Goal: Use online tool/utility: Use online tool/utility

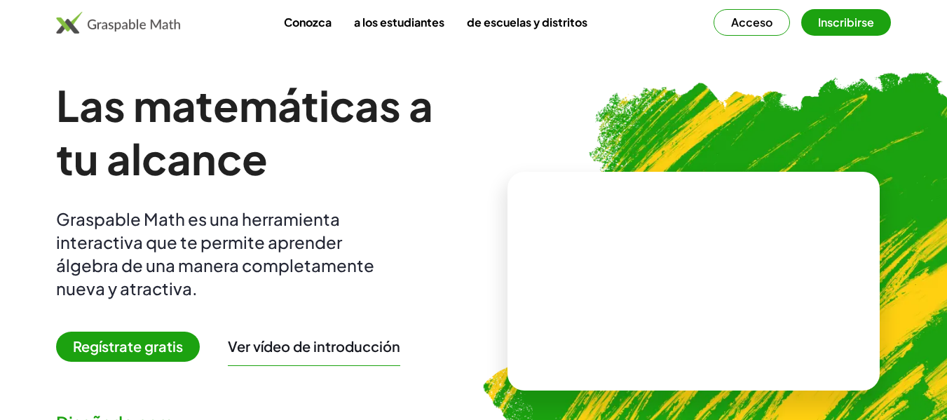
click at [703, 228] on video at bounding box center [693, 280] width 210 height 105
click at [711, 256] on div at bounding box center [695, 267] width 119 height 52
click at [666, 268] on div at bounding box center [695, 267] width 119 height 52
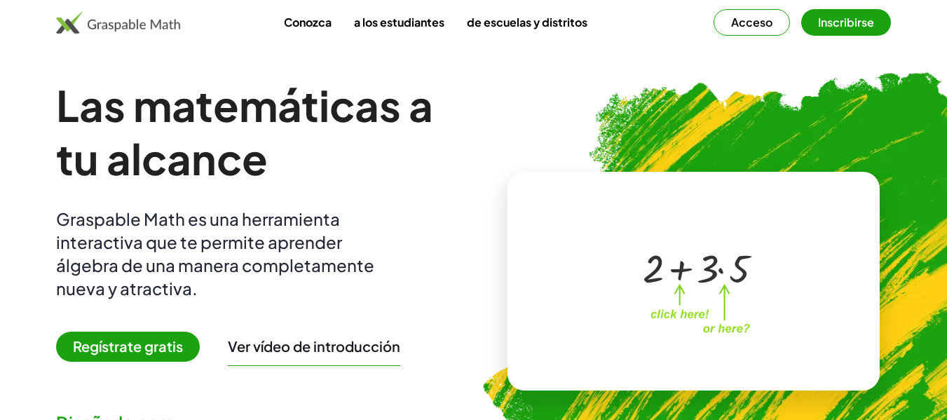
click at [132, 350] on font "Regístrate gratis" at bounding box center [128, 346] width 110 height 18
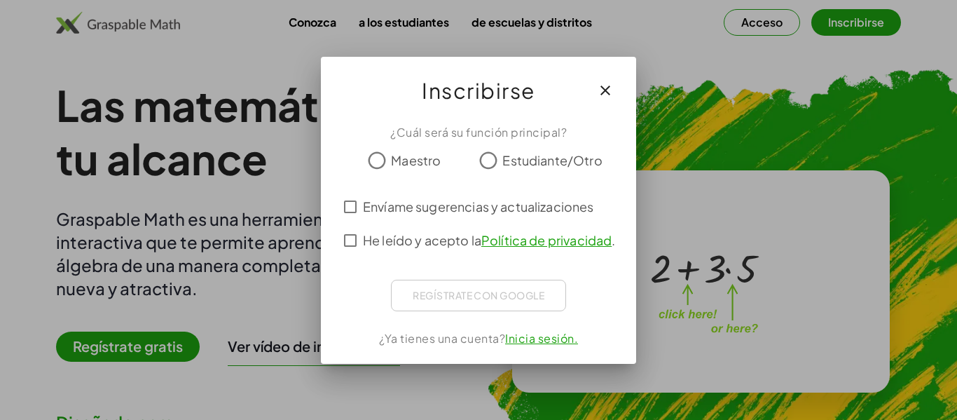
click at [361, 158] on div "Maestro Estudiante/Otro" at bounding box center [479, 160] width 282 height 28
click at [603, 84] on icon "button" at bounding box center [605, 90] width 17 height 17
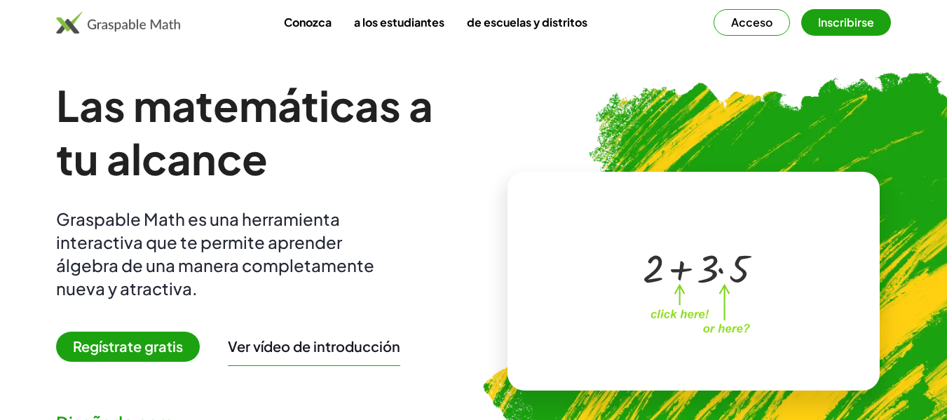
click at [320, 344] on font "Ver vídeo de introducción" at bounding box center [314, 346] width 172 height 18
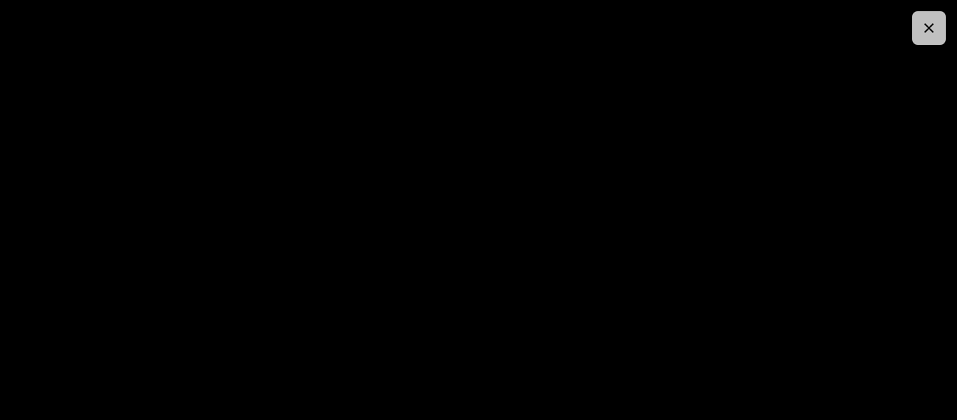
click at [921, 30] on icon "button" at bounding box center [929, 28] width 17 height 17
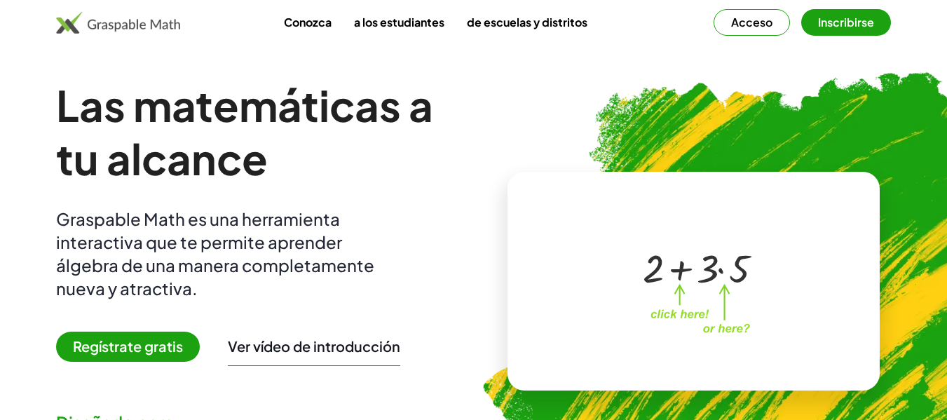
click at [765, 28] on font "Acceso" at bounding box center [751, 22] width 41 height 15
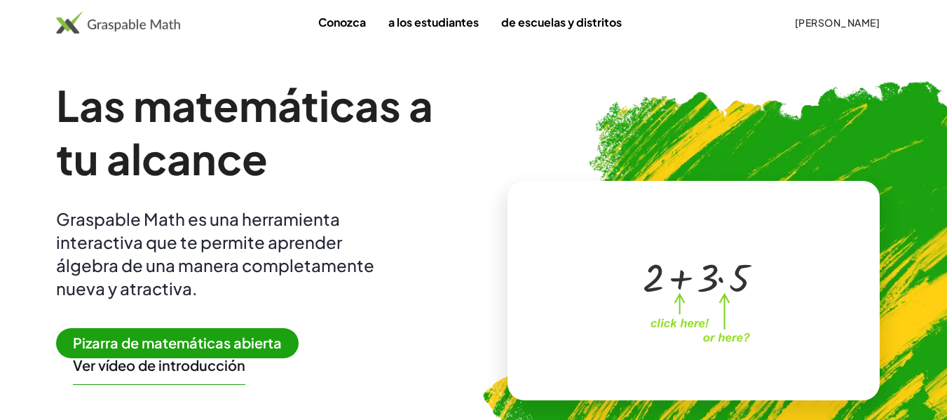
click at [224, 342] on font "Pizarra de matemáticas abierta" at bounding box center [177, 343] width 209 height 18
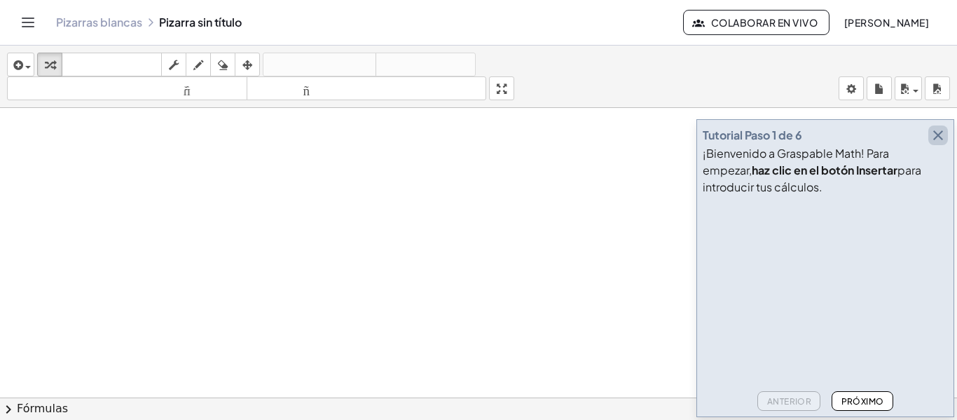
click at [940, 135] on icon "button" at bounding box center [938, 135] width 17 height 17
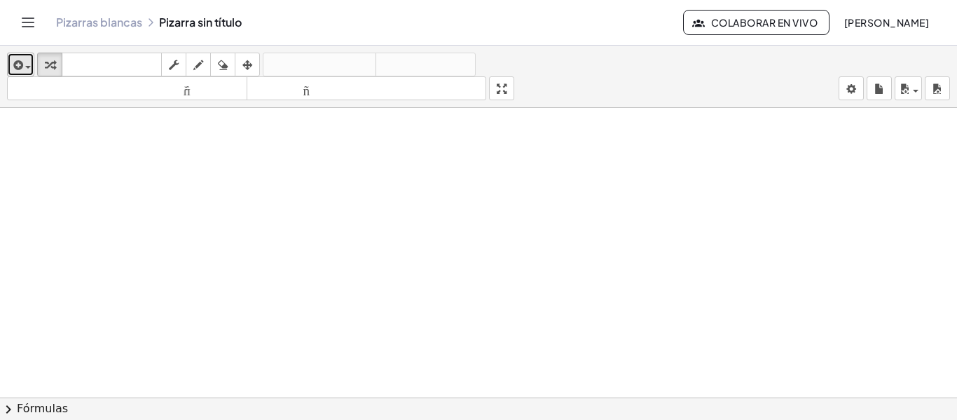
click at [28, 66] on span "button" at bounding box center [28, 67] width 6 height 3
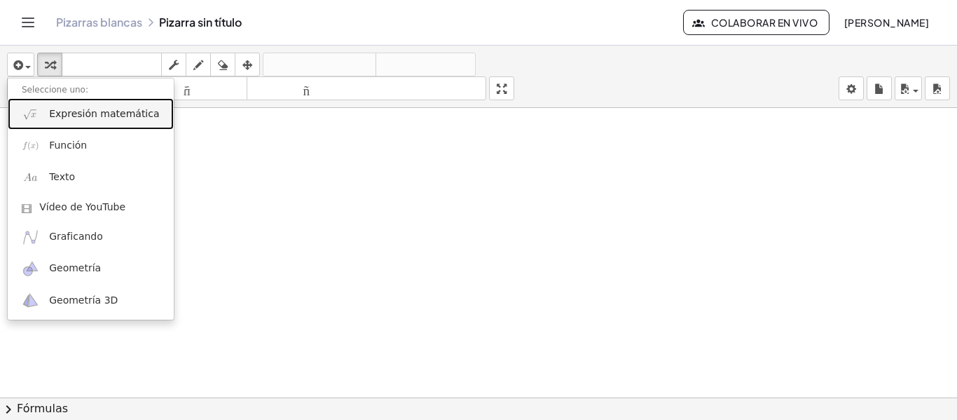
click at [109, 127] on link "Expresión matemática" at bounding box center [91, 114] width 166 height 32
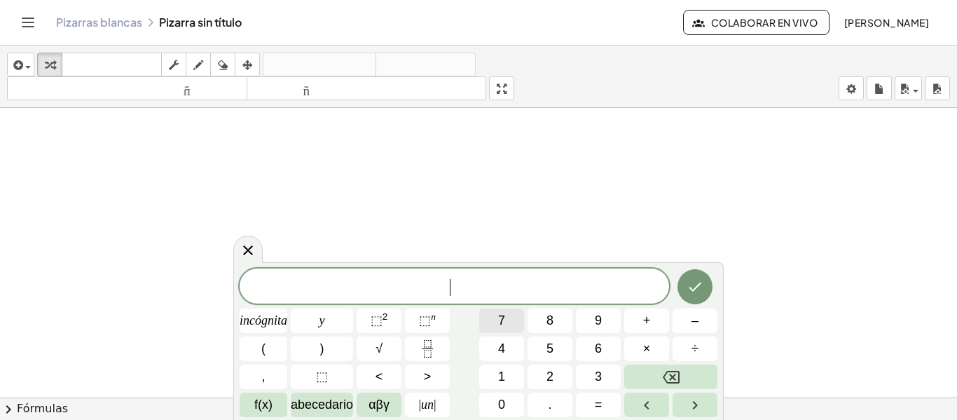
click at [502, 326] on font "7" at bounding box center [501, 320] width 7 height 14
click at [609, 376] on button "3" at bounding box center [598, 376] width 45 height 25
click at [677, 376] on icon "Retroceso" at bounding box center [671, 377] width 17 height 17
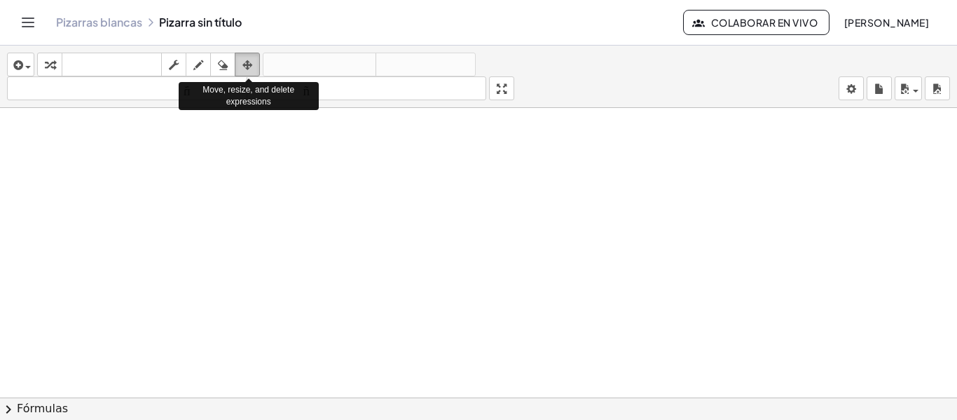
click at [247, 68] on icon "button" at bounding box center [247, 65] width 10 height 17
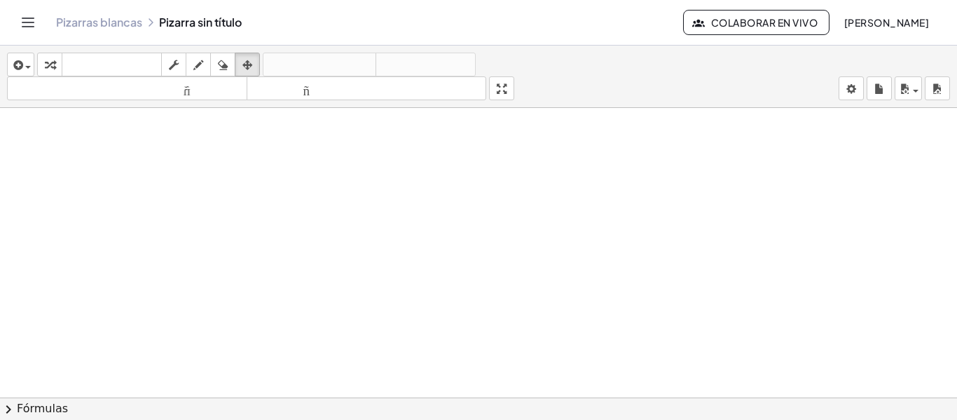
drag, startPoint x: 250, startPoint y: 161, endPoint x: 310, endPoint y: 345, distance: 193.9
click at [310, 345] on div at bounding box center [478, 356] width 957 height 690
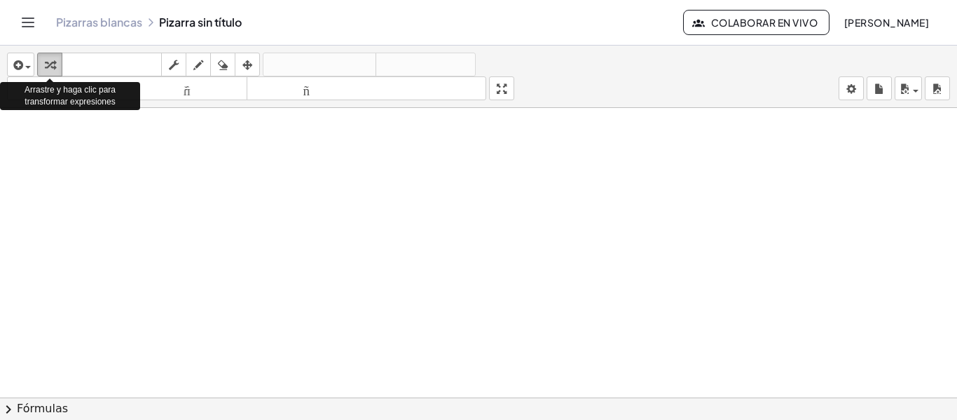
click at [41, 69] on div "button" at bounding box center [50, 64] width 18 height 17
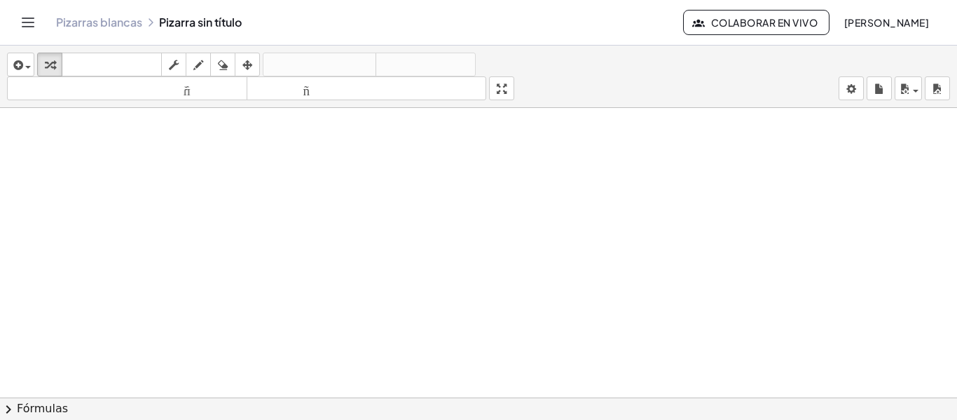
click at [19, 26] on button "Cambiar navegación" at bounding box center [28, 22] width 22 height 22
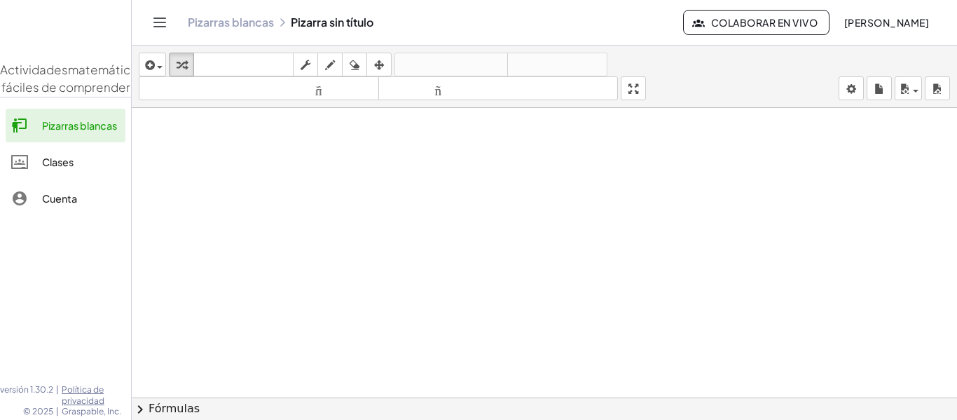
click at [90, 170] on div "Clases" at bounding box center [81, 161] width 78 height 17
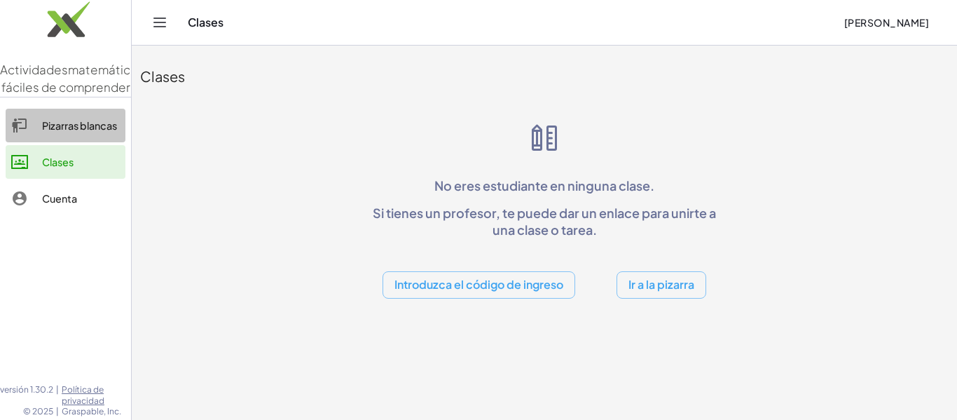
click at [63, 142] on link "Pizarras blancas" at bounding box center [66, 126] width 120 height 34
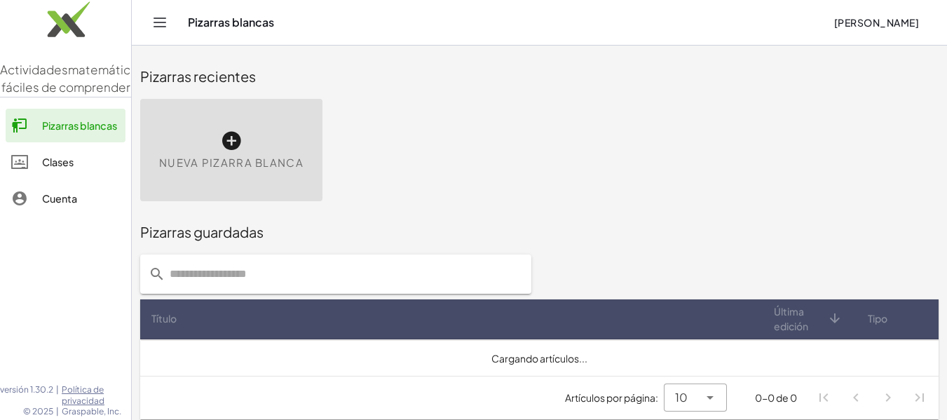
click at [233, 152] on div "Nueva pizarra blanca" at bounding box center [231, 150] width 182 height 102
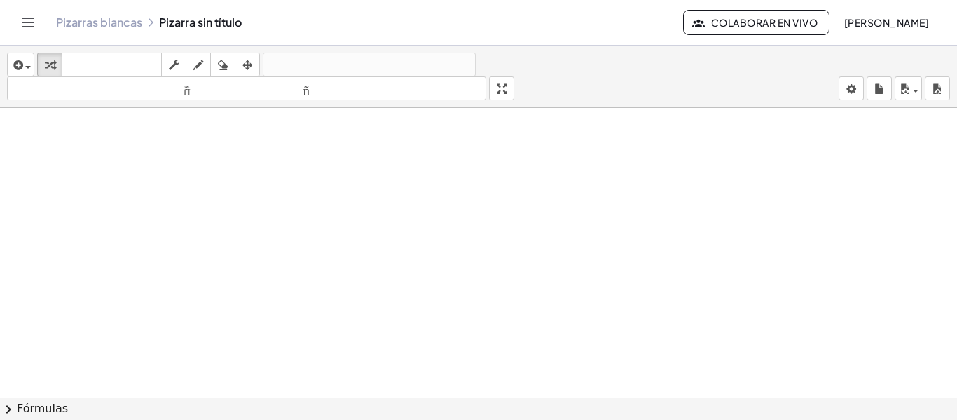
click at [636, 188] on div at bounding box center [478, 407] width 957 height 598
click at [114, 64] on font "teclado" at bounding box center [111, 64] width 93 height 13
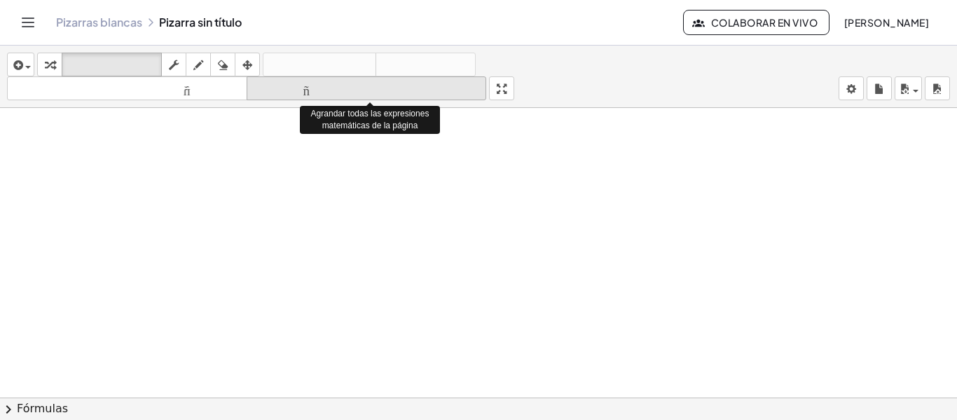
click at [360, 90] on font "tamaño_del_formato" at bounding box center [366, 88] width 233 height 13
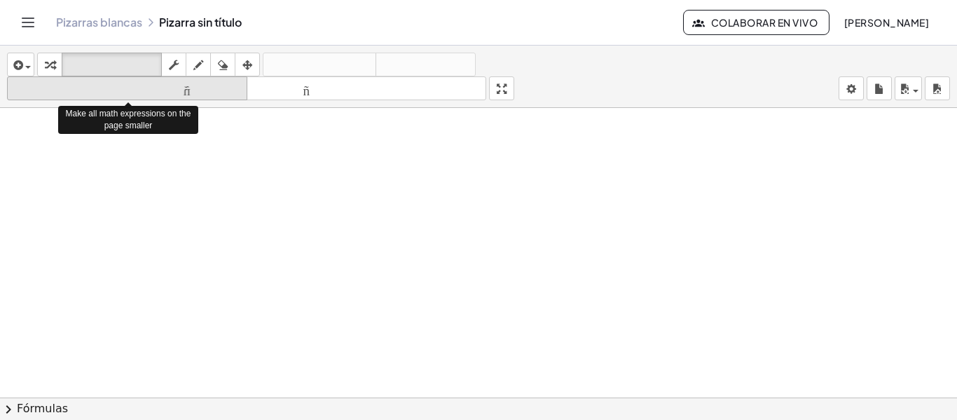
click at [214, 88] on font "tamaño_del_formato" at bounding box center [127, 88] width 233 height 13
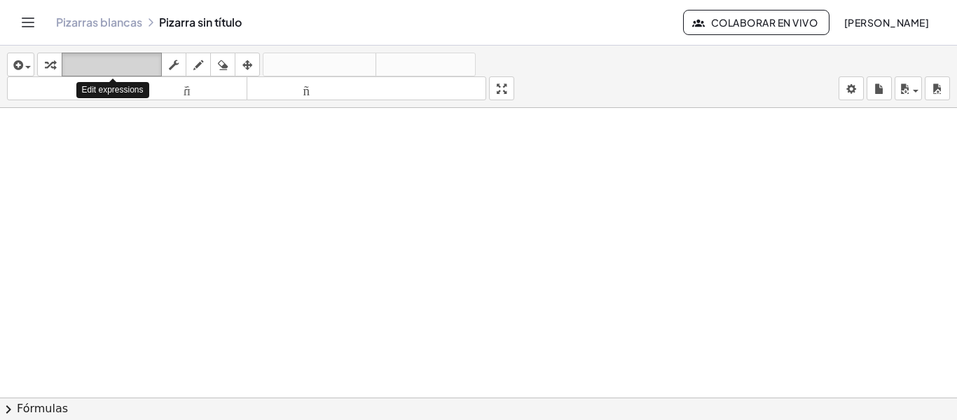
click at [126, 63] on font "teclado" at bounding box center [111, 64] width 93 height 13
click at [28, 70] on div "button" at bounding box center [21, 64] width 20 height 17
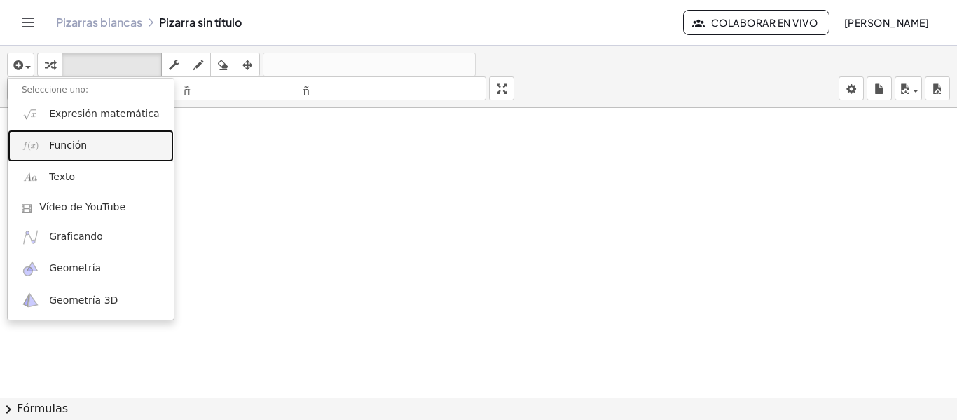
click at [97, 147] on link "Función" at bounding box center [91, 146] width 166 height 32
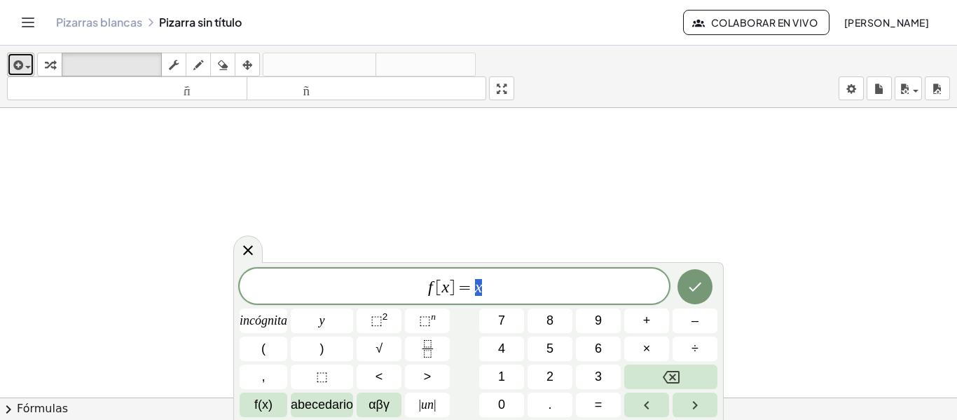
click at [25, 66] on span "button" at bounding box center [28, 67] width 6 height 3
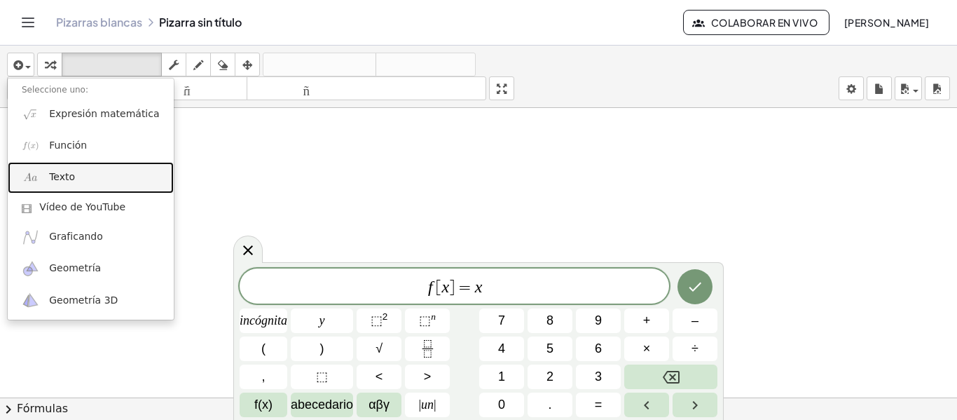
click at [82, 179] on link "Texto" at bounding box center [91, 178] width 166 height 32
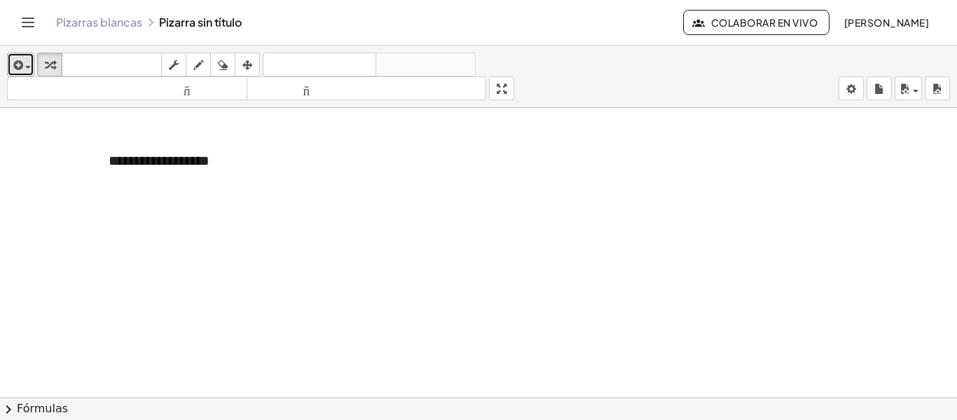
click at [29, 65] on div "button" at bounding box center [21, 64] width 20 height 17
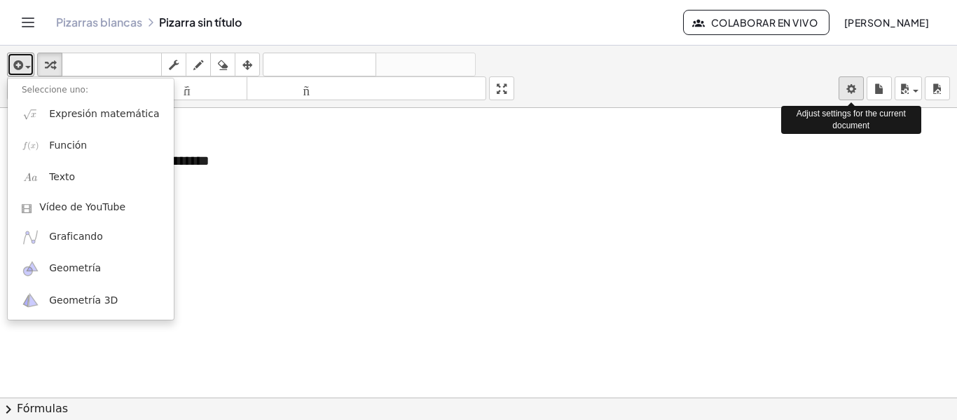
click at [842, 85] on body "**********" at bounding box center [478, 210] width 957 height 420
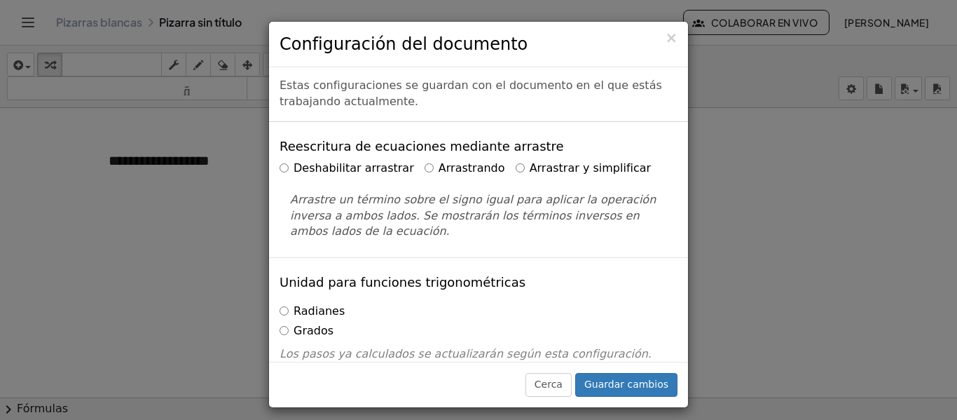
click at [516, 173] on label "Arrastrar y simplificar" at bounding box center [584, 168] width 136 height 16
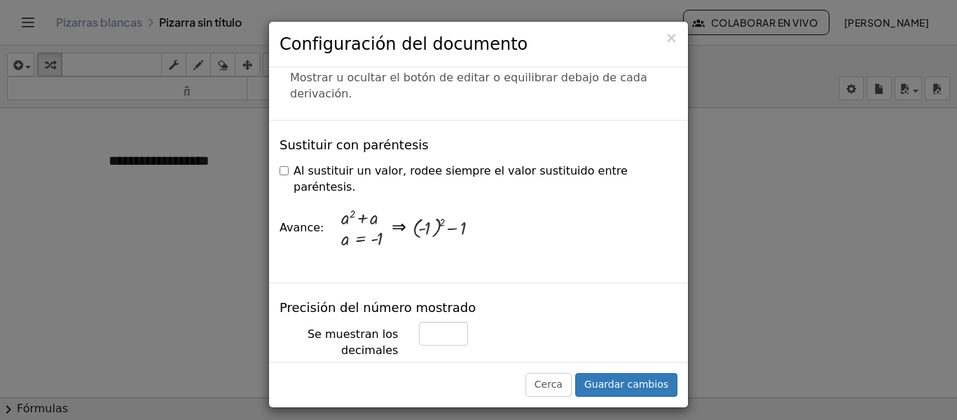
scroll to position [423, 0]
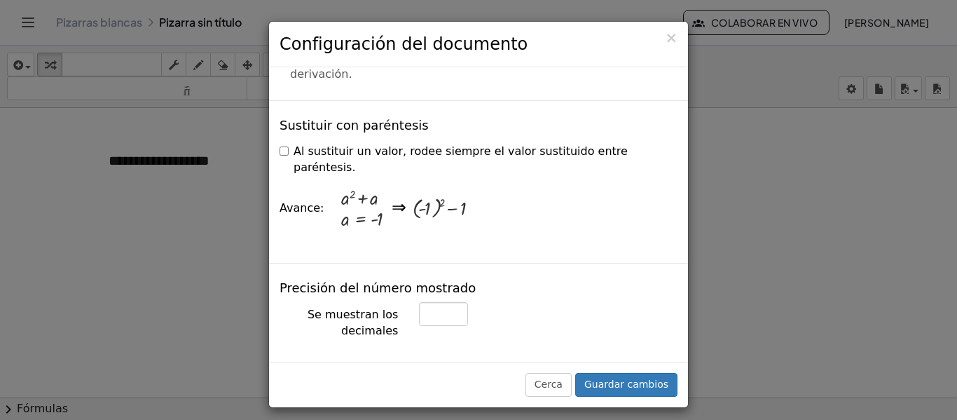
click at [297, 145] on label "Al sustituir un valor, rodee siempre el valor sustituido entre paréntesis." at bounding box center [479, 160] width 398 height 32
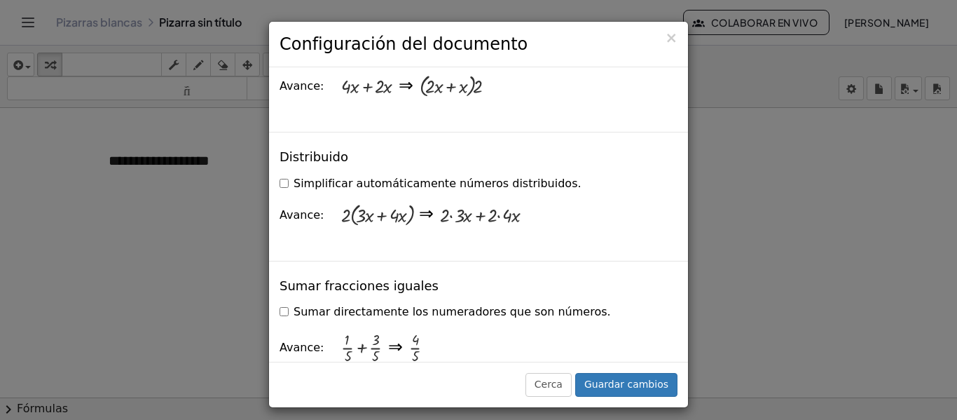
scroll to position [1101, 0]
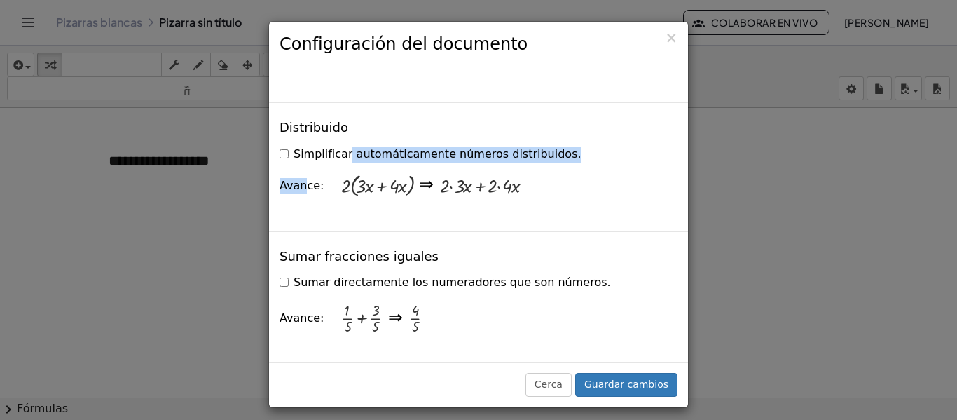
drag, startPoint x: 306, startPoint y: 139, endPoint x: 288, endPoint y: 132, distance: 19.8
click at [288, 142] on div "Simplificar automáticamente números distribuidos. Avance: · 2 · ( + · 3 · x + ·…" at bounding box center [479, 176] width 398 height 68
click at [288, 146] on label "Simplificar automáticamente números distribuidos." at bounding box center [431, 154] width 302 height 16
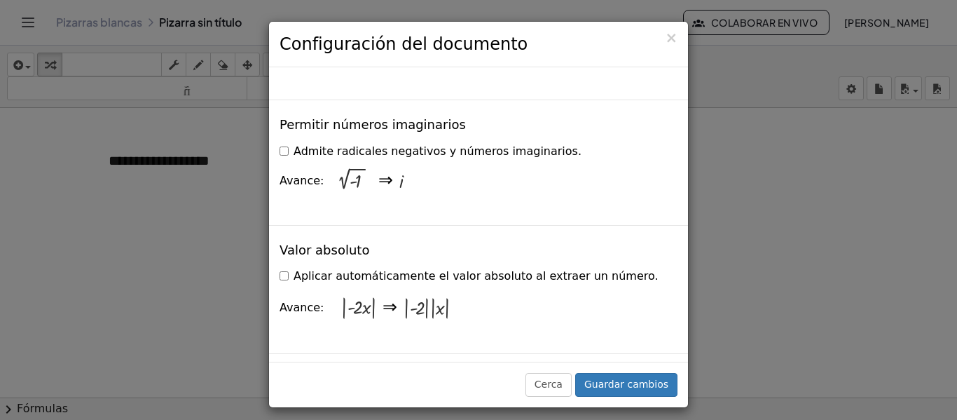
scroll to position [2646, 0]
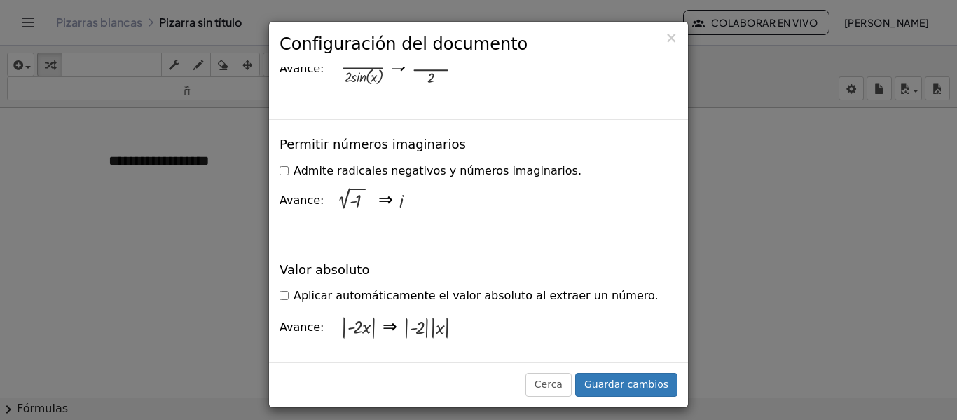
click at [308, 289] on font "Aplicar automáticamente el valor absoluto al extraer un número." at bounding box center [476, 295] width 365 height 13
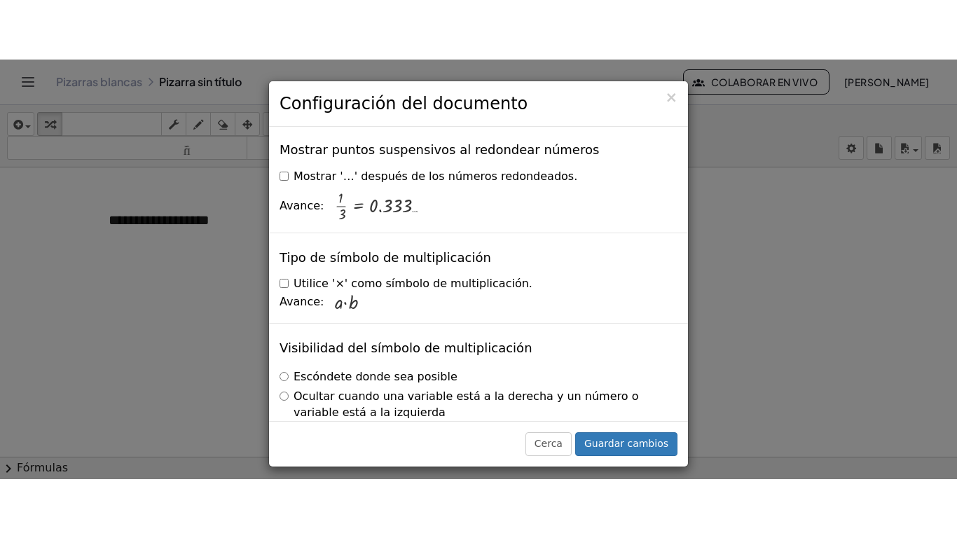
scroll to position [3495, 0]
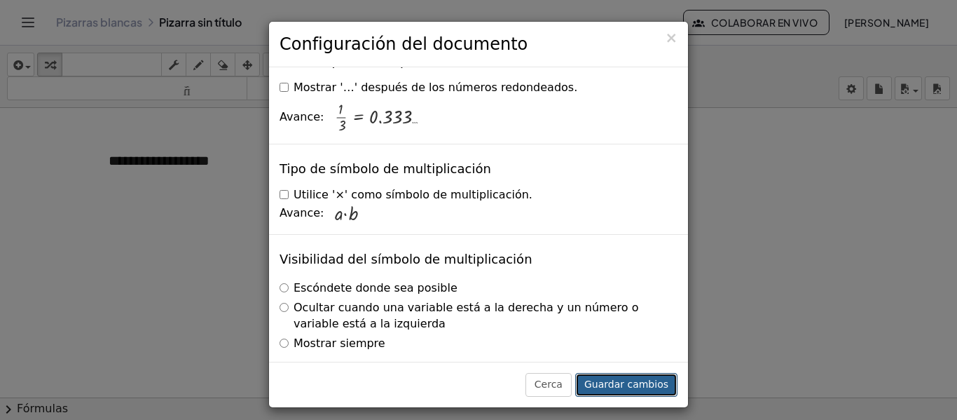
click at [608, 389] on font "Guardar cambios" at bounding box center [626, 383] width 84 height 11
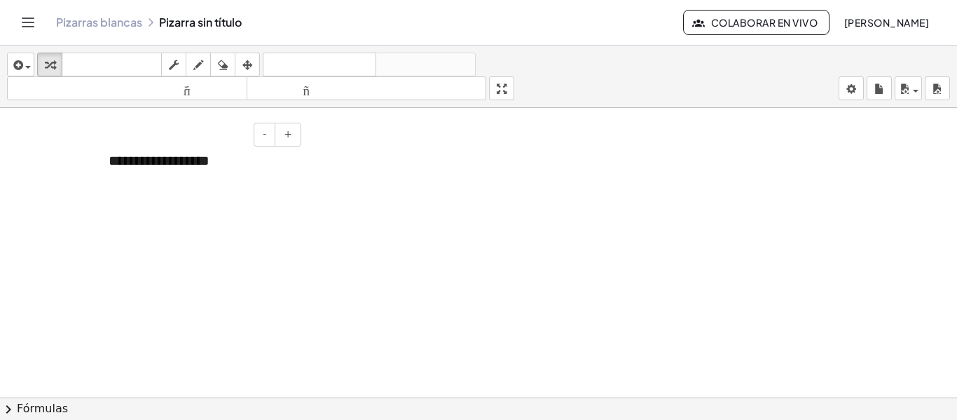
click at [238, 163] on div "**********" at bounding box center [200, 161] width 210 height 48
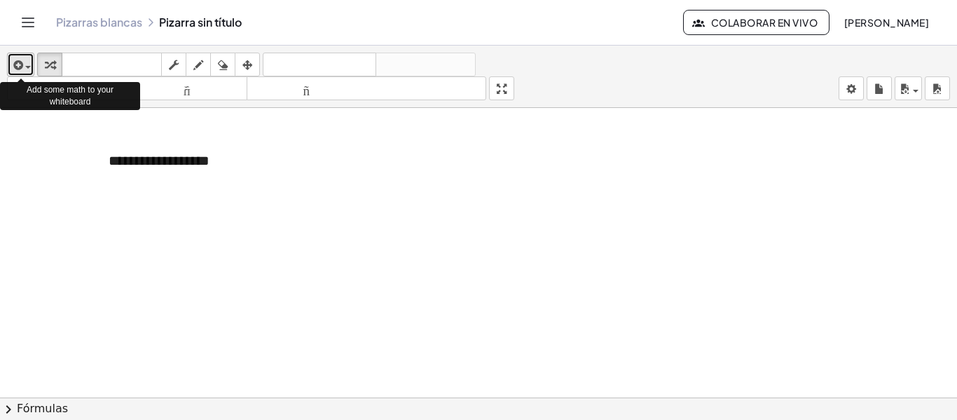
click at [26, 67] on span "button" at bounding box center [28, 67] width 6 height 3
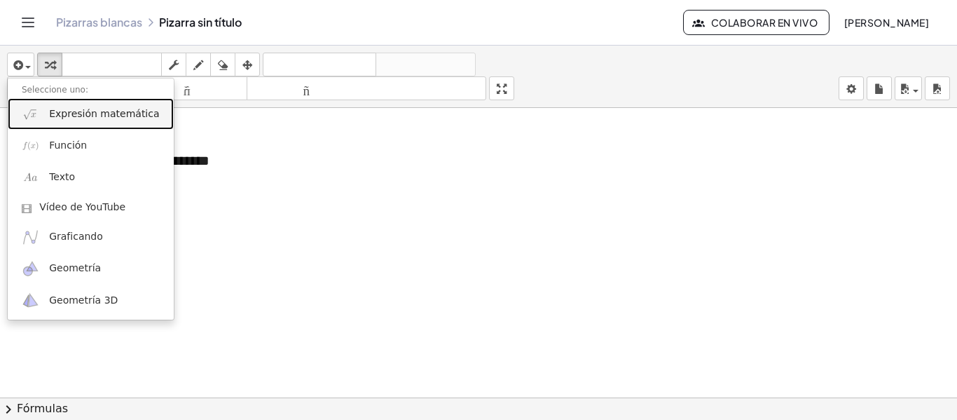
click at [127, 112] on font "Expresión matemática" at bounding box center [104, 113] width 110 height 11
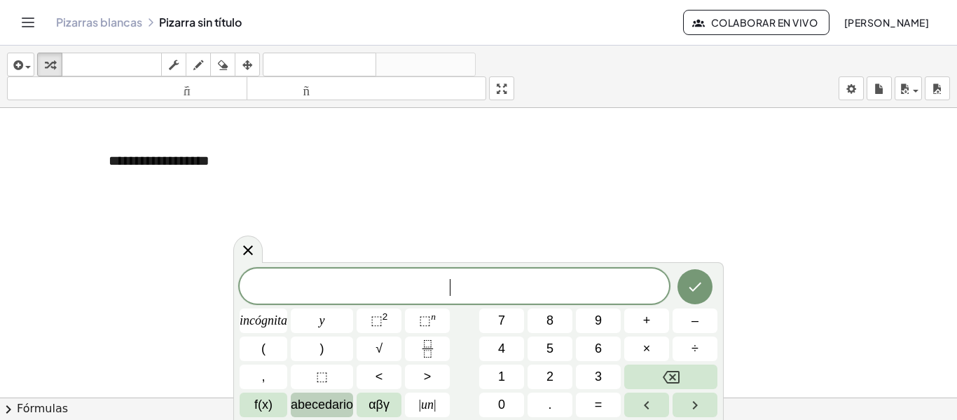
click at [338, 404] on font "abecedario" at bounding box center [322, 404] width 62 height 14
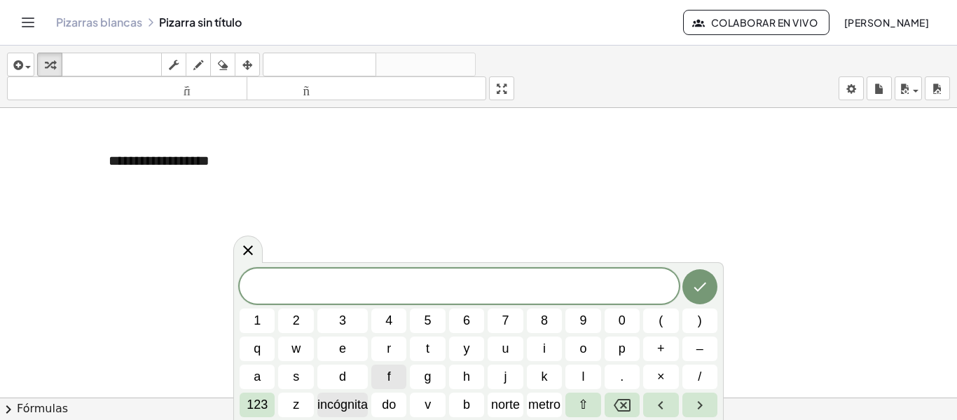
click at [342, 404] on font "incógnita" at bounding box center [342, 404] width 50 height 14
click at [321, 403] on font "incógnita" at bounding box center [342, 404] width 50 height 14
click at [660, 407] on icon "Flecha izquierda" at bounding box center [660, 405] width 17 height 17
click at [627, 406] on icon "Retroceso" at bounding box center [622, 405] width 17 height 17
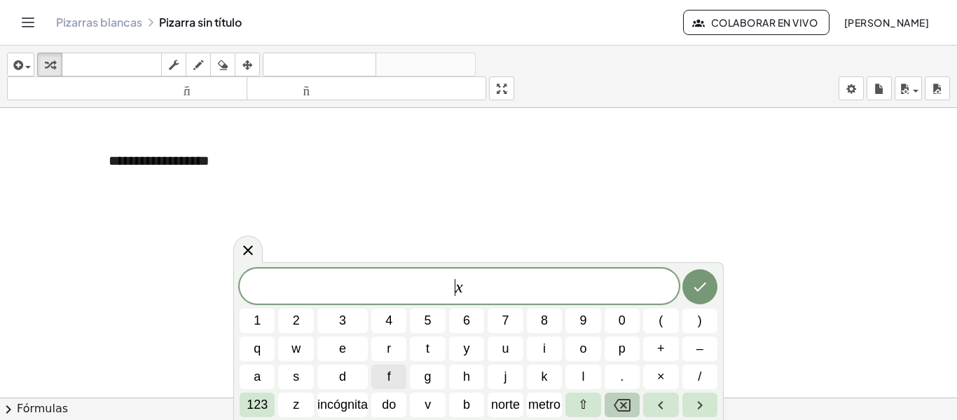
click at [627, 406] on icon "Retroceso" at bounding box center [622, 405] width 17 height 17
click at [554, 294] on span "x ​" at bounding box center [459, 287] width 439 height 20
click at [615, 398] on icon "Retroceso" at bounding box center [622, 405] width 17 height 17
click at [256, 406] on font "123" at bounding box center [257, 404] width 21 height 14
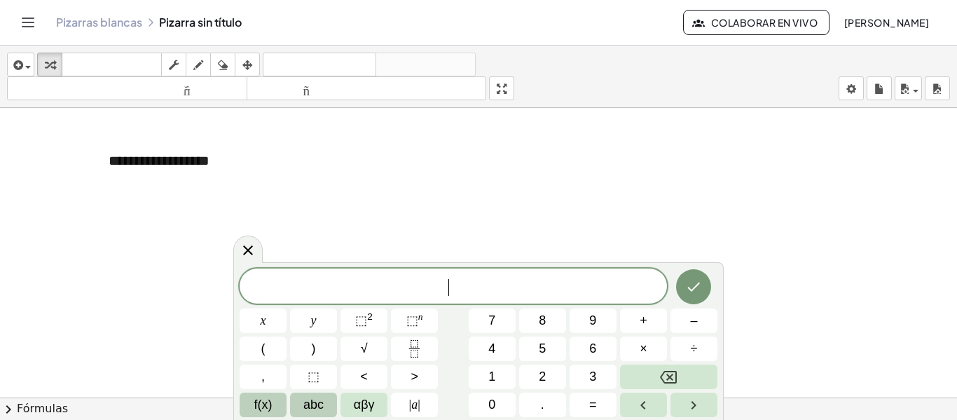
click at [257, 405] on span "f(x)" at bounding box center [263, 404] width 18 height 19
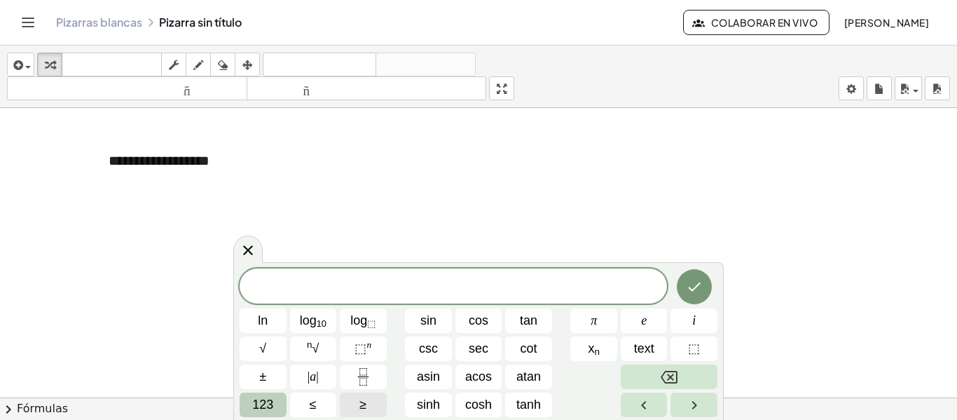
click at [267, 399] on span "123" at bounding box center [262, 404] width 21 height 19
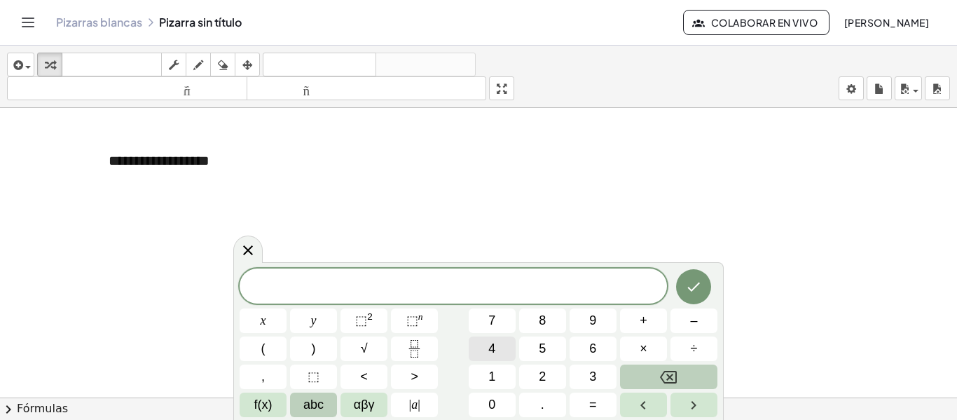
click at [505, 346] on button "4" at bounding box center [492, 348] width 47 height 25
click at [664, 371] on icon "Backspace" at bounding box center [668, 377] width 17 height 17
click at [261, 315] on span "x" at bounding box center [264, 320] width 6 height 19
click at [407, 342] on icon "Fraction" at bounding box center [415, 349] width 18 height 18
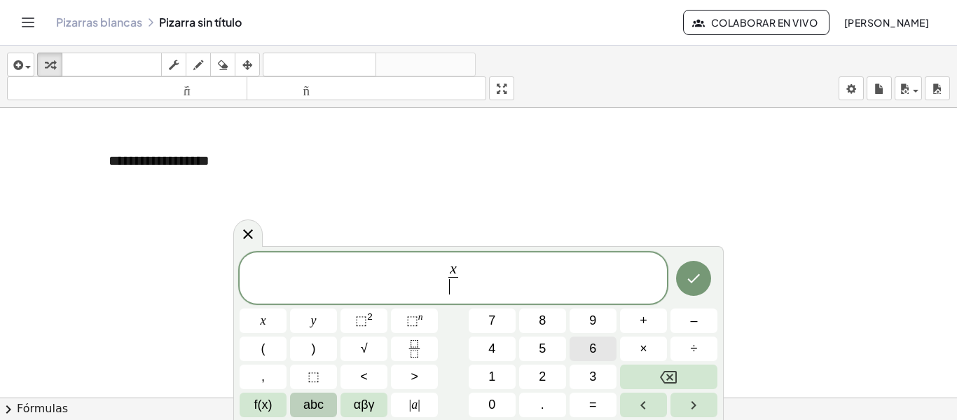
click at [600, 351] on button "6" at bounding box center [593, 348] width 47 height 25
click at [521, 277] on span "x 6 ​ ​" at bounding box center [453, 279] width 427 height 37
click at [640, 326] on span "+" at bounding box center [644, 320] width 8 height 19
click at [264, 321] on span "x" at bounding box center [264, 320] width 6 height 19
click at [418, 351] on icon "Fraction" at bounding box center [415, 349] width 18 height 18
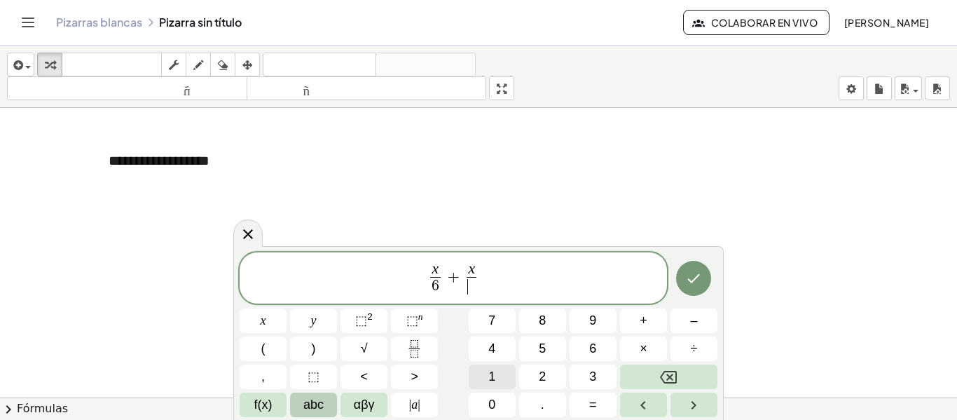
click at [484, 376] on button "1" at bounding box center [492, 376] width 47 height 25
click at [543, 378] on span "2" at bounding box center [542, 376] width 7 height 19
click at [542, 286] on span "x 6 ​ + x 1 2 ​ ​" at bounding box center [453, 279] width 427 height 37
click at [643, 323] on span "+" at bounding box center [644, 320] width 8 height 19
click at [268, 324] on button "x" at bounding box center [263, 320] width 47 height 25
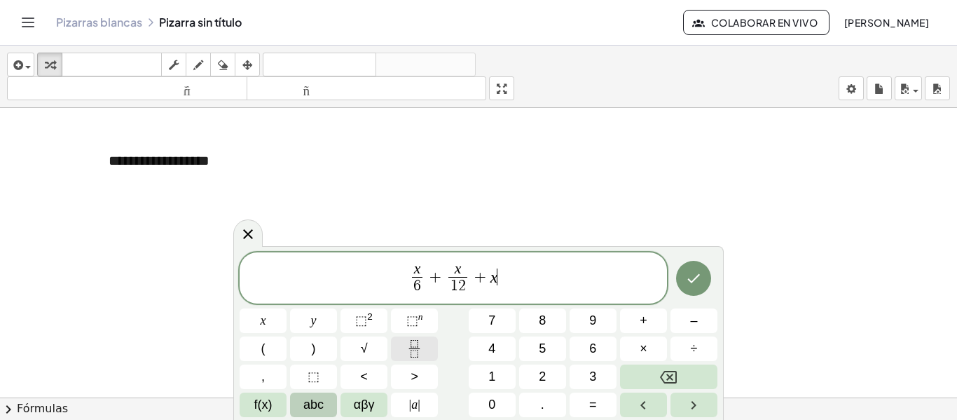
click at [412, 350] on icon "Fraction" at bounding box center [414, 353] width 7 height 7
click at [496, 328] on button "7" at bounding box center [492, 320] width 47 height 25
click at [556, 280] on span "x 6 ​ + x 1 2 ​ + x 7 ​ ​" at bounding box center [453, 279] width 427 height 37
click at [647, 326] on span "+" at bounding box center [644, 320] width 8 height 19
click at [542, 343] on span "5" at bounding box center [542, 348] width 7 height 19
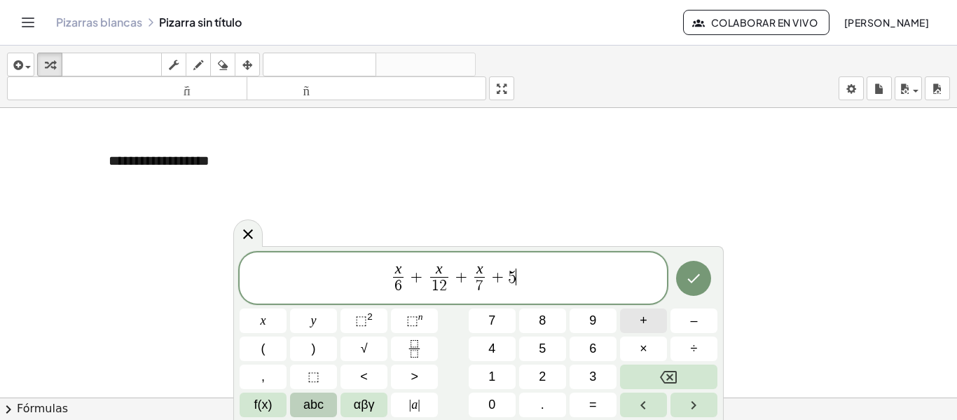
click at [643, 327] on span "+" at bounding box center [644, 320] width 8 height 19
click at [265, 316] on span "x" at bounding box center [264, 320] width 6 height 19
click at [423, 352] on icon "Fraction" at bounding box center [415, 349] width 18 height 18
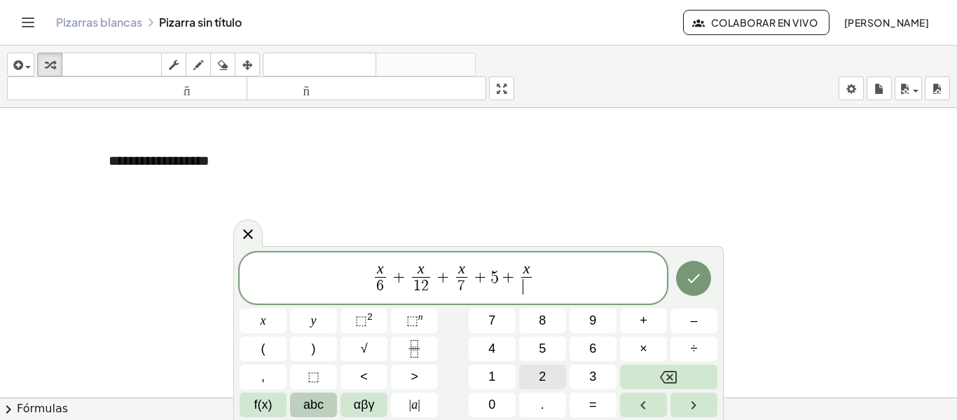
click at [551, 376] on button "2" at bounding box center [542, 376] width 47 height 25
click at [559, 285] on span "x 6 ​ + x 1 2 ​ + x 7 ​ + 5 + x 2 ​ ​" at bounding box center [453, 279] width 427 height 37
click at [636, 319] on button "+" at bounding box center [643, 320] width 47 height 25
click at [486, 345] on button "4" at bounding box center [492, 348] width 47 height 25
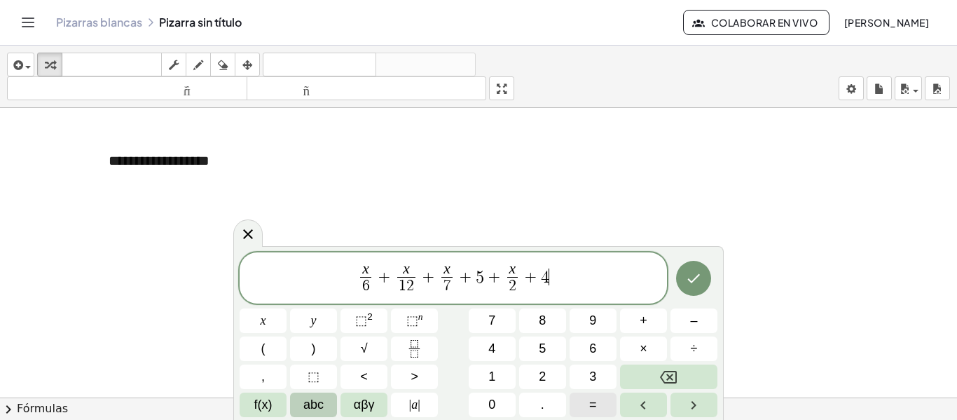
click at [600, 399] on button "=" at bounding box center [593, 404] width 47 height 25
click at [259, 318] on button "x" at bounding box center [263, 320] width 47 height 25
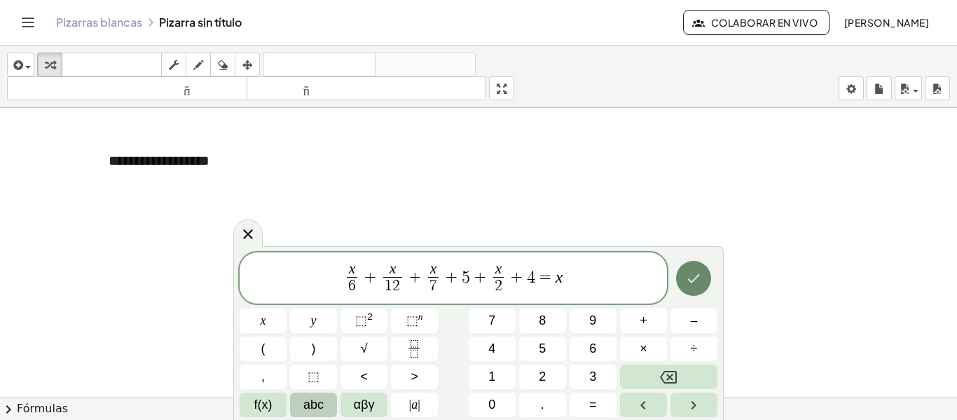
click at [701, 276] on icon "Done" at bounding box center [693, 278] width 17 height 17
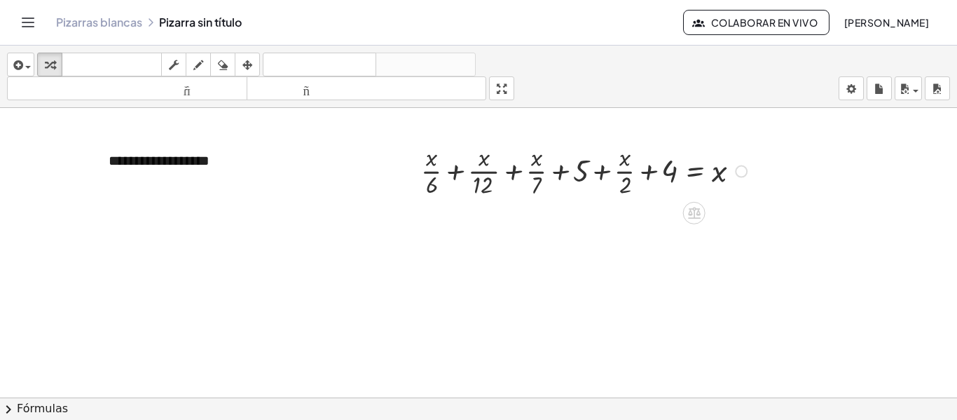
click at [722, 183] on div at bounding box center [586, 170] width 344 height 60
click at [685, 213] on div at bounding box center [694, 213] width 22 height 22
click at [746, 214] on icon at bounding box center [750, 213] width 8 height 2
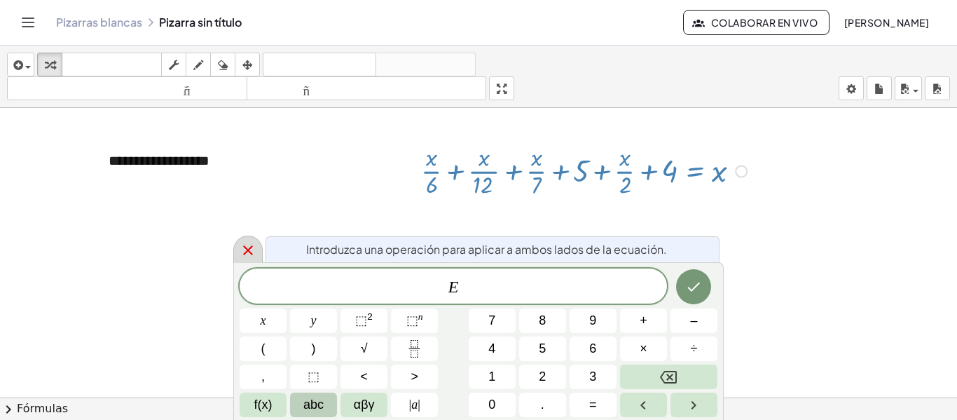
click at [250, 253] on icon at bounding box center [248, 250] width 10 height 10
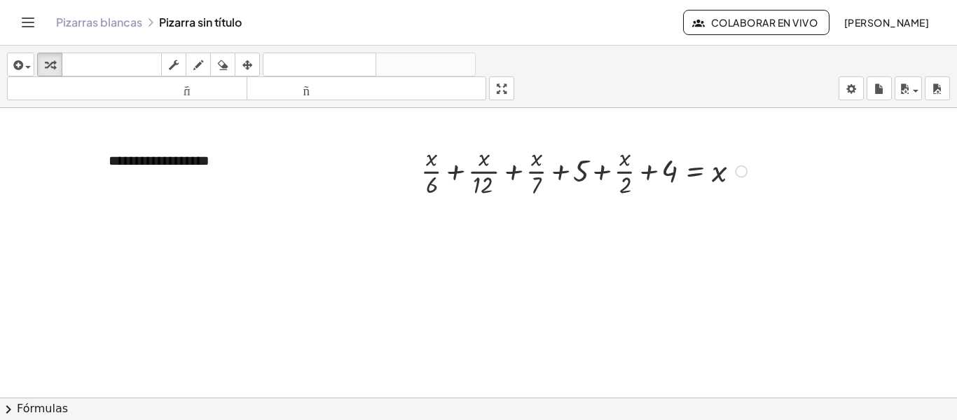
click at [652, 167] on div at bounding box center [586, 170] width 344 height 60
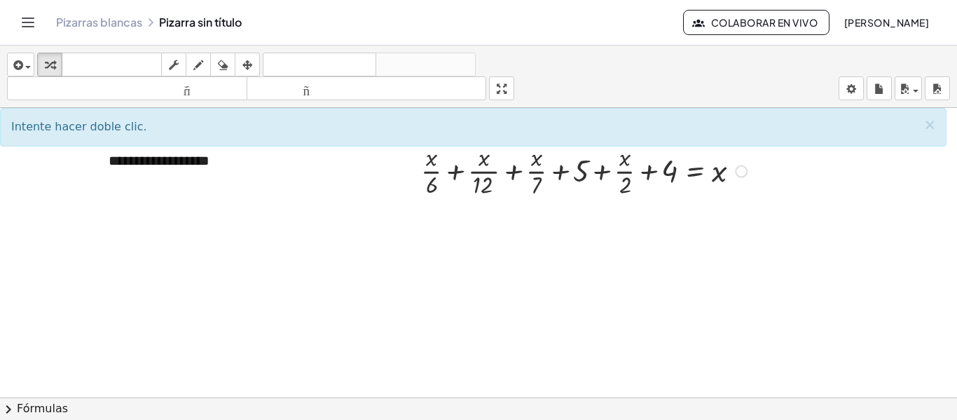
click at [716, 175] on div at bounding box center [586, 170] width 344 height 60
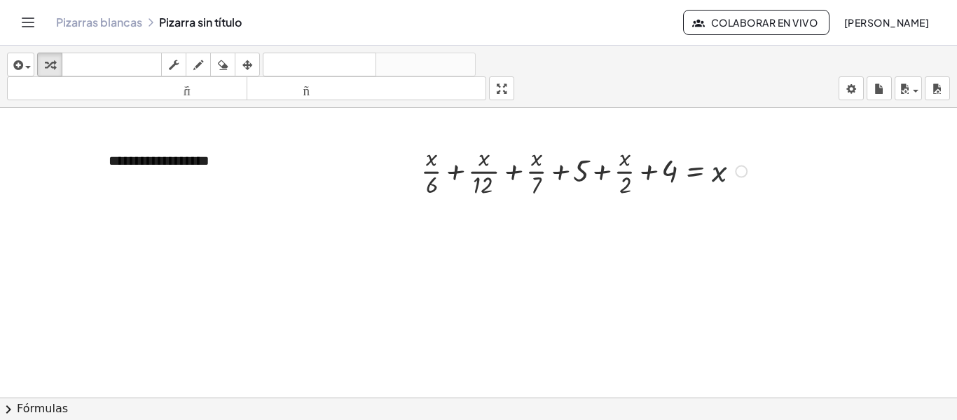
click at [716, 175] on div at bounding box center [586, 170] width 344 height 60
click at [670, 172] on div at bounding box center [586, 170] width 344 height 60
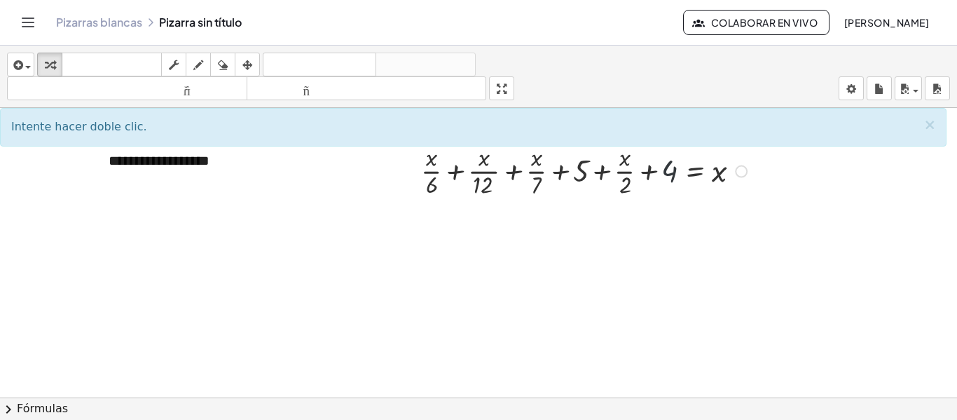
click at [670, 172] on div at bounding box center [586, 170] width 344 height 60
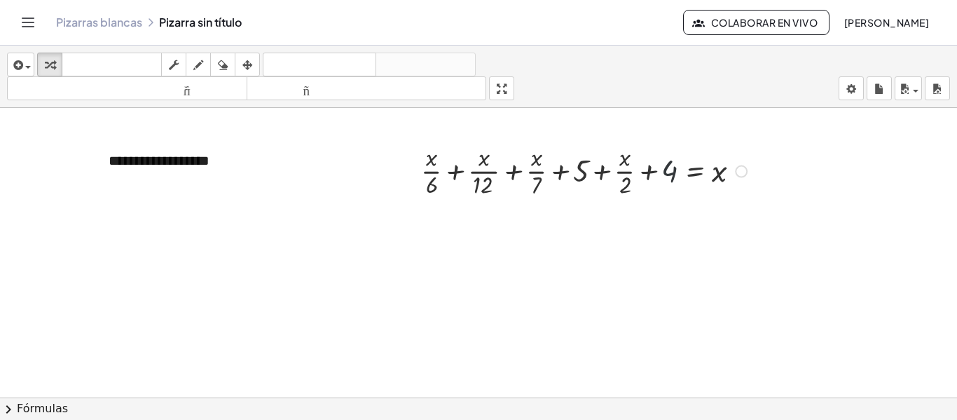
click at [670, 172] on div at bounding box center [586, 170] width 344 height 60
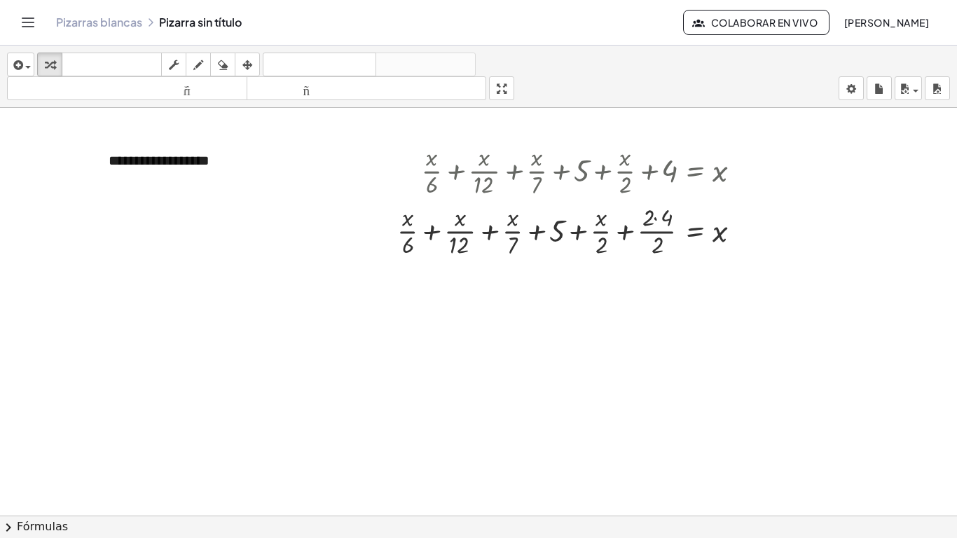
drag, startPoint x: 514, startPoint y: 88, endPoint x: 514, endPoint y: 172, distance: 84.8
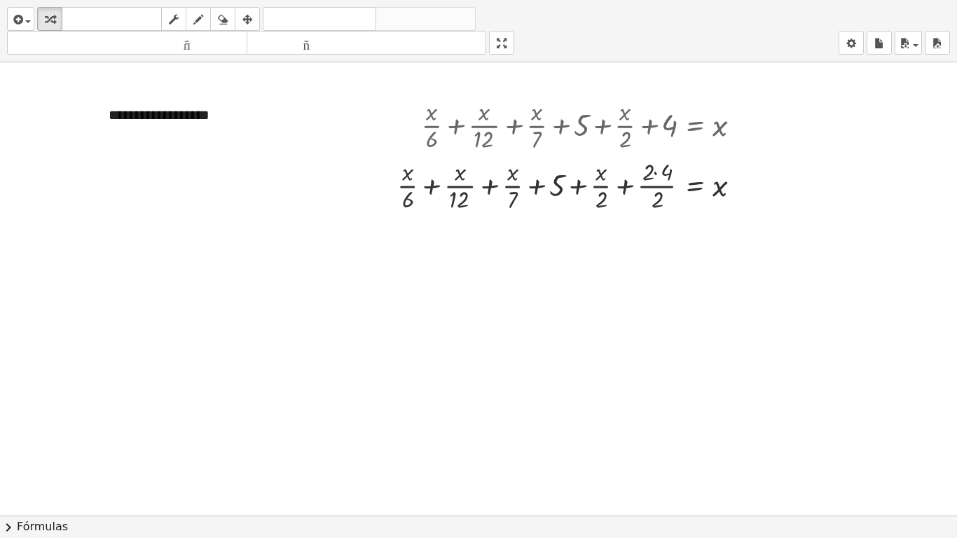
click at [514, 172] on div "**********" at bounding box center [478, 269] width 957 height 538
click at [697, 228] on icon at bounding box center [694, 228] width 13 height 12
click at [749, 230] on icon at bounding box center [750, 227] width 13 height 13
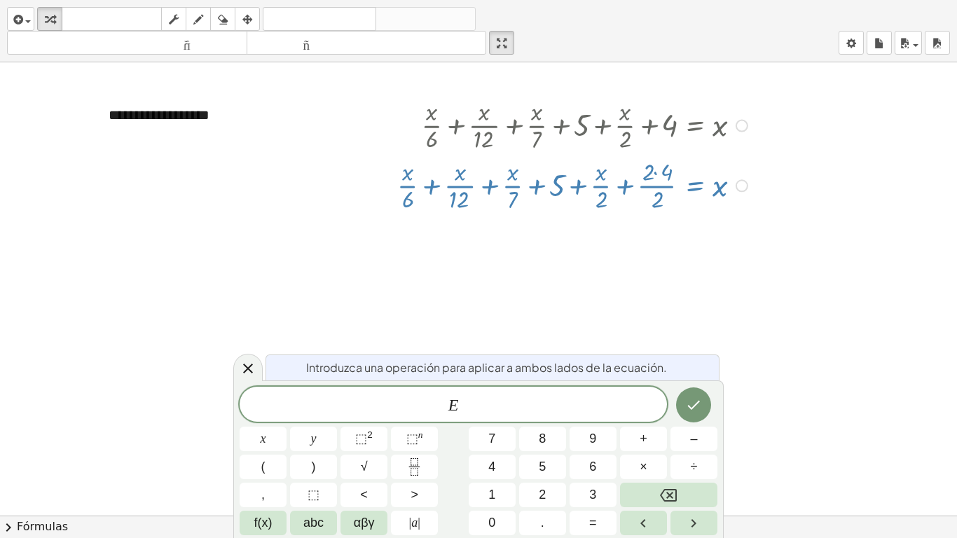
click at [618, 197] on div at bounding box center [574, 185] width 369 height 60
click at [255, 357] on div at bounding box center [247, 367] width 29 height 27
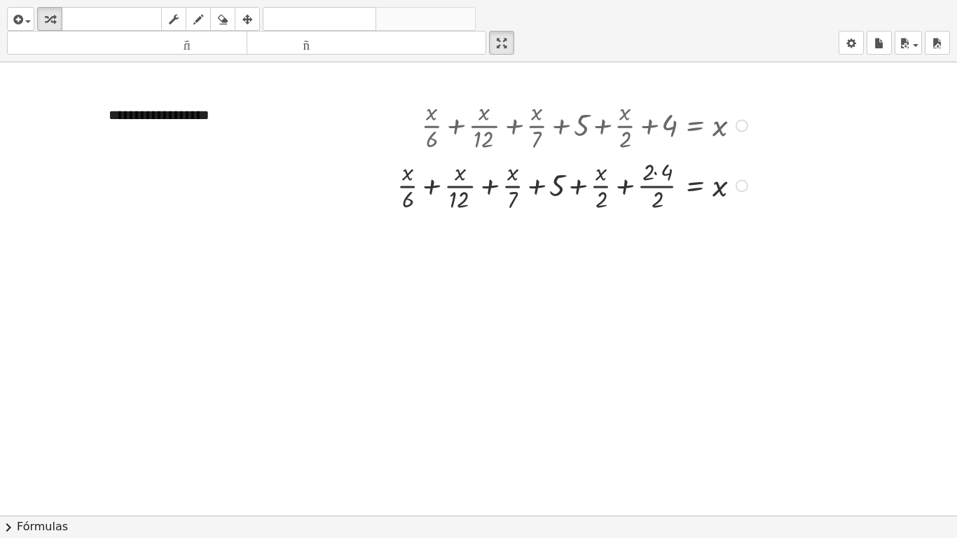
click at [667, 173] on div at bounding box center [574, 185] width 369 height 60
click at [667, 173] on div at bounding box center [584, 185] width 350 height 60
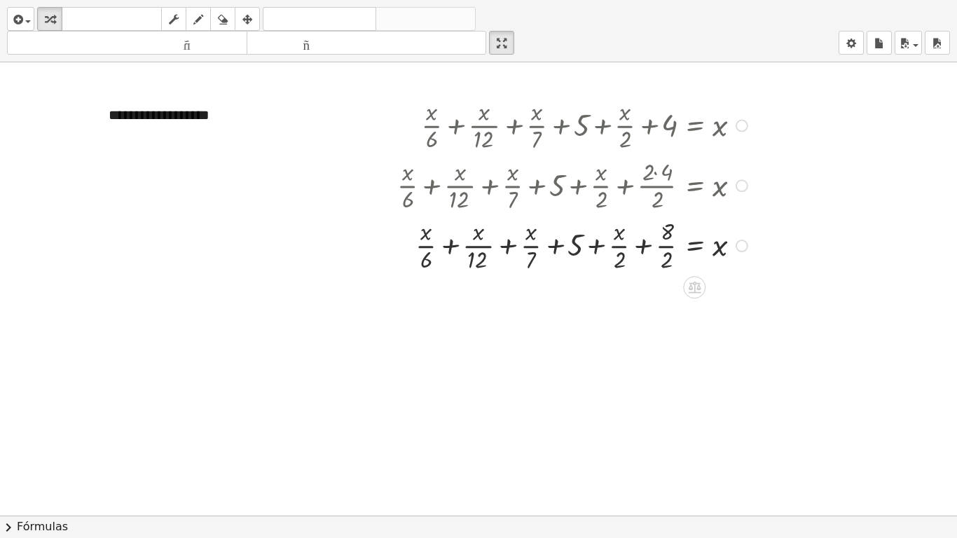
click at [545, 183] on div at bounding box center [574, 185] width 369 height 60
click at [560, 185] on div at bounding box center [574, 185] width 369 height 60
click at [657, 175] on div at bounding box center [574, 185] width 369 height 60
click at [19, 27] on icon "button" at bounding box center [17, 19] width 13 height 17
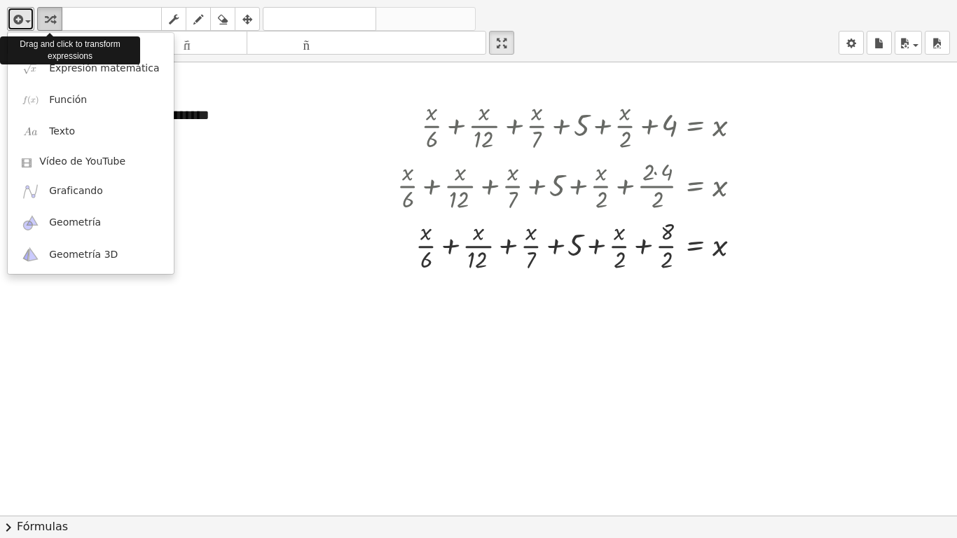
click at [46, 23] on icon "button" at bounding box center [50, 19] width 10 height 17
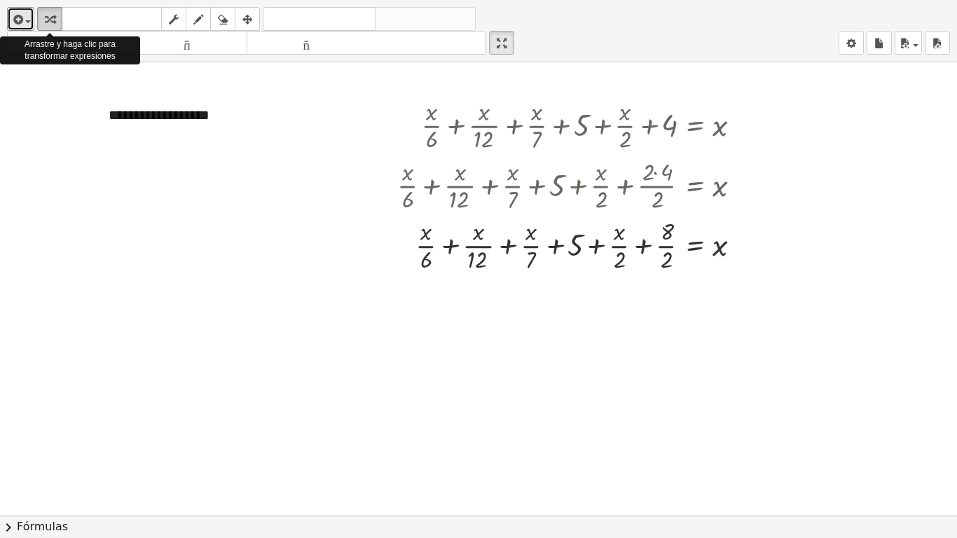
click at [46, 23] on icon "button" at bounding box center [50, 19] width 10 height 17
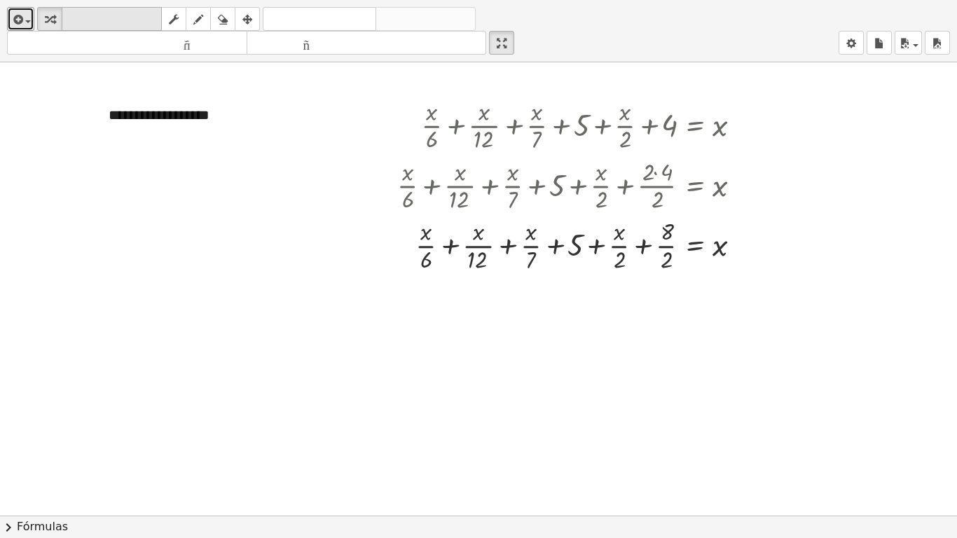
drag, startPoint x: 46, startPoint y: 23, endPoint x: 120, endPoint y: 26, distance: 74.3
click at [120, 26] on div "transformar teclado teclado fregar dibujar borrar arreglar" at bounding box center [148, 19] width 223 height 24
click at [120, 26] on icon "teclado" at bounding box center [111, 19] width 93 height 17
click at [638, 163] on div at bounding box center [574, 185] width 369 height 60
click at [661, 183] on div at bounding box center [574, 185] width 369 height 60
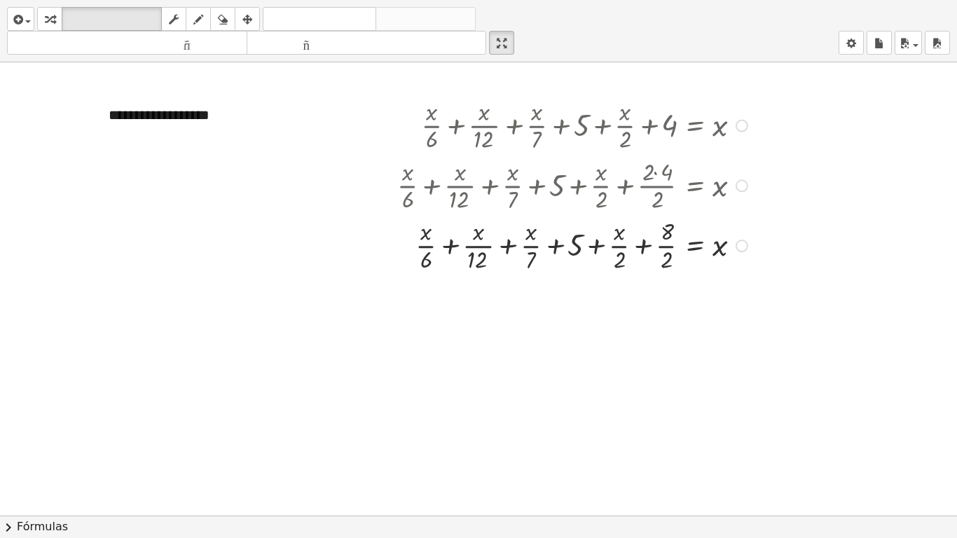
click at [661, 183] on div at bounding box center [574, 185] width 369 height 60
click at [742, 187] on div at bounding box center [742, 185] width 13 height 13
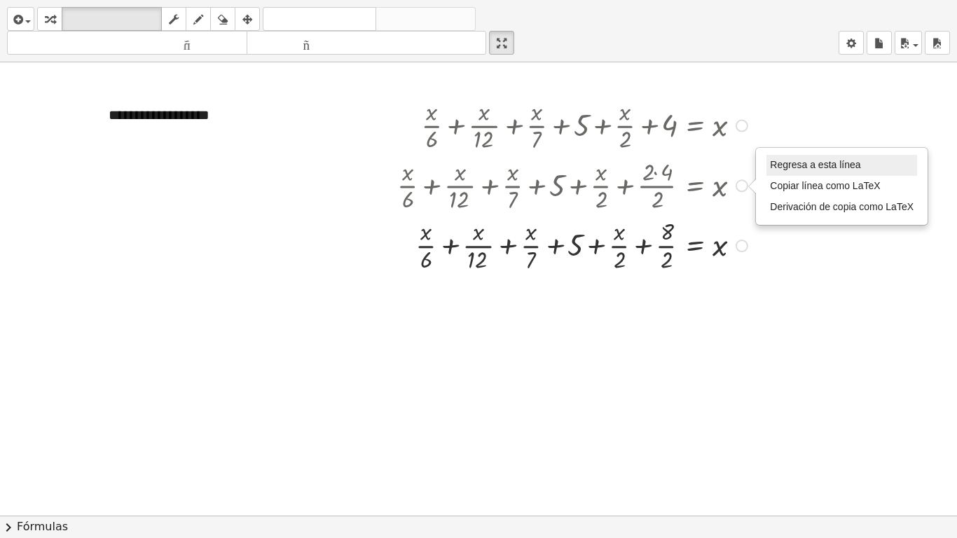
click at [786, 169] on font "Regresa a esta línea" at bounding box center [815, 164] width 90 height 11
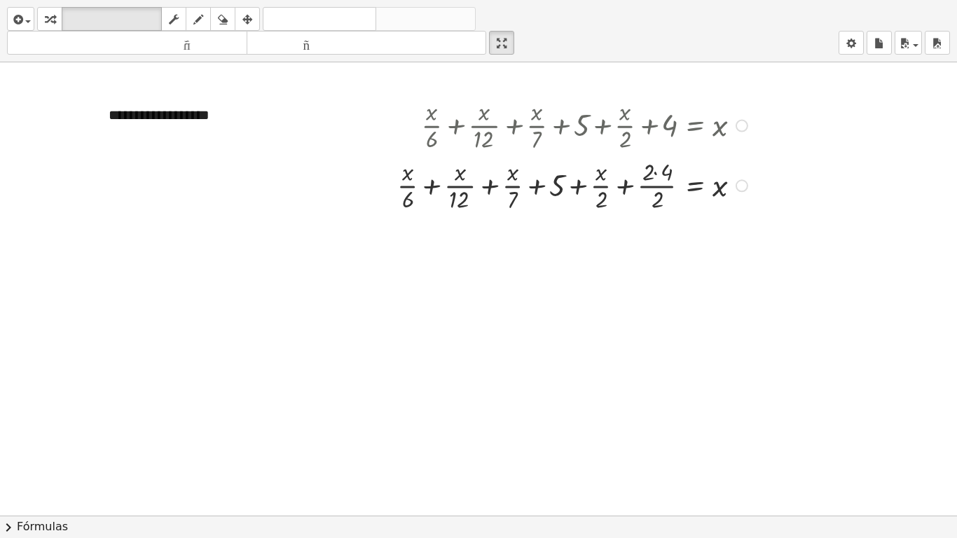
click at [743, 132] on div at bounding box center [574, 125] width 369 height 60
click at [738, 120] on div at bounding box center [574, 125] width 369 height 60
click at [742, 123] on div at bounding box center [742, 126] width 13 height 13
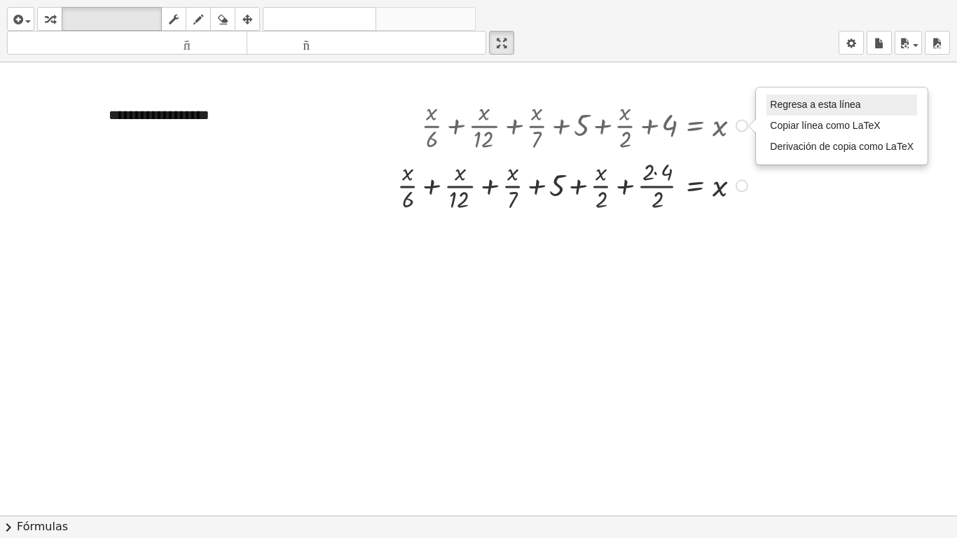
click at [769, 111] on li "Regresa a esta línea" at bounding box center [842, 105] width 151 height 21
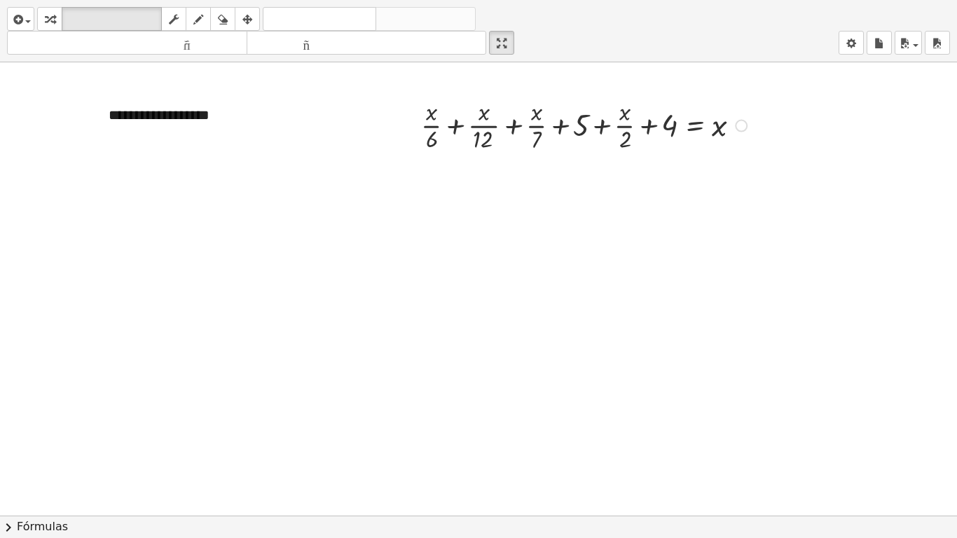
click at [582, 128] on div at bounding box center [586, 125] width 344 height 60
click at [666, 137] on div at bounding box center [586, 125] width 344 height 60
click at [748, 130] on div at bounding box center [586, 125] width 344 height 60
click at [63, 419] on button "chevron_right Fórmulas" at bounding box center [478, 527] width 957 height 22
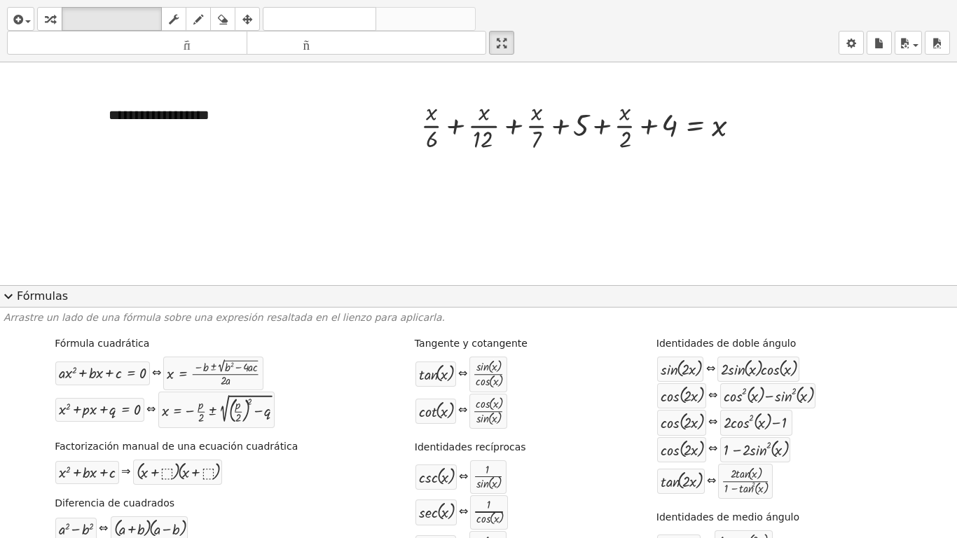
click at [694, 187] on div at bounding box center [478, 361] width 957 height 598
click at [32, 297] on font "Fórmulas" at bounding box center [42, 295] width 51 height 13
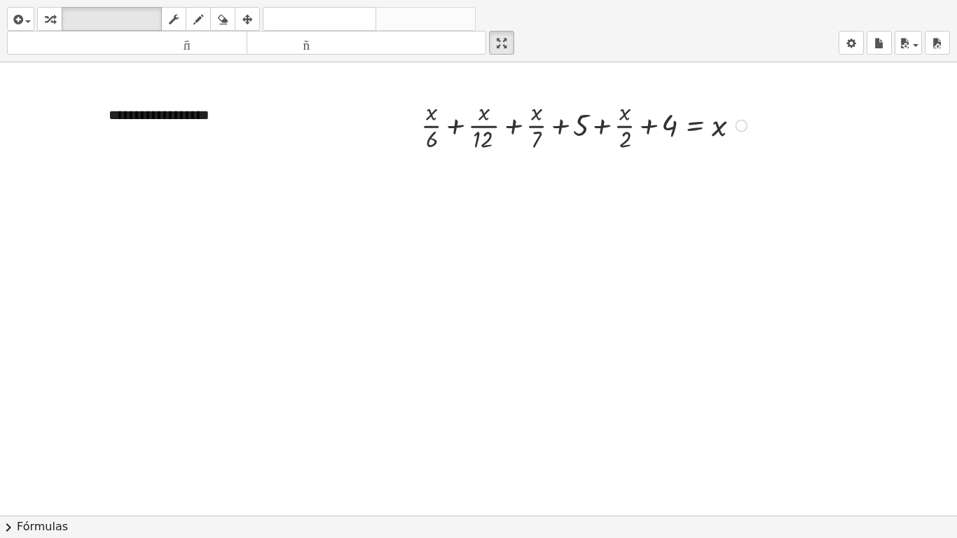
click at [693, 122] on div at bounding box center [586, 125] width 344 height 60
click at [667, 125] on div at bounding box center [586, 125] width 344 height 60
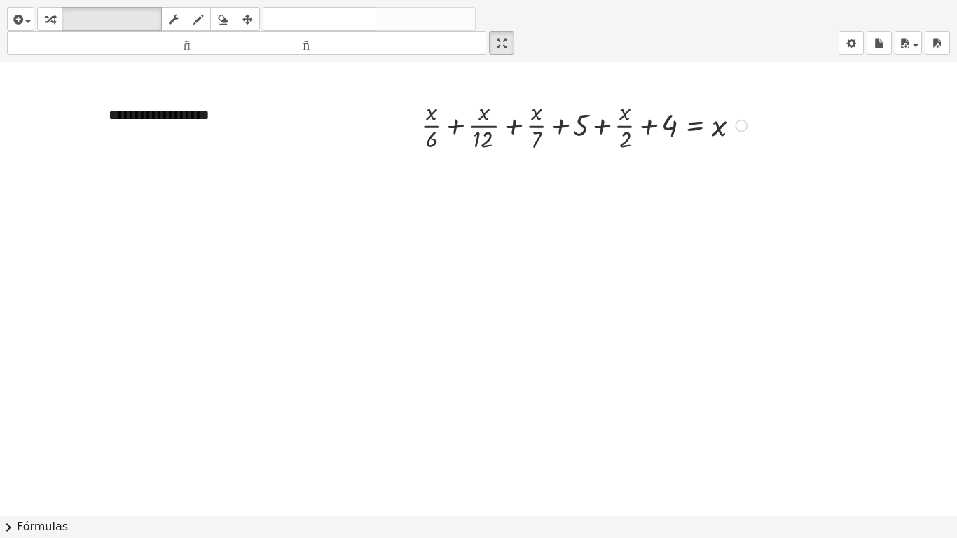
click at [667, 125] on div at bounding box center [586, 125] width 344 height 60
drag, startPoint x: 580, startPoint y: 125, endPoint x: 676, endPoint y: 122, distance: 95.4
click at [676, 122] on div at bounding box center [586, 125] width 344 height 60
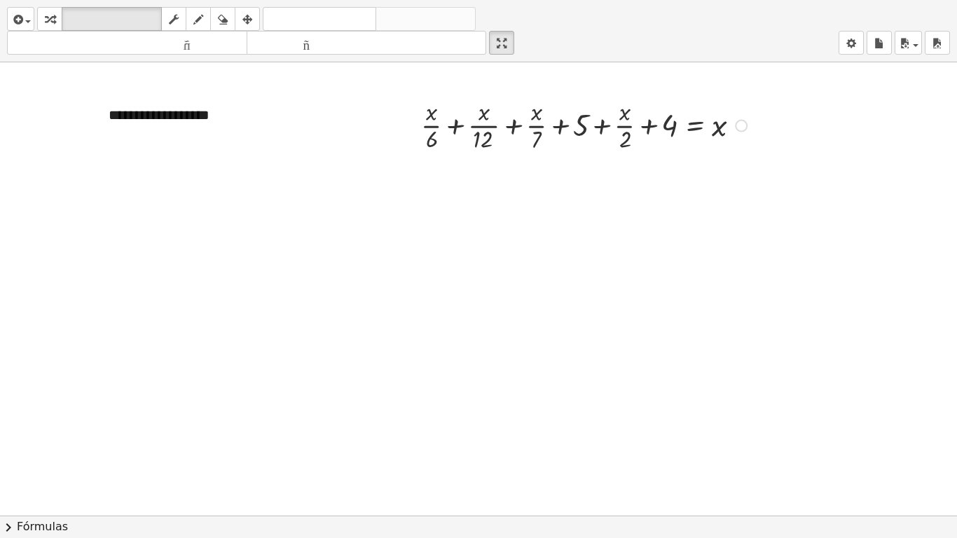
click at [439, 118] on div at bounding box center [586, 125] width 344 height 60
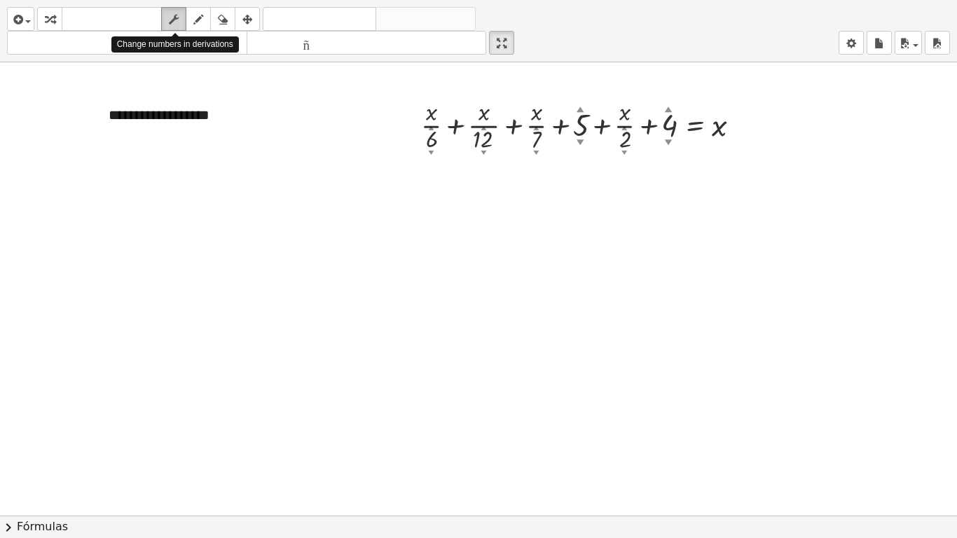
click at [172, 24] on icon "button" at bounding box center [174, 19] width 10 height 17
click at [580, 114] on div "▲" at bounding box center [581, 109] width 8 height 11
drag, startPoint x: 580, startPoint y: 114, endPoint x: 589, endPoint y: 121, distance: 11.5
click at [694, 126] on div "+ · x · 6 ▲ ▼ + · x · 12 ▲ ▼ + · x · 7 ▲ ▼ + 5 ▲ ▼ + · x · 2 ▲ ▼ + 4 ▲ ▼ = x" at bounding box center [694, 126] width 0 height 0
click at [680, 214] on div at bounding box center [478, 515] width 957 height 907
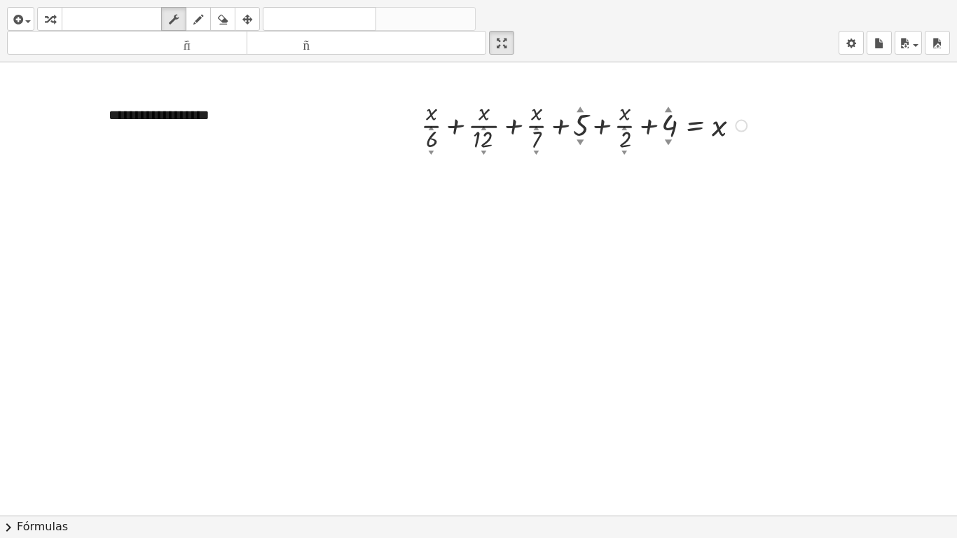
click at [739, 127] on div "Regresa a esta línea Copiar línea como LaTeX Derivación de copia como LaTeX" at bounding box center [741, 126] width 13 height 13
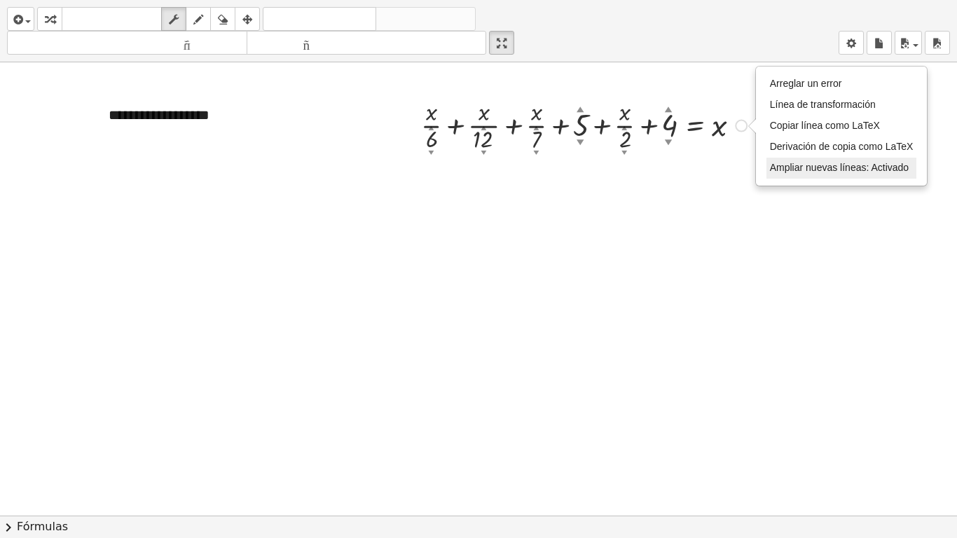
click at [792, 168] on font "Ampliar nuevas líneas: Activado" at bounding box center [839, 167] width 139 height 11
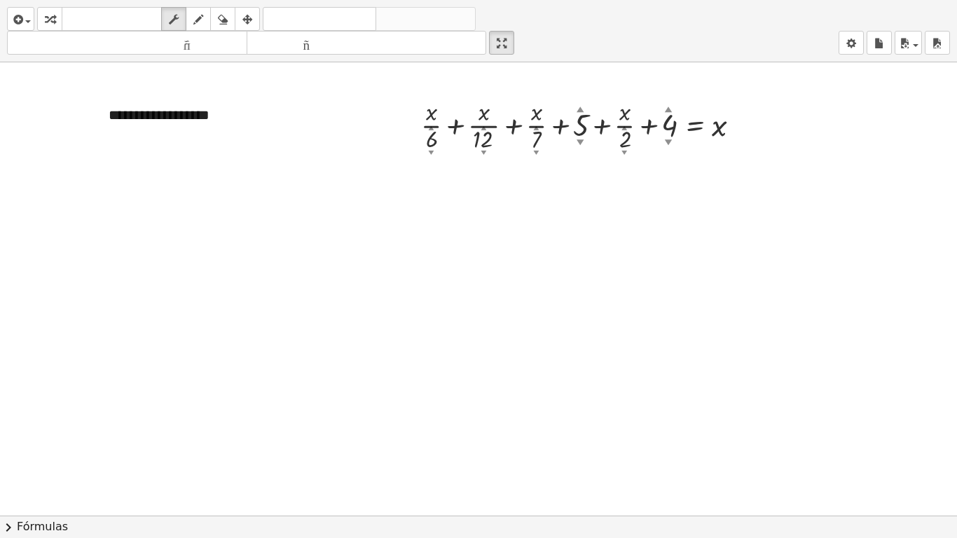
drag, startPoint x: 680, startPoint y: 160, endPoint x: 678, endPoint y: 205, distance: 44.9
click at [678, 205] on div at bounding box center [478, 515] width 957 height 907
drag, startPoint x: 728, startPoint y: 123, endPoint x: 718, endPoint y: 186, distance: 63.1
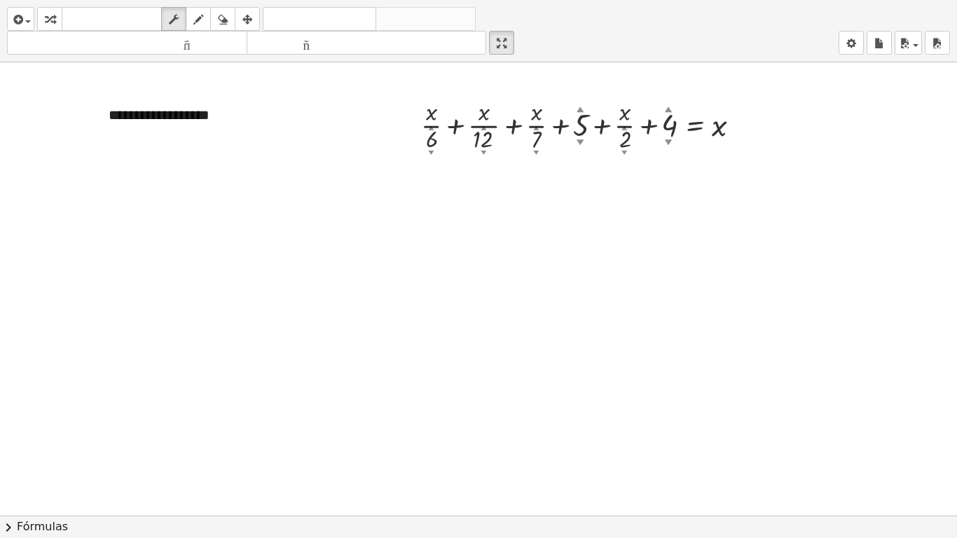
click at [718, 186] on div "**********" at bounding box center [478, 515] width 957 height 907
click at [676, 123] on div at bounding box center [586, 125] width 344 height 60
click at [178, 23] on icon "button" at bounding box center [174, 19] width 10 height 17
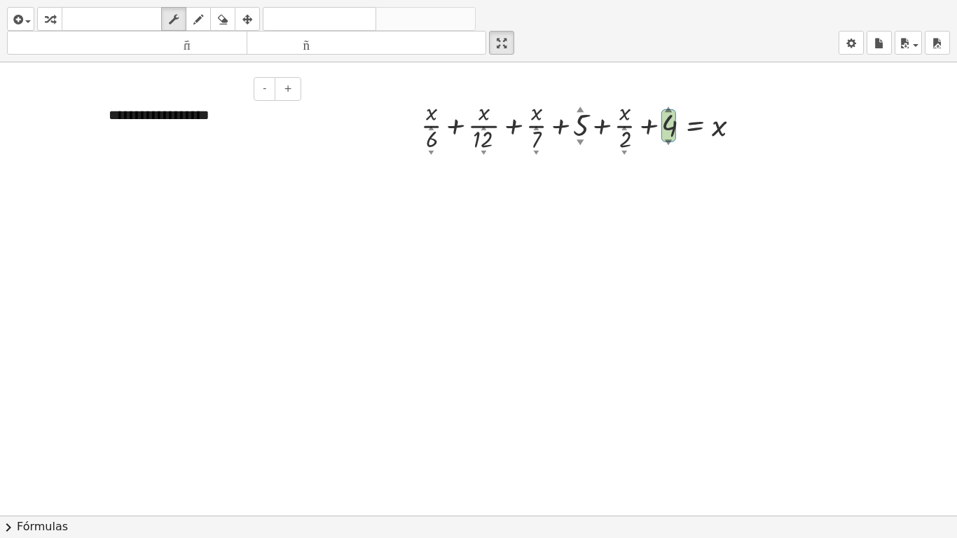
click at [245, 137] on div "**********" at bounding box center [200, 115] width 210 height 48
click at [385, 207] on div at bounding box center [478, 515] width 957 height 907
click at [469, 245] on div at bounding box center [478, 515] width 957 height 907
click at [738, 121] on div "Arreglar un error Línea de transformación Copiar línea como LaTeX Derivación de…" at bounding box center [741, 126] width 13 height 13
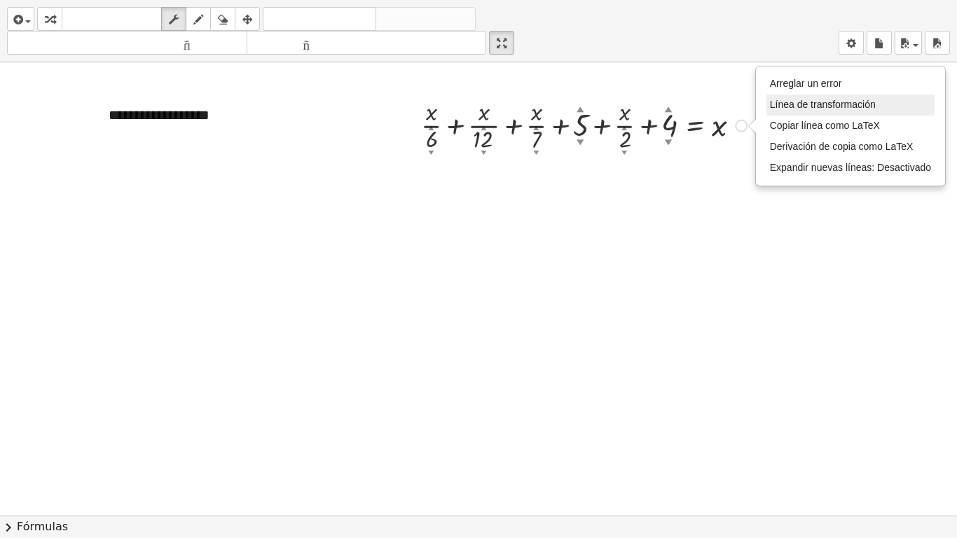
click at [824, 108] on font "Línea de transformación" at bounding box center [823, 104] width 106 height 11
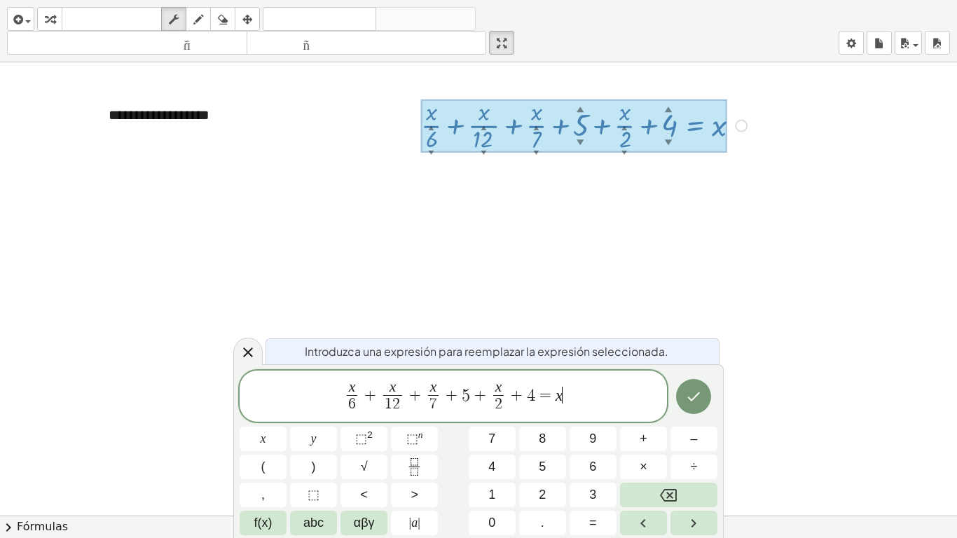
click at [612, 403] on span "x 6 ​ + x 1 2 ​ + x 7 ​ + 5 + x 2 ​ + 4 = x ​" at bounding box center [453, 397] width 427 height 37
click at [711, 419] on button "Flecha derecha" at bounding box center [694, 523] width 47 height 25
click at [685, 401] on icon "Hecho" at bounding box center [693, 396] width 17 height 17
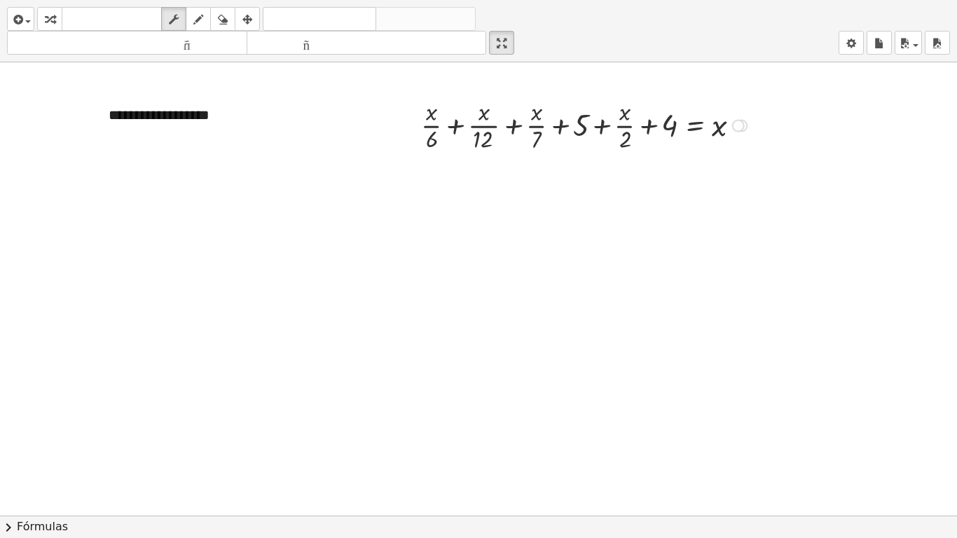
click at [790, 156] on div at bounding box center [478, 515] width 957 height 907
click at [685, 172] on div at bounding box center [478, 515] width 957 height 907
click at [15, 17] on icon "button" at bounding box center [17, 19] width 13 height 17
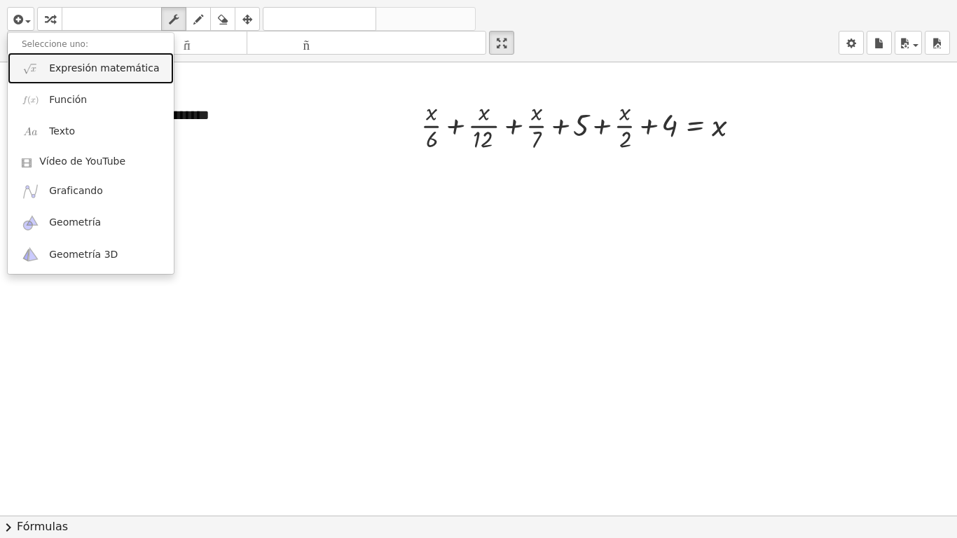
click at [100, 66] on font "Expresión matemática" at bounding box center [104, 67] width 110 height 11
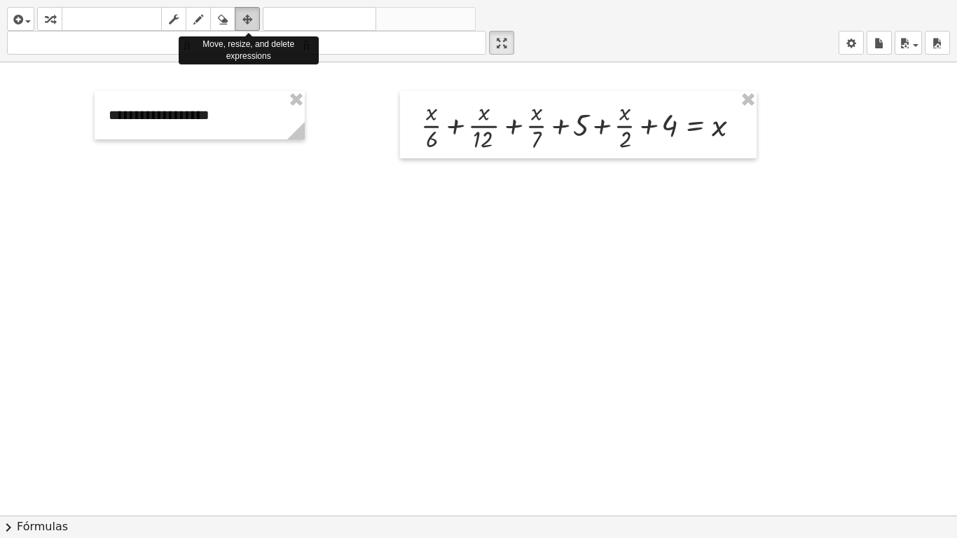
click at [252, 21] on icon "button" at bounding box center [247, 19] width 10 height 17
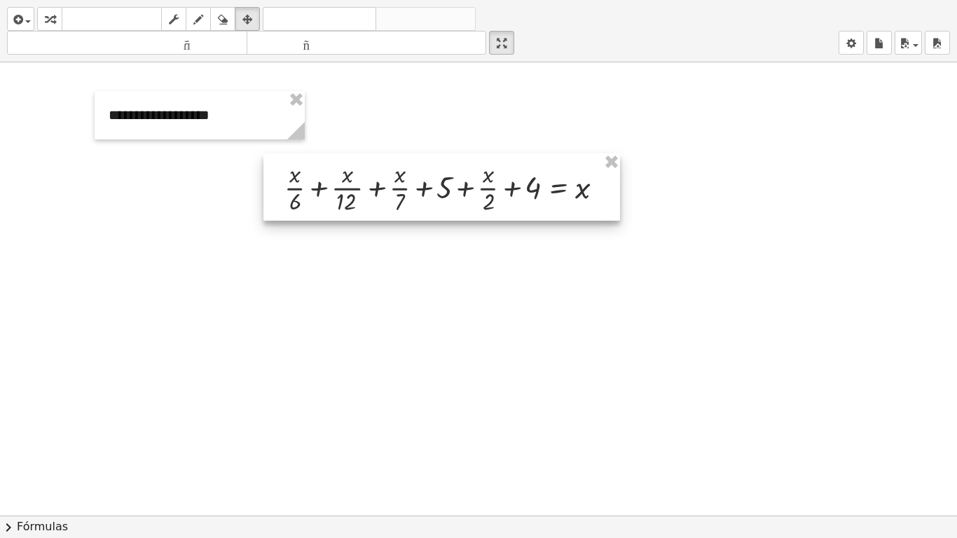
drag, startPoint x: 530, startPoint y: 134, endPoint x: 394, endPoint y: 196, distance: 150.2
click at [394, 196] on div at bounding box center [441, 186] width 357 height 67
click at [475, 296] on div at bounding box center [478, 515] width 957 height 907
click at [252, 25] on icon "button" at bounding box center [247, 19] width 10 height 17
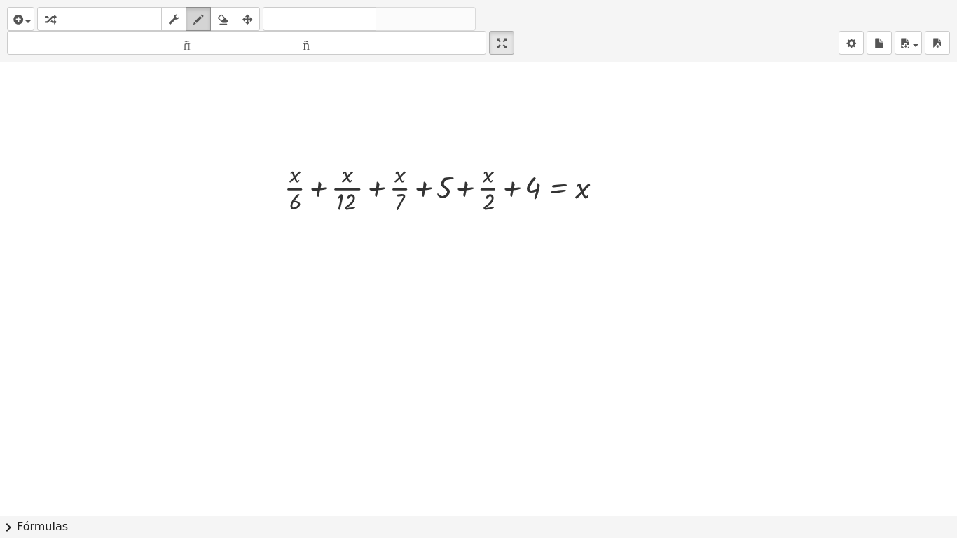
click at [194, 22] on icon "button" at bounding box center [198, 19] width 10 height 17
click at [409, 268] on div at bounding box center [478, 515] width 957 height 907
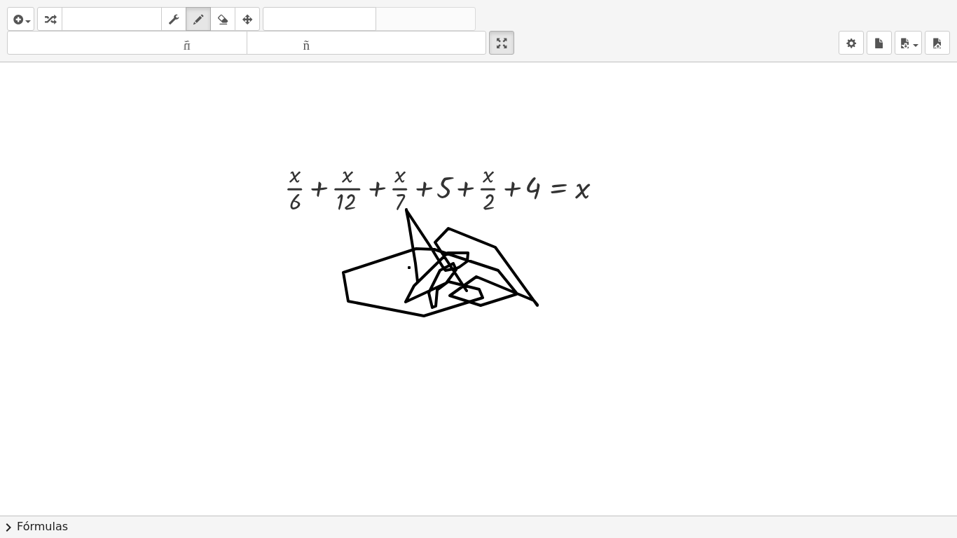
drag, startPoint x: 418, startPoint y: 282, endPoint x: 490, endPoint y: 264, distance: 74.4
click at [490, 264] on div at bounding box center [478, 515] width 957 height 907
click at [219, 18] on icon "button" at bounding box center [223, 19] width 10 height 17
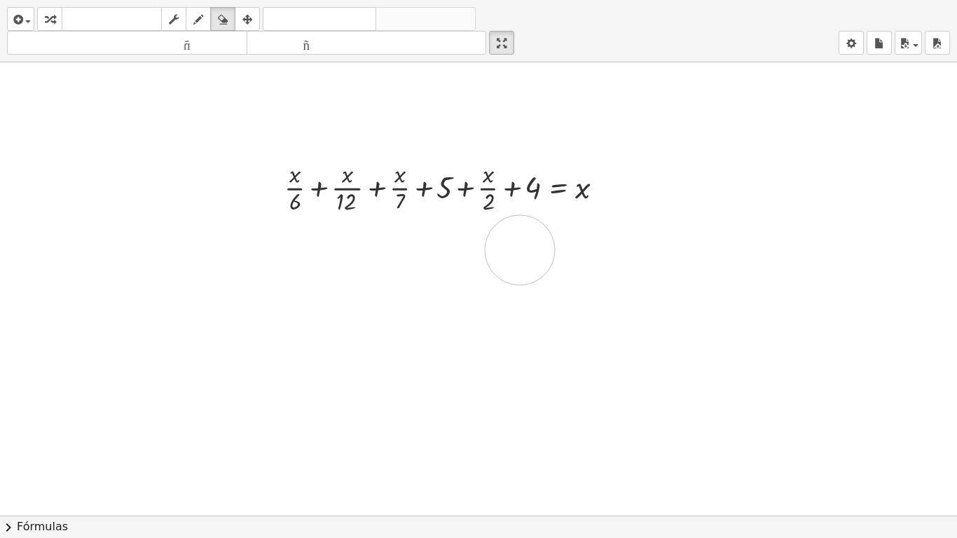
drag, startPoint x: 364, startPoint y: 264, endPoint x: 472, endPoint y: 334, distance: 128.7
click at [472, 334] on div at bounding box center [478, 515] width 957 height 907
click at [227, 18] on icon "button" at bounding box center [223, 19] width 10 height 17
click at [301, 301] on div at bounding box center [478, 515] width 957 height 907
click at [537, 184] on div at bounding box center [478, 515] width 957 height 907
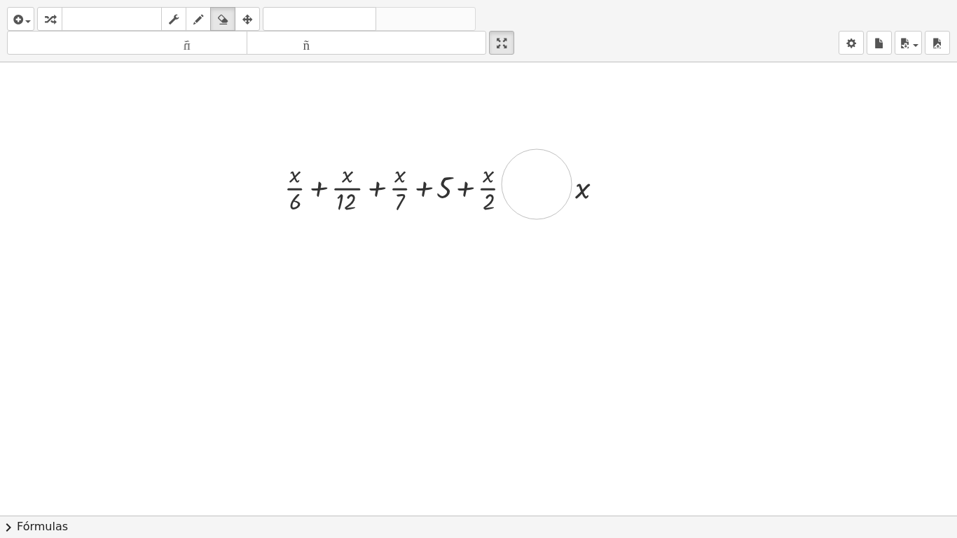
click at [537, 184] on div at bounding box center [478, 515] width 957 height 907
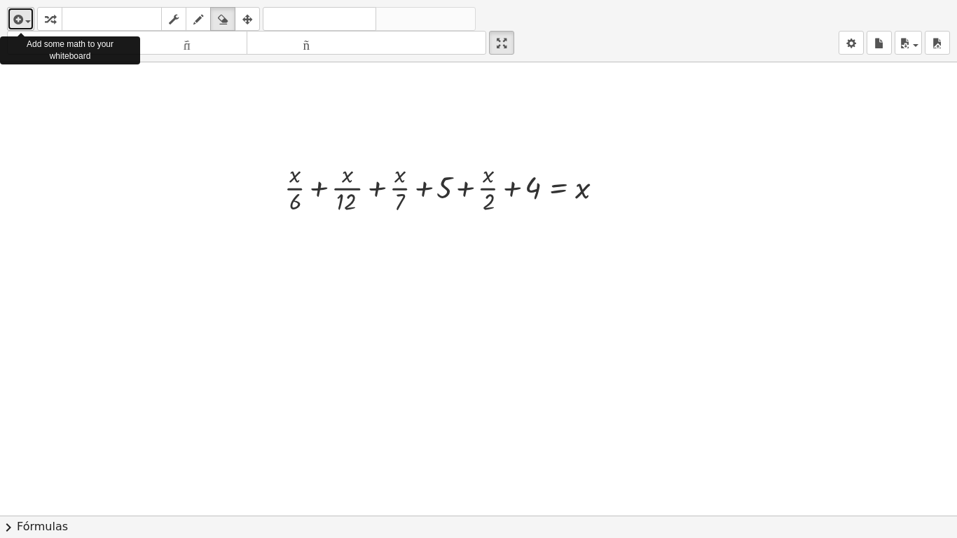
click at [20, 21] on icon "button" at bounding box center [17, 19] width 13 height 17
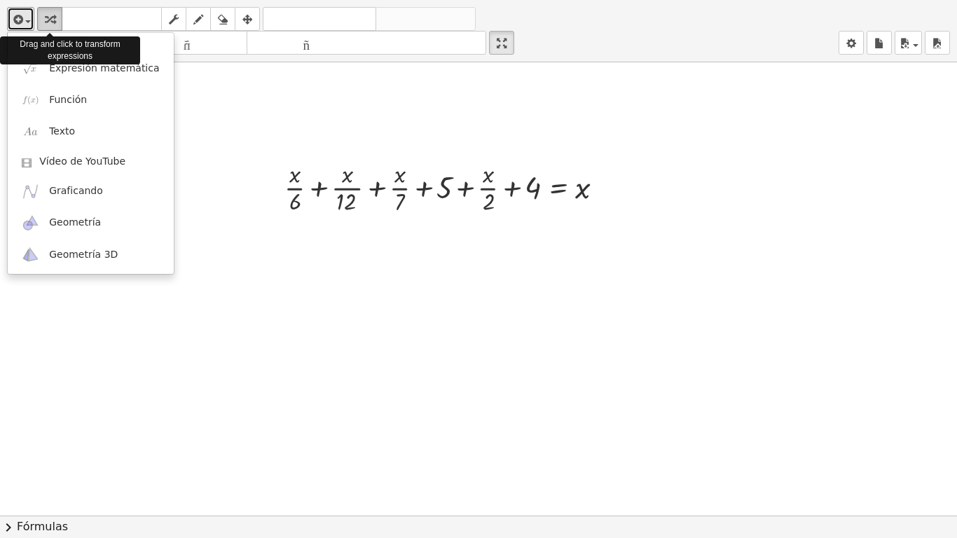
click at [44, 25] on div "button" at bounding box center [50, 19] width 18 height 17
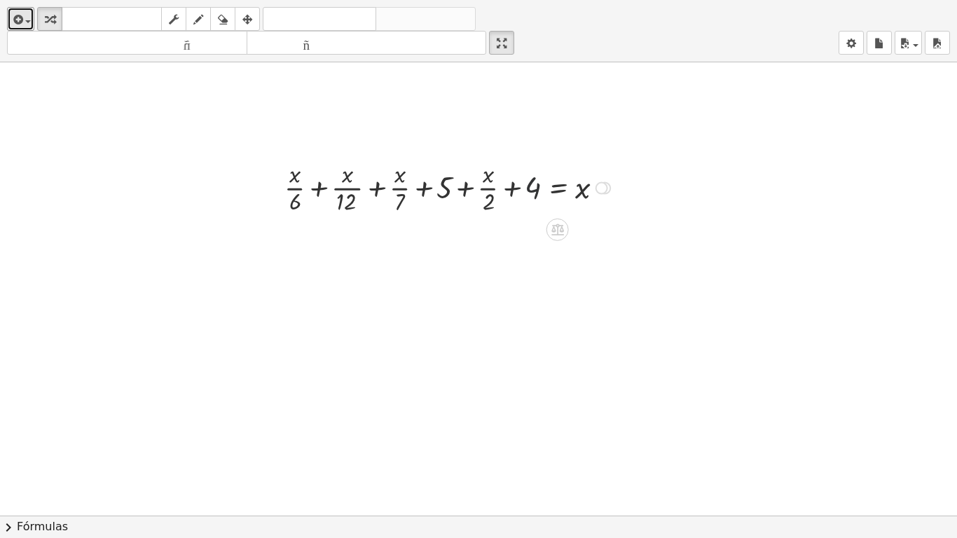
click at [533, 185] on div at bounding box center [449, 187] width 344 height 60
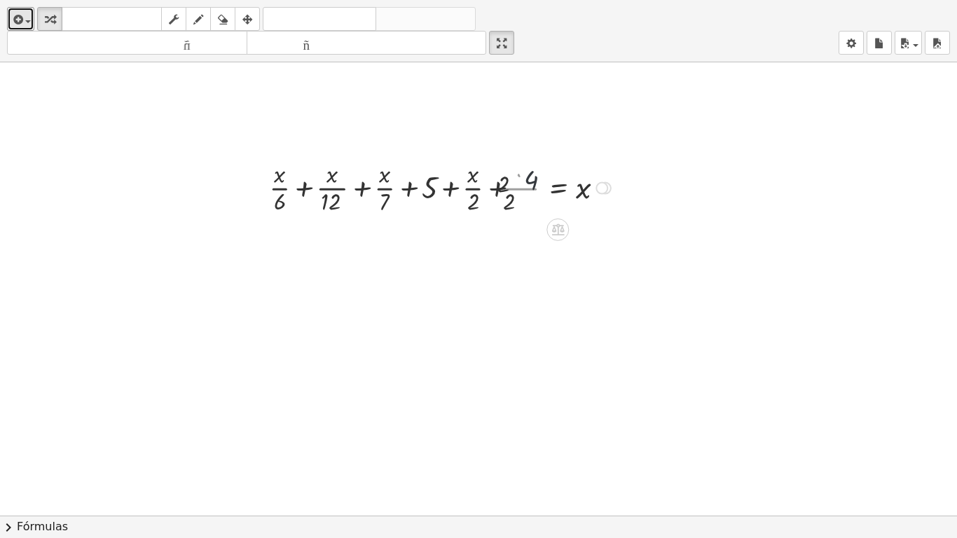
click at [533, 185] on div at bounding box center [438, 187] width 369 height 60
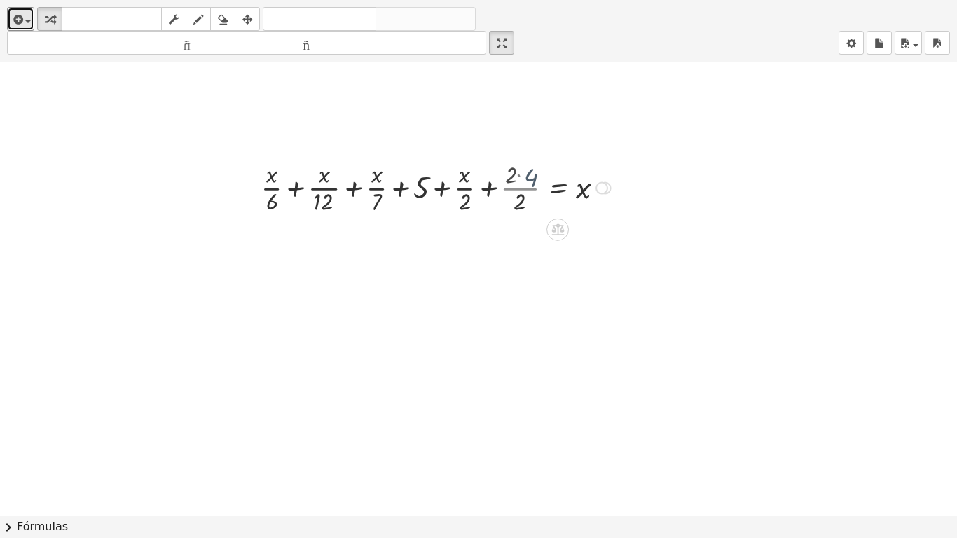
click at [533, 185] on div at bounding box center [447, 187] width 350 height 60
click at [533, 185] on div at bounding box center [449, 187] width 344 height 60
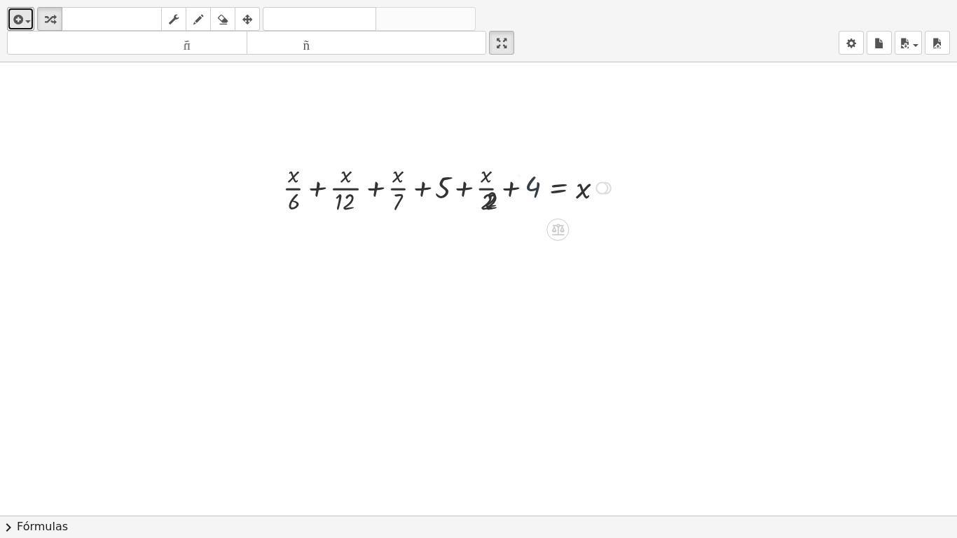
click at [533, 185] on div at bounding box center [438, 187] width 369 height 60
click at [533, 185] on div at bounding box center [449, 187] width 344 height 60
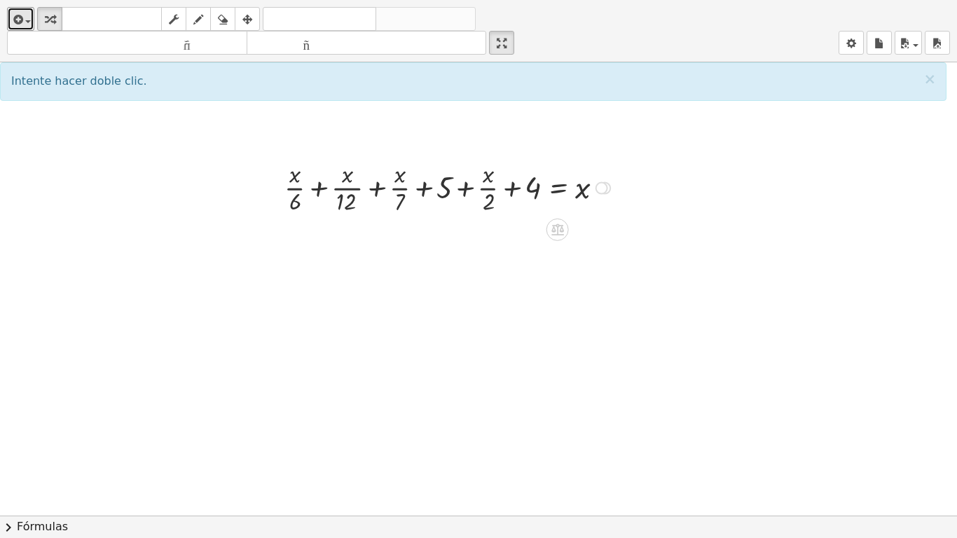
click at [448, 190] on div at bounding box center [449, 187] width 344 height 60
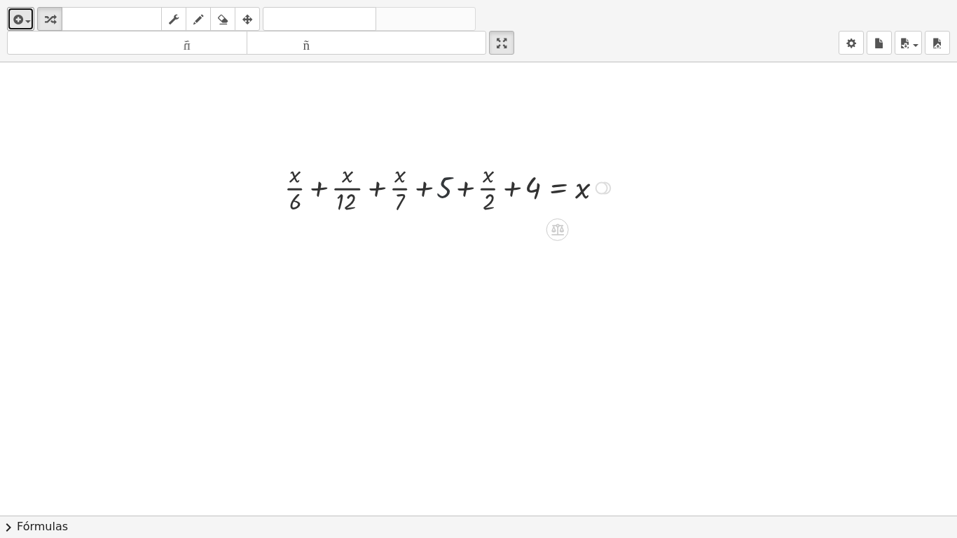
click at [448, 190] on div at bounding box center [449, 187] width 344 height 60
click at [448, 190] on div at bounding box center [438, 187] width 369 height 60
click at [435, 175] on div at bounding box center [438, 187] width 369 height 60
click at [435, 175] on div at bounding box center [442, 187] width 362 height 60
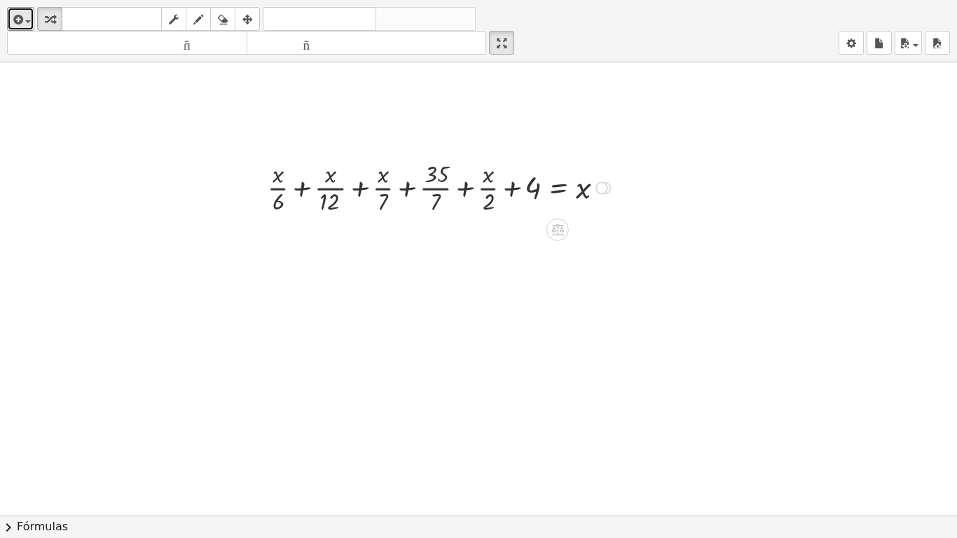
click at [435, 175] on div at bounding box center [442, 187] width 362 height 60
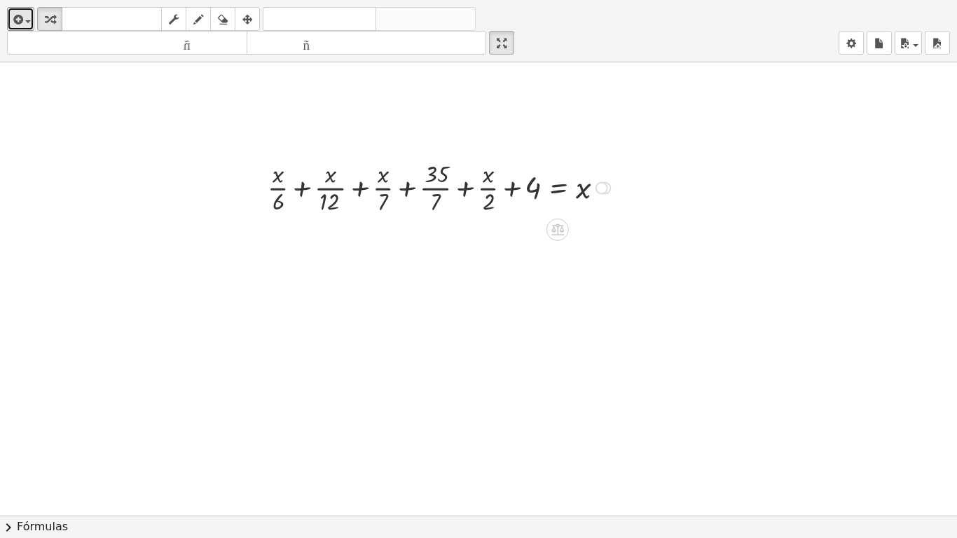
click at [413, 189] on div at bounding box center [442, 187] width 362 height 60
click at [413, 189] on div at bounding box center [449, 187] width 345 height 60
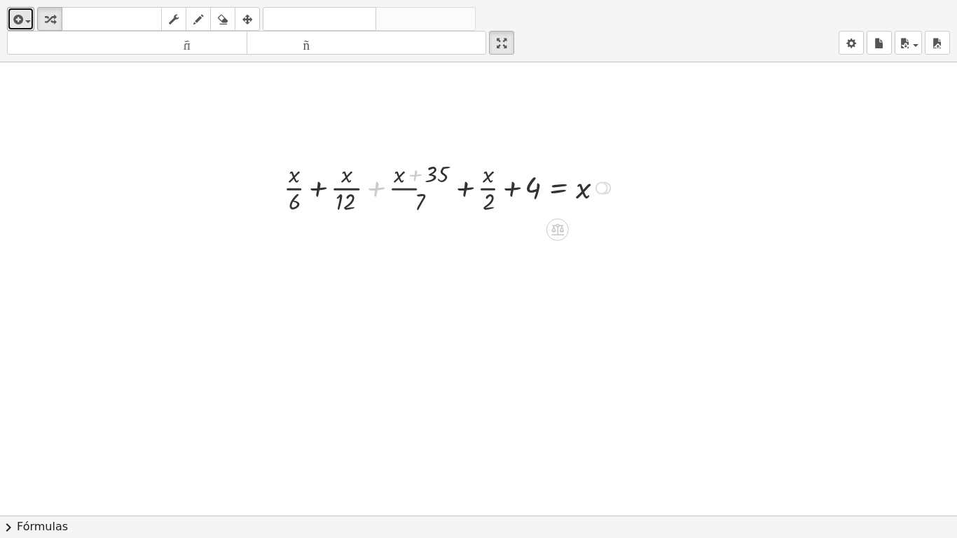
click at [413, 189] on div at bounding box center [449, 187] width 345 height 60
click at [608, 188] on div at bounding box center [602, 188] width 13 height 13
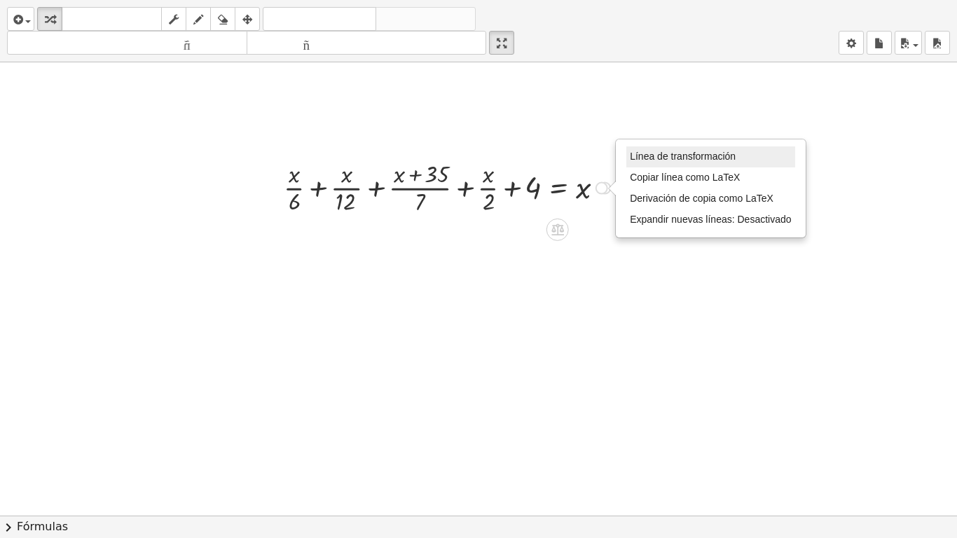
click at [638, 165] on li "Línea de transformación" at bounding box center [710, 156] width 168 height 21
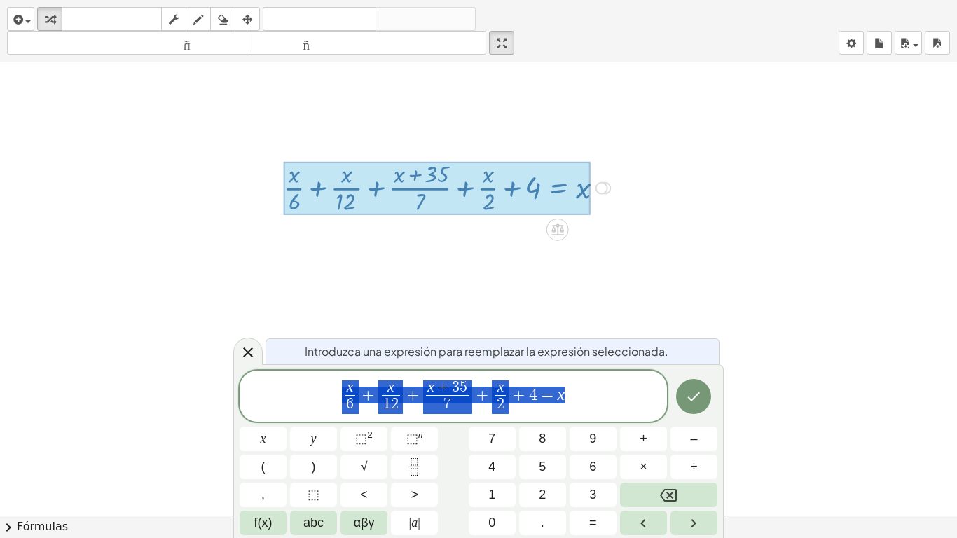
click at [425, 172] on div at bounding box center [437, 188] width 307 height 53
drag, startPoint x: 425, startPoint y: 172, endPoint x: 562, endPoint y: 228, distance: 148.0
click at [558, 188] on div "+ · x · 6 + · x · 12 x + · x + = x · 2 4 · 7 35 + · ( + + ) Arreglar un error L…" at bounding box center [558, 188] width 0 height 0
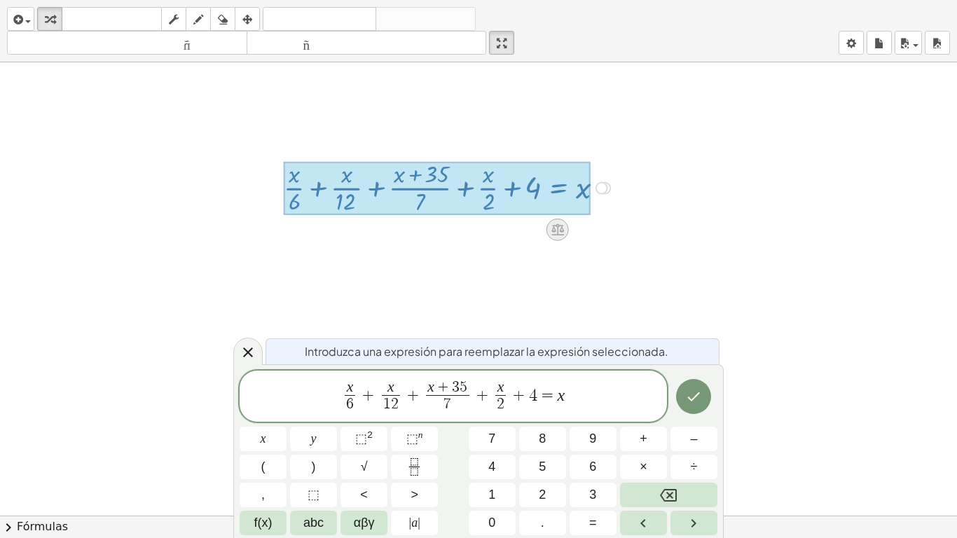
click at [562, 228] on icon at bounding box center [557, 230] width 13 height 12
click at [608, 229] on icon at bounding box center [614, 230] width 13 height 13
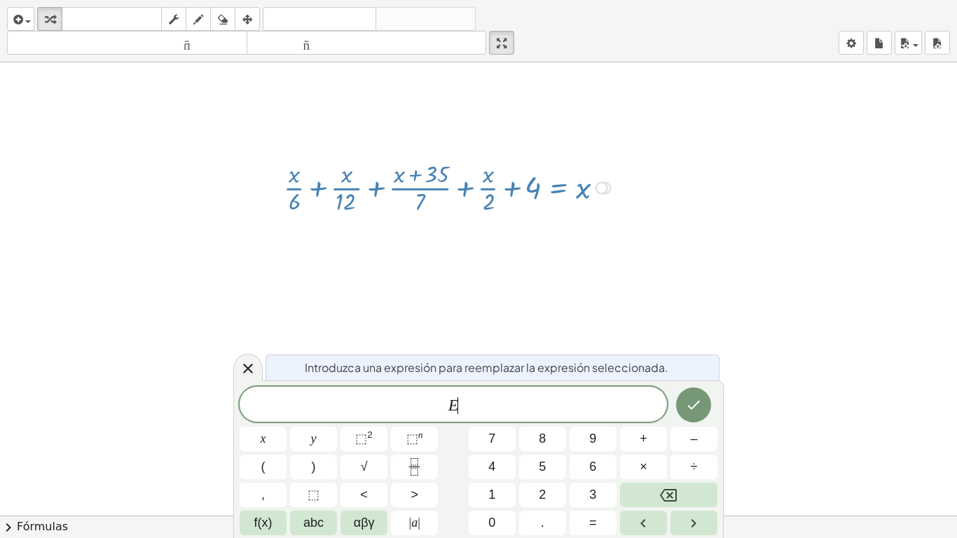
click at [423, 183] on div at bounding box center [449, 187] width 345 height 60
click at [252, 371] on icon at bounding box center [248, 368] width 17 height 17
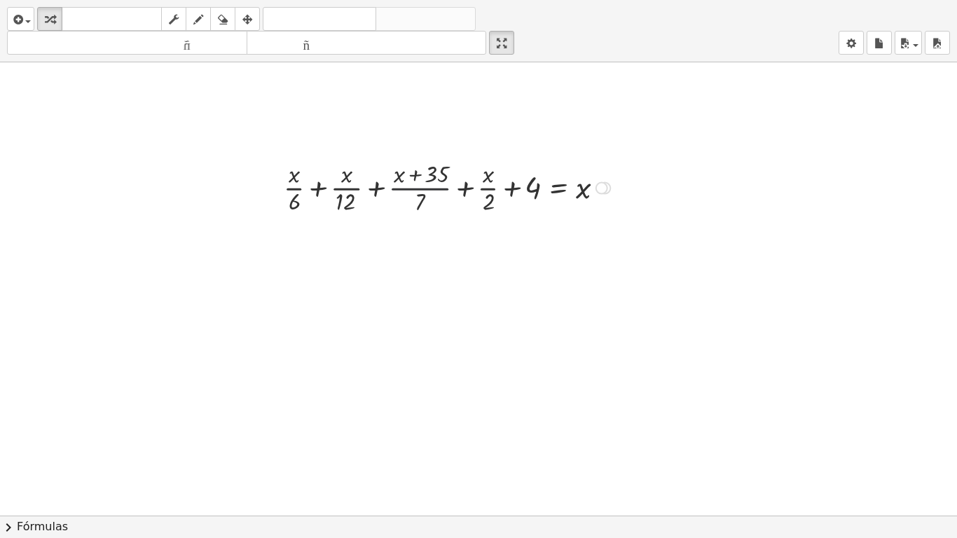
click at [422, 185] on div at bounding box center [449, 187] width 345 height 60
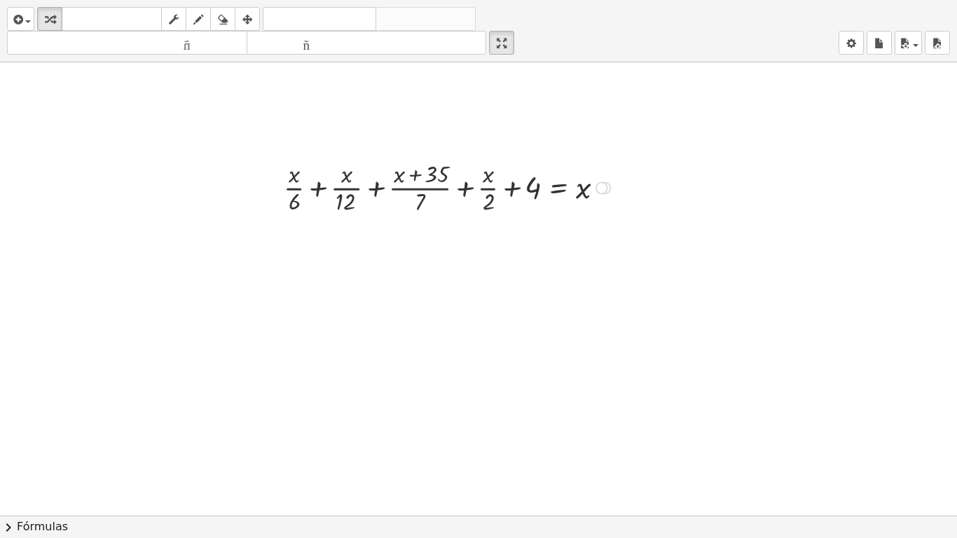
click at [422, 185] on div at bounding box center [449, 187] width 345 height 60
drag, startPoint x: 422, startPoint y: 185, endPoint x: 382, endPoint y: 191, distance: 40.4
click at [382, 191] on div at bounding box center [449, 187] width 345 height 60
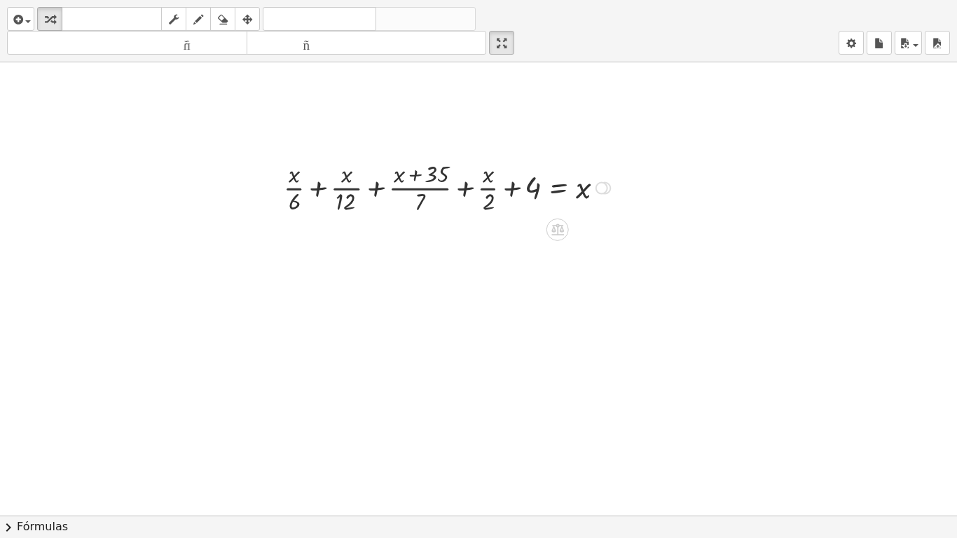
click at [424, 203] on div at bounding box center [449, 187] width 345 height 60
drag, startPoint x: 424, startPoint y: 203, endPoint x: 418, endPoint y: 167, distance: 35.5
click at [418, 167] on div at bounding box center [449, 187] width 345 height 60
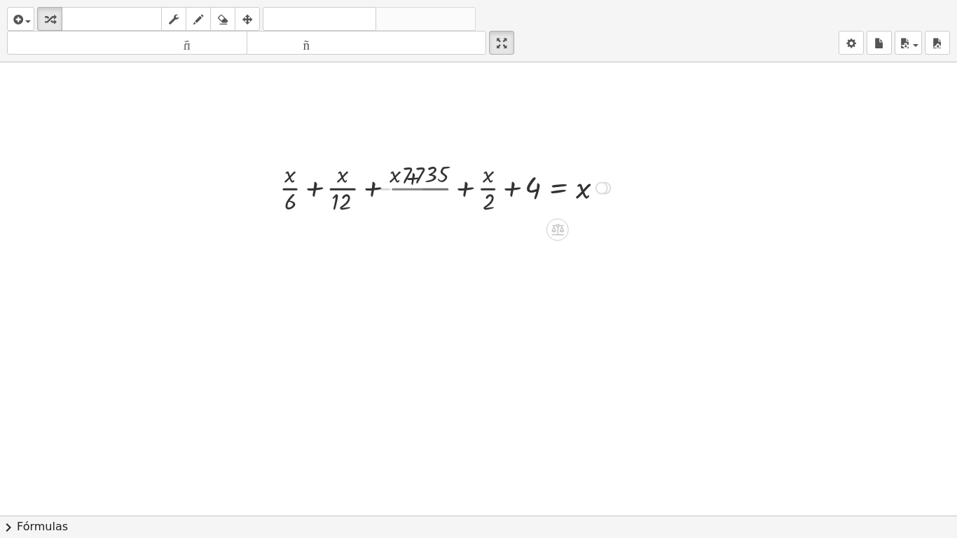
click at [418, 167] on div at bounding box center [442, 187] width 362 height 60
drag, startPoint x: 436, startPoint y: 203, endPoint x: 397, endPoint y: 173, distance: 48.5
click at [397, 173] on div at bounding box center [442, 187] width 362 height 60
drag, startPoint x: 434, startPoint y: 177, endPoint x: 349, endPoint y: 353, distance: 196.2
click at [349, 353] on div "+ · x · 6 ▲ ▼ + · x · 12 ▲ ▼ + · x · 7 ▲ ▼ + 5 ▲ ▼ + · x · 2 ▲ ▼ + 4 ▲ ▼ = x + …" at bounding box center [478, 515] width 957 height 907
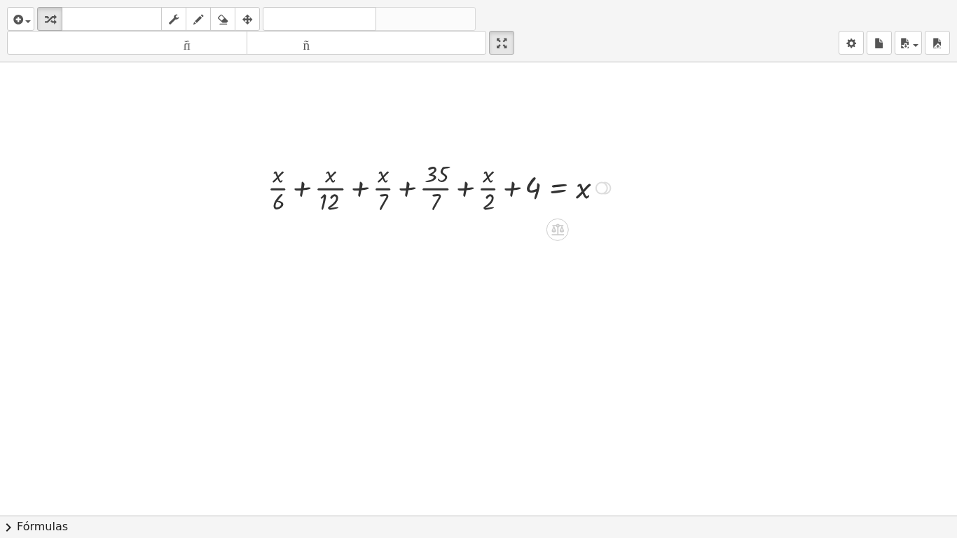
click at [428, 197] on div at bounding box center [442, 187] width 362 height 60
click at [567, 236] on div at bounding box center [563, 228] width 11 height 26
click at [525, 295] on div at bounding box center [478, 515] width 957 height 907
click at [288, 174] on div at bounding box center [449, 187] width 344 height 60
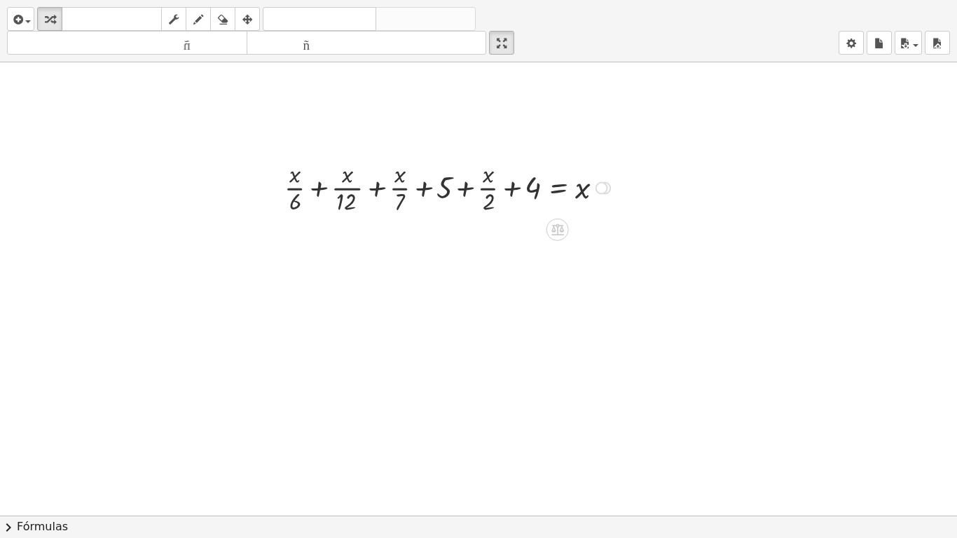
click at [288, 174] on div at bounding box center [449, 187] width 344 height 60
drag, startPoint x: 444, startPoint y: 193, endPoint x: 541, endPoint y: 189, distance: 96.8
click at [541, 189] on div at bounding box center [449, 187] width 344 height 60
drag, startPoint x: 533, startPoint y: 184, endPoint x: 612, endPoint y: 173, distance: 80.0
click at [612, 173] on div at bounding box center [470, 187] width 303 height 60
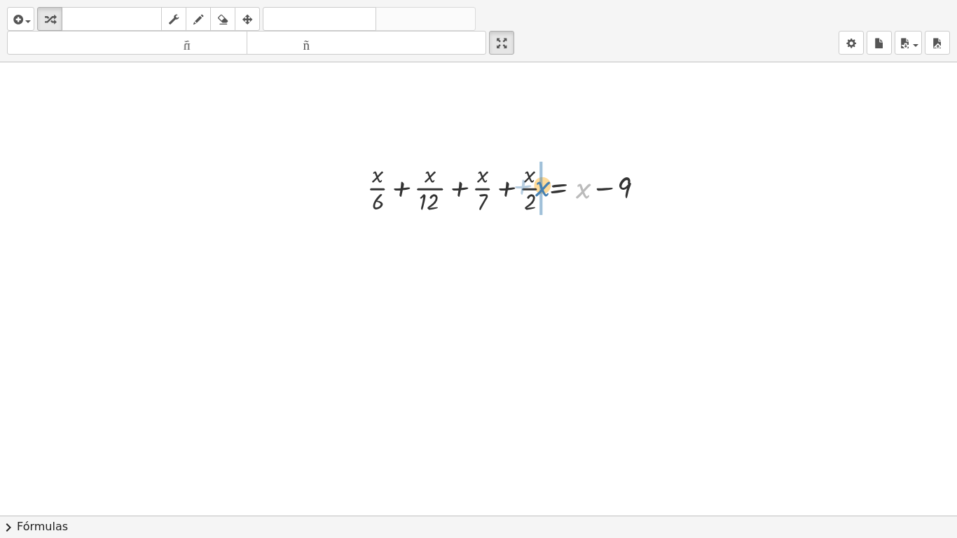
drag, startPoint x: 584, startPoint y: 194, endPoint x: 542, endPoint y: 192, distance: 42.1
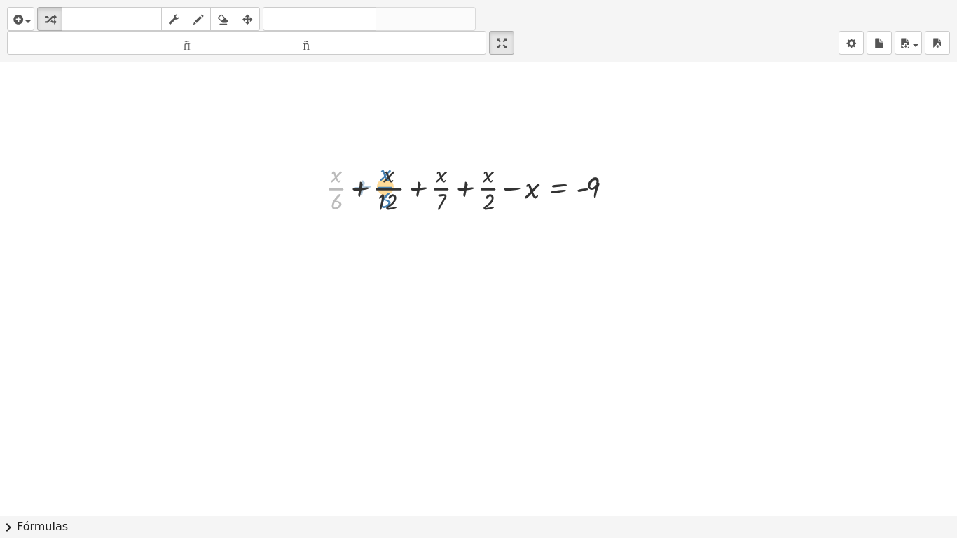
drag, startPoint x: 341, startPoint y: 187, endPoint x: 391, endPoint y: 187, distance: 50.5
click at [391, 187] on div at bounding box center [475, 187] width 313 height 60
drag, startPoint x: 363, startPoint y: 192, endPoint x: 334, endPoint y: 193, distance: 29.5
click at [334, 193] on div at bounding box center [475, 187] width 313 height 60
click at [526, 187] on div at bounding box center [475, 187] width 313 height 60
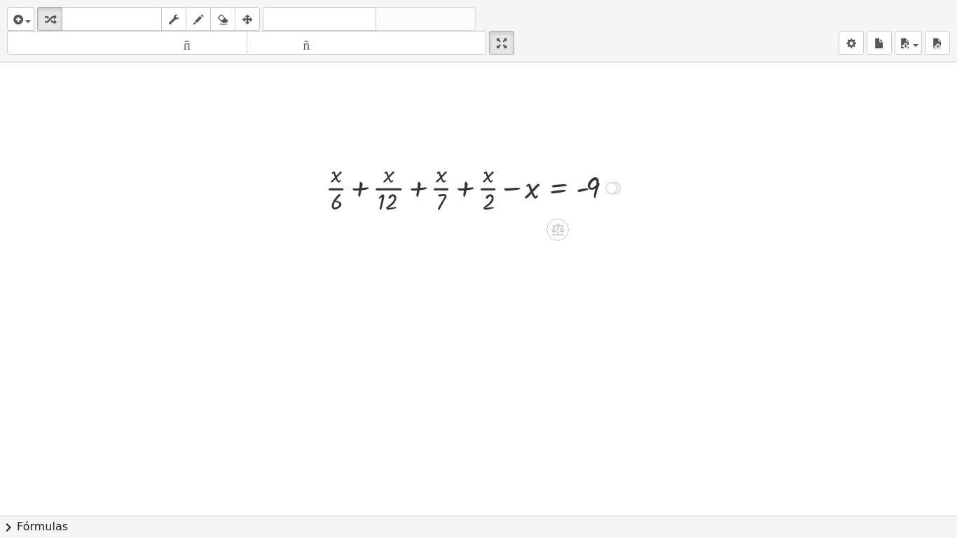
click at [526, 187] on div at bounding box center [475, 187] width 313 height 60
click at [526, 187] on div at bounding box center [467, 187] width 330 height 60
click at [526, 187] on div at bounding box center [475, 187] width 313 height 60
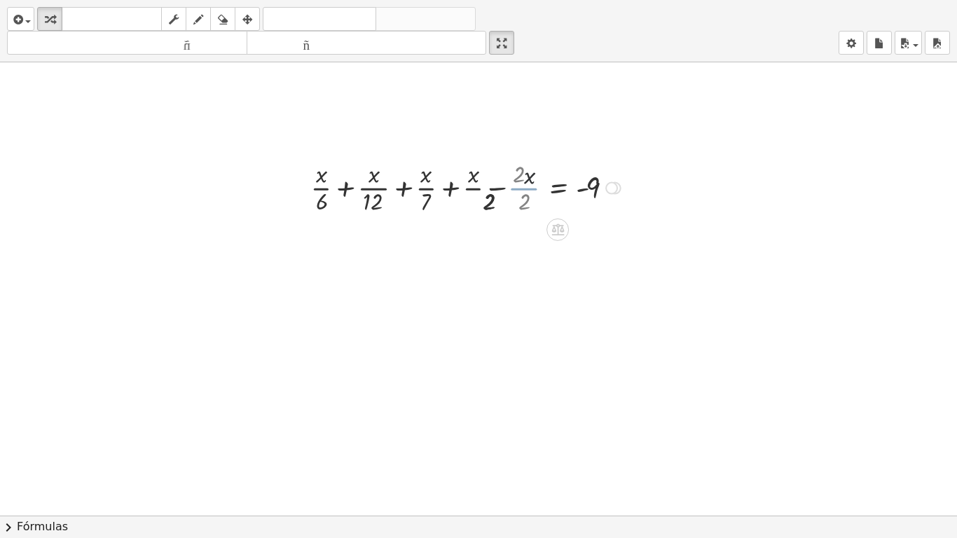
click at [526, 187] on div at bounding box center [467, 187] width 330 height 60
click at [526, 187] on div at bounding box center [475, 187] width 313 height 60
click at [526, 187] on div at bounding box center [467, 187] width 330 height 60
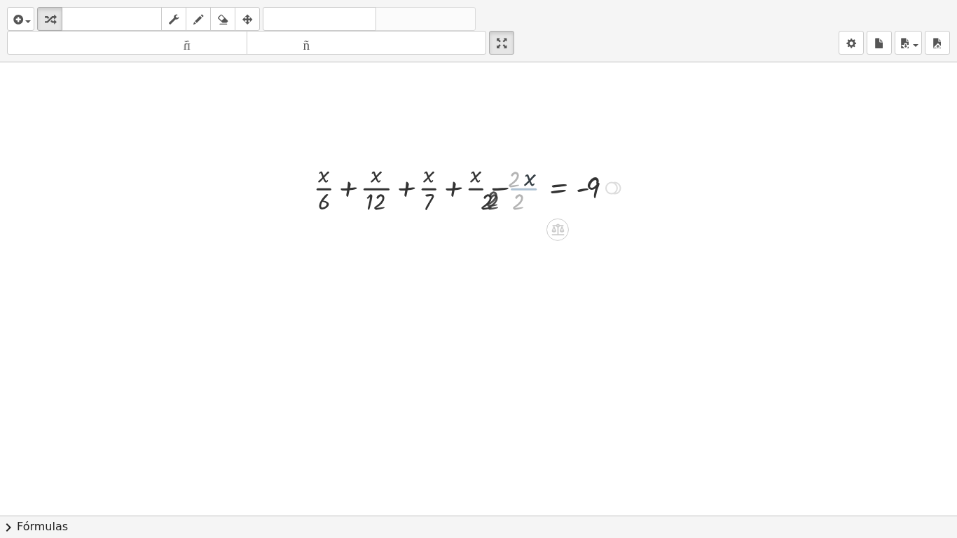
click at [526, 187] on div at bounding box center [475, 187] width 313 height 60
click at [526, 187] on div at bounding box center [467, 187] width 330 height 60
click at [330, 191] on div at bounding box center [475, 187] width 313 height 60
click at [362, 189] on div at bounding box center [475, 187] width 313 height 60
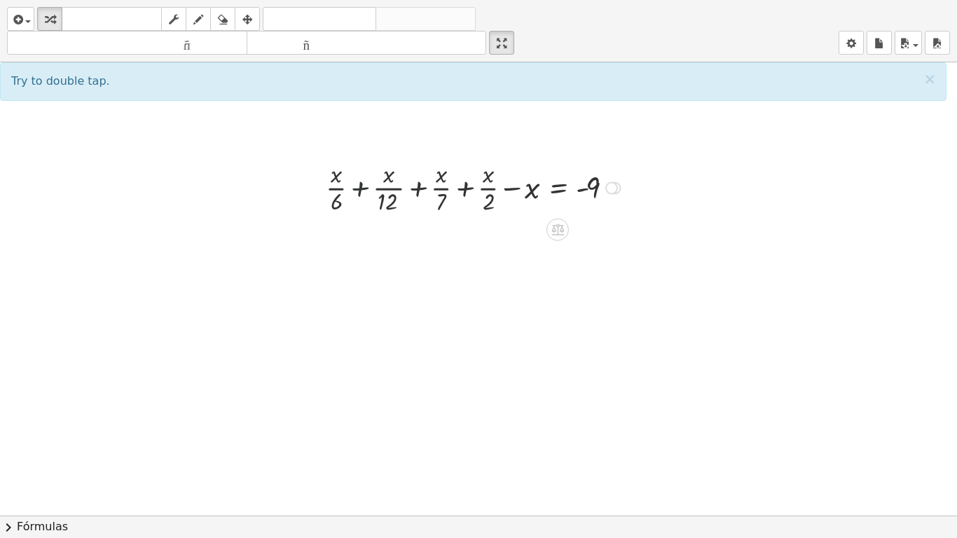
click at [362, 189] on div at bounding box center [475, 187] width 313 height 60
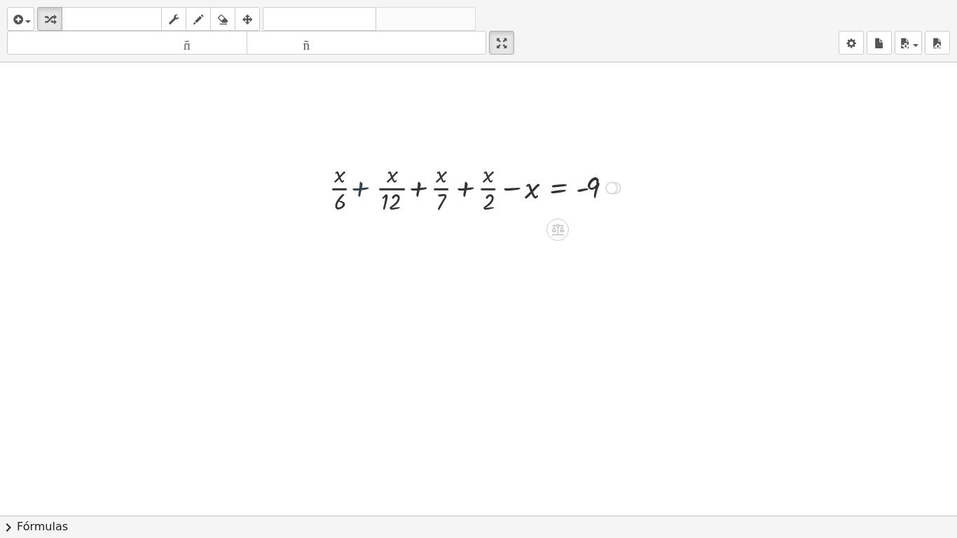
click at [362, 189] on div at bounding box center [475, 187] width 313 height 60
click at [423, 186] on div at bounding box center [451, 187] width 361 height 60
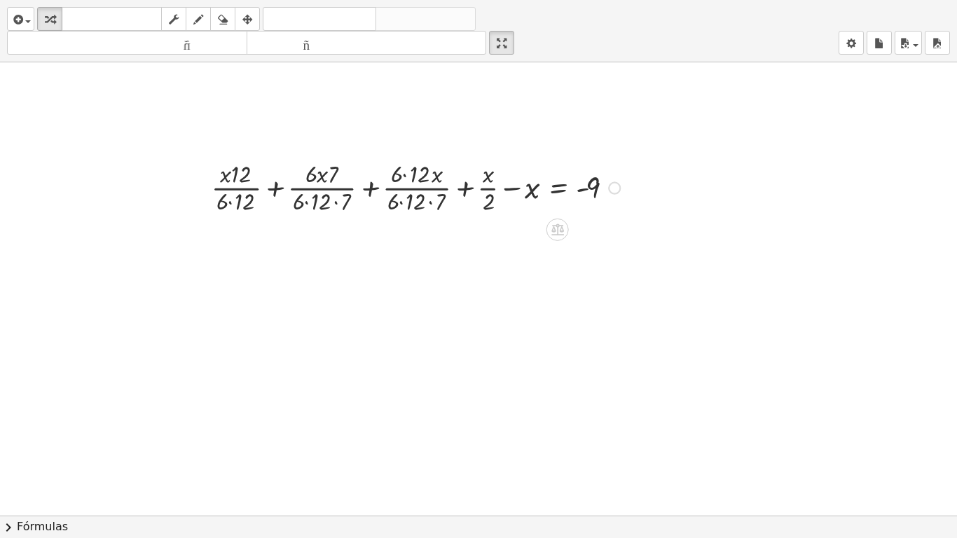
click at [468, 189] on div at bounding box center [418, 187] width 427 height 60
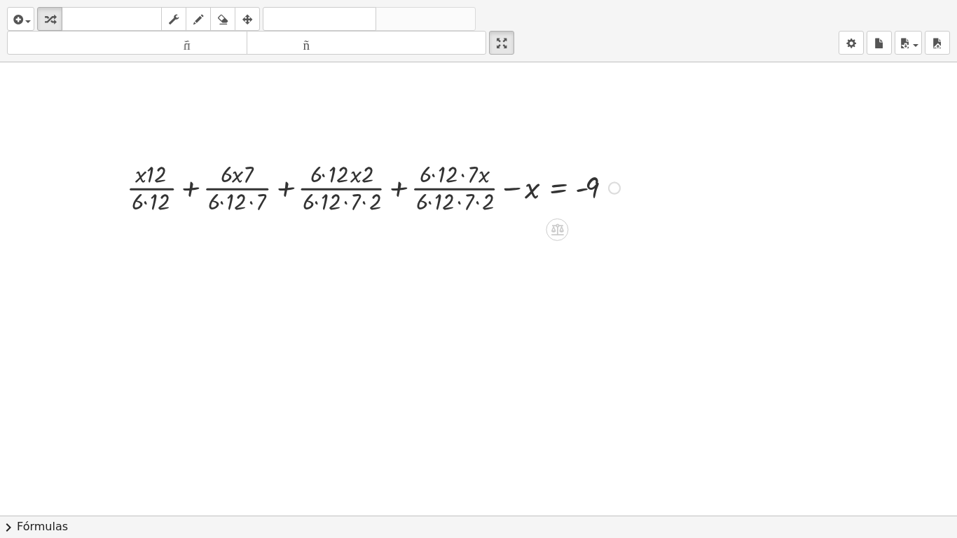
click at [453, 190] on div at bounding box center [376, 187] width 512 height 60
click at [507, 186] on div at bounding box center [376, 187] width 512 height 60
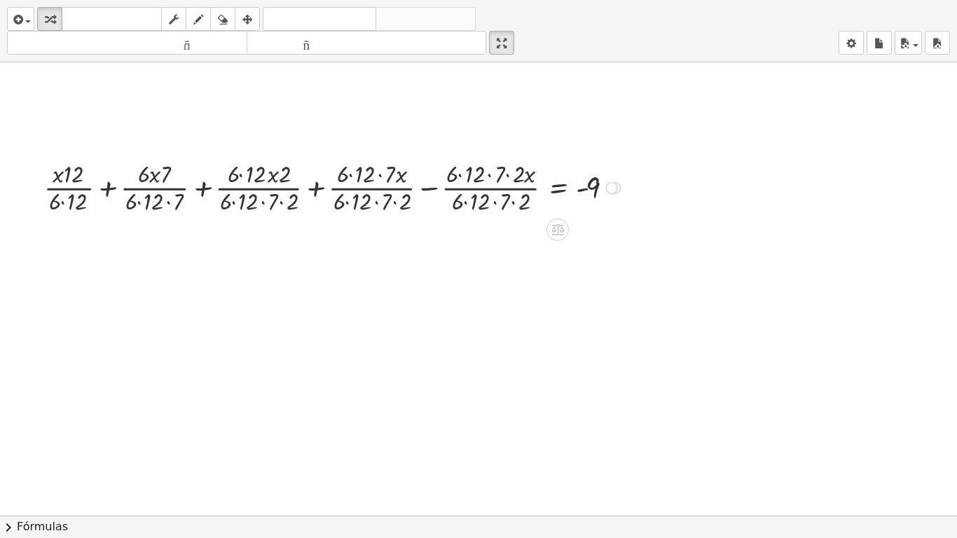
click at [89, 189] on div at bounding box center [334, 187] width 595 height 60
click at [111, 189] on div at bounding box center [334, 187] width 595 height 60
click at [111, 189] on div at bounding box center [325, 187] width 613 height 60
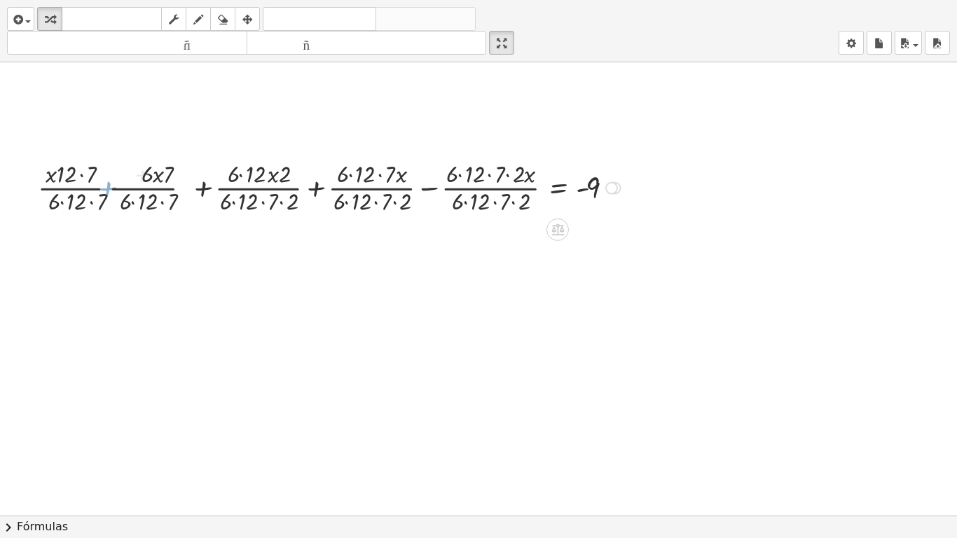
click at [111, 189] on div at bounding box center [350, 187] width 564 height 60
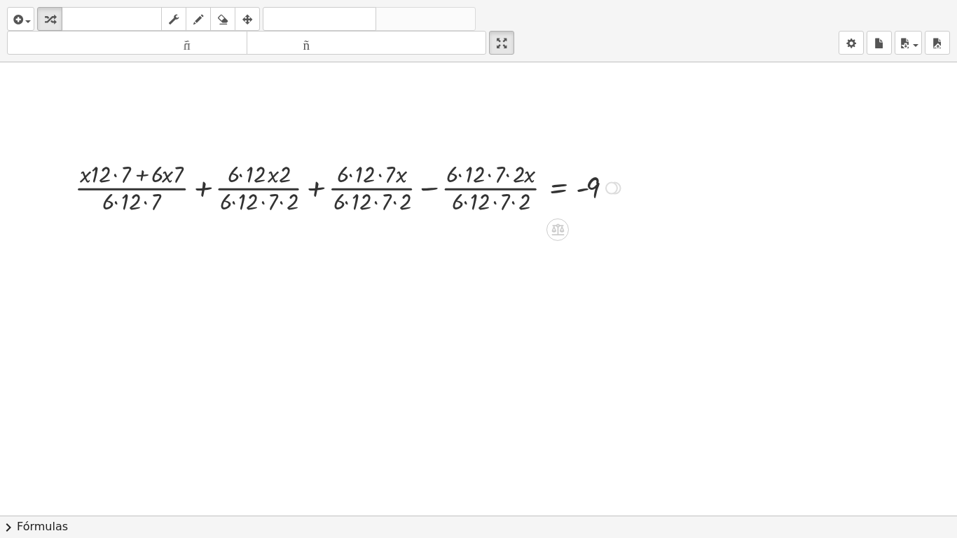
click at [210, 186] on div at bounding box center [350, 187] width 564 height 60
click at [210, 186] on div at bounding box center [337, 187] width 590 height 63
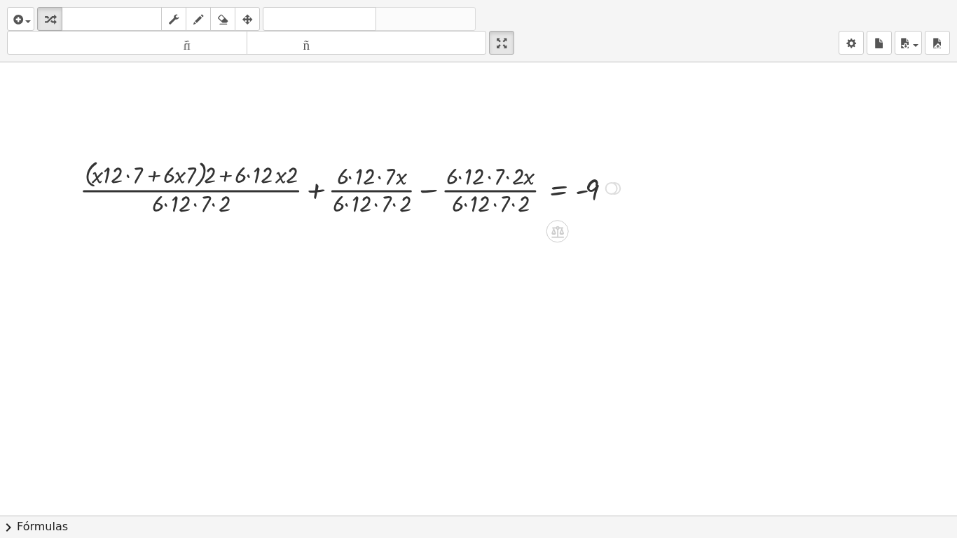
click at [320, 195] on div at bounding box center [352, 187] width 558 height 63
click at [320, 195] on div at bounding box center [364, 187] width 535 height 63
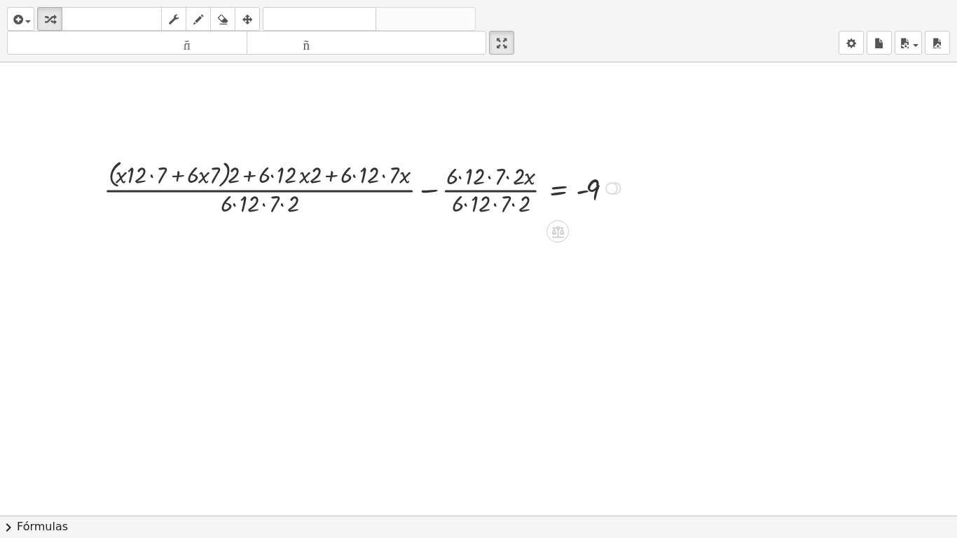
click at [429, 187] on div at bounding box center [364, 187] width 535 height 63
click at [429, 187] on div at bounding box center [372, 187] width 519 height 63
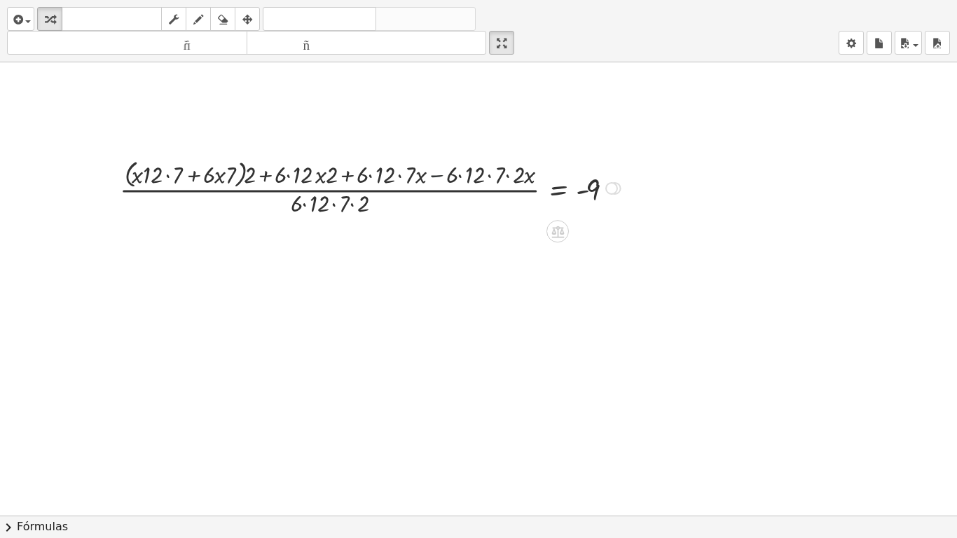
click at [429, 187] on div at bounding box center [372, 187] width 519 height 63
click at [436, 174] on div at bounding box center [372, 187] width 519 height 63
click at [429, 192] on div at bounding box center [372, 187] width 519 height 63
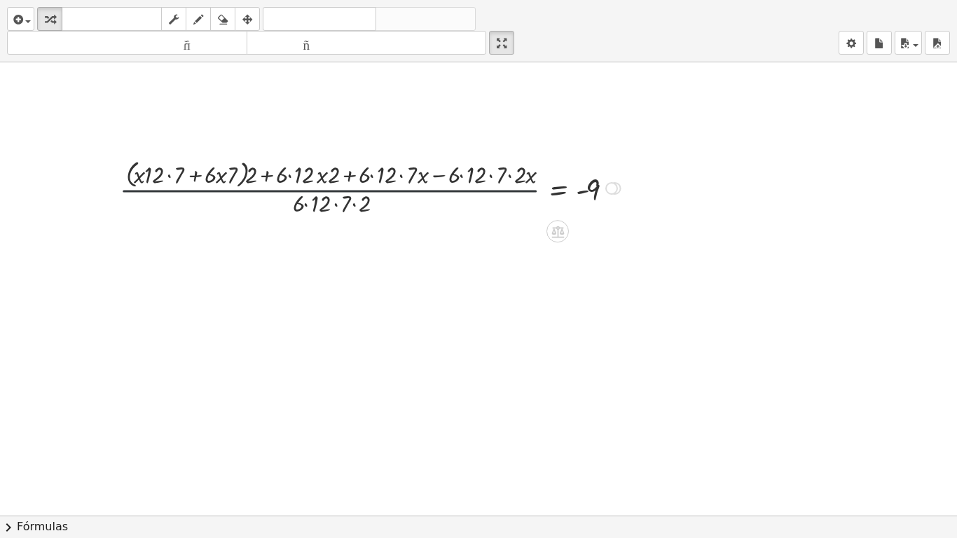
click at [429, 192] on div at bounding box center [372, 187] width 519 height 63
click at [348, 210] on div at bounding box center [372, 187] width 519 height 63
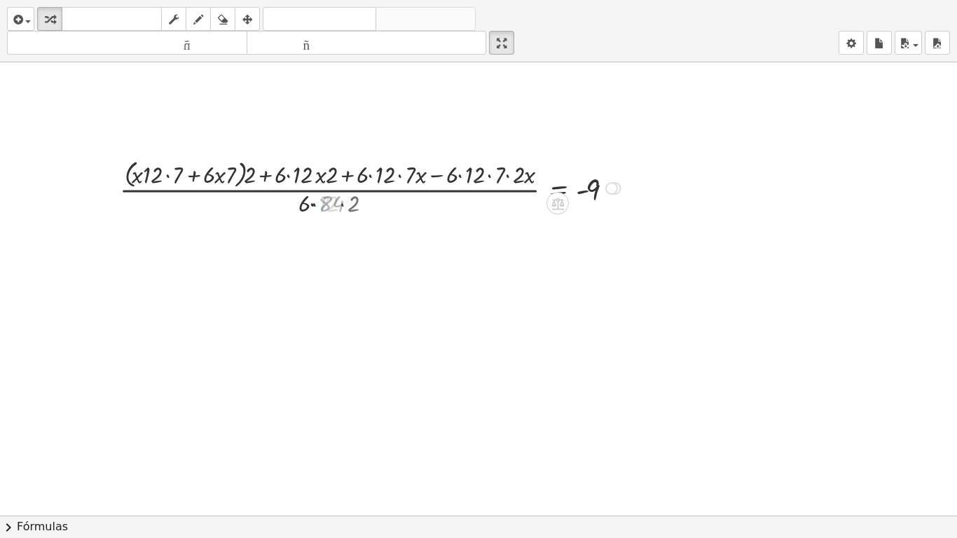
click at [348, 210] on div at bounding box center [372, 187] width 519 height 63
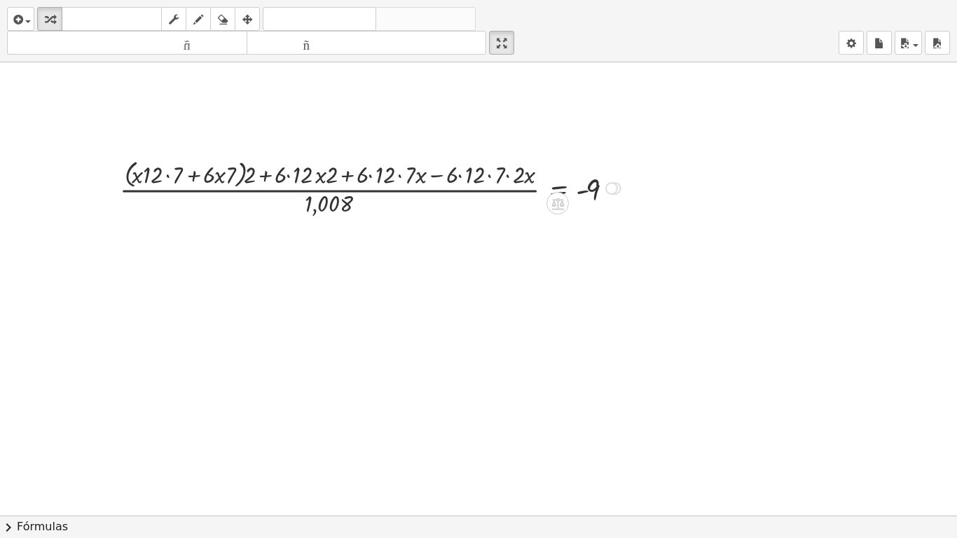
click at [348, 210] on div at bounding box center [372, 187] width 519 height 63
click at [313, 182] on div at bounding box center [372, 187] width 519 height 63
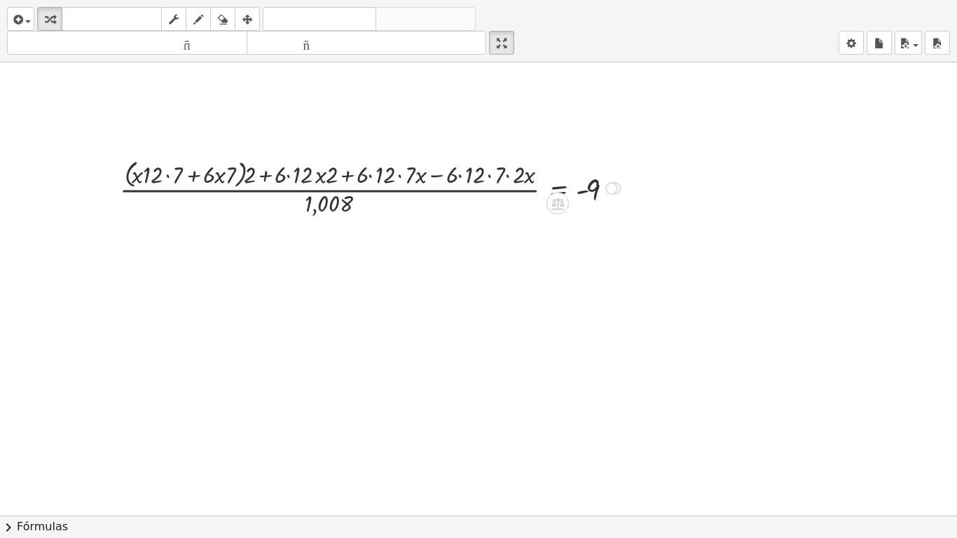
click at [313, 182] on div at bounding box center [372, 187] width 519 height 63
click at [313, 182] on div at bounding box center [381, 187] width 501 height 63
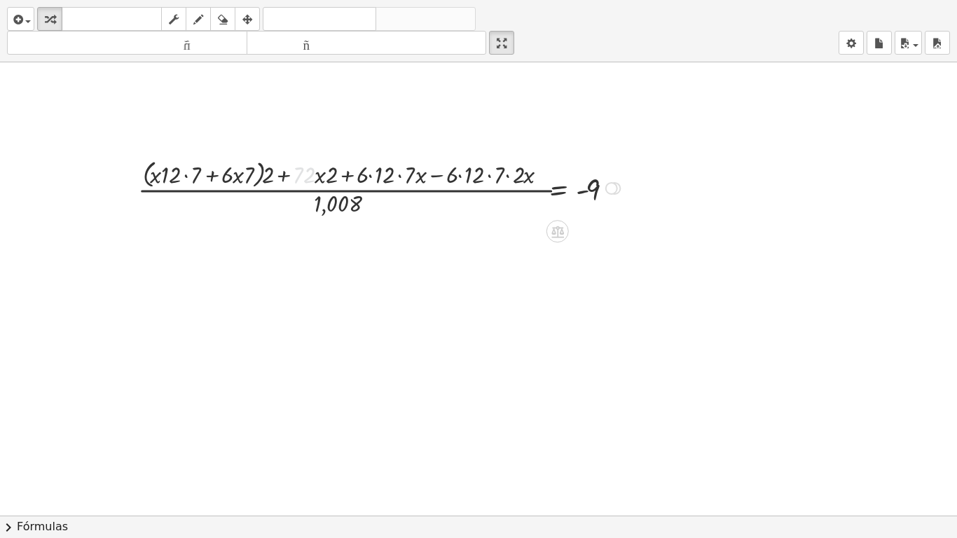
click at [313, 182] on div at bounding box center [381, 187] width 501 height 63
drag, startPoint x: 313, startPoint y: 182, endPoint x: 339, endPoint y: 172, distance: 28.4
click at [339, 172] on div at bounding box center [381, 187] width 501 height 63
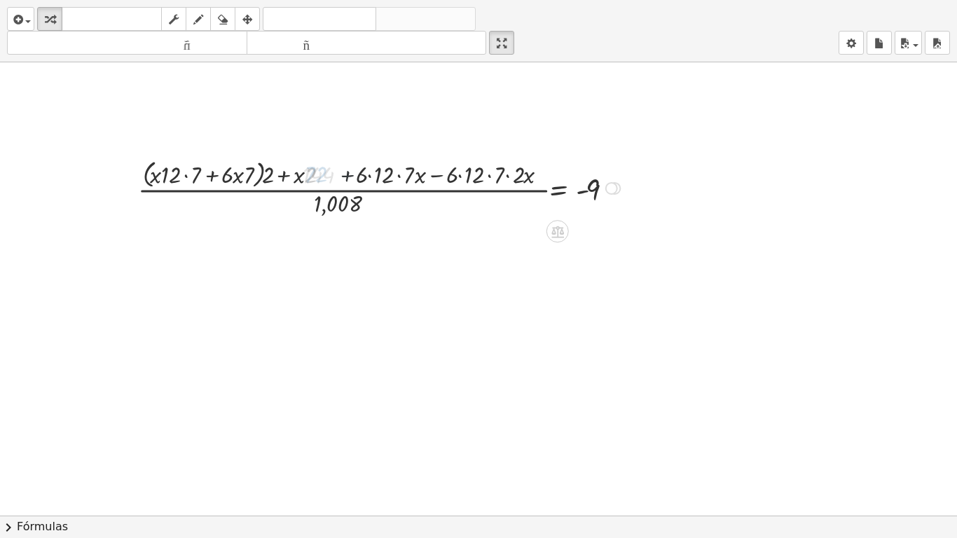
click at [339, 172] on div at bounding box center [381, 187] width 501 height 63
drag, startPoint x: 339, startPoint y: 172, endPoint x: 356, endPoint y: 175, distance: 17.0
click at [356, 175] on div at bounding box center [381, 187] width 501 height 63
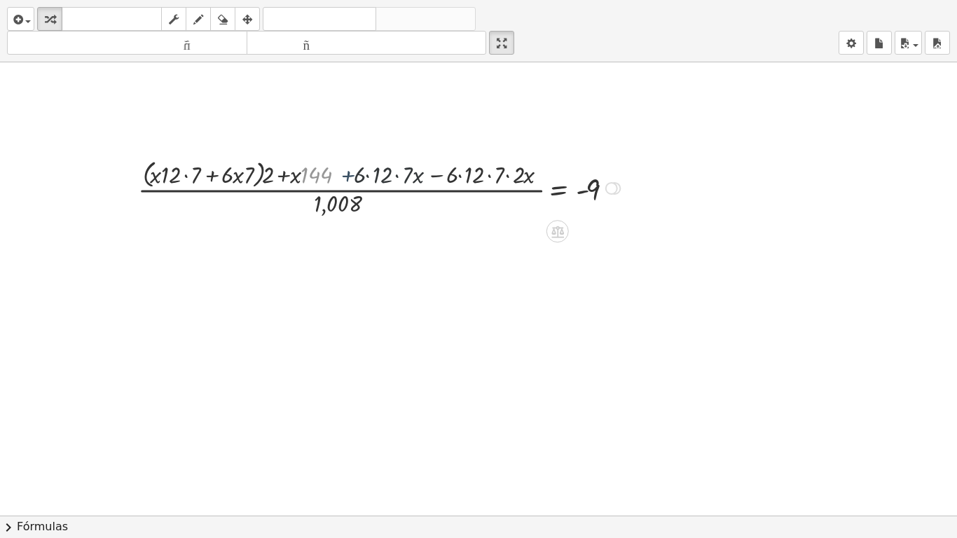
click at [356, 175] on div at bounding box center [381, 187] width 501 height 63
drag, startPoint x: 356, startPoint y: 175, endPoint x: 237, endPoint y: 179, distance: 119.2
click at [237, 179] on div at bounding box center [381, 187] width 501 height 63
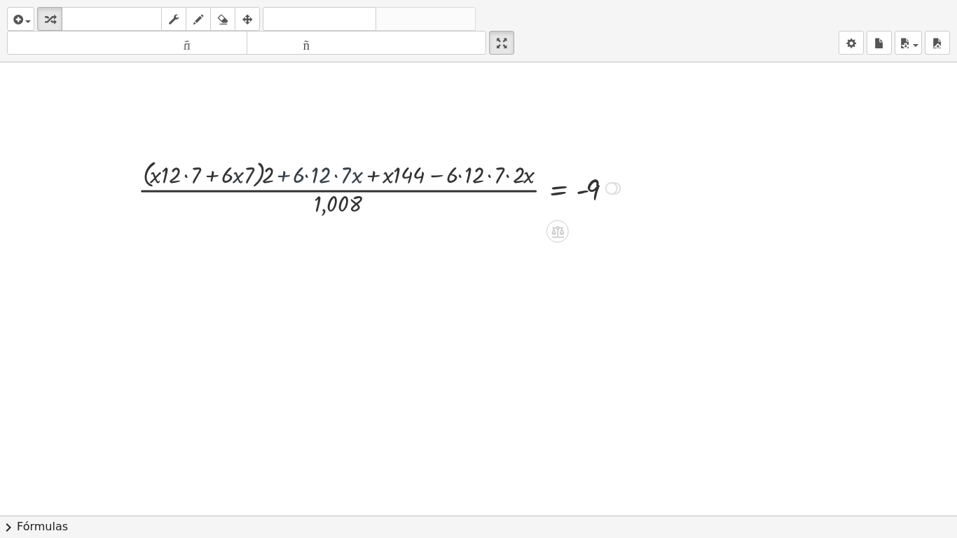
click at [237, 179] on div at bounding box center [381, 187] width 501 height 63
drag, startPoint x: 237, startPoint y: 179, endPoint x: 289, endPoint y: 180, distance: 52.6
click at [289, 180] on div at bounding box center [381, 187] width 501 height 63
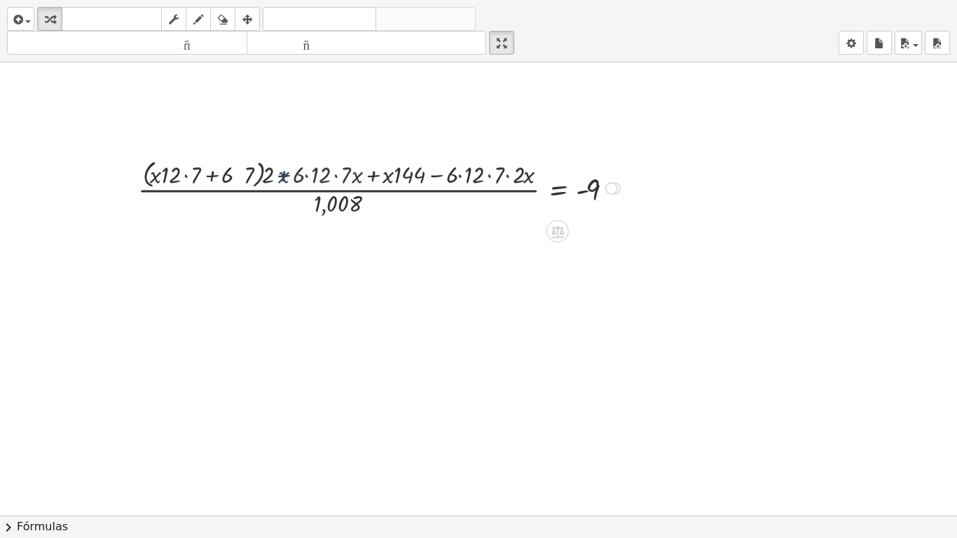
click at [289, 180] on div at bounding box center [381, 187] width 501 height 63
drag, startPoint x: 289, startPoint y: 180, endPoint x: 283, endPoint y: 172, distance: 10.5
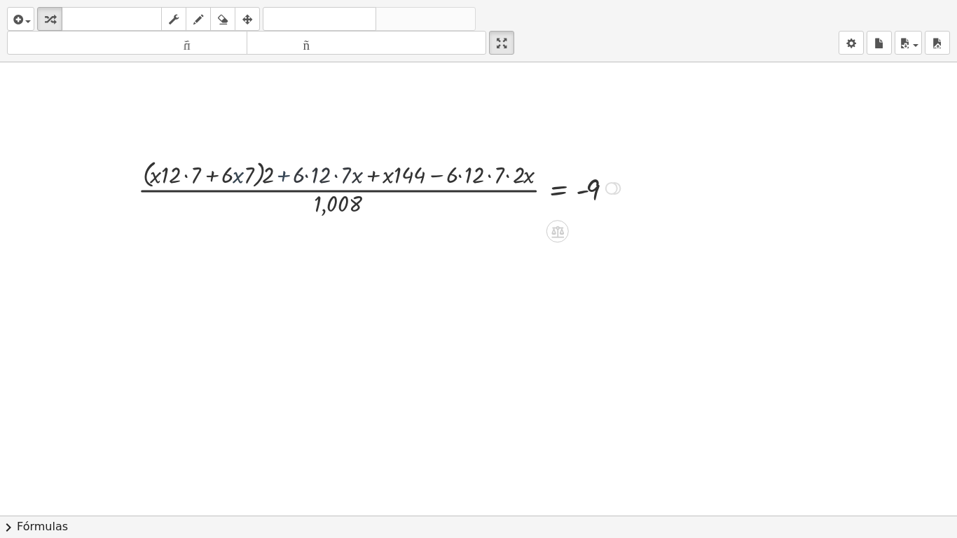
click at [283, 172] on div at bounding box center [381, 187] width 501 height 63
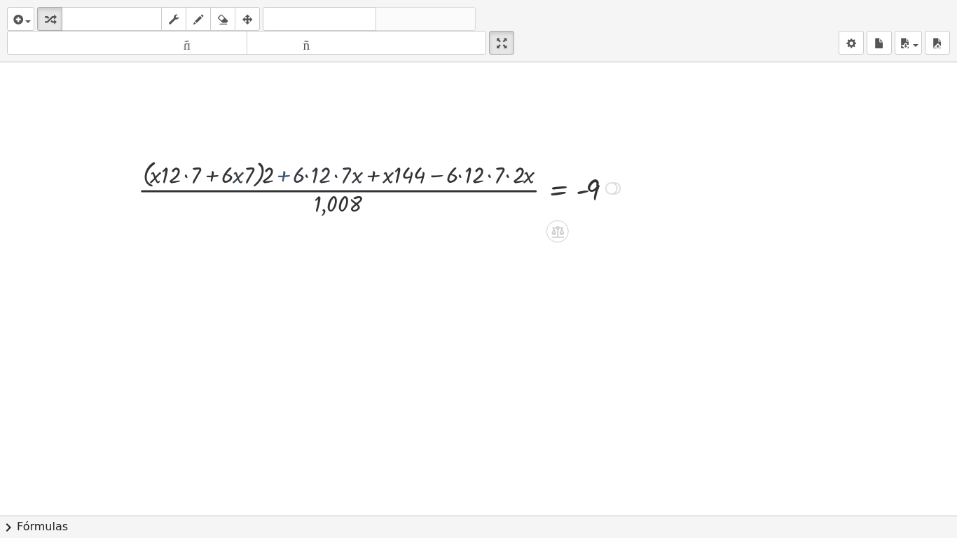
click at [283, 172] on div at bounding box center [381, 187] width 501 height 63
click at [181, 170] on div at bounding box center [381, 187] width 501 height 63
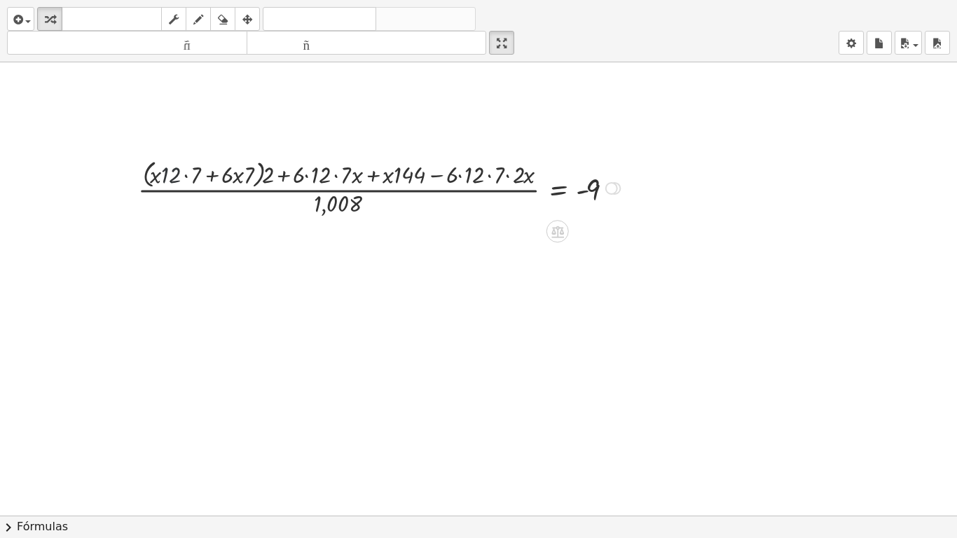
click at [181, 170] on div at bounding box center [381, 187] width 501 height 63
click at [164, 173] on div at bounding box center [381, 187] width 501 height 63
click at [849, 50] on icon "button" at bounding box center [851, 43] width 10 height 17
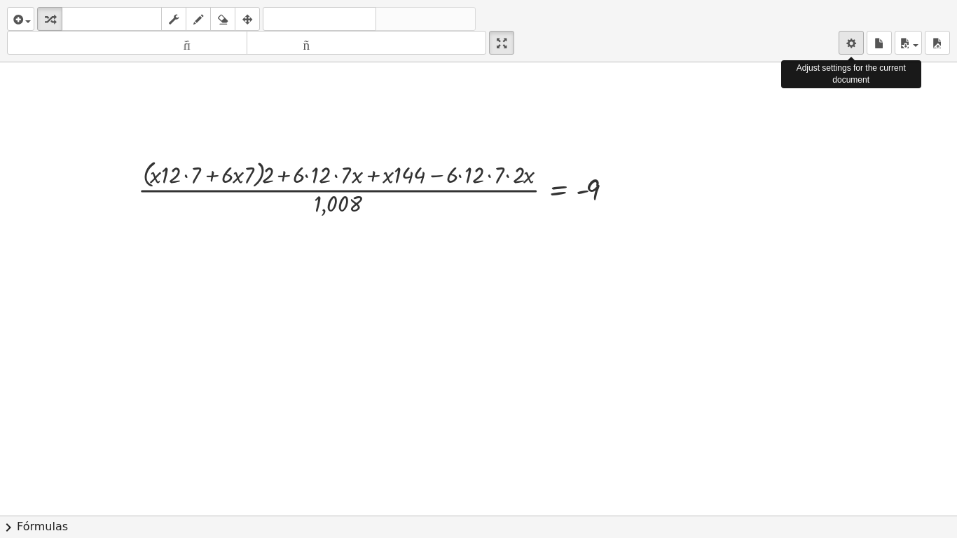
scroll to position [3382, 0]
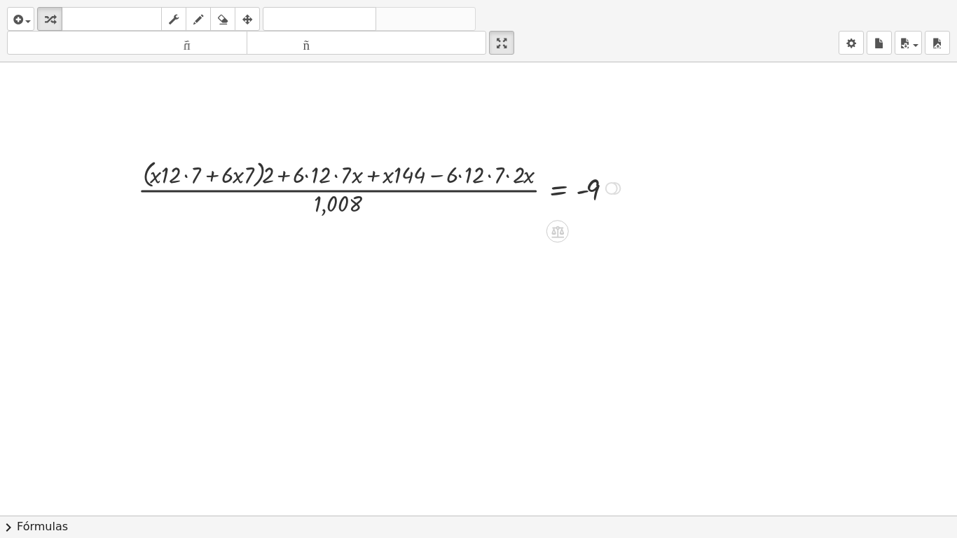
click at [617, 187] on div "Línea de transformación Copiar línea como LaTeX Derivación de copia como LaTeX …" at bounding box center [611, 188] width 13 height 13
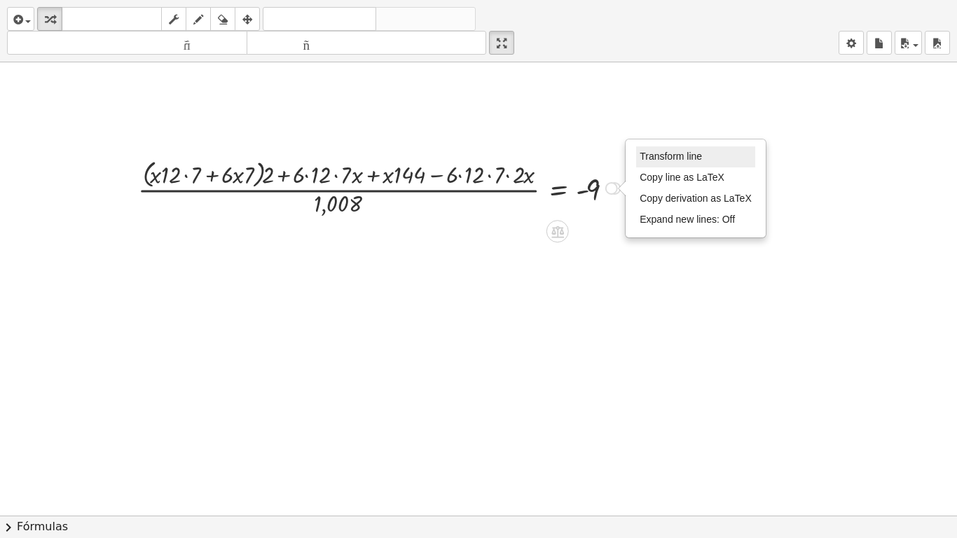
click at [657, 161] on span "Transform line" at bounding box center [671, 156] width 62 height 11
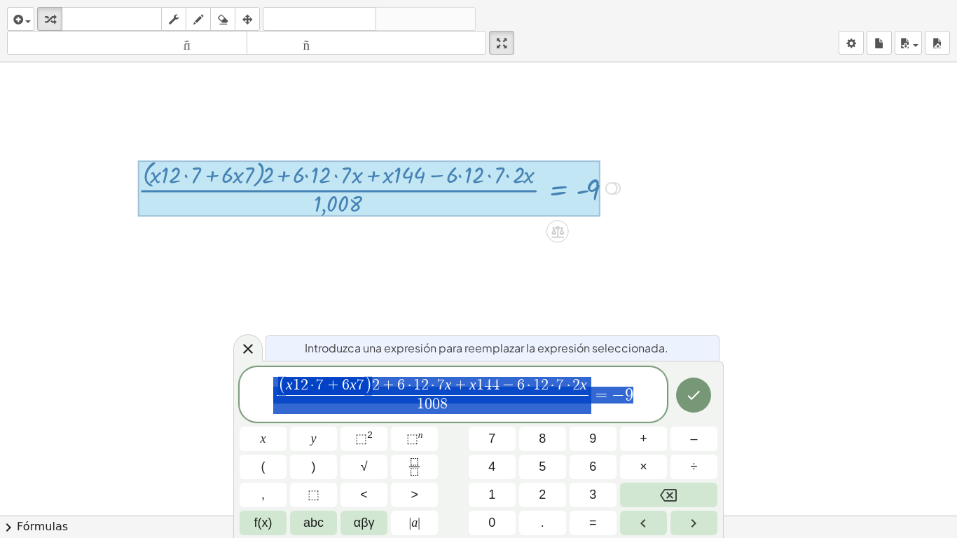
scroll to position [3396, 0]
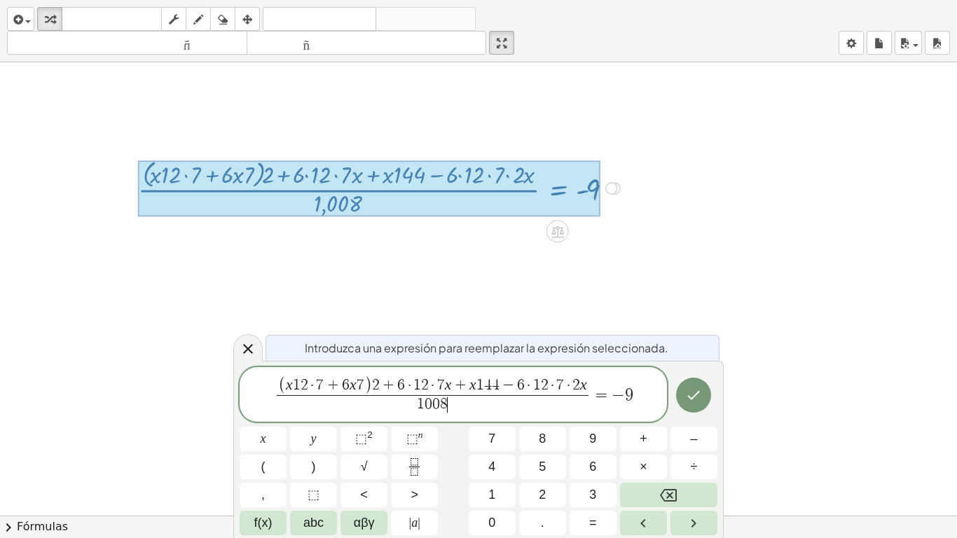
click at [460, 397] on span "1 0 0 8 ​" at bounding box center [433, 404] width 312 height 19
click at [706, 390] on button "Hecho" at bounding box center [693, 395] width 35 height 35
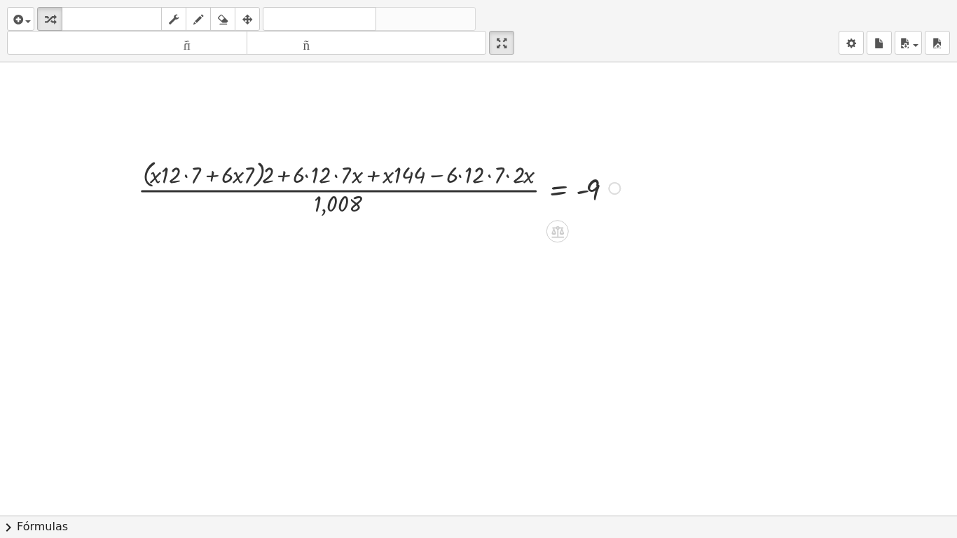
click at [568, 237] on div at bounding box center [563, 230] width 11 height 26
click at [563, 233] on icon at bounding box center [557, 232] width 13 height 12
click at [612, 236] on icon at bounding box center [614, 231] width 13 height 13
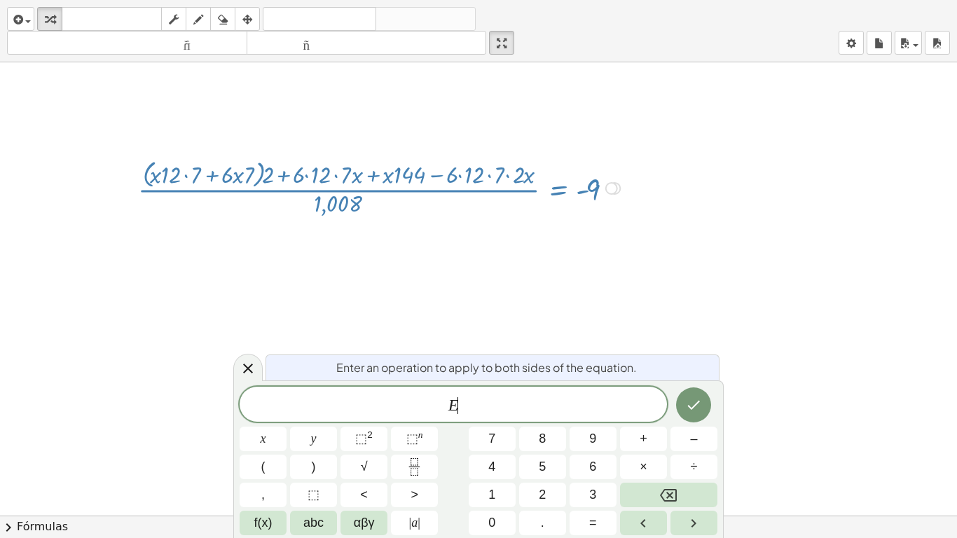
click at [399, 297] on div at bounding box center [478, 515] width 957 height 907
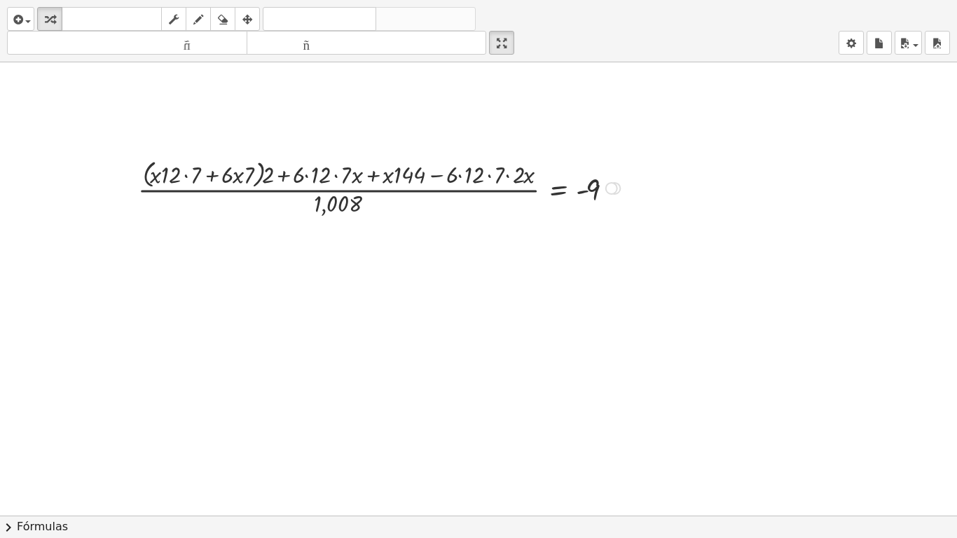
click at [320, 187] on div at bounding box center [381, 187] width 501 height 63
click at [320, 187] on div at bounding box center [390, 187] width 482 height 63
click at [265, 173] on div at bounding box center [390, 187] width 482 height 63
click at [253, 172] on div at bounding box center [390, 187] width 482 height 63
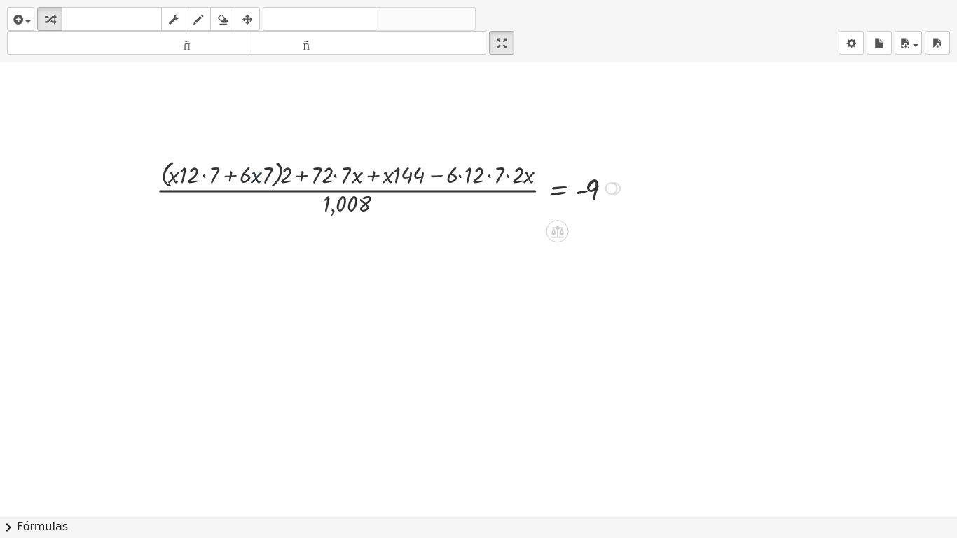
click at [253, 172] on div at bounding box center [390, 187] width 482 height 63
drag, startPoint x: 253, startPoint y: 172, endPoint x: 213, endPoint y: 176, distance: 40.1
click at [213, 176] on div at bounding box center [390, 187] width 482 height 63
click at [198, 174] on div at bounding box center [390, 187] width 482 height 63
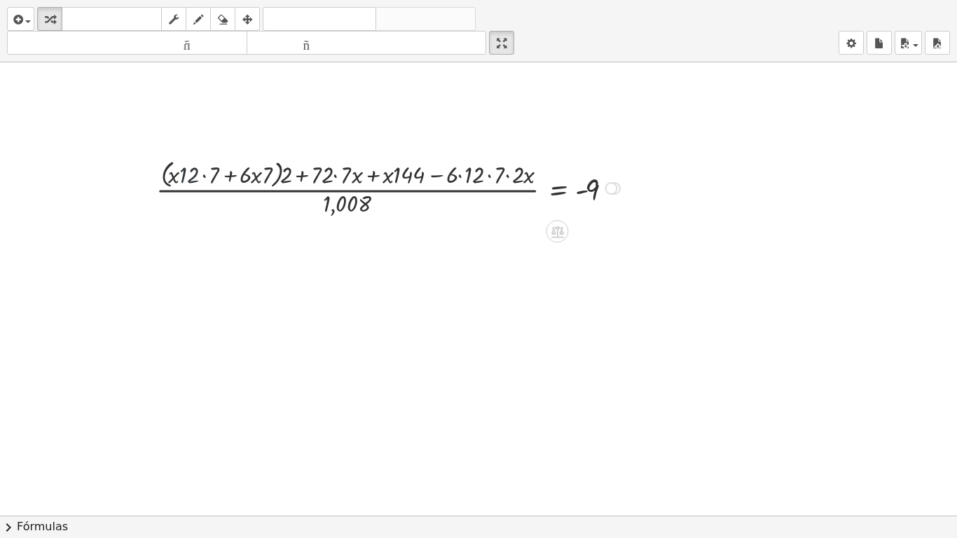
drag, startPoint x: 198, startPoint y: 174, endPoint x: 183, endPoint y: 174, distance: 15.4
click at [183, 174] on div at bounding box center [390, 187] width 482 height 63
click at [184, 174] on div at bounding box center [390, 187] width 482 height 63
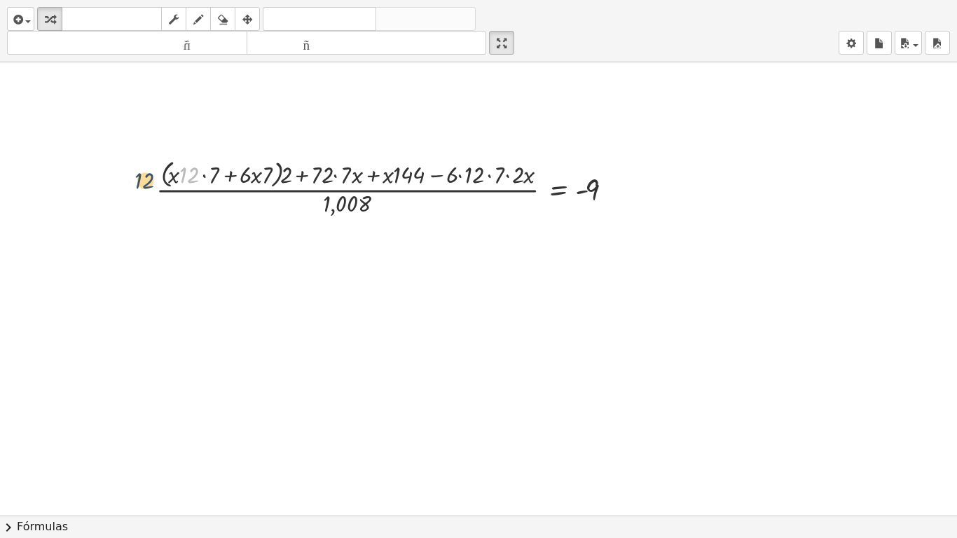
drag, startPoint x: 184, startPoint y: 174, endPoint x: 100, endPoint y: 183, distance: 83.8
click at [100, 183] on div "+ · x · 6 ▲ ▼ + · x · 12 ▲ ▼ + · x · 7 ▲ ▼ + 5 ▲ ▼ + · x · 2 ▲ ▼ + 4 ▲ ▼ = x + …" at bounding box center [478, 515] width 957 height 907
click at [352, 204] on div at bounding box center [390, 187] width 482 height 63
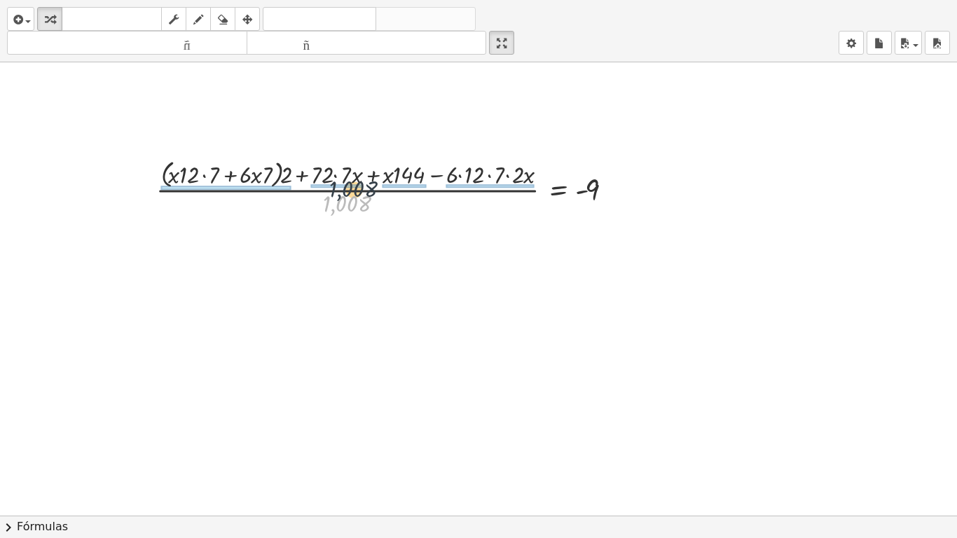
drag, startPoint x: 352, startPoint y: 204, endPoint x: 361, endPoint y: 186, distance: 20.1
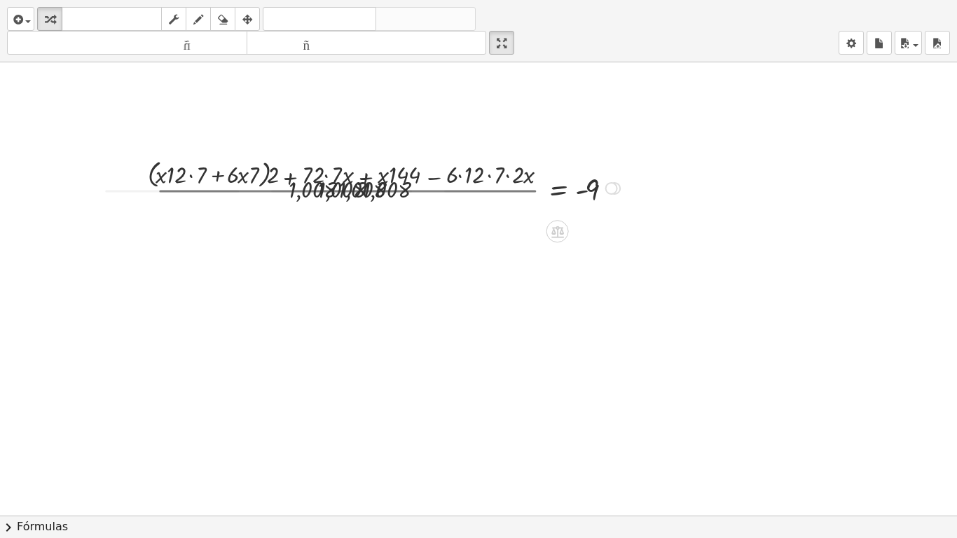
click at [361, 186] on div at bounding box center [363, 187] width 536 height 63
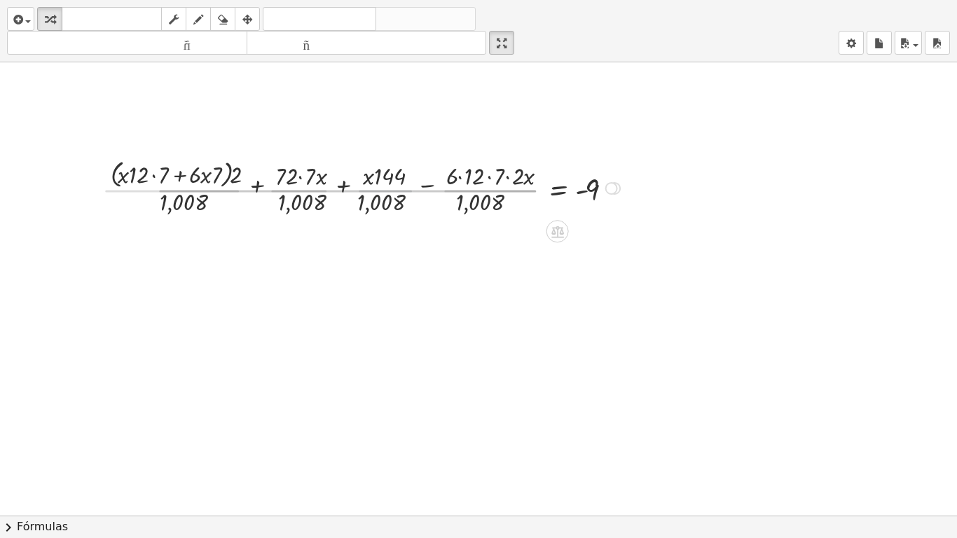
click at [361, 186] on div at bounding box center [363, 187] width 536 height 63
click at [376, 191] on div at bounding box center [363, 187] width 536 height 63
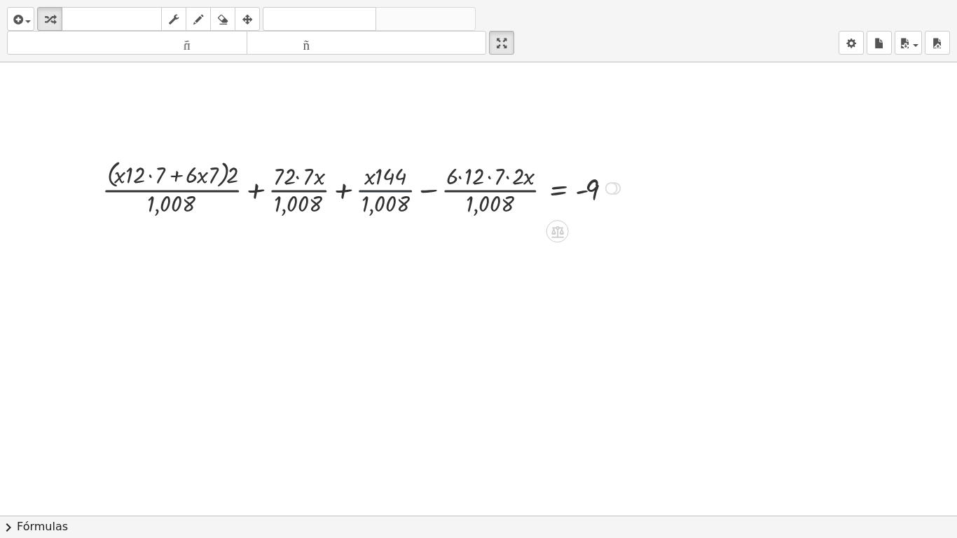
click at [376, 191] on div at bounding box center [363, 187] width 536 height 63
drag, startPoint x: 376, startPoint y: 191, endPoint x: 337, endPoint y: 184, distance: 39.9
click at [337, 184] on div at bounding box center [363, 187] width 536 height 63
click at [344, 188] on div at bounding box center [363, 187] width 536 height 63
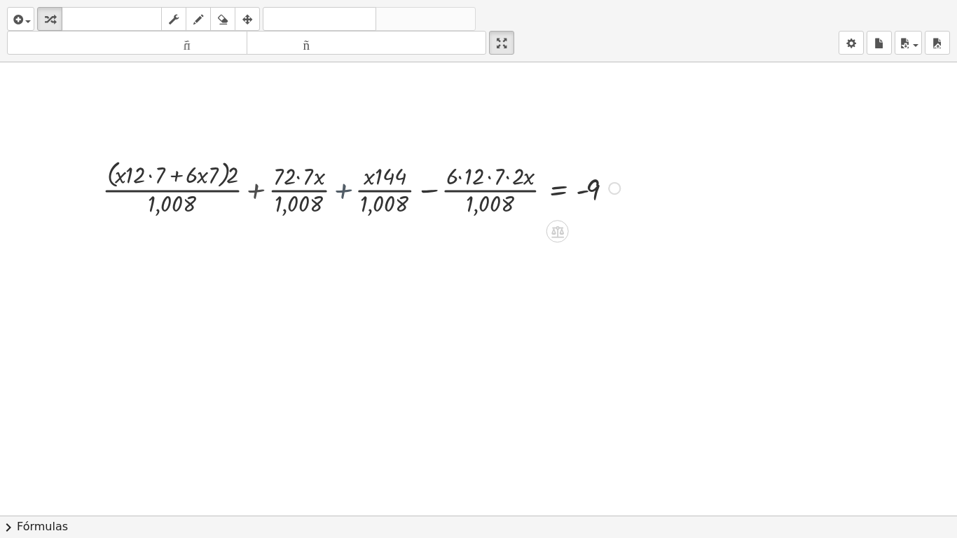
click at [344, 188] on div at bounding box center [374, 187] width 515 height 63
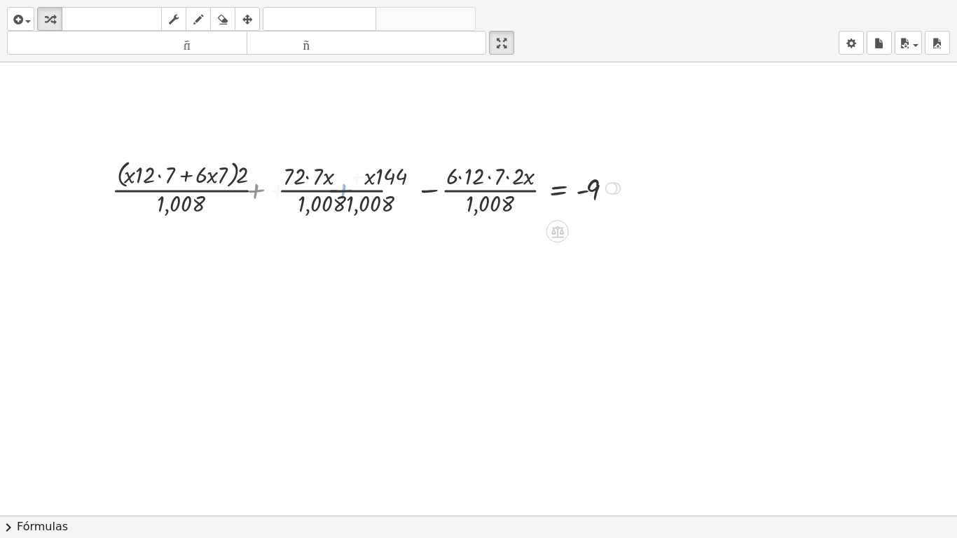
click at [344, 188] on div at bounding box center [374, 187] width 515 height 63
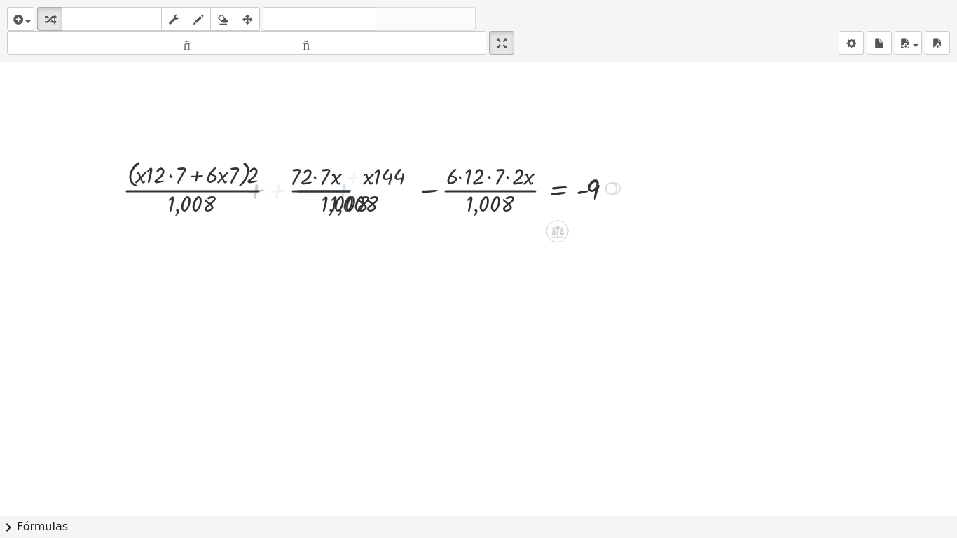
click at [344, 188] on div at bounding box center [374, 187] width 515 height 63
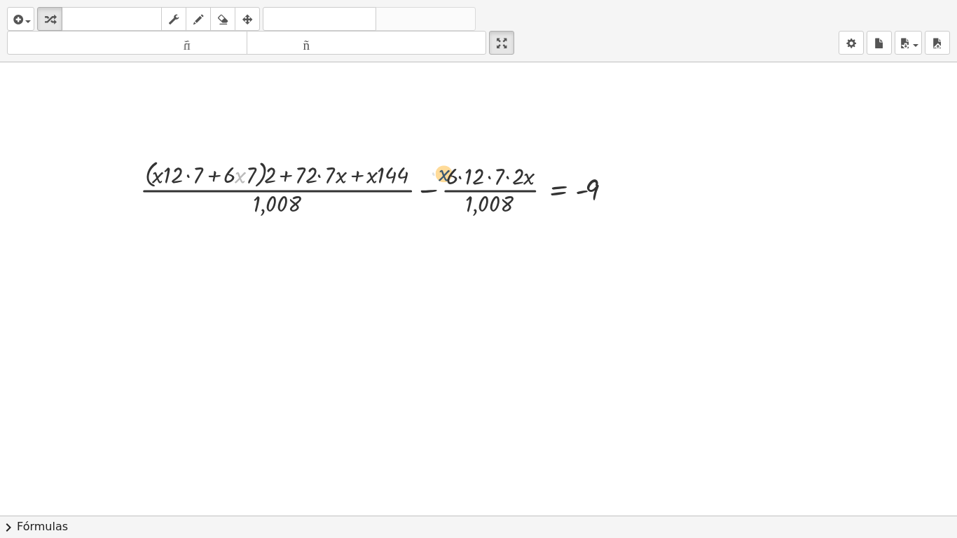
drag, startPoint x: 245, startPoint y: 181, endPoint x: 488, endPoint y: 186, distance: 242.5
click at [488, 186] on div at bounding box center [382, 187] width 498 height 63
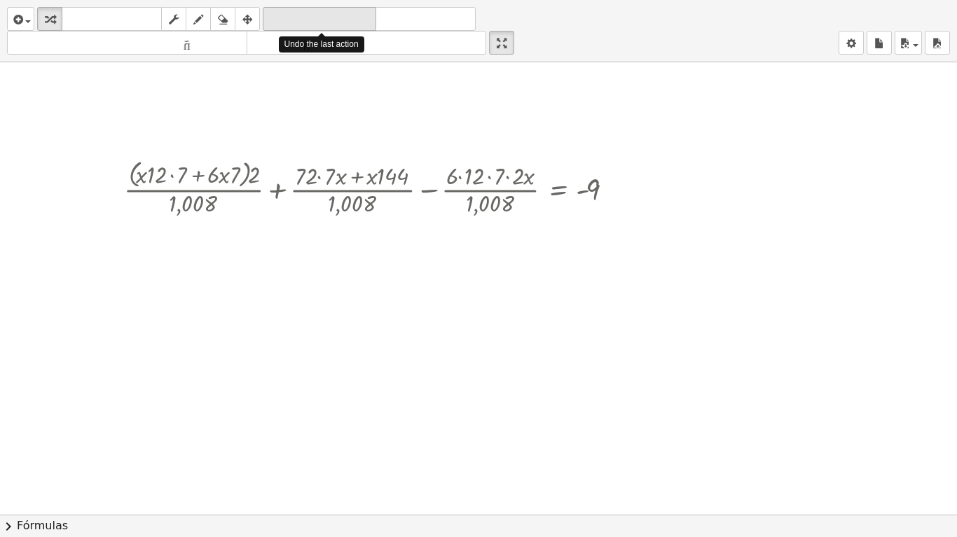
click at [320, 20] on font "deshacer" at bounding box center [319, 19] width 107 height 13
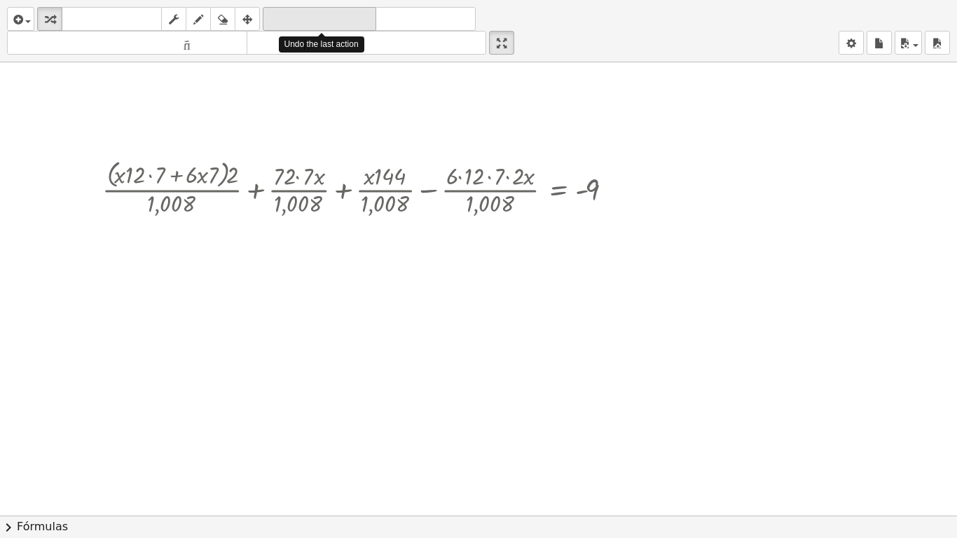
click at [320, 20] on font "deshacer" at bounding box center [319, 19] width 107 height 13
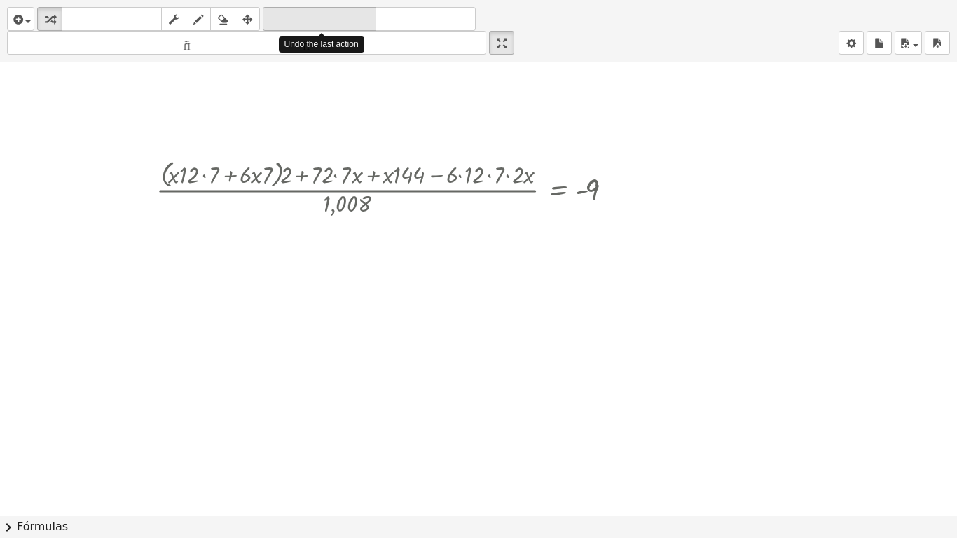
click at [320, 20] on font "deshacer" at bounding box center [319, 19] width 107 height 13
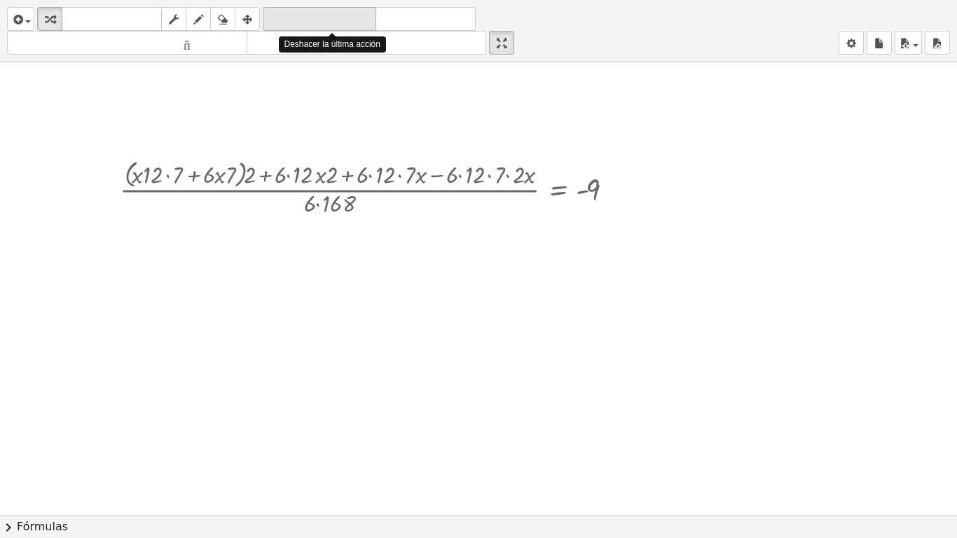
click at [320, 20] on font "deshacer" at bounding box center [319, 19] width 107 height 13
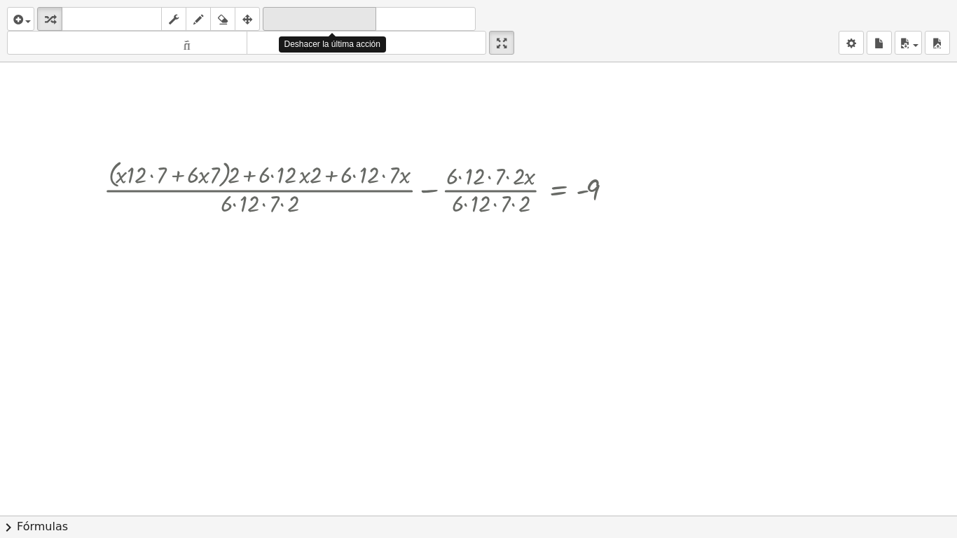
click at [320, 20] on font "deshacer" at bounding box center [319, 19] width 107 height 13
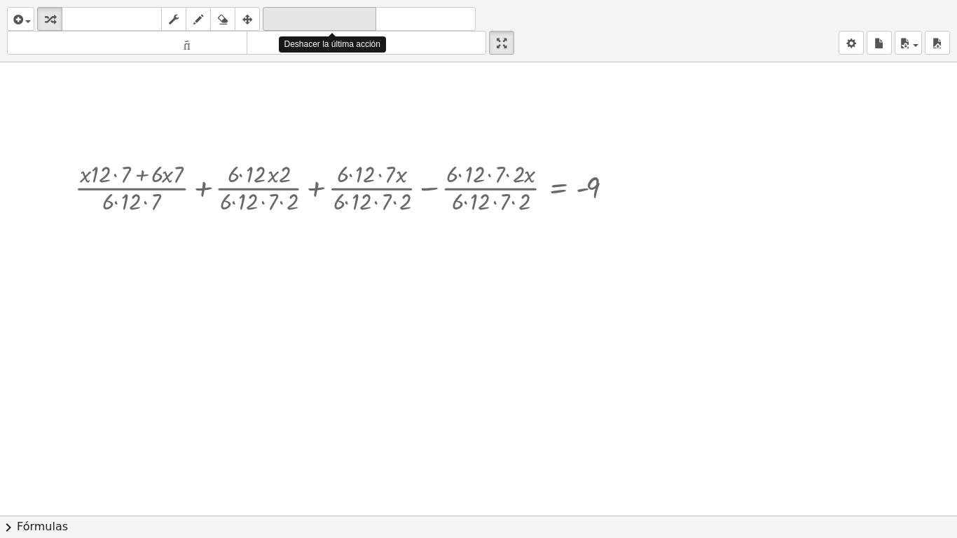
click at [320, 20] on font "deshacer" at bounding box center [319, 19] width 107 height 13
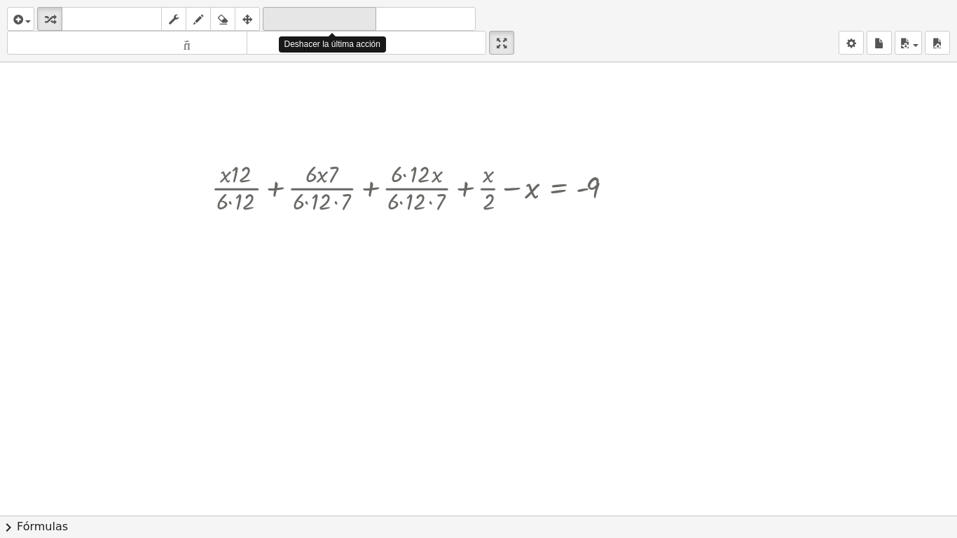
click at [320, 20] on font "deshacer" at bounding box center [319, 19] width 107 height 13
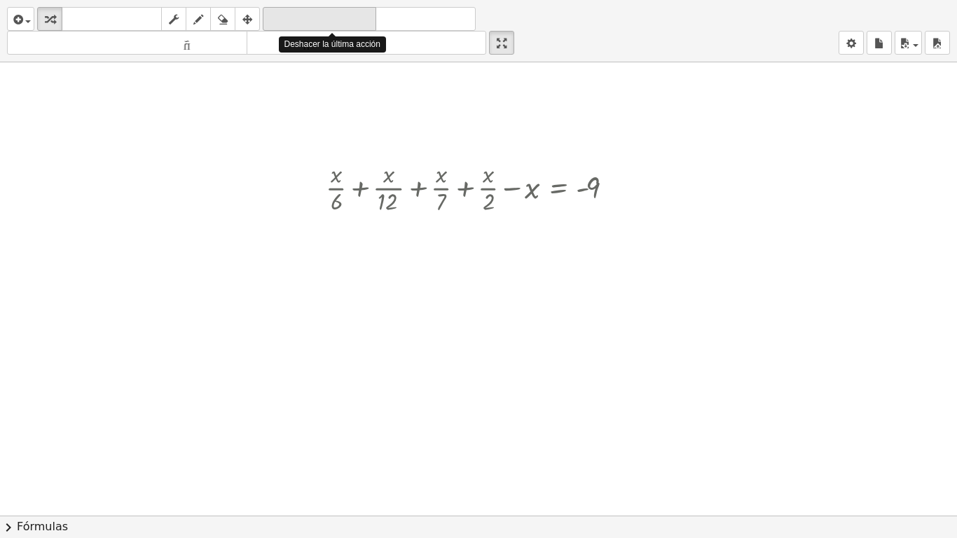
click at [320, 20] on font "deshacer" at bounding box center [319, 19] width 107 height 13
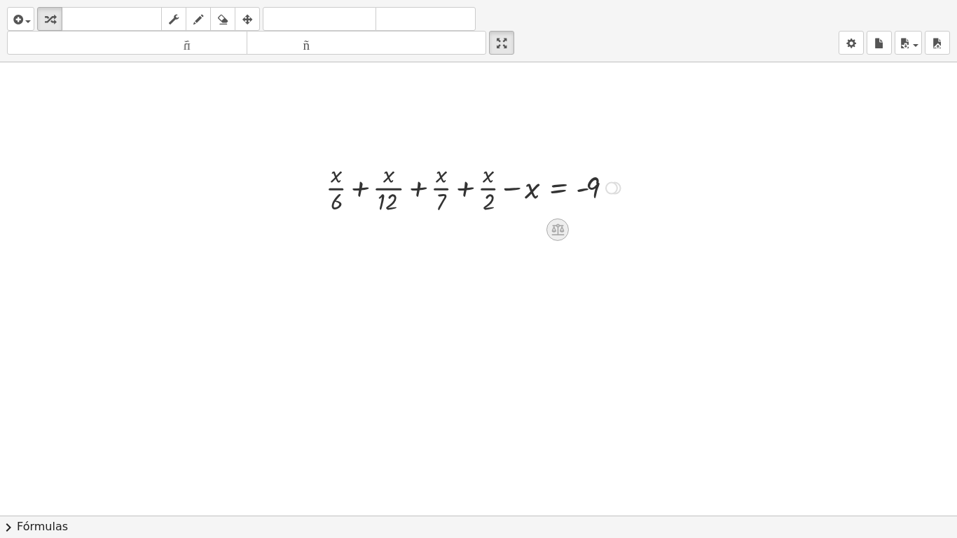
drag, startPoint x: 276, startPoint y: 174, endPoint x: 555, endPoint y: 230, distance: 284.3
click at [555, 230] on div "+ · x · 6 ▲ ▼ + · x · 12 ▲ ▼ + · x · 7 ▲ ▼ + 5 ▲ ▼ + · x · 2 ▲ ▼ + 4 ▲ ▼ = x + …" at bounding box center [478, 515] width 957 height 907
click at [561, 235] on icon at bounding box center [557, 230] width 13 height 12
click at [611, 238] on div at bounding box center [614, 230] width 22 height 22
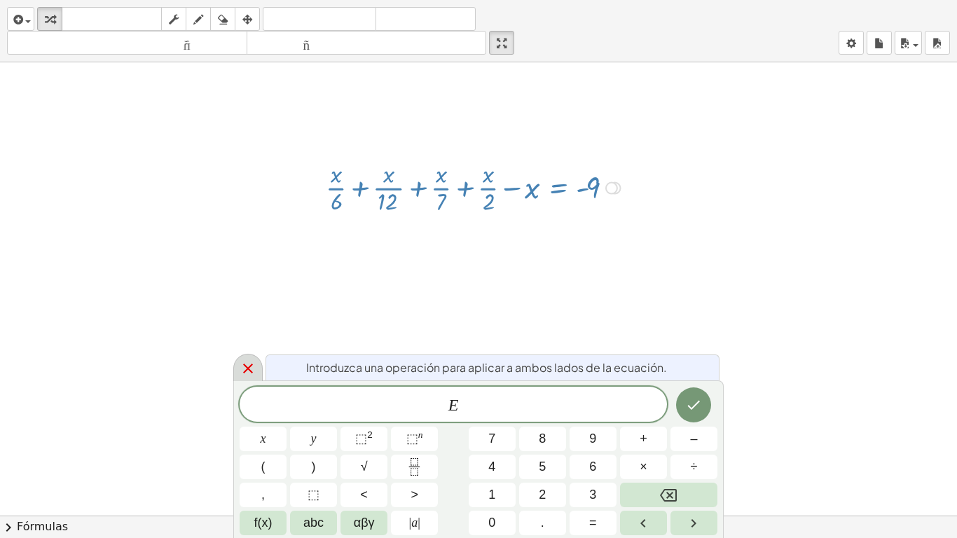
click at [239, 369] on div at bounding box center [247, 367] width 29 height 27
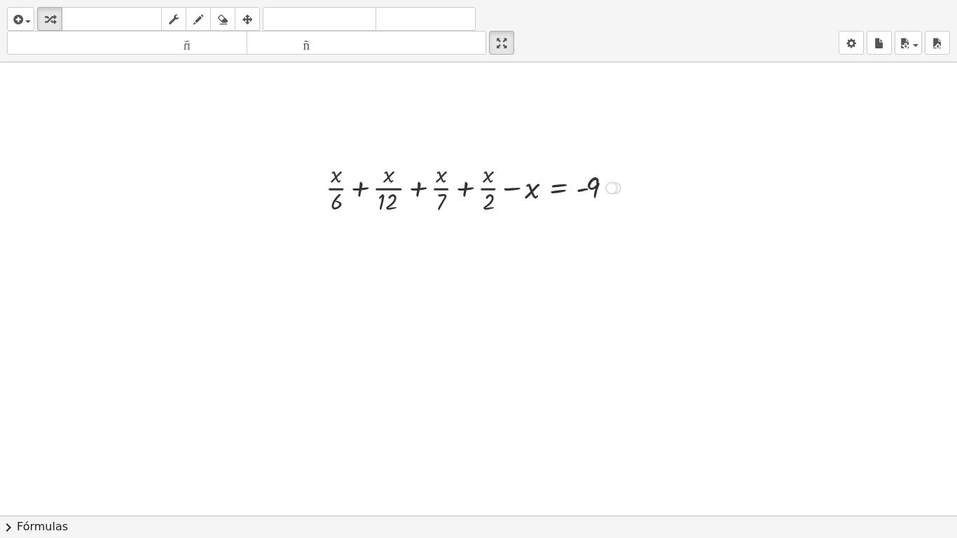
click at [563, 187] on div at bounding box center [475, 187] width 313 height 60
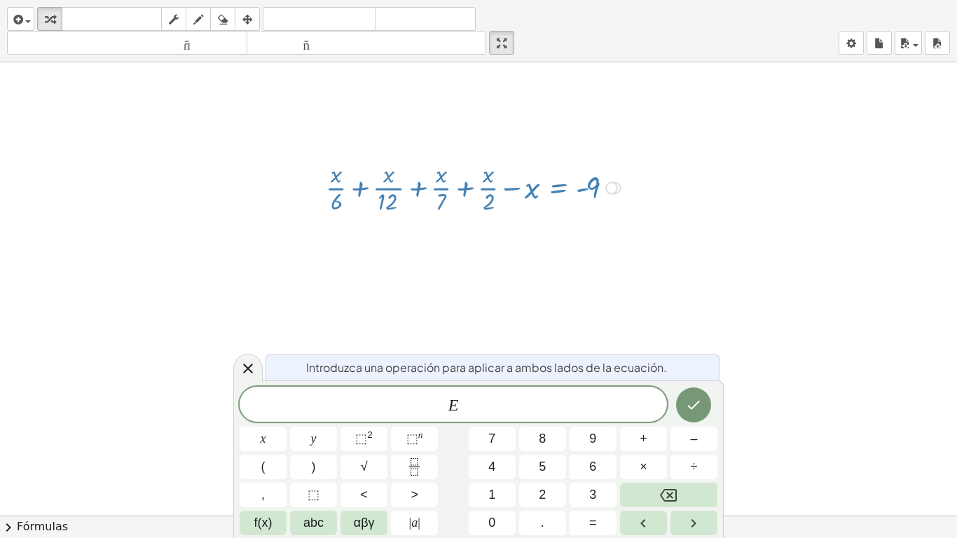
click at [563, 187] on div at bounding box center [475, 187] width 313 height 60
click at [247, 376] on icon at bounding box center [248, 368] width 17 height 17
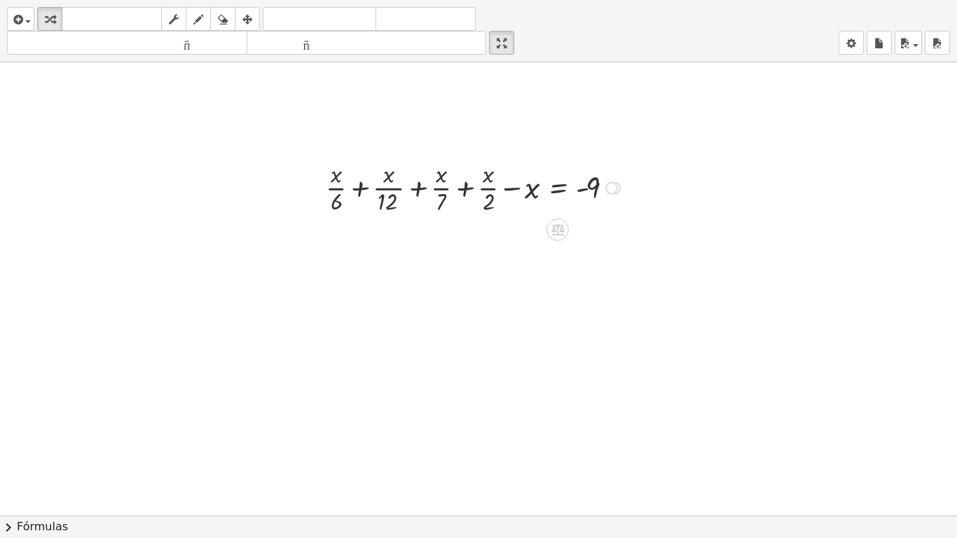
click at [612, 189] on div at bounding box center [611, 188] width 13 height 13
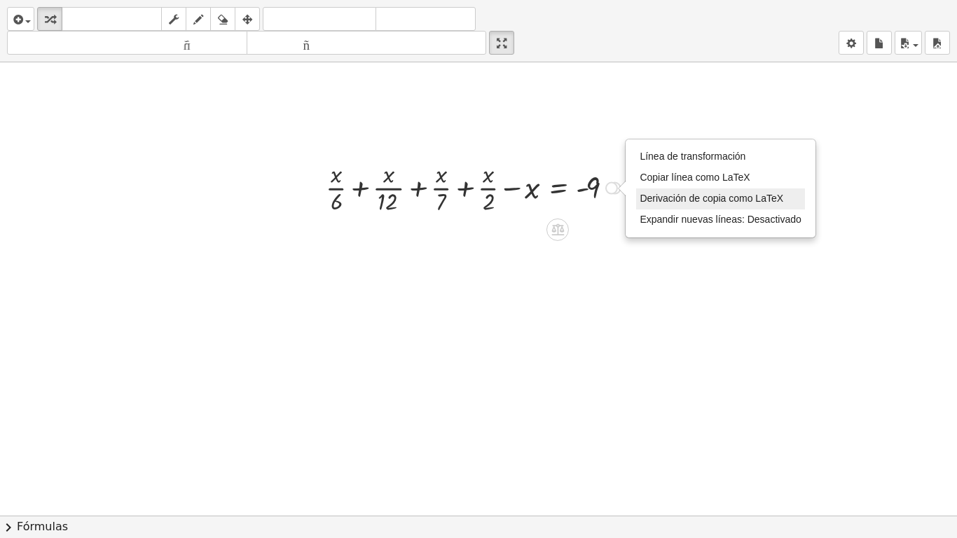
click at [663, 197] on font "Derivación de copia como LaTeX" at bounding box center [712, 198] width 144 height 11
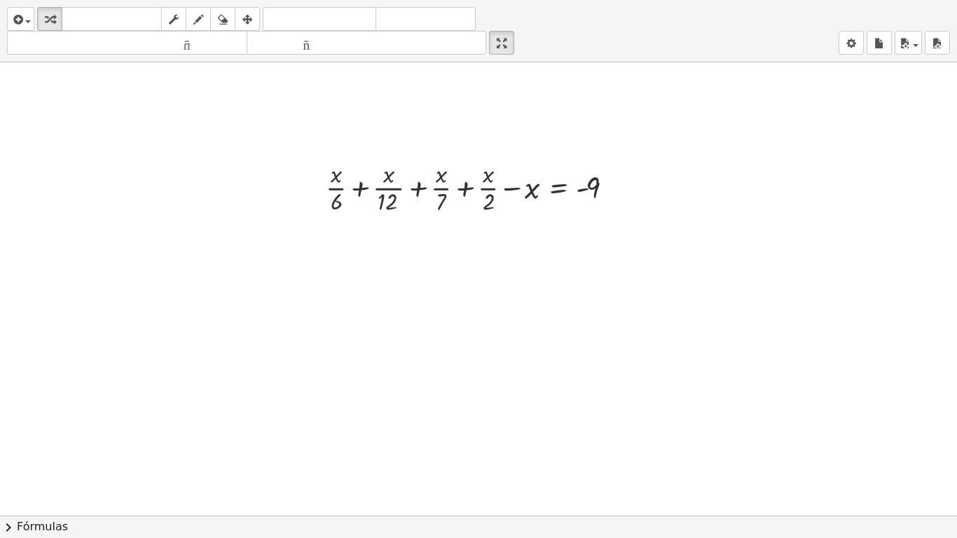
click at [426, 286] on div at bounding box center [478, 515] width 957 height 907
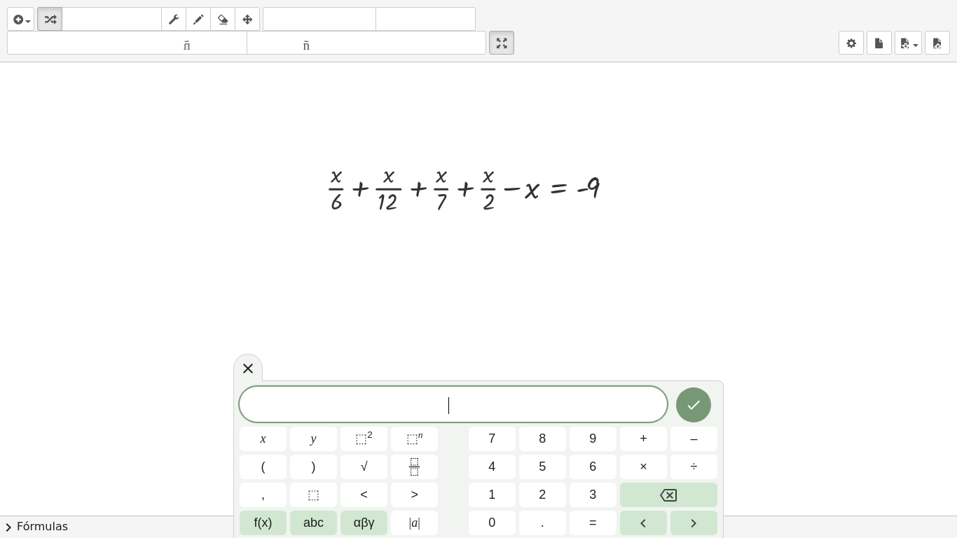
click at [426, 286] on div at bounding box center [478, 515] width 957 height 907
click at [412, 419] on icon "Fraction" at bounding box center [415, 467] width 18 height 18
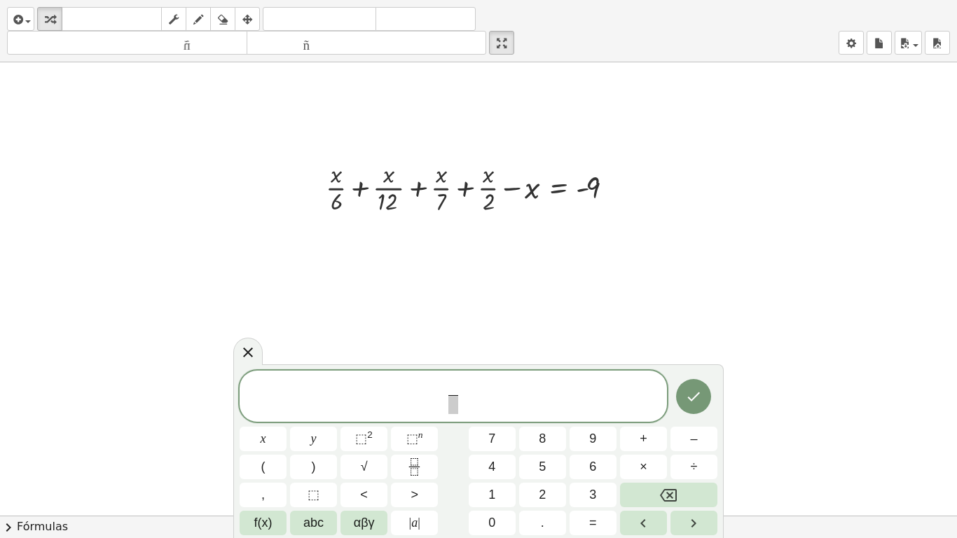
click at [453, 404] on span at bounding box center [453, 404] width 10 height 19
click at [540, 419] on span "8" at bounding box center [542, 439] width 7 height 19
click at [500, 419] on button "4" at bounding box center [492, 467] width 47 height 25
click at [446, 381] on span "​" at bounding box center [453, 388] width 18 height 15
click at [502, 419] on button "1" at bounding box center [492, 495] width 47 height 25
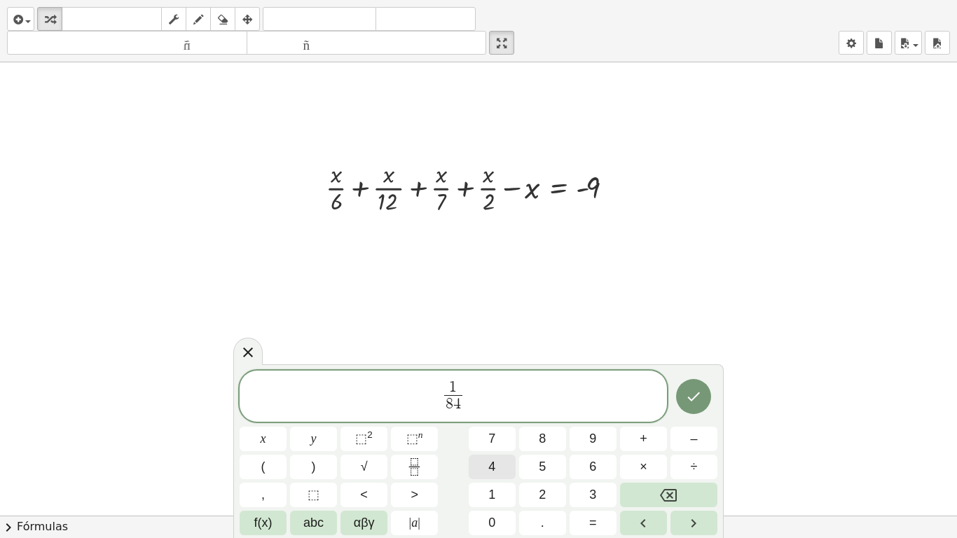
click at [498, 419] on button "4" at bounding box center [492, 467] width 47 height 25
click at [657, 419] on button "+" at bounding box center [643, 439] width 47 height 25
click at [489, 419] on span "7" at bounding box center [491, 439] width 7 height 19
click at [654, 419] on button "+" at bounding box center [643, 439] width 47 height 25
click at [493, 419] on span "1" at bounding box center [491, 495] width 7 height 19
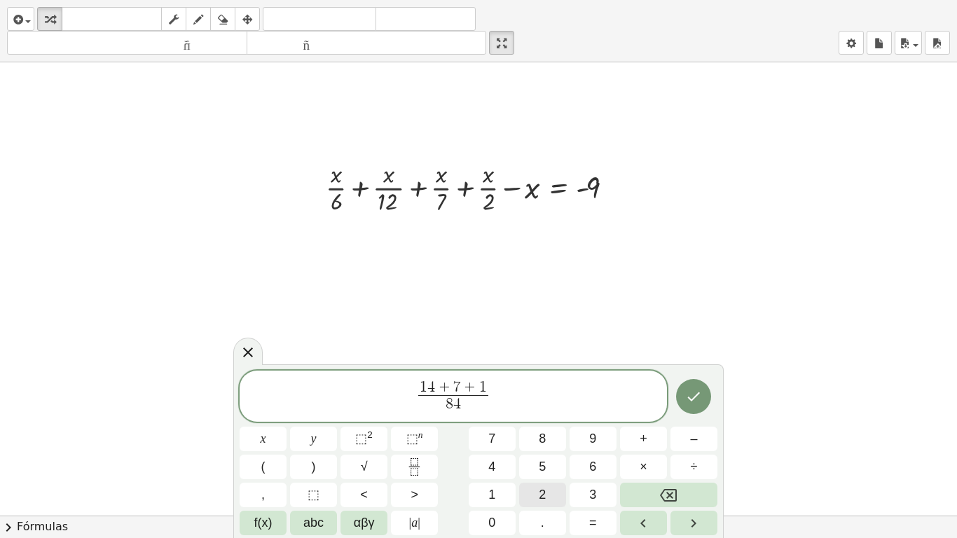
click at [546, 419] on span "2" at bounding box center [542, 495] width 7 height 19
click at [639, 419] on button "+" at bounding box center [643, 439] width 47 height 25
click at [484, 419] on button "4" at bounding box center [492, 467] width 47 height 25
click at [554, 419] on button "2" at bounding box center [542, 495] width 47 height 25
click at [690, 419] on button "–" at bounding box center [694, 439] width 47 height 25
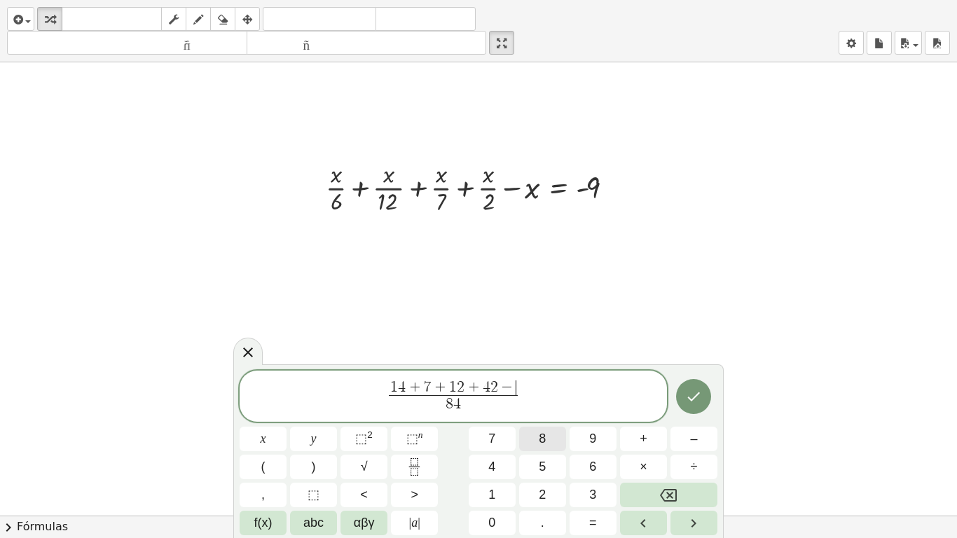
click at [547, 419] on button "8" at bounding box center [542, 439] width 47 height 25
click at [502, 419] on button "4" at bounding box center [492, 467] width 47 height 25
click at [554, 390] on span "1 4 + 7 + 1 2 + 4 2 − 8 4 8 4 ​ ​" at bounding box center [453, 397] width 427 height 37
click at [597, 419] on button "=" at bounding box center [593, 523] width 47 height 25
click at [688, 419] on button "–" at bounding box center [694, 439] width 47 height 25
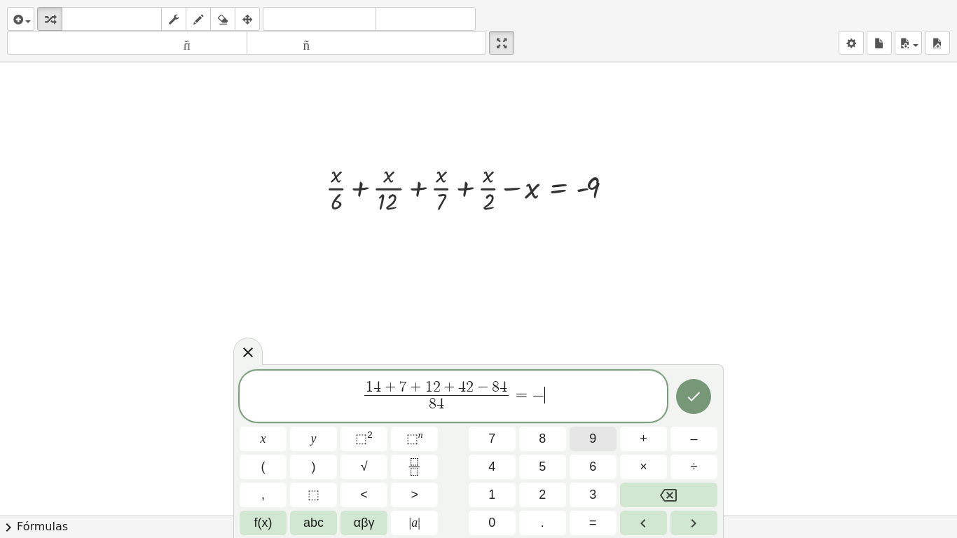
click at [595, 419] on span "9" at bounding box center [592, 439] width 7 height 19
click at [702, 394] on icon "Hecho" at bounding box center [693, 396] width 17 height 17
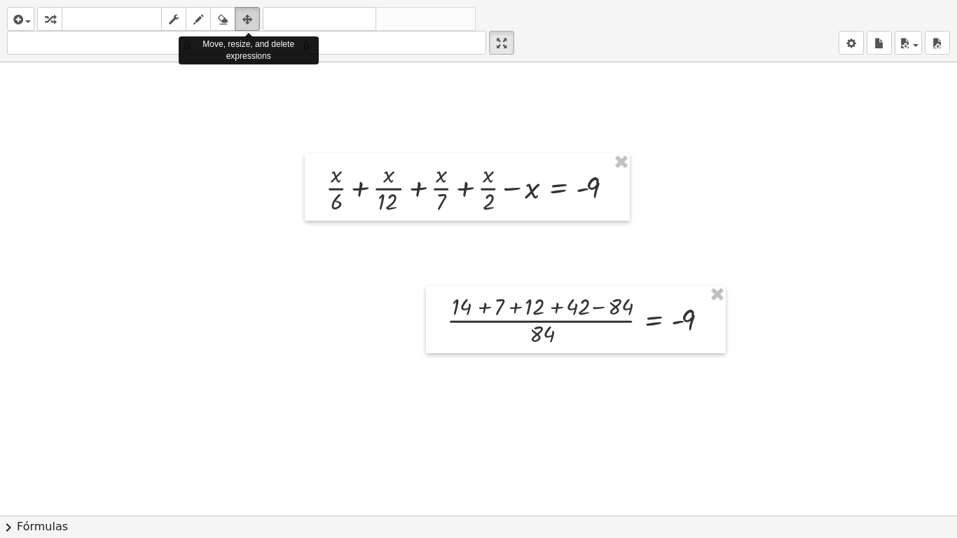
click at [249, 18] on icon "button" at bounding box center [247, 19] width 10 height 17
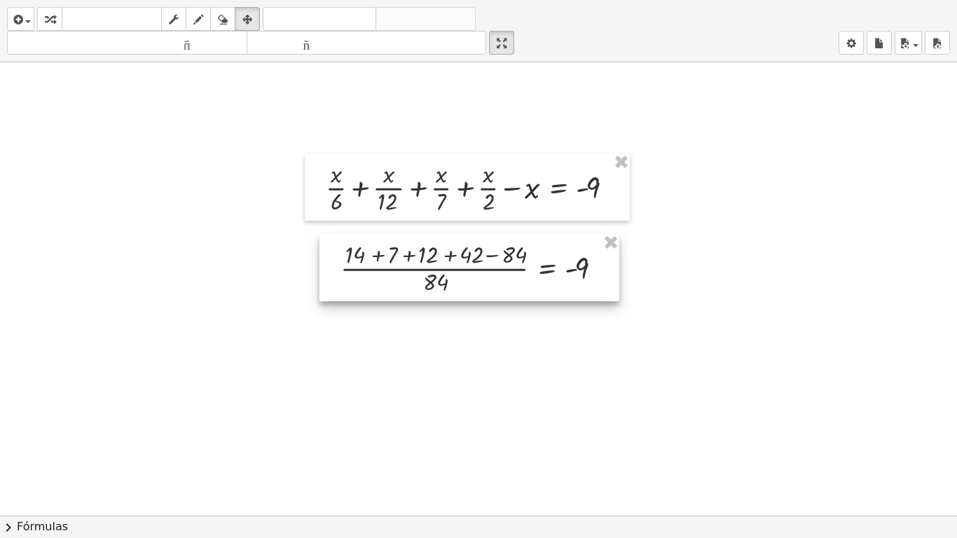
drag, startPoint x: 601, startPoint y: 324, endPoint x: 495, endPoint y: 273, distance: 118.5
click at [495, 273] on div at bounding box center [470, 267] width 300 height 67
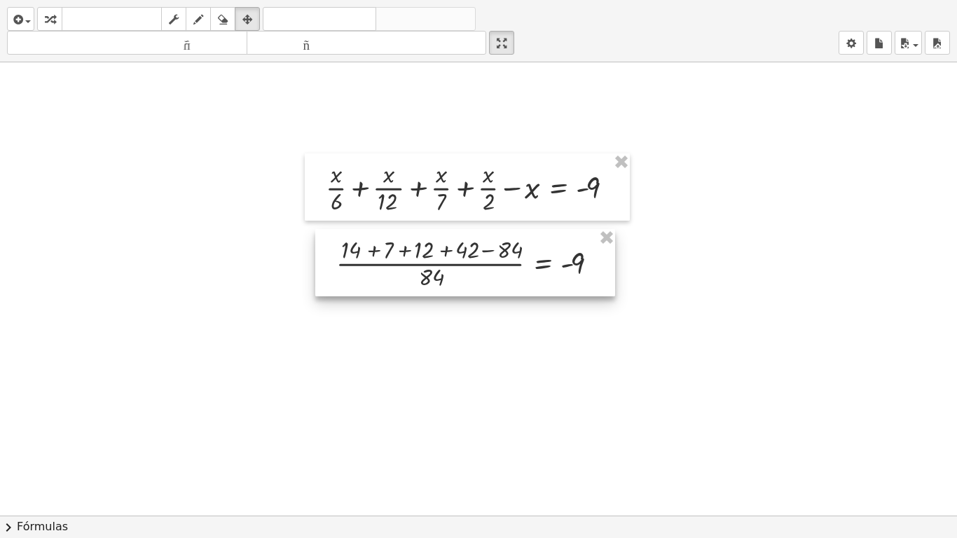
click at [475, 261] on div at bounding box center [465, 262] width 300 height 67
click at [563, 380] on div at bounding box center [478, 515] width 957 height 907
click at [652, 306] on div at bounding box center [478, 515] width 957 height 907
click at [254, 28] on button "arreglar" at bounding box center [247, 19] width 25 height 24
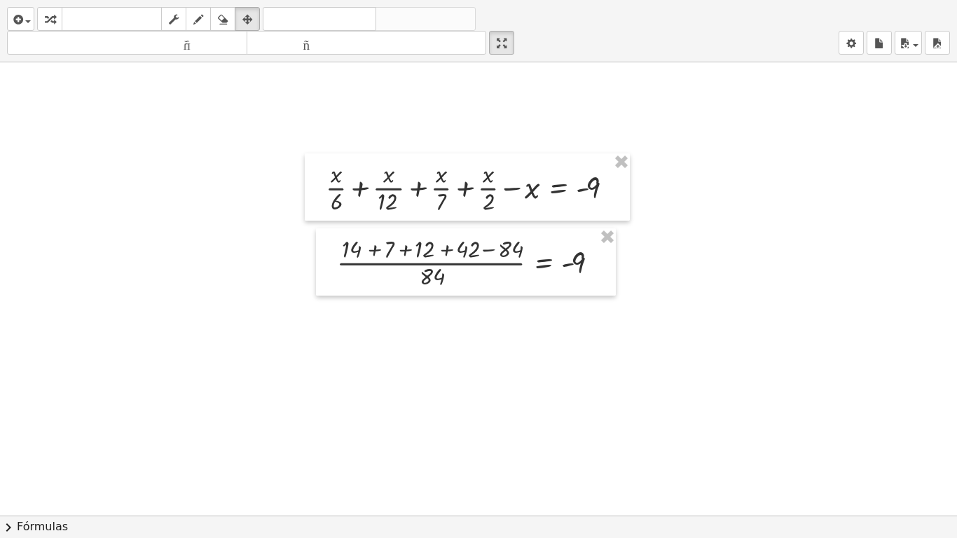
click at [250, 165] on div at bounding box center [478, 515] width 957 height 907
click at [428, 260] on div at bounding box center [466, 261] width 300 height 67
click at [781, 273] on div at bounding box center [478, 515] width 957 height 907
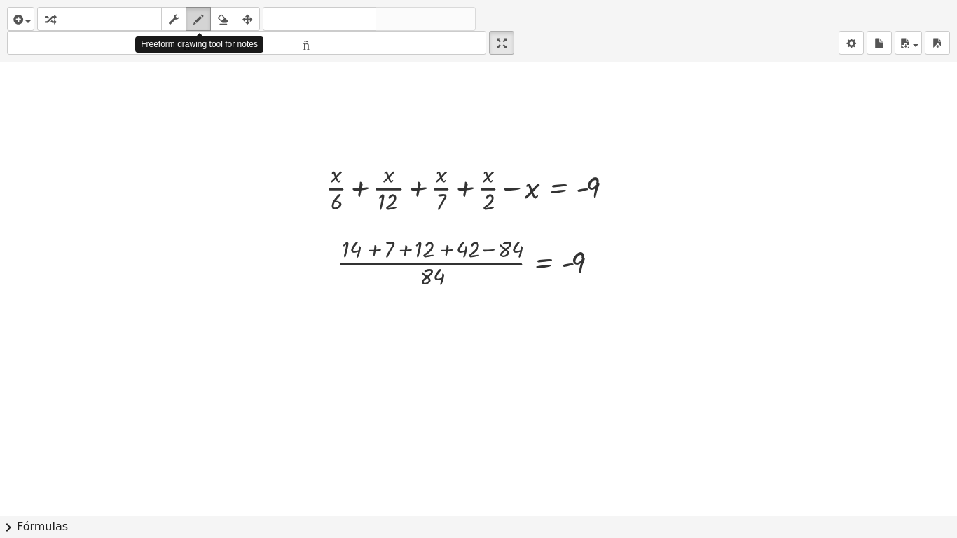
click at [203, 26] on icon "button" at bounding box center [198, 19] width 10 height 17
click at [265, 255] on div at bounding box center [478, 515] width 957 height 907
click at [221, 25] on icon "button" at bounding box center [223, 19] width 10 height 17
click at [264, 253] on div at bounding box center [478, 515] width 957 height 907
click at [329, 385] on div at bounding box center [478, 515] width 957 height 907
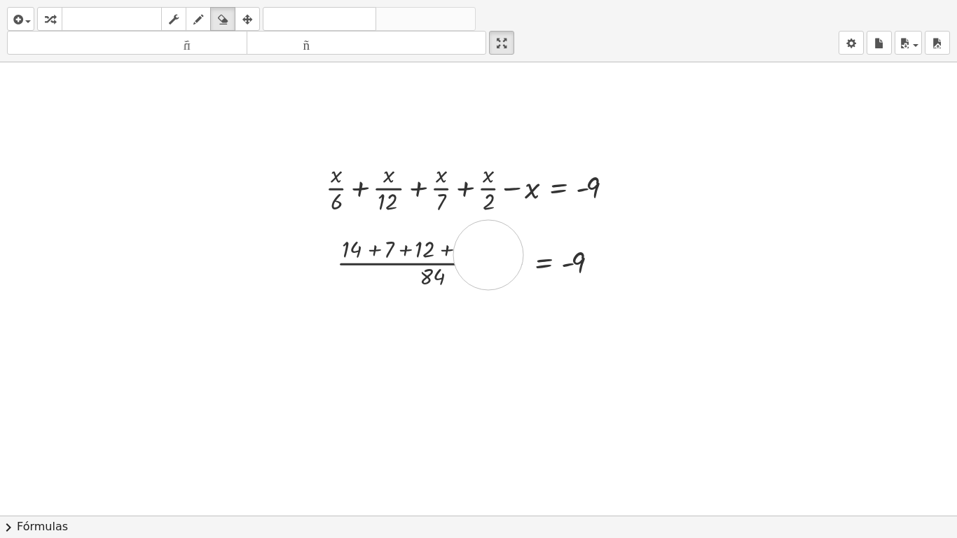
click at [488, 255] on div at bounding box center [478, 515] width 957 height 907
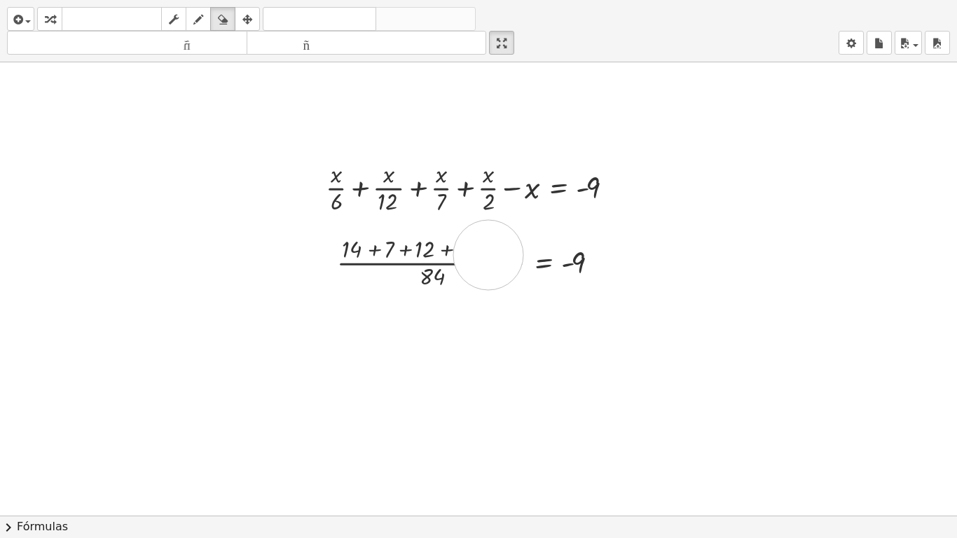
drag, startPoint x: 488, startPoint y: 255, endPoint x: 448, endPoint y: 273, distance: 44.5
click at [448, 273] on div at bounding box center [478, 515] width 957 height 907
drag, startPoint x: 448, startPoint y: 273, endPoint x: 392, endPoint y: 297, distance: 60.3
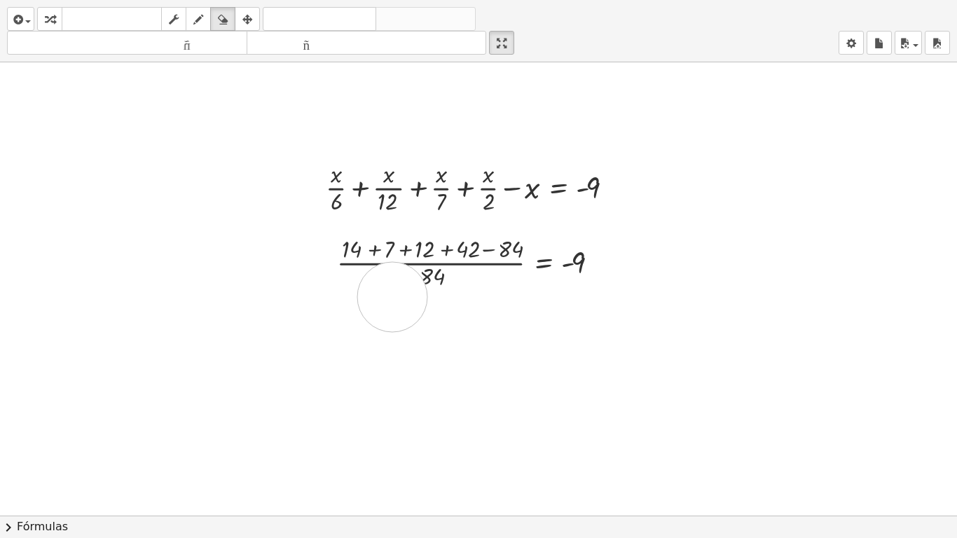
click at [392, 297] on div at bounding box center [478, 515] width 957 height 907
click at [132, 18] on font "teclado" at bounding box center [111, 19] width 93 height 13
click at [362, 245] on div at bounding box center [353, 250] width 22 height 26
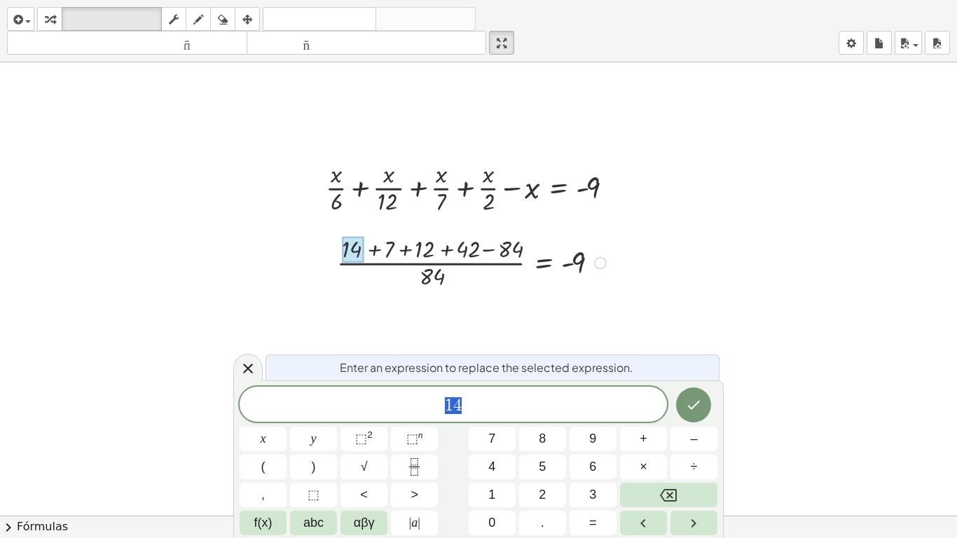
click at [362, 245] on div at bounding box center [353, 250] width 22 height 26
click at [299, 255] on div at bounding box center [478, 515] width 957 height 907
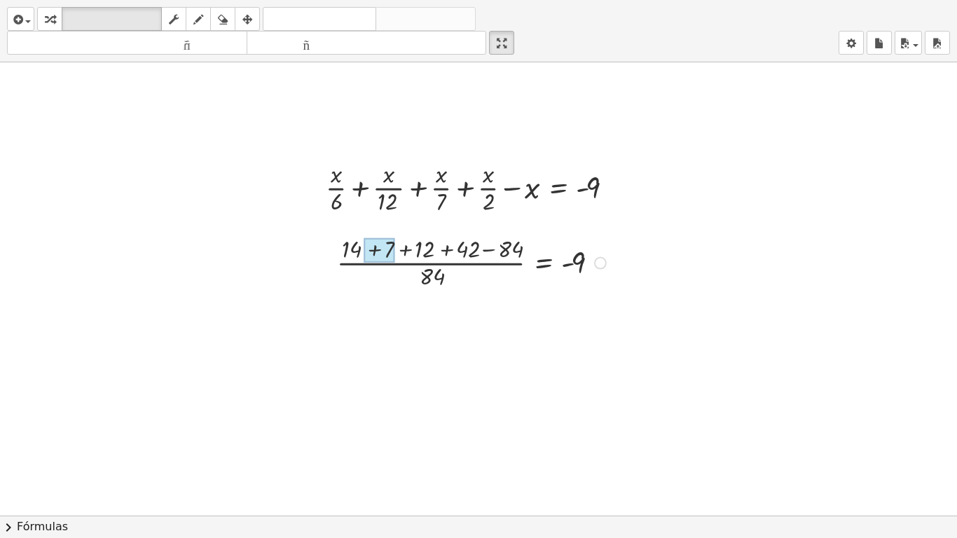
drag, startPoint x: 355, startPoint y: 252, endPoint x: 383, endPoint y: 252, distance: 28.0
click at [383, 252] on div at bounding box center [379, 250] width 31 height 25
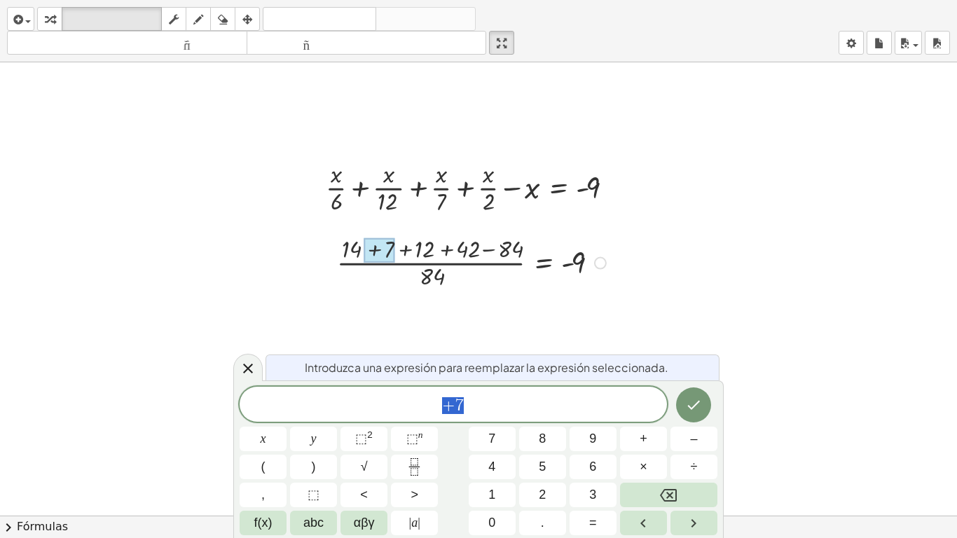
click at [540, 333] on div at bounding box center [478, 515] width 957 height 907
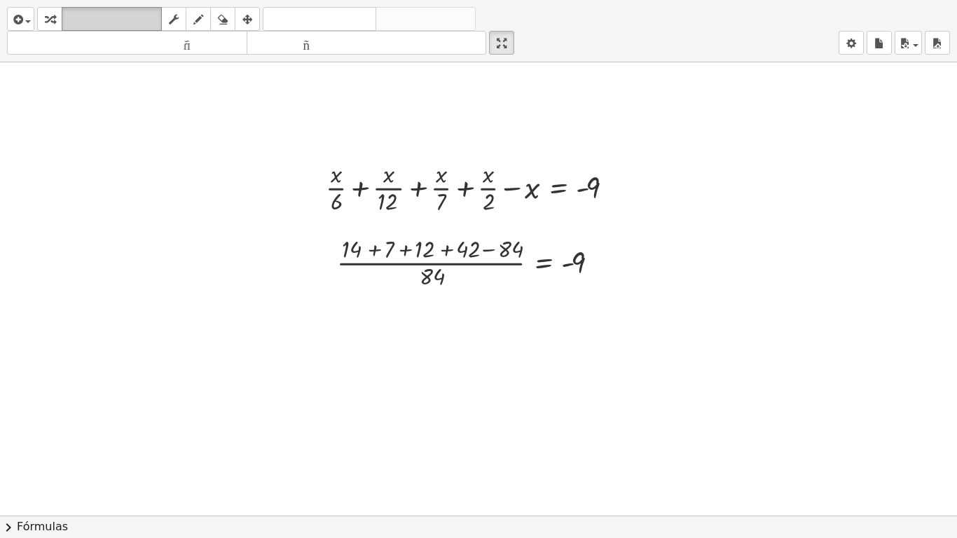
click at [114, 15] on font "teclado" at bounding box center [111, 19] width 93 height 13
click at [177, 174] on div at bounding box center [478, 515] width 957 height 907
click at [55, 25] on icon "button" at bounding box center [50, 19] width 10 height 17
drag, startPoint x: 277, startPoint y: 334, endPoint x: 352, endPoint y: 254, distance: 109.6
click at [352, 254] on div "+ · x · 6 + · x · 12 + · x · 7 + 5 + · x · 2 + 4 = x + · x · 6 + · x · 12 + · x…" at bounding box center [478, 515] width 957 height 907
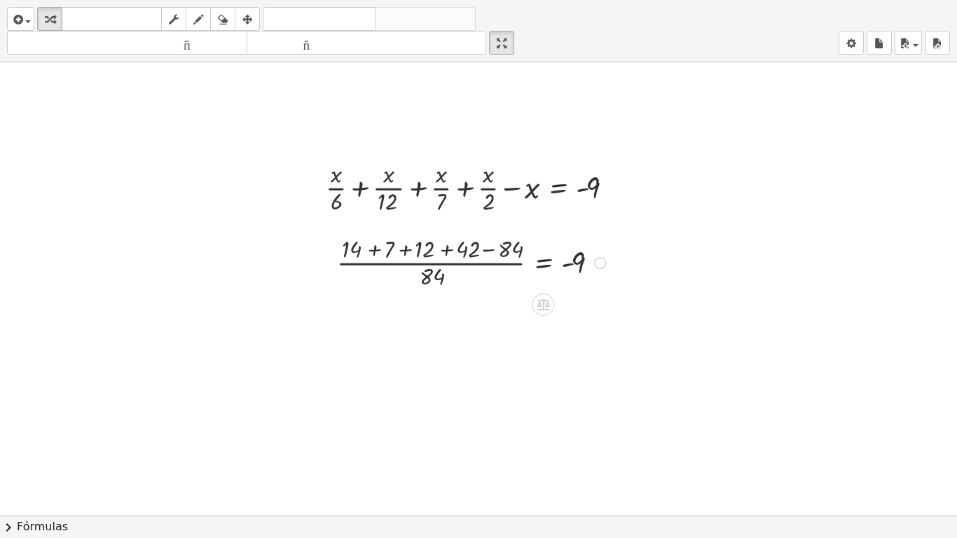
click at [352, 254] on div at bounding box center [473, 262] width 287 height 60
drag, startPoint x: 354, startPoint y: 247, endPoint x: 388, endPoint y: 245, distance: 34.4
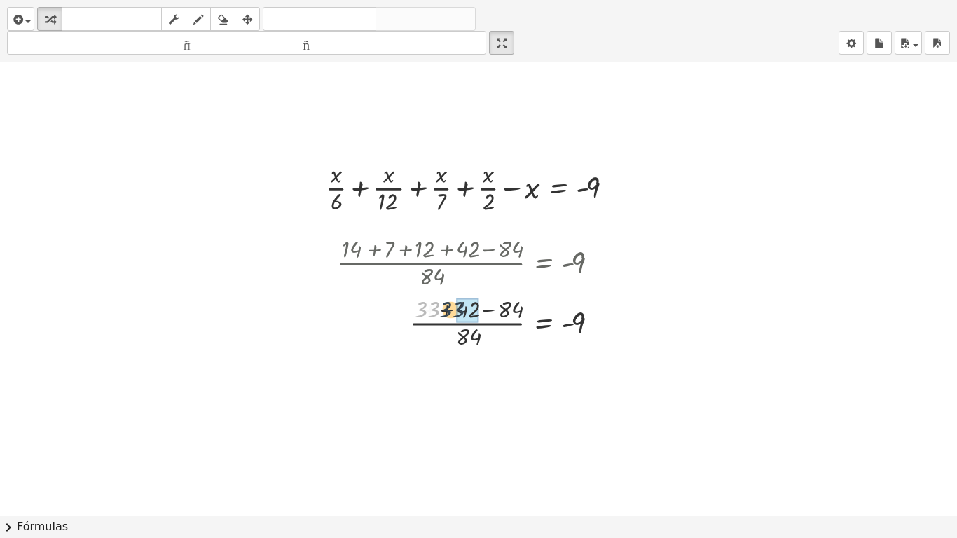
drag, startPoint x: 432, startPoint y: 311, endPoint x: 467, endPoint y: 313, distance: 35.8
drag, startPoint x: 474, startPoint y: 313, endPoint x: 503, endPoint y: 311, distance: 28.8
click at [365, 242] on div at bounding box center [473, 262] width 287 height 60
click at [366, 251] on div at bounding box center [473, 262] width 287 height 60
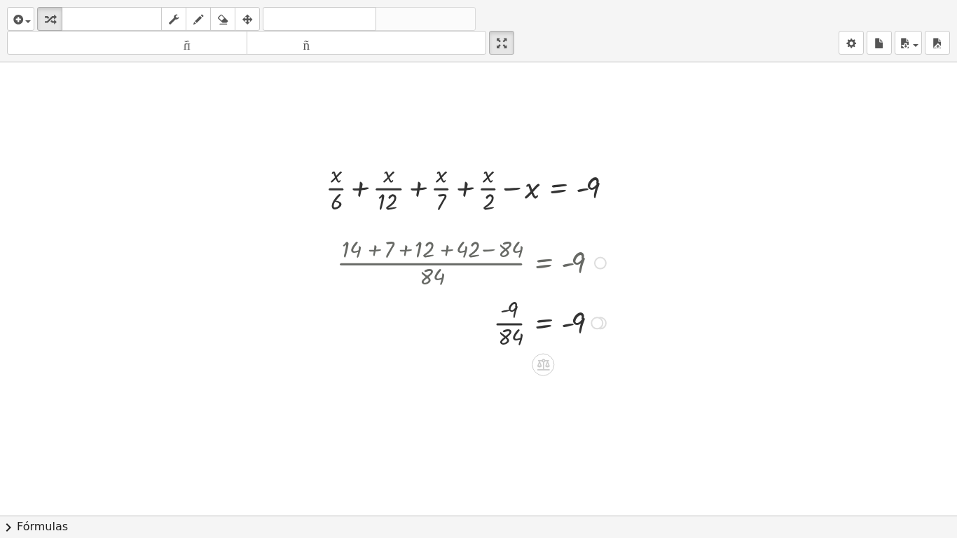
click at [521, 317] on div at bounding box center [473, 322] width 287 height 60
drag, startPoint x: 485, startPoint y: 432, endPoint x: 590, endPoint y: 432, distance: 105.1
click at [590, 419] on div at bounding box center [473, 432] width 287 height 40
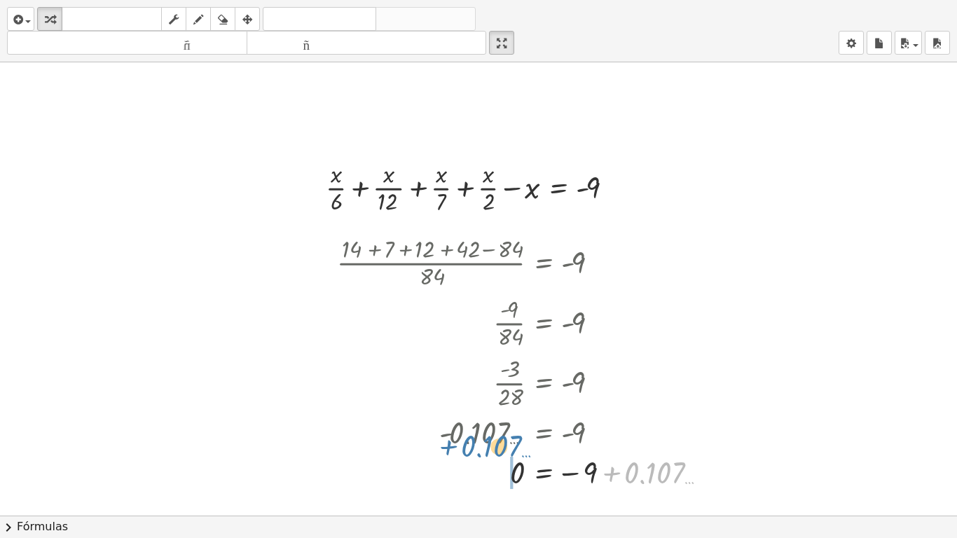
drag, startPoint x: 640, startPoint y: 474, endPoint x: 449, endPoint y: 446, distance: 192.7
click at [543, 263] on div "· ( + 14 + 7 + 12 + 42 − 84 ) · 84 = - 9 · ( + 21 + 12 + 42 − 84 ) · 84 = - 9 ·…" at bounding box center [543, 263] width 0 height 0
drag, startPoint x: 490, startPoint y: 465, endPoint x: 488, endPoint y: 436, distance: 29.5
click at [543, 263] on div "· ( + 14 + 7 + 12 + 42 − 84 ) · 84 = - 9 · ( + 21 + 12 + 42 − 84 ) · 84 = - 9 ·…" at bounding box center [543, 263] width 0 height 0
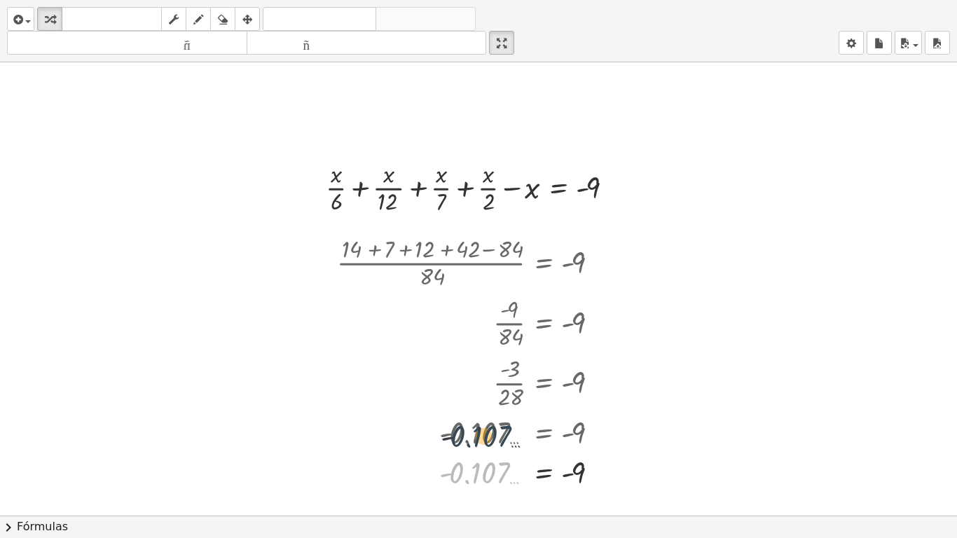
drag, startPoint x: 488, startPoint y: 460, endPoint x: 488, endPoint y: 413, distance: 47.7
click at [543, 263] on div "· ( + 14 + 7 + 12 + 42 − 84 ) · 84 = - 9 · ( + 21 + 12 + 42 − 84 ) · 84 = - 9 ·…" at bounding box center [543, 263] width 0 height 0
click at [603, 419] on div at bounding box center [600, 433] width 13 height 13
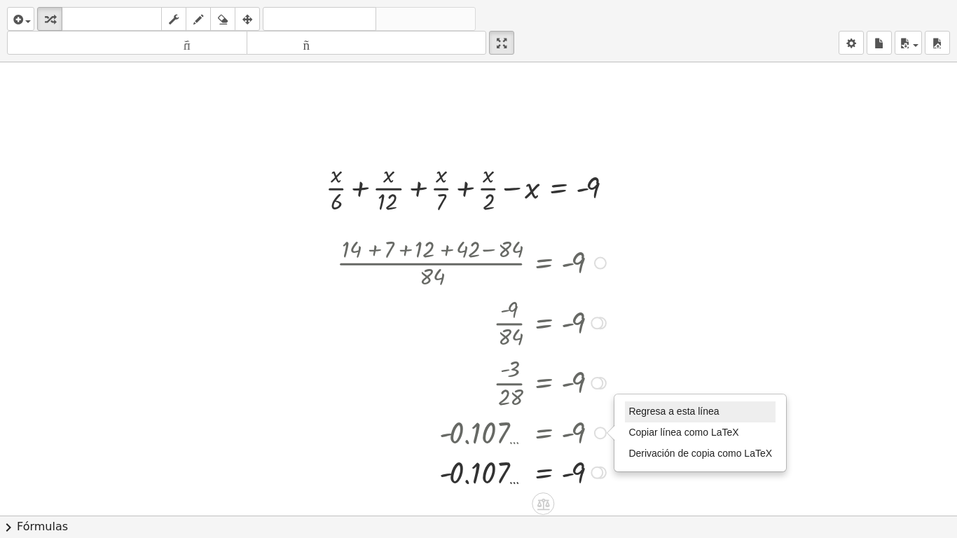
click at [633, 417] on font "Regresa a esta línea" at bounding box center [674, 411] width 90 height 11
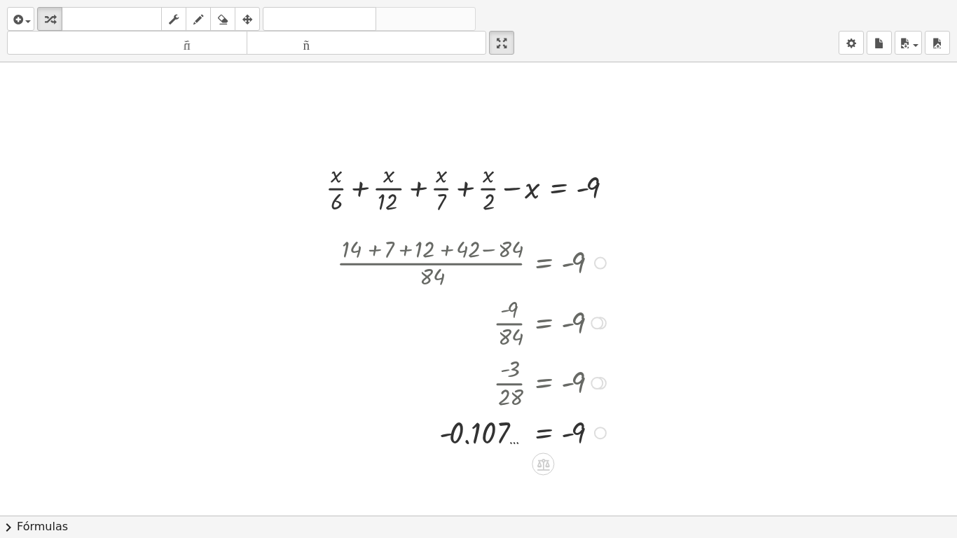
click at [599, 386] on div at bounding box center [597, 383] width 13 height 13
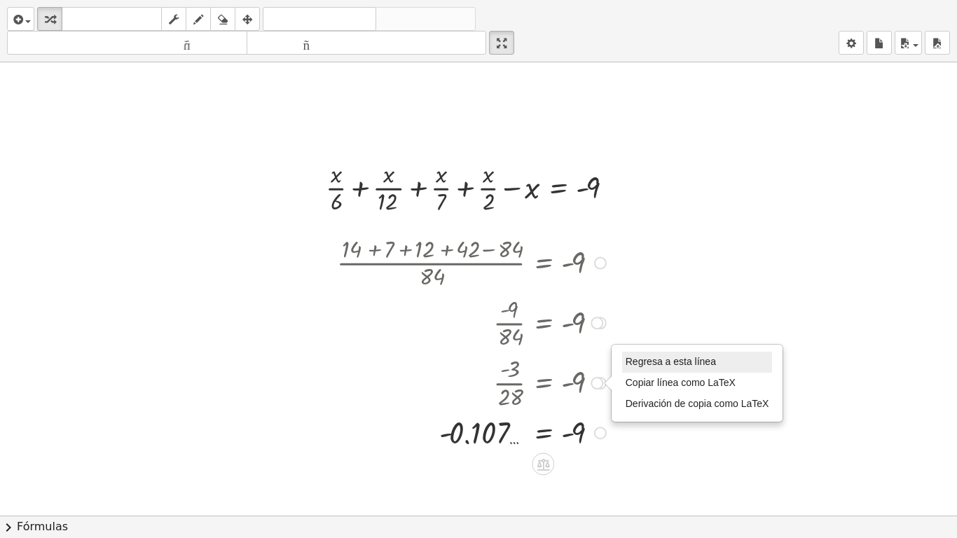
click at [629, 363] on font "Regresa a esta línea" at bounding box center [671, 361] width 90 height 11
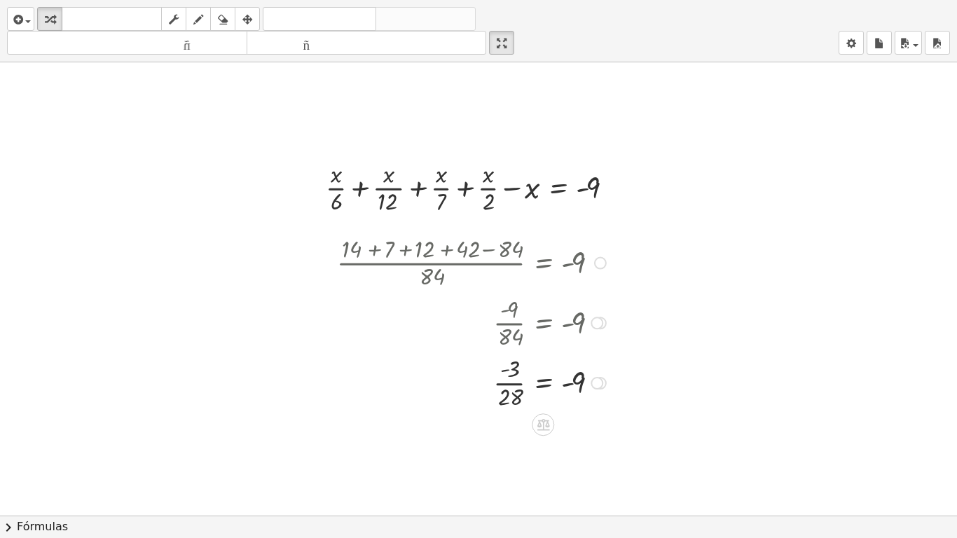
click at [596, 381] on div "Regresa a esta línea Copiar línea como LaTeX Derivación de copia como LaTeX" at bounding box center [597, 383] width 13 height 13
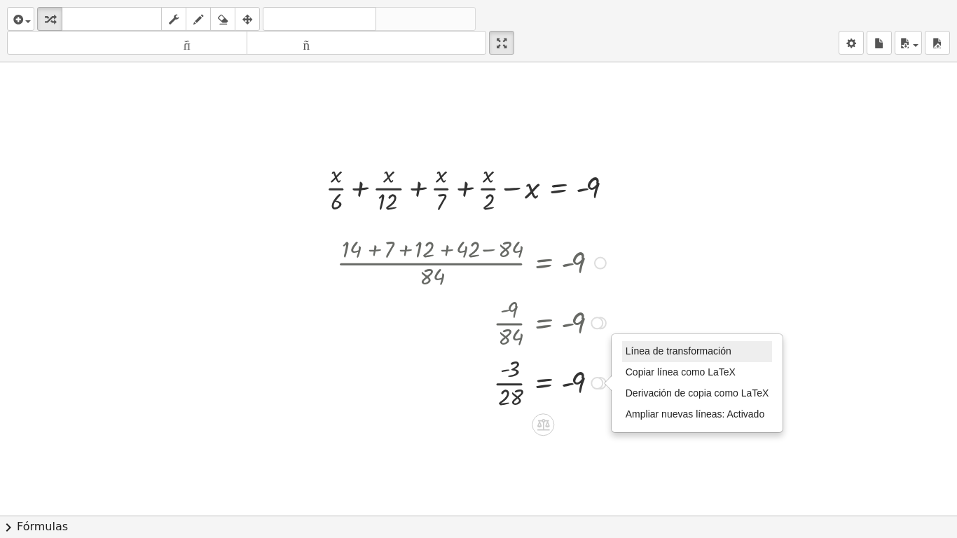
click at [636, 355] on font "Línea de transformación" at bounding box center [679, 350] width 106 height 11
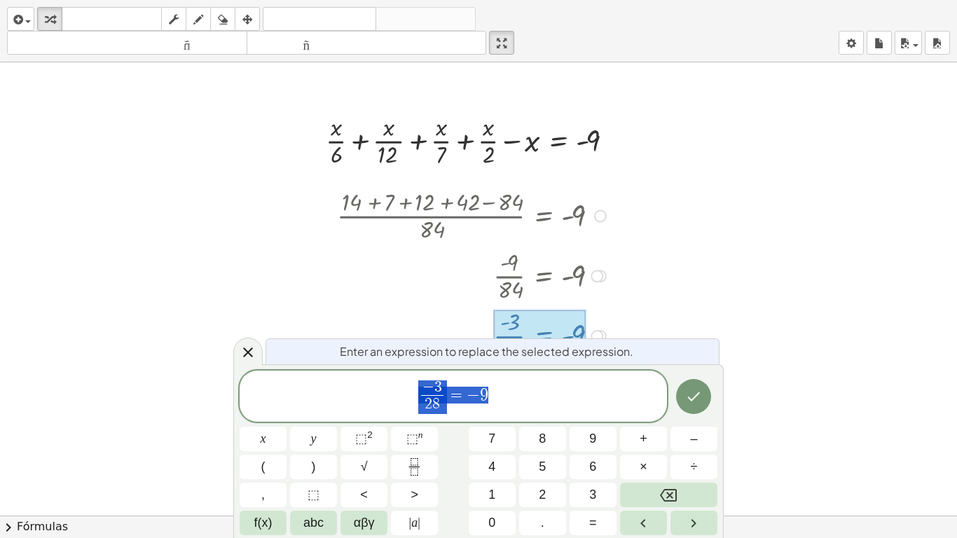
scroll to position [70, 0]
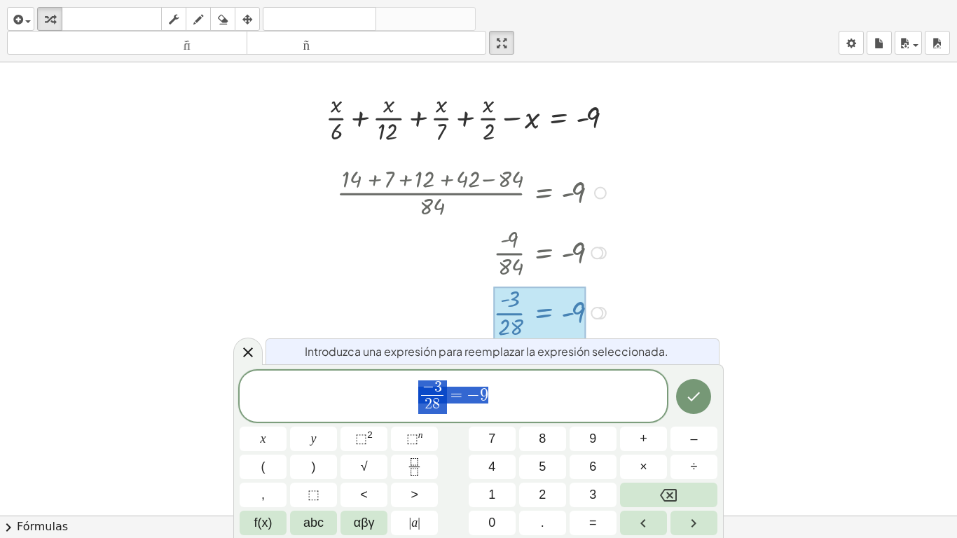
click at [650, 313] on div at bounding box center [478, 445] width 957 height 907
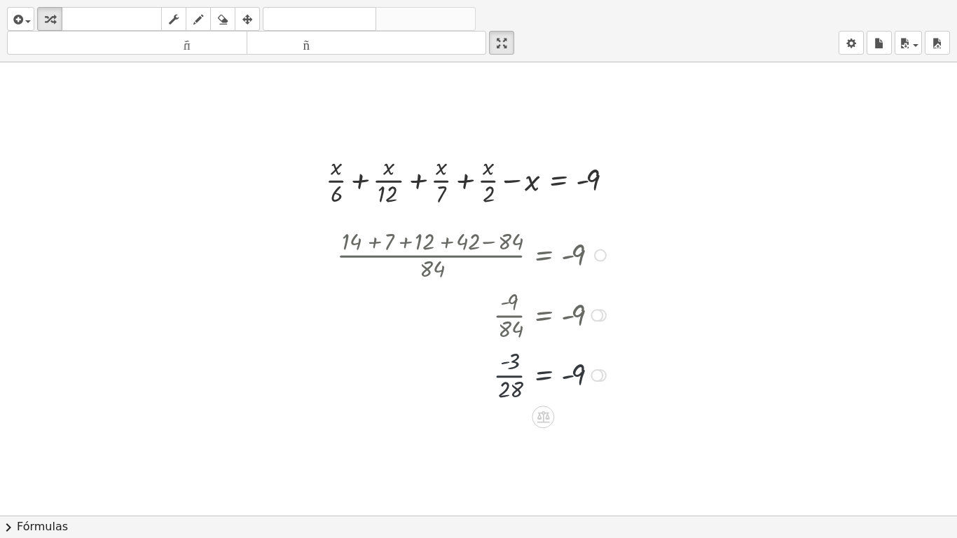
scroll to position [0, 0]
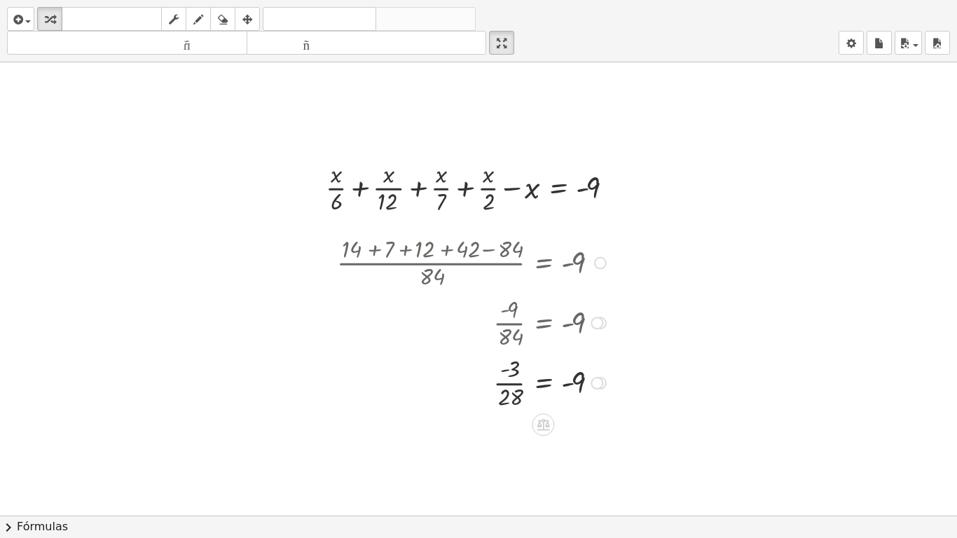
click at [362, 245] on div at bounding box center [473, 262] width 287 height 60
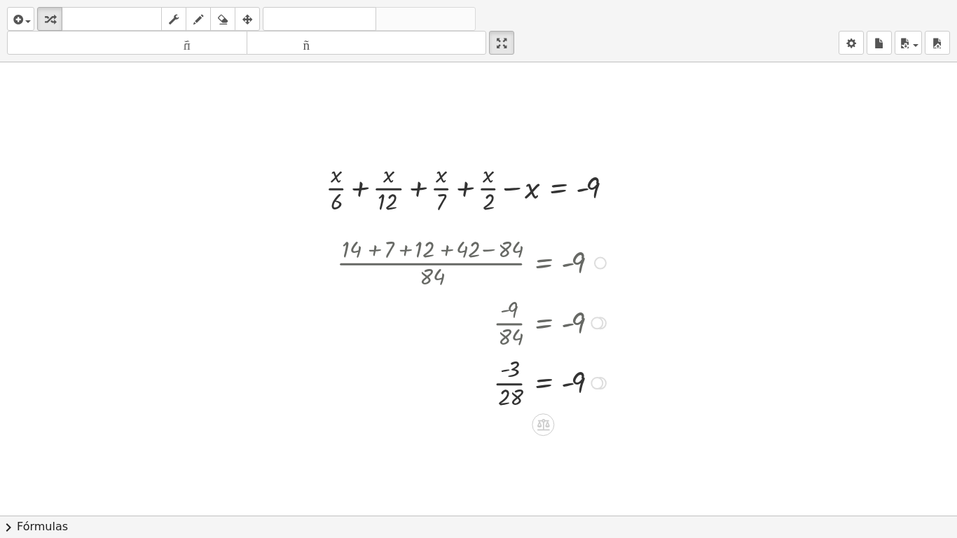
click at [435, 263] on div at bounding box center [473, 262] width 287 height 60
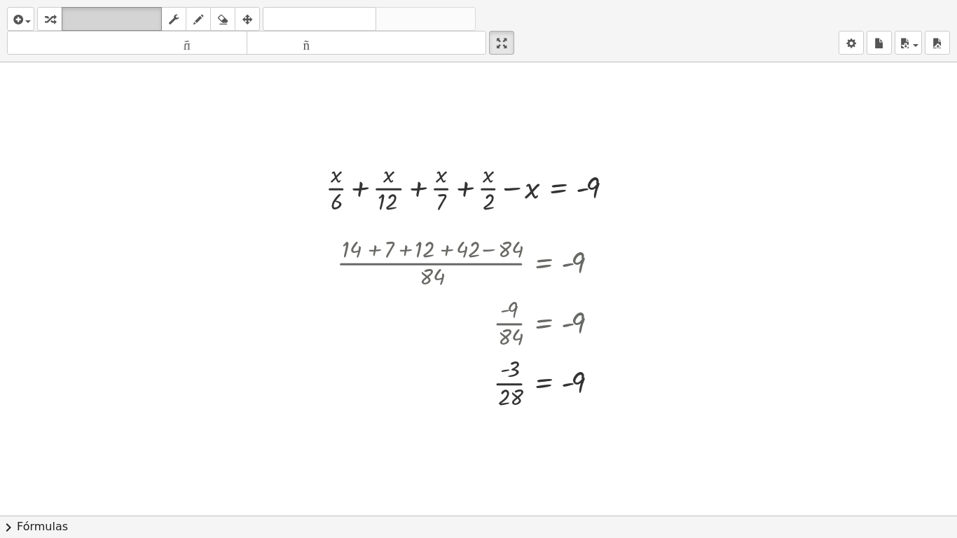
click at [129, 22] on font "teclado" at bounding box center [111, 19] width 93 height 13
click at [399, 241] on div at bounding box center [473, 262] width 287 height 60
click at [398, 263] on div at bounding box center [473, 262] width 287 height 60
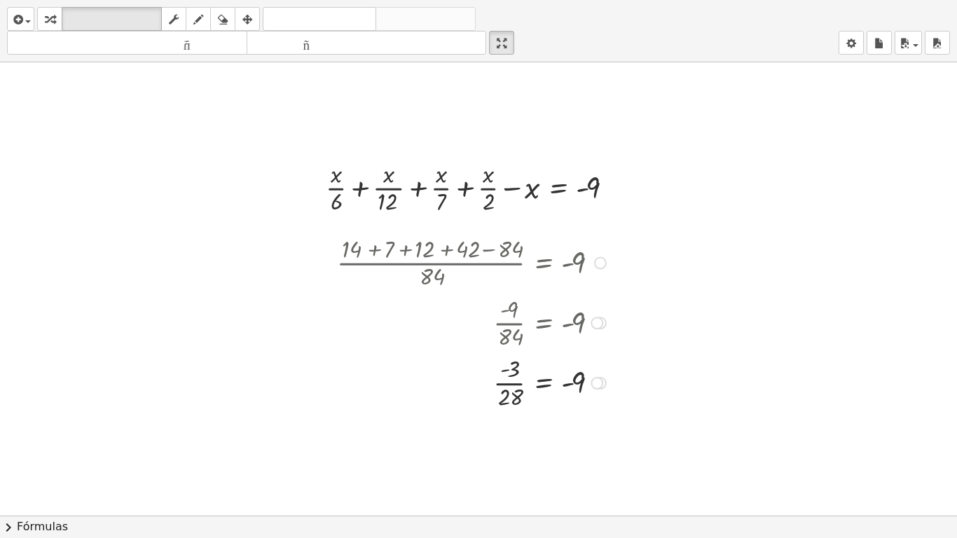
click at [377, 254] on div at bounding box center [473, 262] width 287 height 60
click at [125, 23] on font "teclado" at bounding box center [111, 19] width 93 height 13
click at [384, 252] on div at bounding box center [473, 262] width 287 height 60
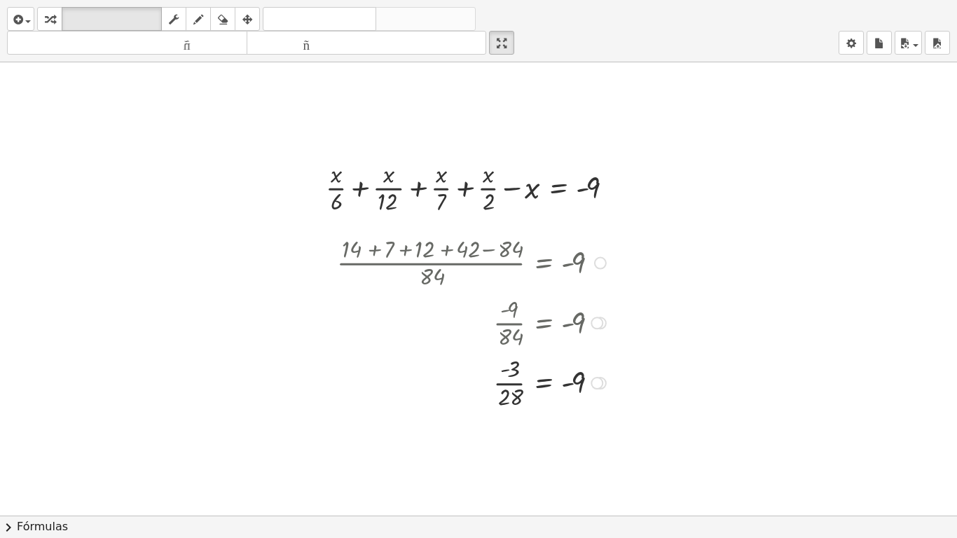
click at [352, 250] on div at bounding box center [473, 262] width 287 height 60
click at [552, 269] on div at bounding box center [473, 262] width 287 height 60
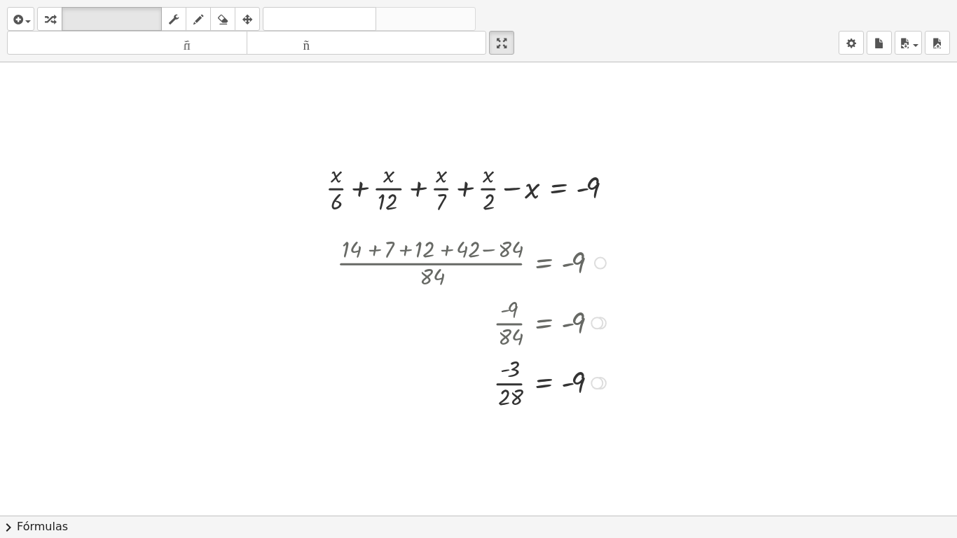
click at [605, 266] on div at bounding box center [600, 263] width 13 height 13
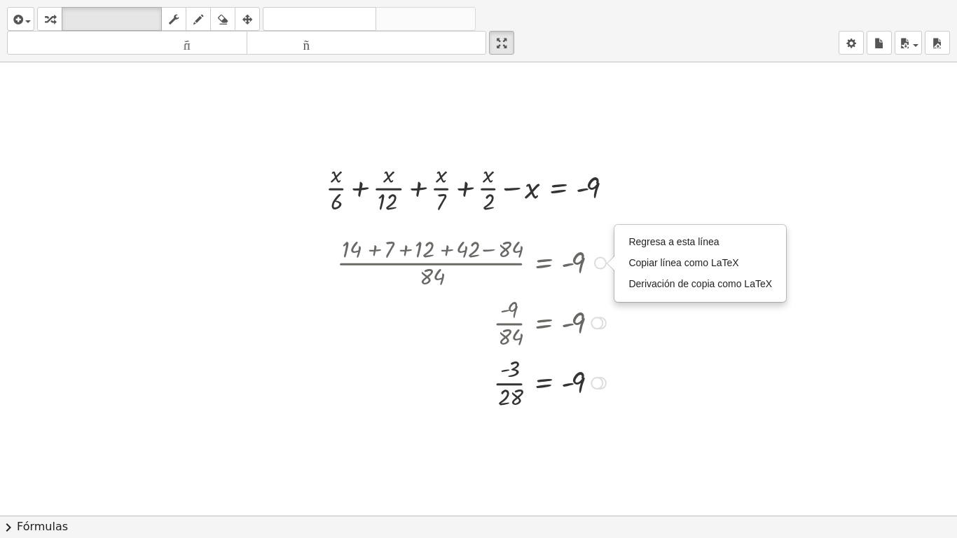
click at [488, 255] on div at bounding box center [473, 262] width 287 height 60
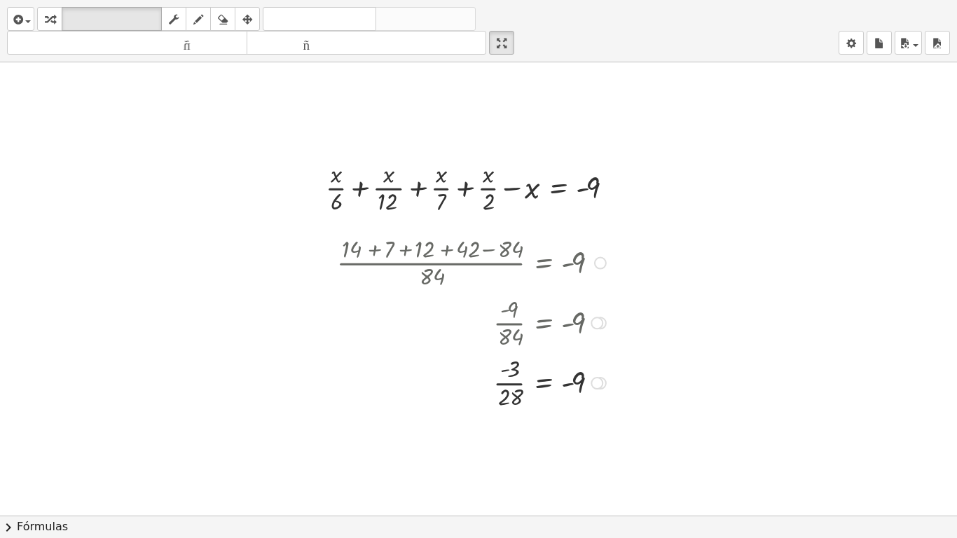
click at [488, 255] on div at bounding box center [473, 262] width 287 height 60
click at [561, 335] on div at bounding box center [473, 322] width 287 height 60
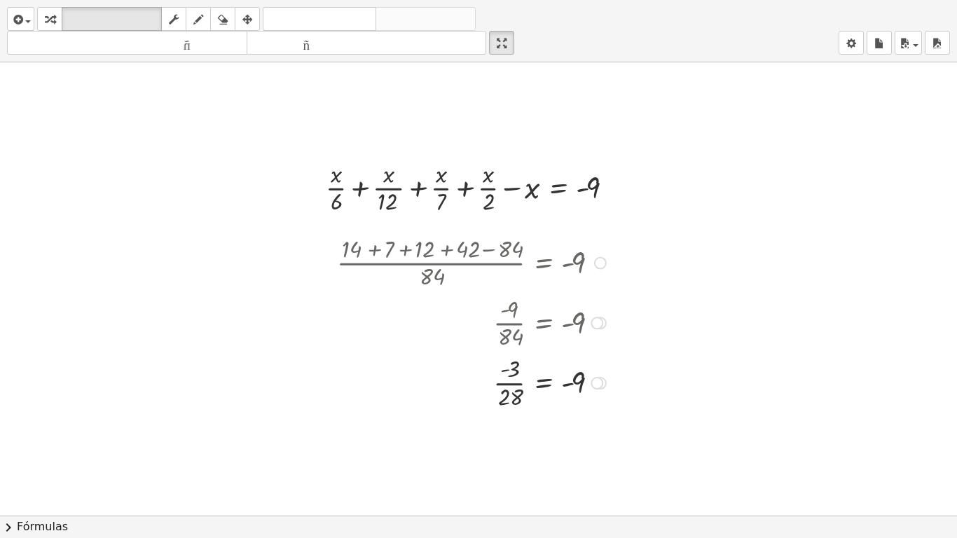
click at [561, 335] on div at bounding box center [473, 322] width 287 height 60
click at [591, 381] on div "Línea de transformación Copiar línea como LaTeX Derivación de copia como LaTeX …" at bounding box center [597, 383] width 13 height 13
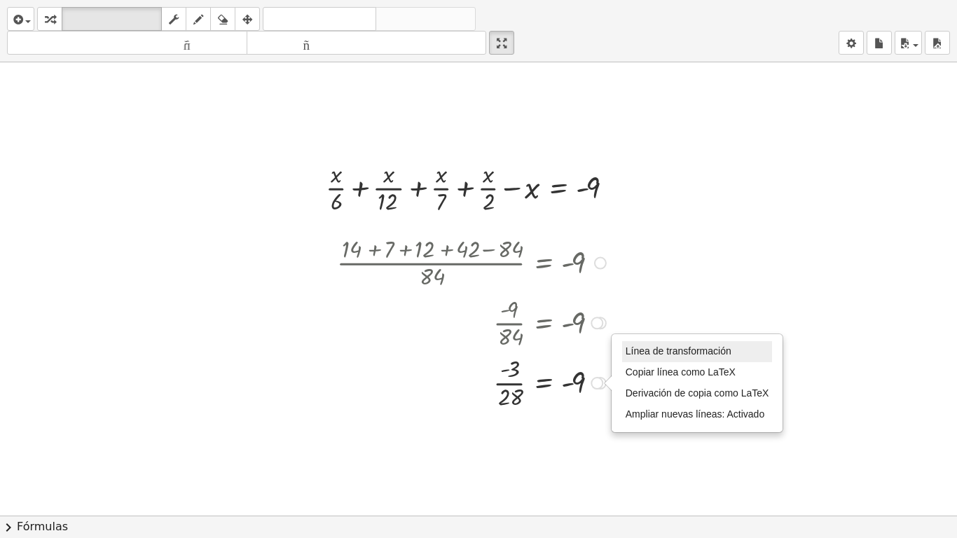
click at [652, 358] on li "Línea de transformación" at bounding box center [697, 351] width 151 height 21
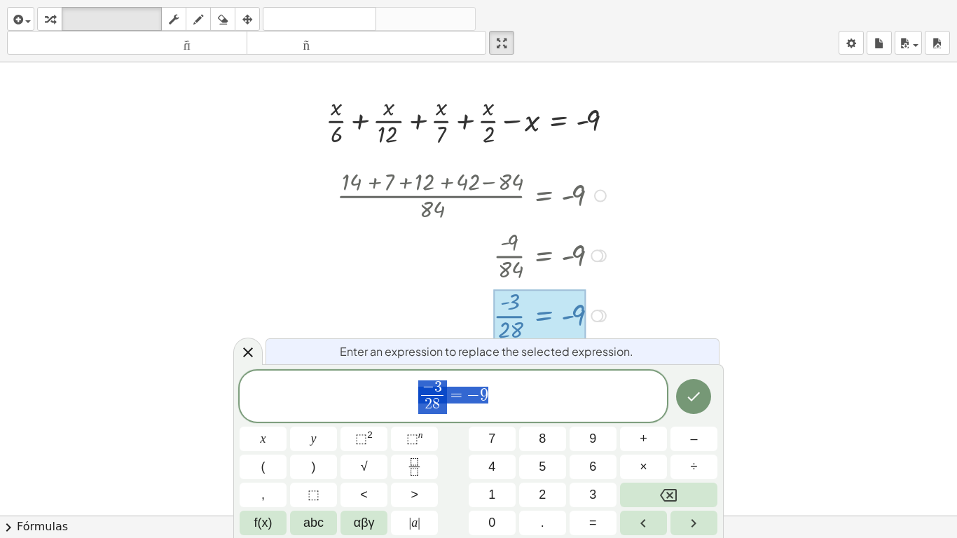
scroll to position [70, 0]
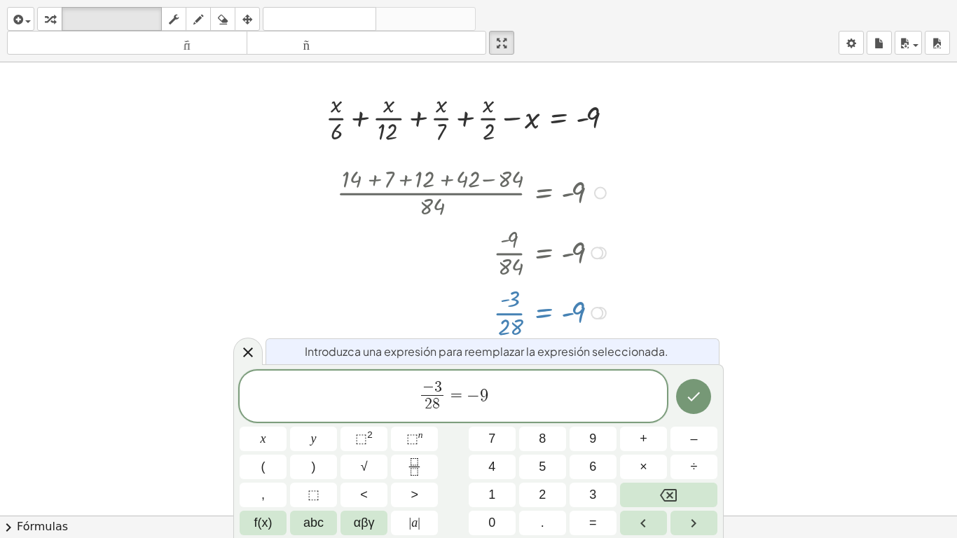
click at [471, 258] on div at bounding box center [473, 252] width 287 height 60
click at [598, 198] on div "Regresa a esta línea Copiar línea como LaTeX Derivación de copia como LaTeX" at bounding box center [600, 193] width 13 height 13
click at [249, 354] on icon at bounding box center [248, 352] width 17 height 17
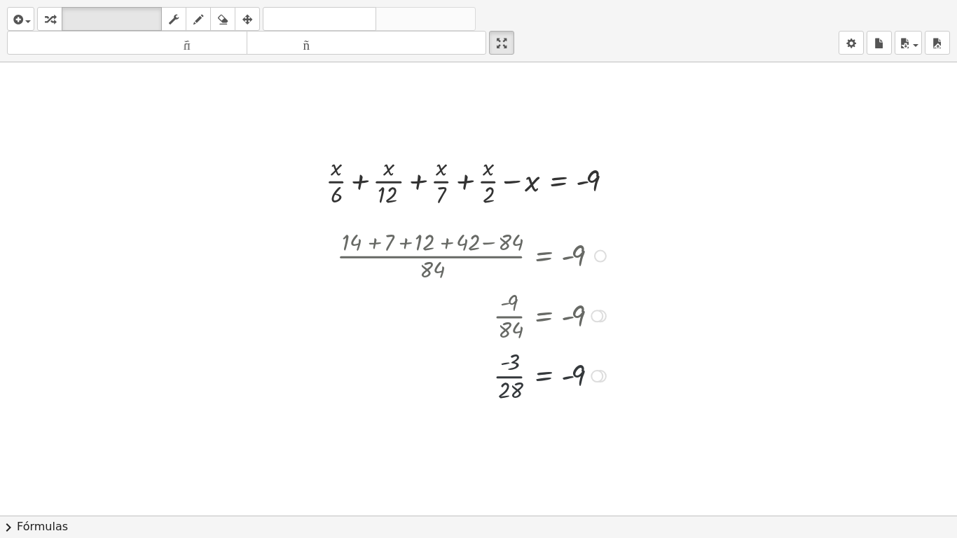
scroll to position [0, 0]
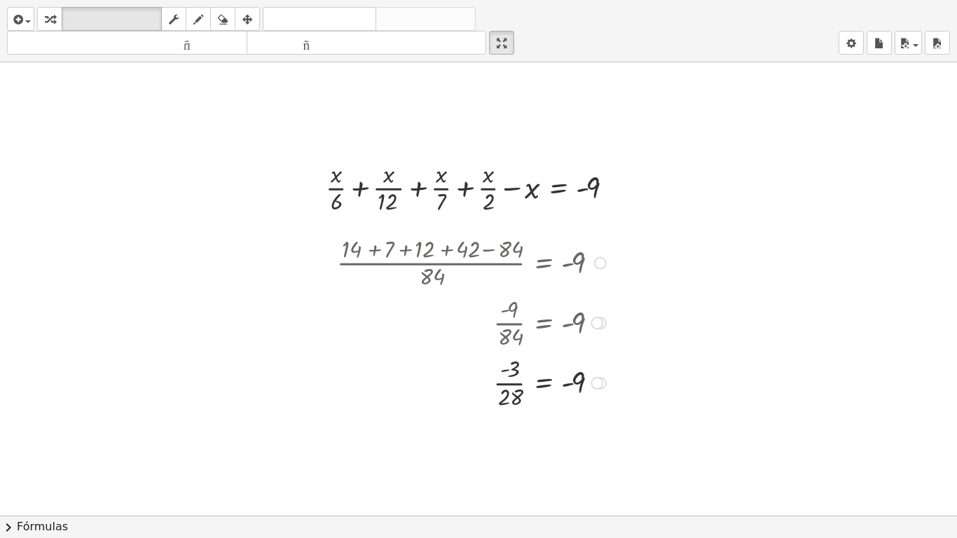
click at [594, 318] on div at bounding box center [597, 323] width 13 height 13
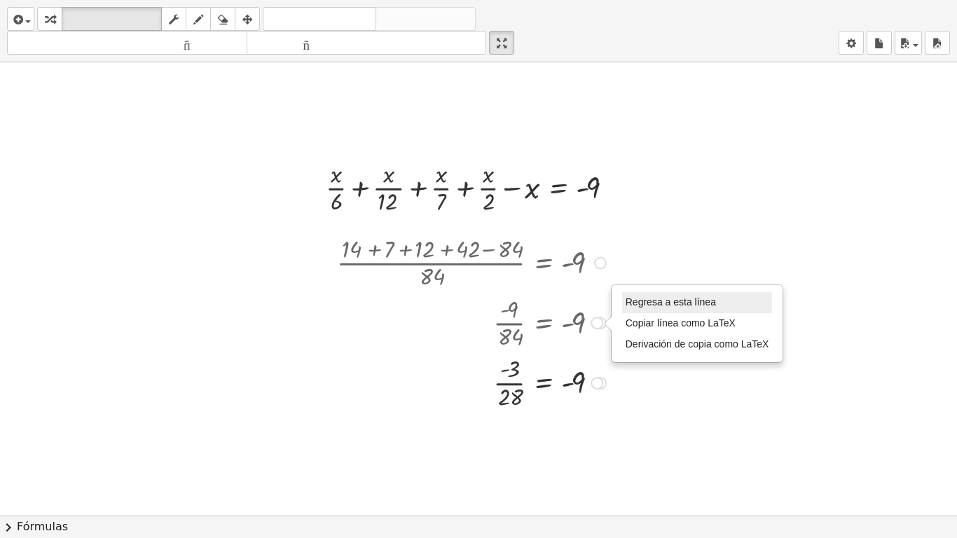
click at [633, 311] on li "Regresa a esta línea" at bounding box center [697, 302] width 151 height 21
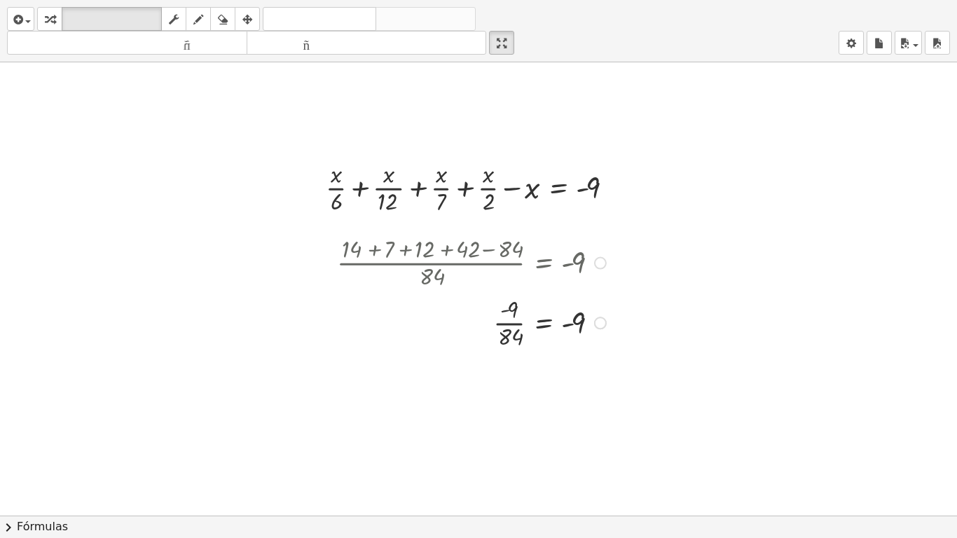
click at [605, 268] on div at bounding box center [473, 262] width 287 height 60
click at [599, 263] on div "Regresa a esta línea Copiar línea como LaTeX Derivación de copia como LaTeX" at bounding box center [600, 263] width 13 height 13
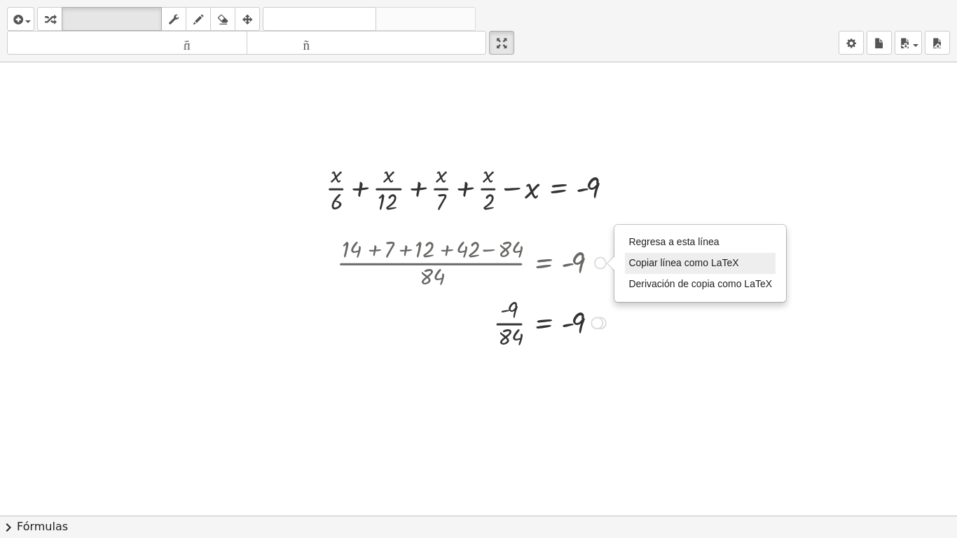
click at [634, 264] on font "Copiar línea como LaTeX" at bounding box center [684, 262] width 110 height 11
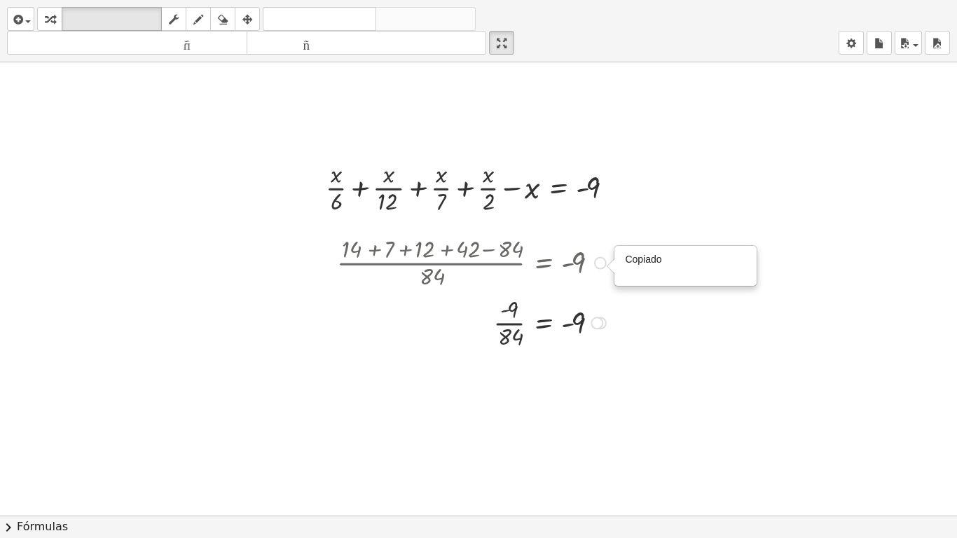
click at [601, 264] on div "Copiado done" at bounding box center [600, 263] width 13 height 13
click at [605, 263] on div "Regresa a esta línea Copiar línea como LaTeX Derivación de copia como LaTeX" at bounding box center [600, 263] width 13 height 13
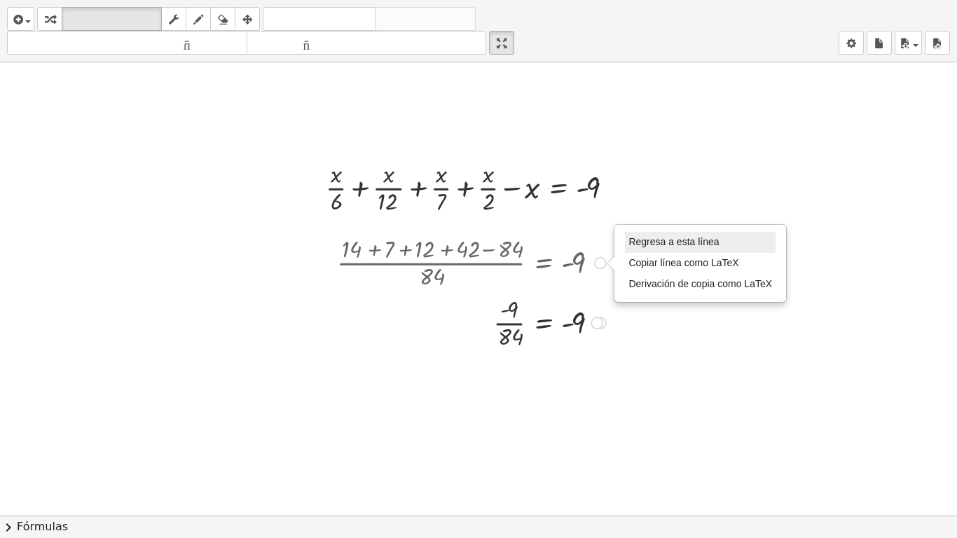
click at [638, 238] on font "Regresa a esta línea" at bounding box center [674, 241] width 90 height 11
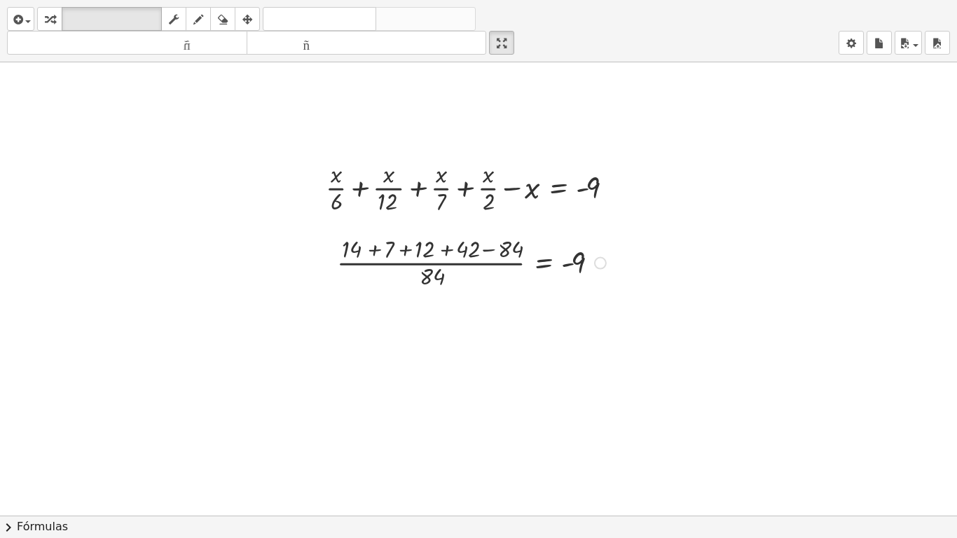
click at [441, 242] on div at bounding box center [473, 262] width 287 height 60
click at [608, 197] on div at bounding box center [475, 187] width 313 height 60
click at [614, 186] on div "Copiado done" at bounding box center [611, 188] width 13 height 13
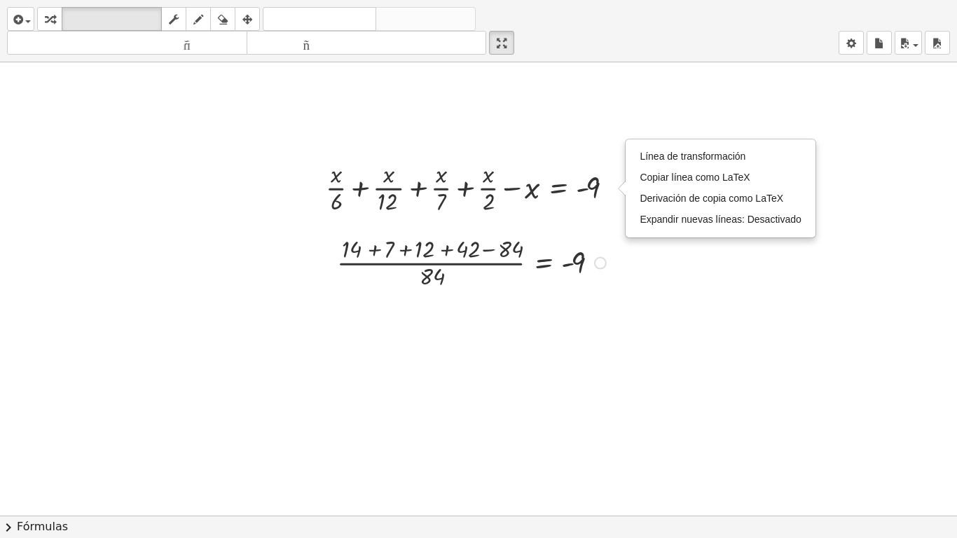
click at [609, 255] on div at bounding box center [473, 262] width 287 height 60
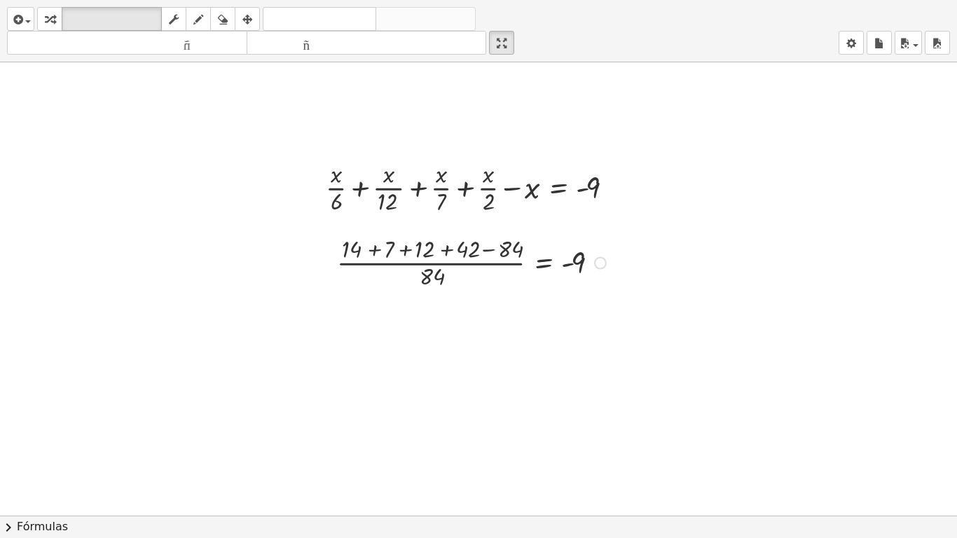
click at [605, 262] on div "Regresa a esta línea Copiar línea como LaTeX Derivación de copia como LaTeX" at bounding box center [600, 263] width 13 height 13
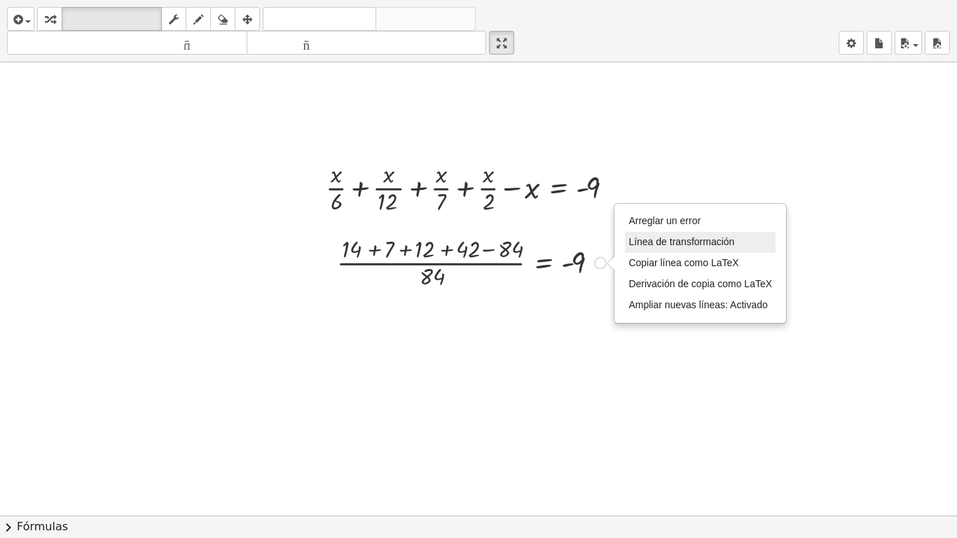
click at [672, 247] on font "Línea de transformación" at bounding box center [682, 241] width 106 height 11
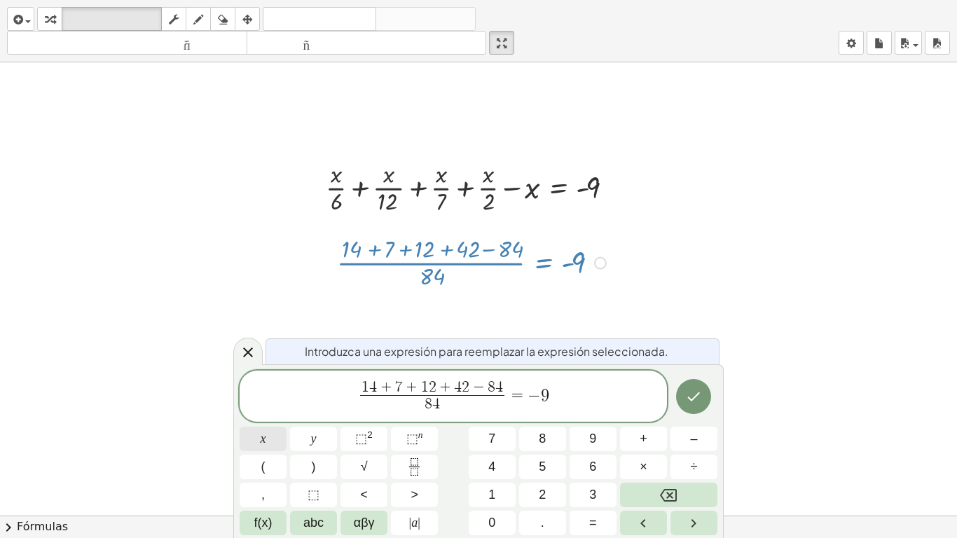
click at [264, 419] on span "x" at bounding box center [264, 439] width 6 height 19
click at [411, 383] on span "+" at bounding box center [415, 388] width 18 height 15
click at [257, 419] on button "x" at bounding box center [263, 439] width 47 height 25
click at [462, 376] on div "1 4 x + 7 x + 1 2 + ​ 4 2 − 8 4 8 4 ​ = − 9" at bounding box center [453, 397] width 427 height 52
click at [446, 389] on span "+" at bounding box center [452, 388] width 18 height 15
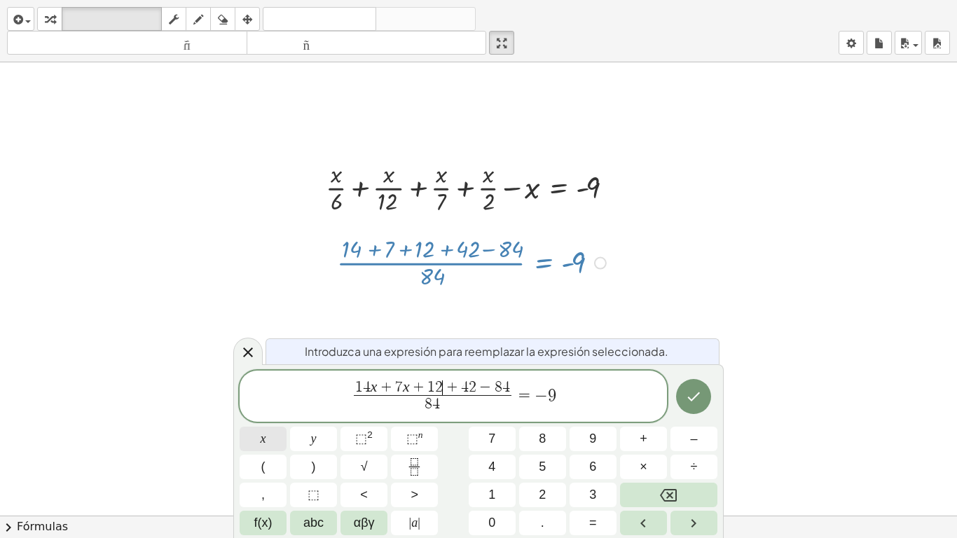
click at [261, 419] on span "x" at bounding box center [264, 439] width 6 height 19
click at [484, 390] on span "−" at bounding box center [489, 388] width 18 height 15
click at [263, 419] on span "x" at bounding box center [264, 439] width 6 height 19
click at [522, 397] on span "=" at bounding box center [531, 395] width 20 height 17
click at [518, 388] on span "1 4 x + 7 x + 1 2 x + 4 2 x − 8 4 ​" at bounding box center [432, 388] width 171 height 15
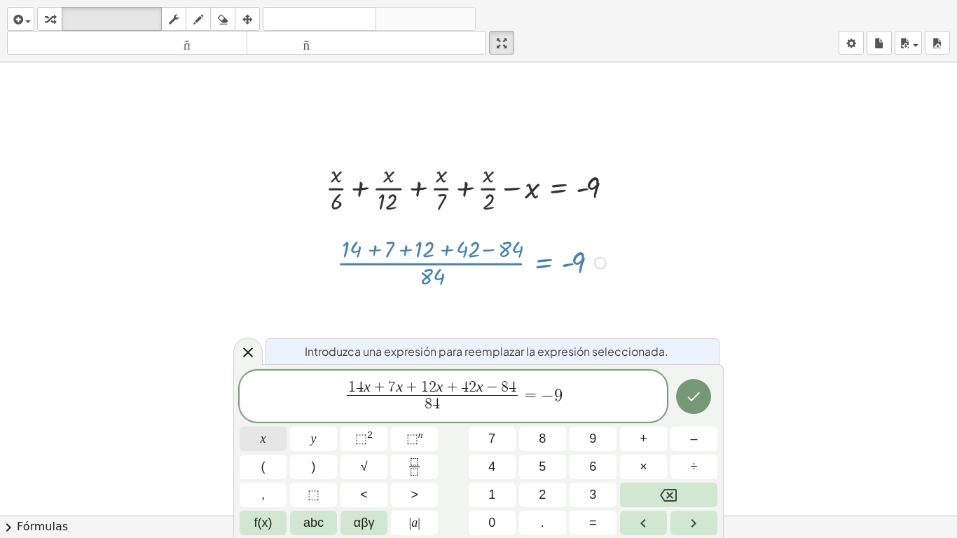
click at [268, 419] on button "x" at bounding box center [263, 439] width 47 height 25
click at [287, 419] on div at bounding box center [263, 439] width 47 height 25
click at [699, 395] on icon "Hecho" at bounding box center [693, 396] width 17 height 17
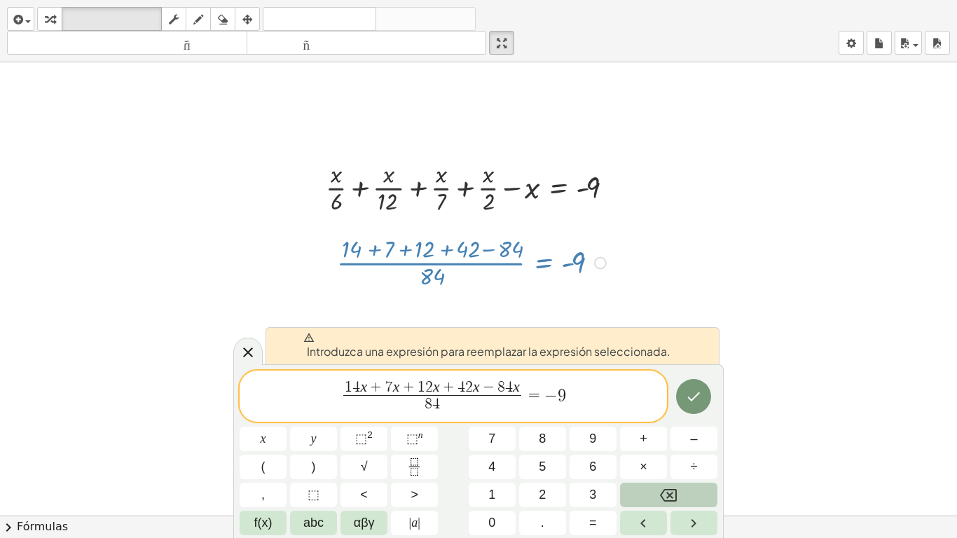
click at [667, 419] on icon "Backspace" at bounding box center [668, 495] width 17 height 17
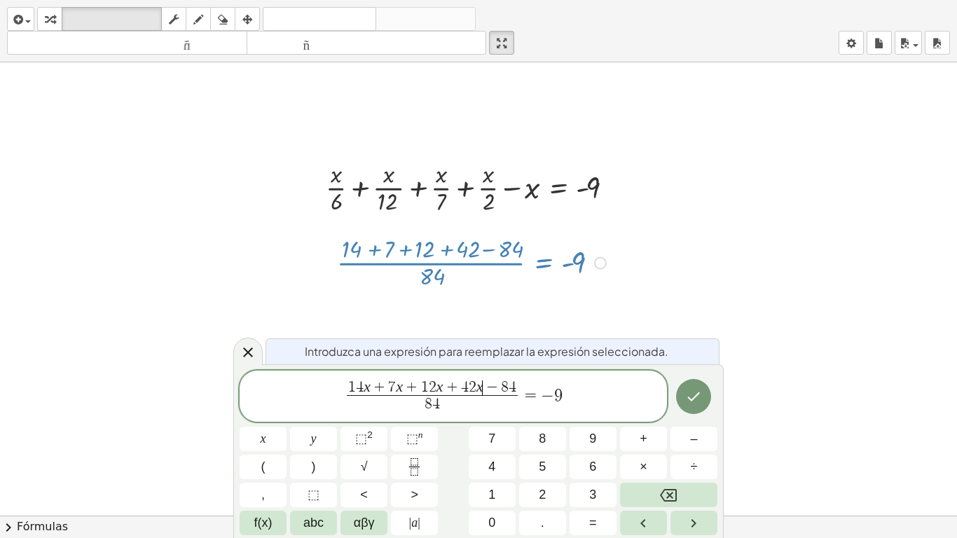
click at [481, 390] on var "x" at bounding box center [480, 386] width 7 height 17
click at [662, 419] on icon "Backspace" at bounding box center [668, 495] width 17 height 17
click at [444, 388] on var "x" at bounding box center [442, 386] width 7 height 17
click at [673, 419] on icon "Backspace" at bounding box center [668, 495] width 17 height 13
click at [405, 376] on div "1 4 x + 7 ​ x + 1 2 + 4 2 − 8 4 8 4 ​ = − 9" at bounding box center [453, 397] width 427 height 52
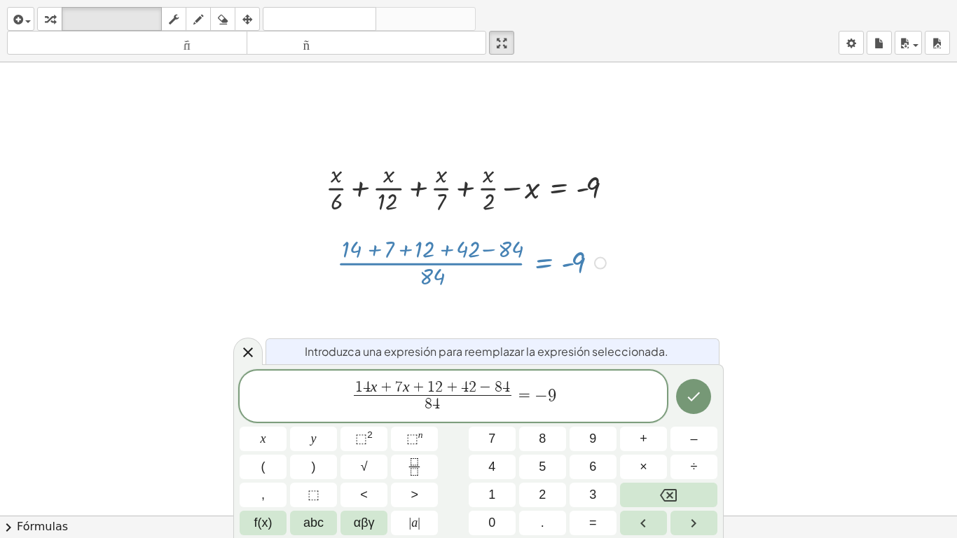
click at [411, 374] on div "1 4 x + 7 ​ x + 1 2 + 4 2 − 8 4 8 4 ​ = − 9" at bounding box center [453, 397] width 427 height 52
click at [687, 419] on button "Backspace" at bounding box center [668, 495] width 97 height 25
click at [377, 383] on var "x" at bounding box center [377, 386] width 7 height 17
click at [383, 384] on span "+" at bounding box center [390, 388] width 18 height 15
click at [680, 419] on button "Backspace" at bounding box center [668, 495] width 97 height 25
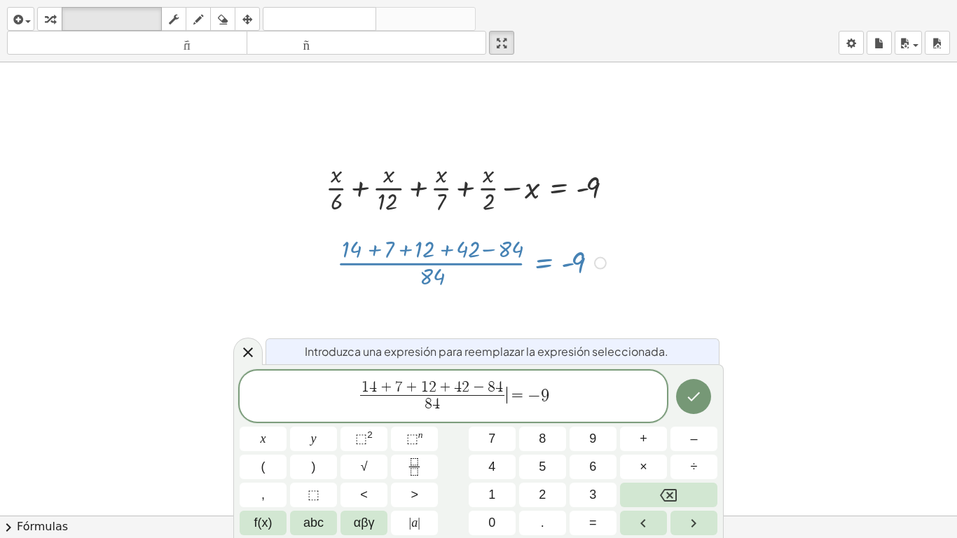
click at [508, 390] on span "=" at bounding box center [517, 395] width 20 height 17
click at [279, 419] on button "x" at bounding box center [263, 439] width 47 height 25
click at [687, 399] on icon "Hecho" at bounding box center [693, 396] width 17 height 17
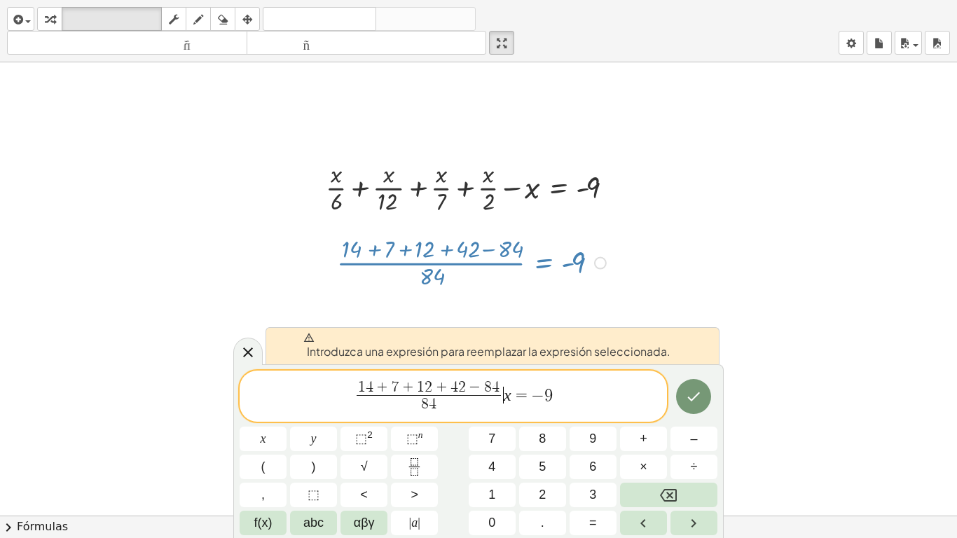
click at [506, 396] on var "x" at bounding box center [508, 394] width 8 height 18
click at [266, 353] on div "Introduzca una expresión para reemplazar la expresión seleccionada." at bounding box center [493, 345] width 454 height 37
click at [249, 352] on icon at bounding box center [248, 352] width 17 height 17
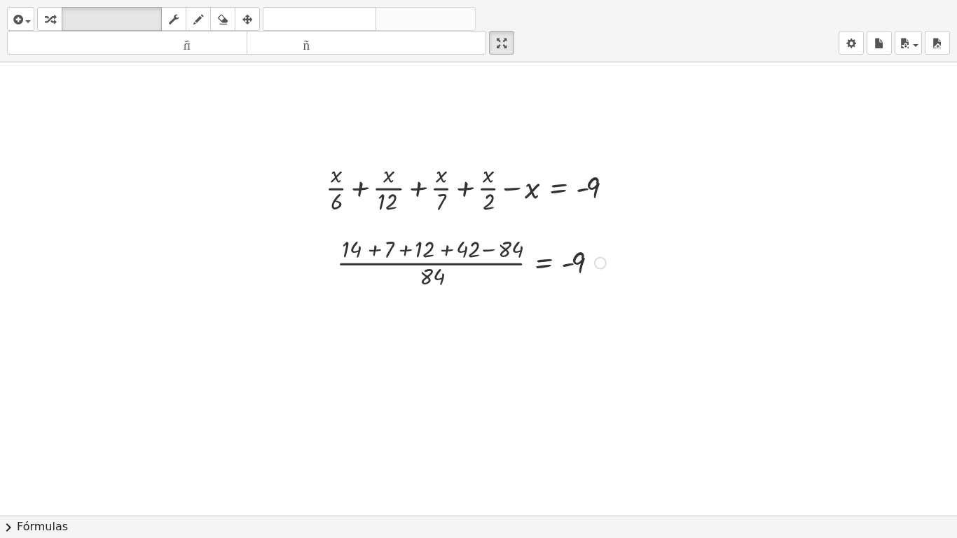
click at [524, 260] on div at bounding box center [473, 262] width 287 height 60
click at [619, 186] on div at bounding box center [615, 188] width 13 height 13
click at [607, 189] on div "Línea de transformación Copiar línea como LaTeX Derivación de copia como LaTeX …" at bounding box center [611, 188] width 13 height 13
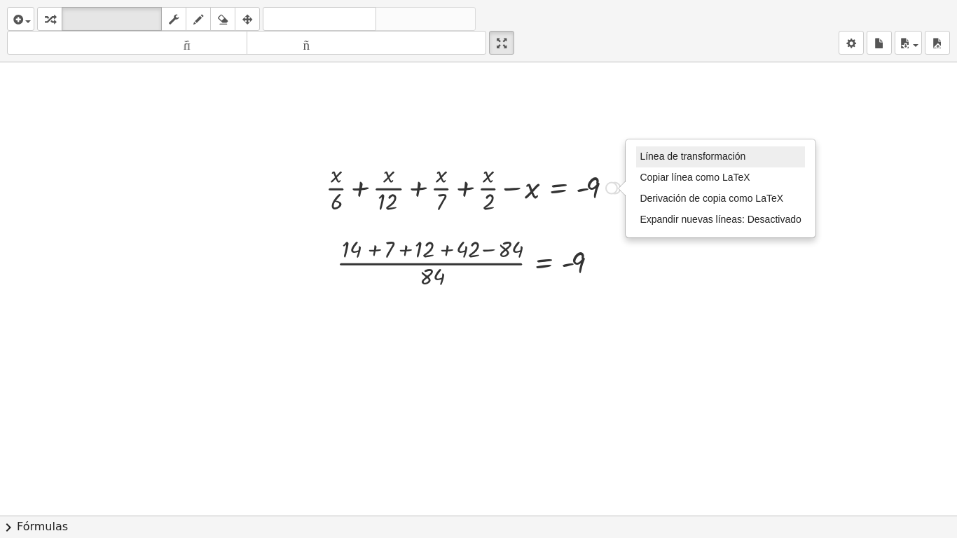
click at [657, 162] on font "Línea de transformación" at bounding box center [693, 156] width 106 height 11
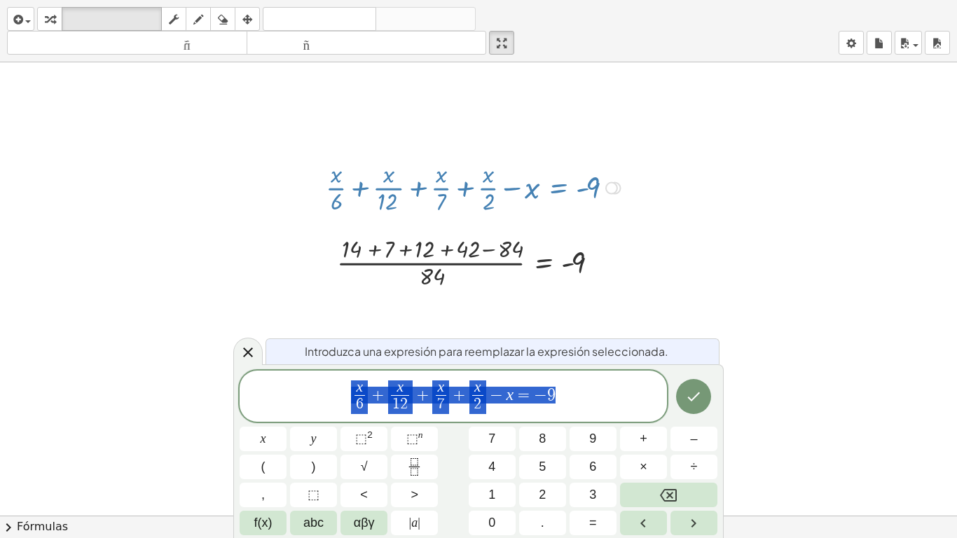
click at [622, 259] on div at bounding box center [478, 515] width 957 height 907
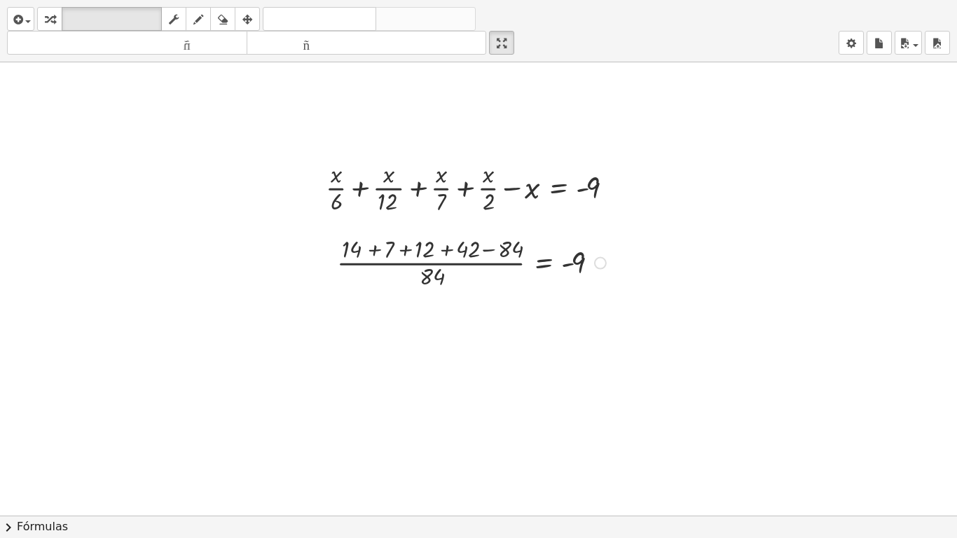
click at [610, 267] on div at bounding box center [473, 262] width 287 height 60
click at [602, 267] on div "Arreglar un error Línea de transformación Copiar línea como LaTeX Derivación de…" at bounding box center [600, 263] width 13 height 13
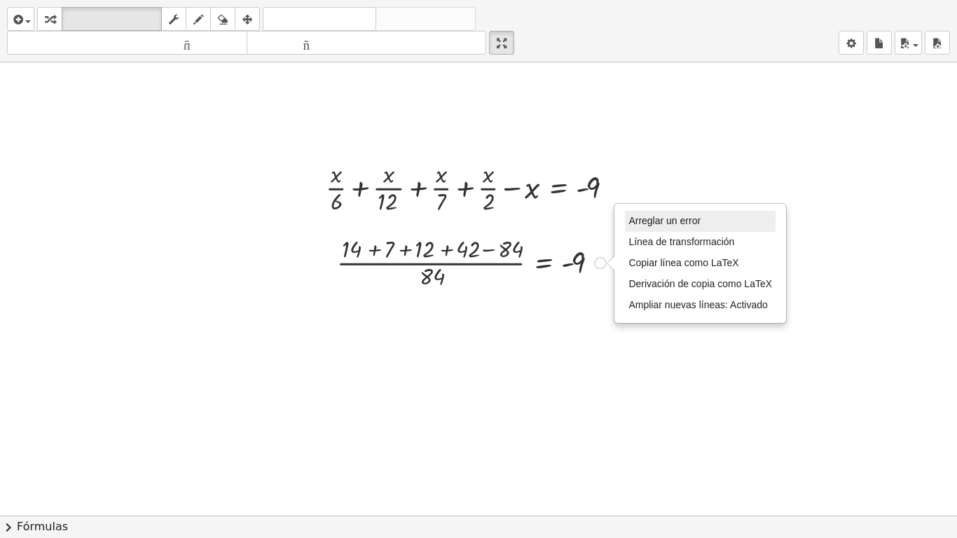
click at [647, 228] on li "Arreglar un error" at bounding box center [700, 221] width 151 height 21
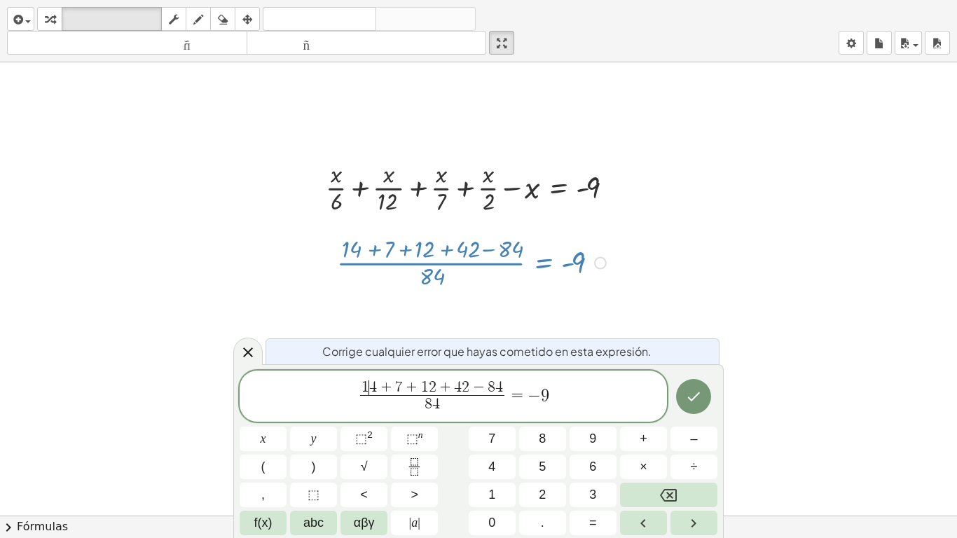
click at [371, 373] on div "**********" at bounding box center [453, 397] width 427 height 52
click at [383, 392] on span "+" at bounding box center [386, 388] width 18 height 15
click at [270, 419] on button "x" at bounding box center [263, 439] width 47 height 25
click at [409, 384] on span "+" at bounding box center [415, 388] width 18 height 15
click at [278, 419] on button "x" at bounding box center [263, 439] width 47 height 25
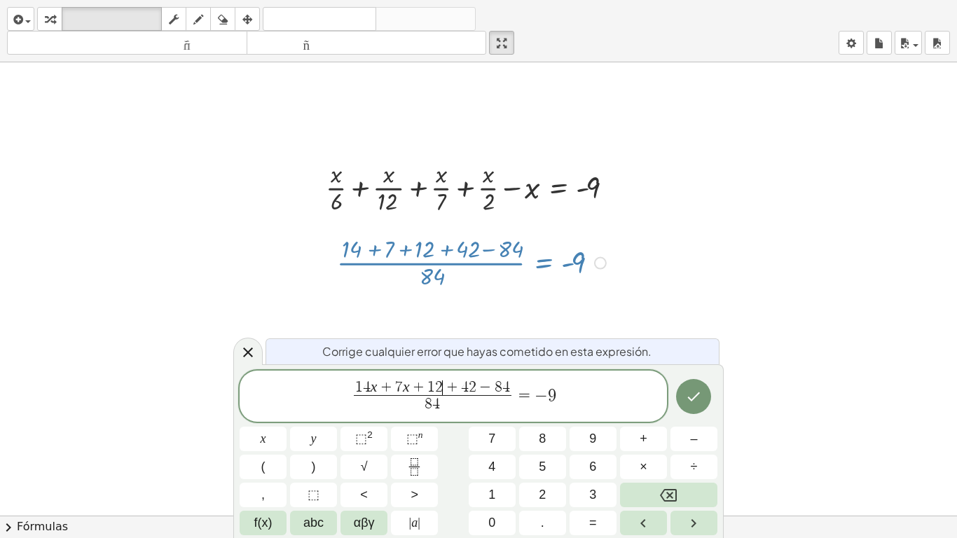
click at [447, 383] on span "+" at bounding box center [452, 388] width 18 height 15
click at [254, 419] on button "x" at bounding box center [263, 439] width 47 height 25
click at [487, 381] on span "−" at bounding box center [489, 388] width 18 height 15
click at [275, 419] on button "x" at bounding box center [263, 439] width 47 height 25
click at [514, 386] on span "4" at bounding box center [513, 387] width 8 height 15
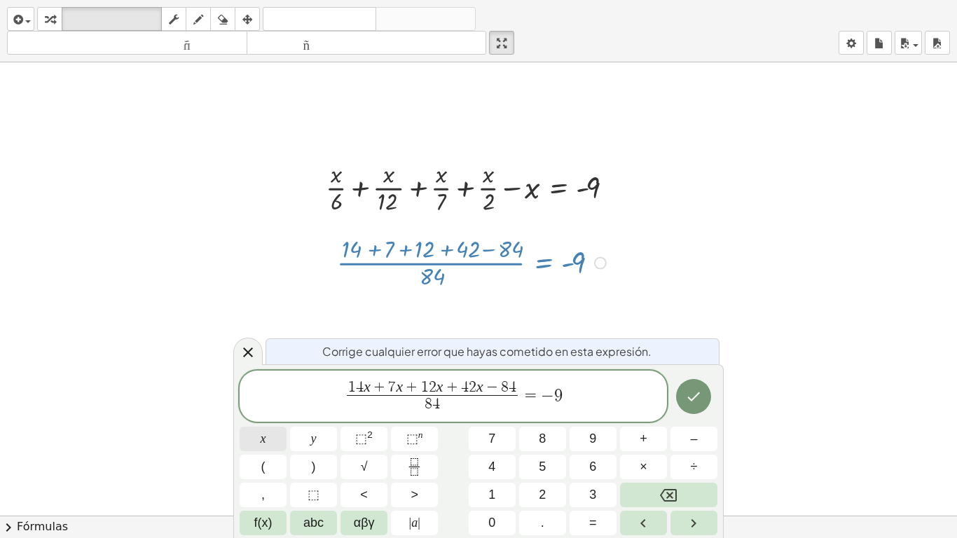
click at [263, 419] on button "x" at bounding box center [263, 439] width 47 height 25
click at [691, 401] on icon "Hecho" at bounding box center [693, 396] width 17 height 17
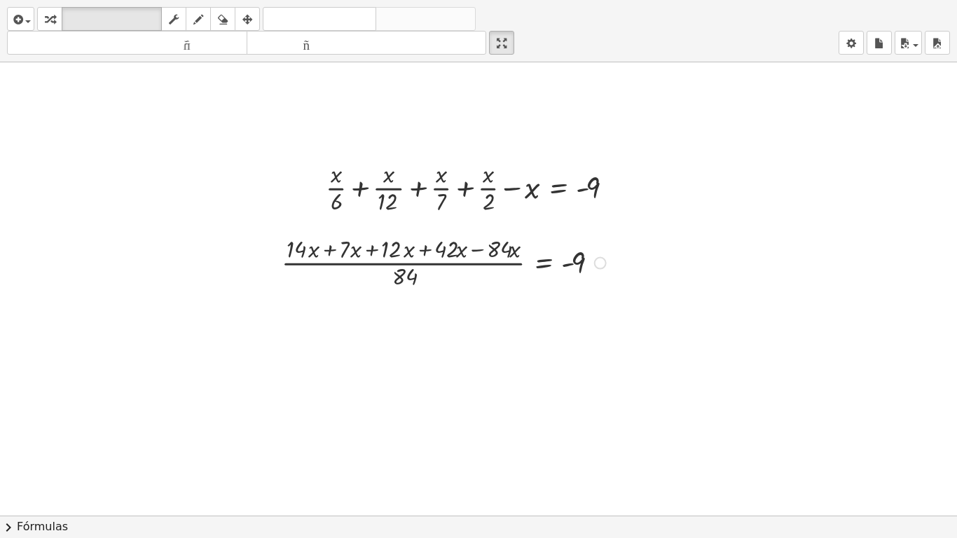
click at [294, 251] on div at bounding box center [446, 262] width 343 height 60
drag, startPoint x: 294, startPoint y: 251, endPoint x: 348, endPoint y: 247, distance: 54.1
click at [348, 247] on div at bounding box center [446, 262] width 343 height 60
drag, startPoint x: 306, startPoint y: 249, endPoint x: 359, endPoint y: 249, distance: 52.6
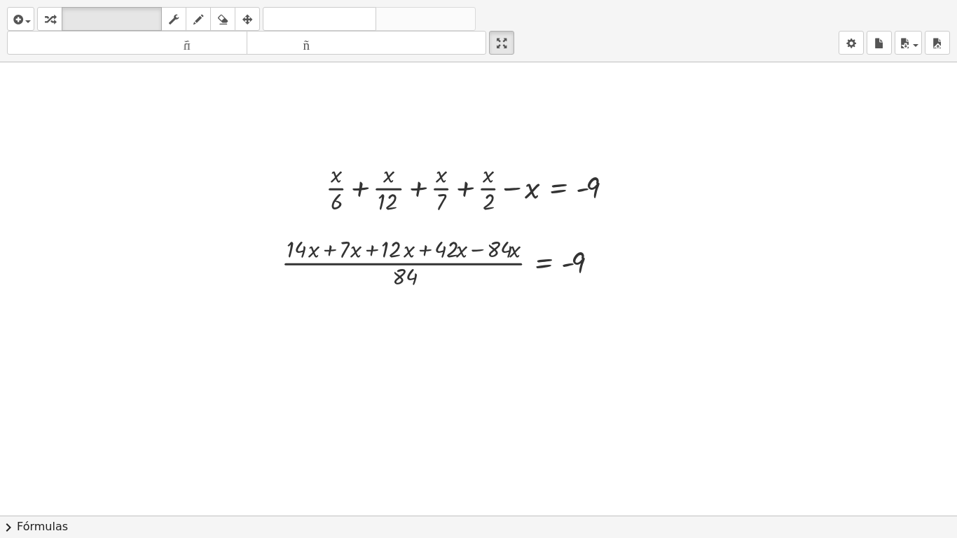
click at [359, 249] on div at bounding box center [446, 262] width 343 height 60
click at [41, 19] on div "button" at bounding box center [50, 19] width 18 height 17
drag, startPoint x: 256, startPoint y: 337, endPoint x: 292, endPoint y: 255, distance: 89.7
click at [292, 255] on div "+ · x · 6 + · x · 12 + · x · 7 + 5 + · x · 2 + 4 = x + · x · 6 + · x · 12 + · x…" at bounding box center [478, 515] width 957 height 907
click at [292, 255] on div at bounding box center [446, 262] width 343 height 60
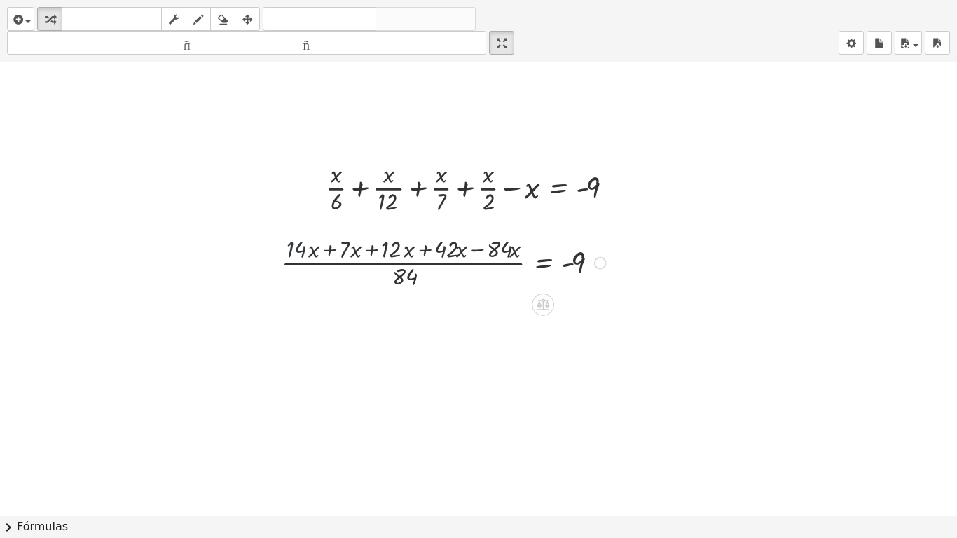
click at [292, 255] on div at bounding box center [446, 262] width 343 height 60
drag, startPoint x: 299, startPoint y: 247, endPoint x: 352, endPoint y: 247, distance: 53.3
click at [352, 247] on div at bounding box center [446, 262] width 343 height 60
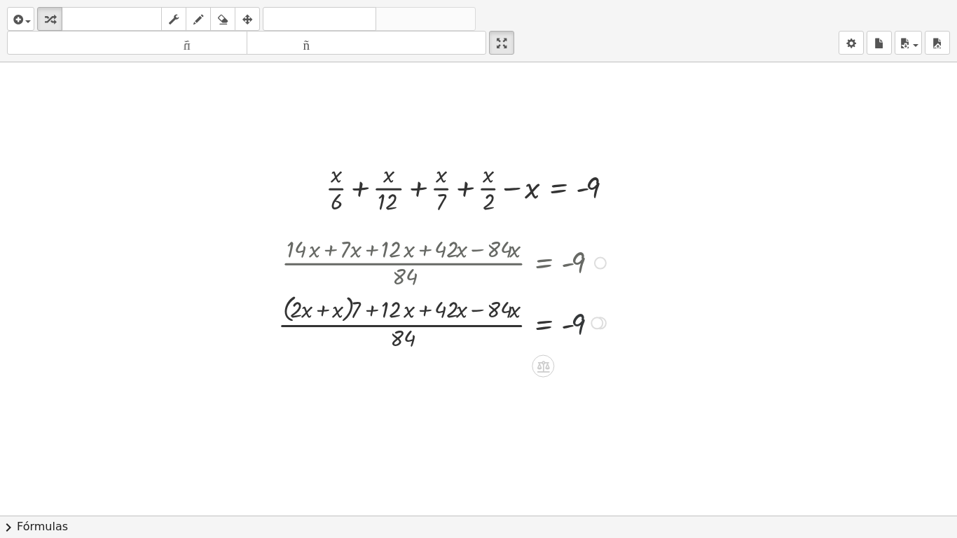
click at [608, 324] on div at bounding box center [444, 321] width 346 height 63
click at [603, 302] on div at bounding box center [444, 321] width 346 height 63
click at [601, 323] on div at bounding box center [597, 323] width 13 height 13
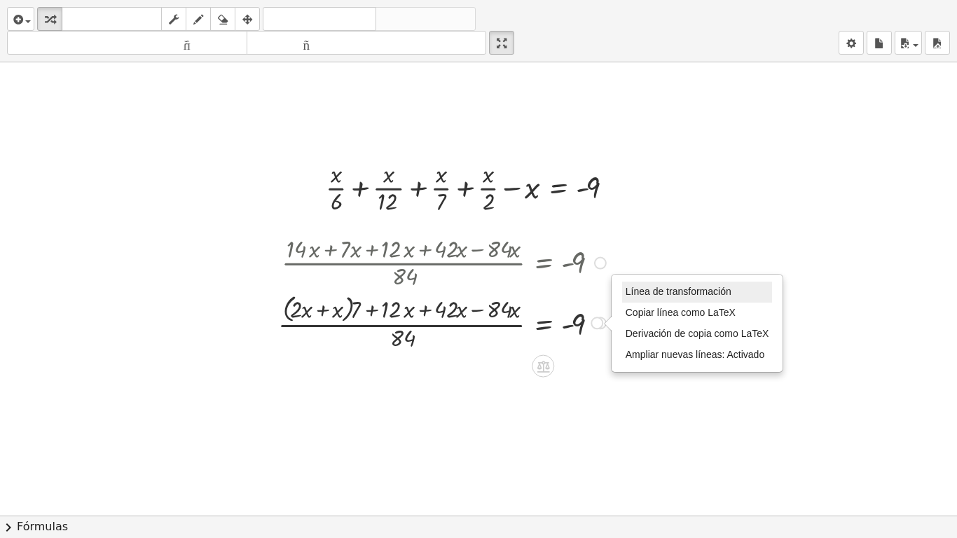
click at [654, 295] on font "Línea de transformación" at bounding box center [679, 291] width 106 height 11
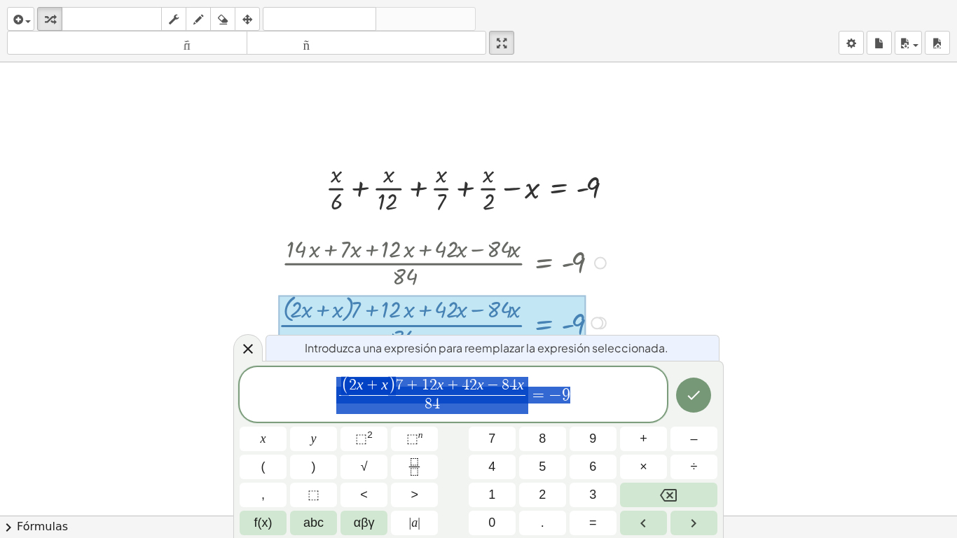
click at [595, 329] on div "Línea de transformación Copiar línea como LaTeX Derivación de copia como LaTeX …" at bounding box center [597, 323] width 13 height 13
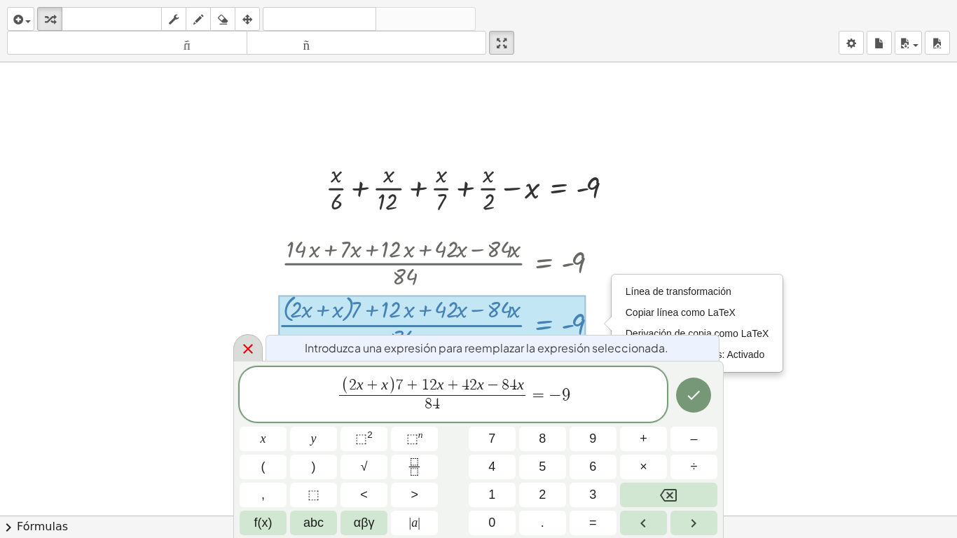
click at [253, 354] on icon at bounding box center [248, 349] width 17 height 17
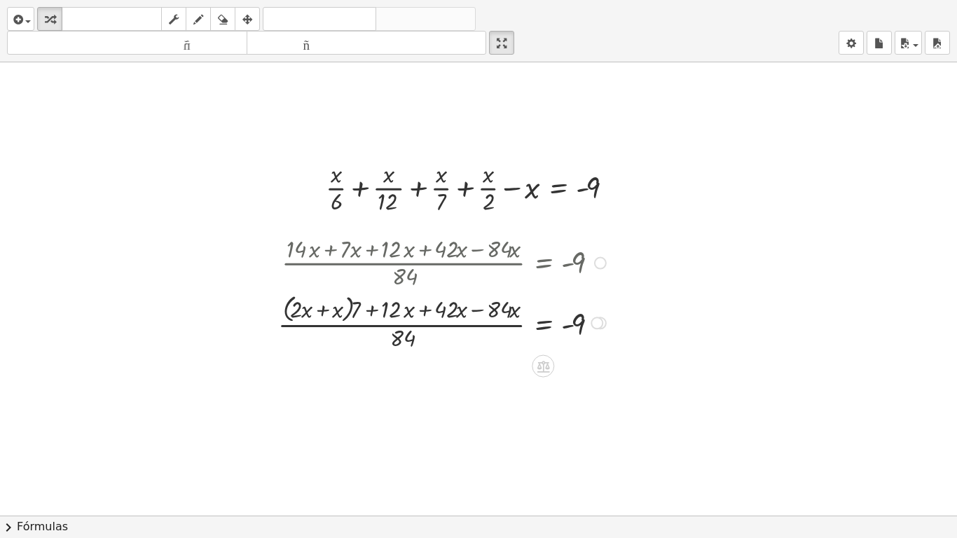
click at [597, 323] on div "Línea de transformación Copiar línea como LaTeX Derivación de copia como LaTeX …" at bounding box center [597, 323] width 13 height 13
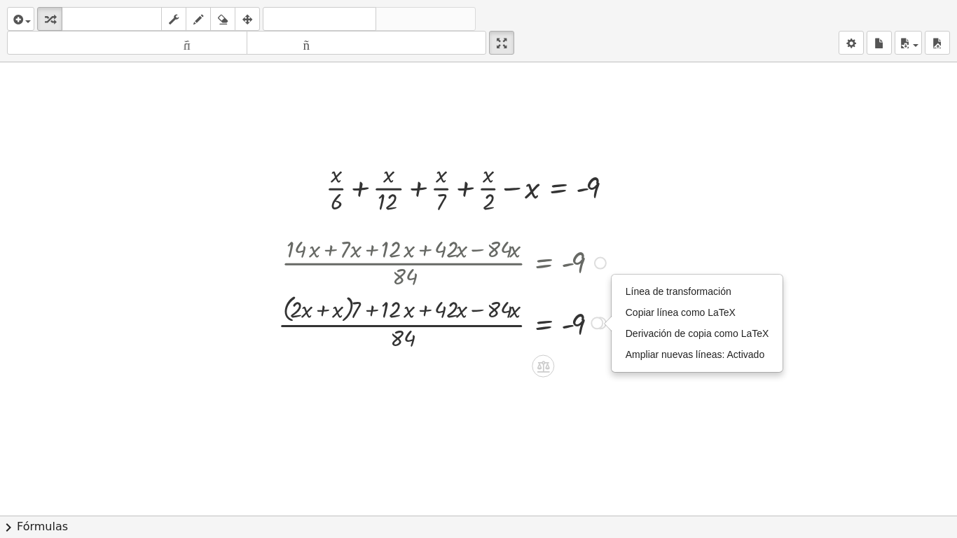
click at [601, 265] on div at bounding box center [600, 263] width 13 height 13
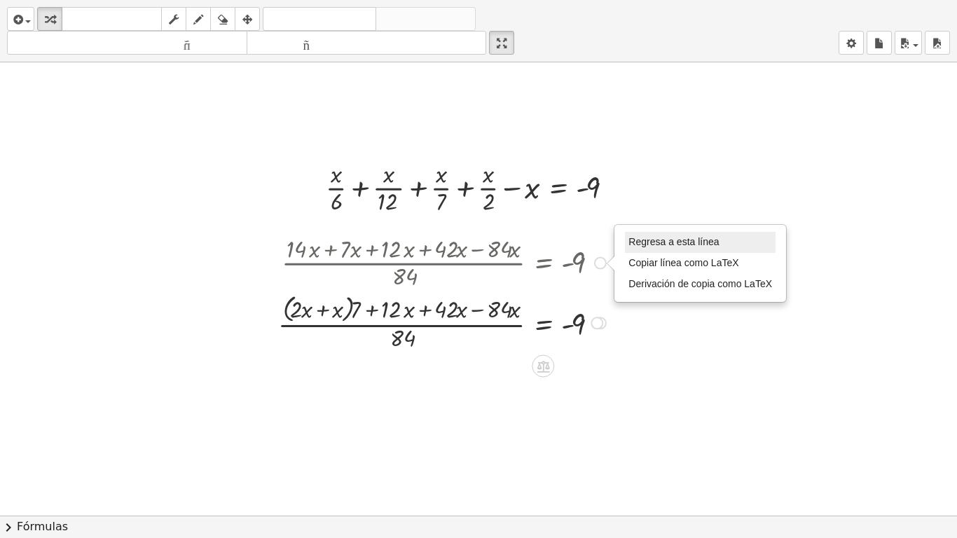
click at [631, 242] on font "Regresa a esta línea" at bounding box center [674, 241] width 90 height 11
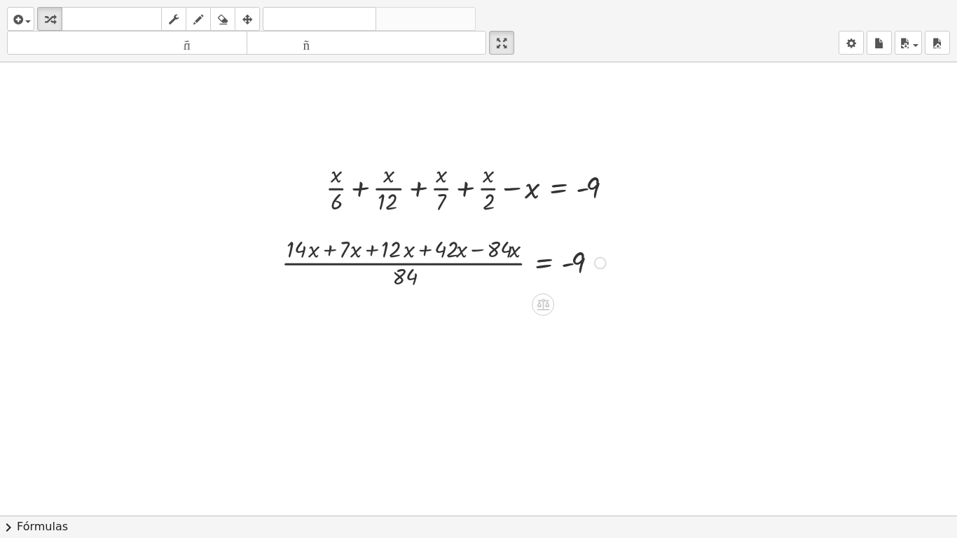
click at [308, 254] on div at bounding box center [446, 262] width 343 height 60
click at [312, 252] on div at bounding box center [446, 262] width 343 height 60
drag, startPoint x: 322, startPoint y: 256, endPoint x: 279, endPoint y: 256, distance: 42.8
click at [279, 256] on div "+ · 7 · x · ( + · 14 · x + · 7 · x + · 12 · x + · 42 · x − · 84 · x ) · 84 = - …" at bounding box center [438, 261] width 355 height 67
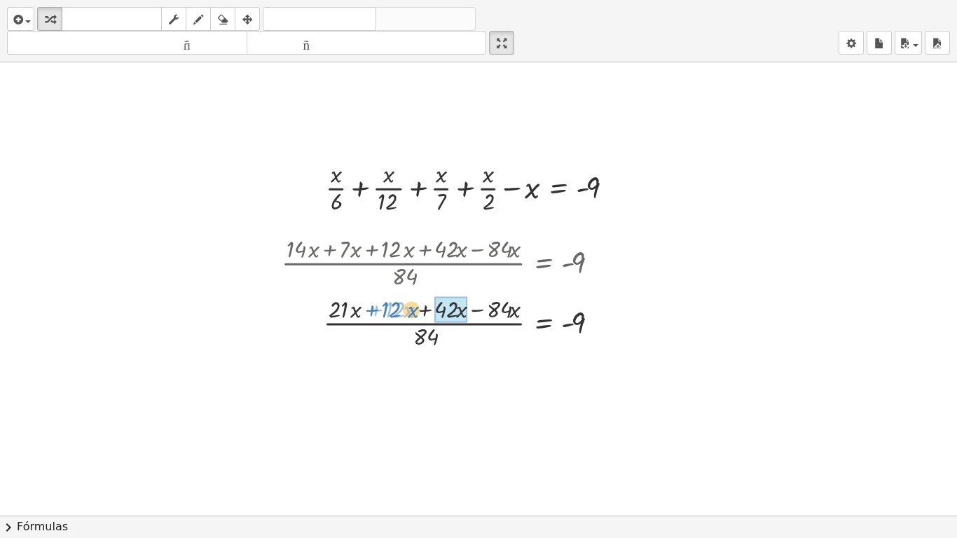
click at [414, 316] on div at bounding box center [446, 322] width 343 height 60
click at [519, 308] on div at bounding box center [446, 322] width 343 height 60
drag, startPoint x: 509, startPoint y: 310, endPoint x: 524, endPoint y: 308, distance: 15.6
click at [524, 308] on div at bounding box center [446, 322] width 343 height 60
drag, startPoint x: 519, startPoint y: 313, endPoint x: 505, endPoint y: 311, distance: 14.1
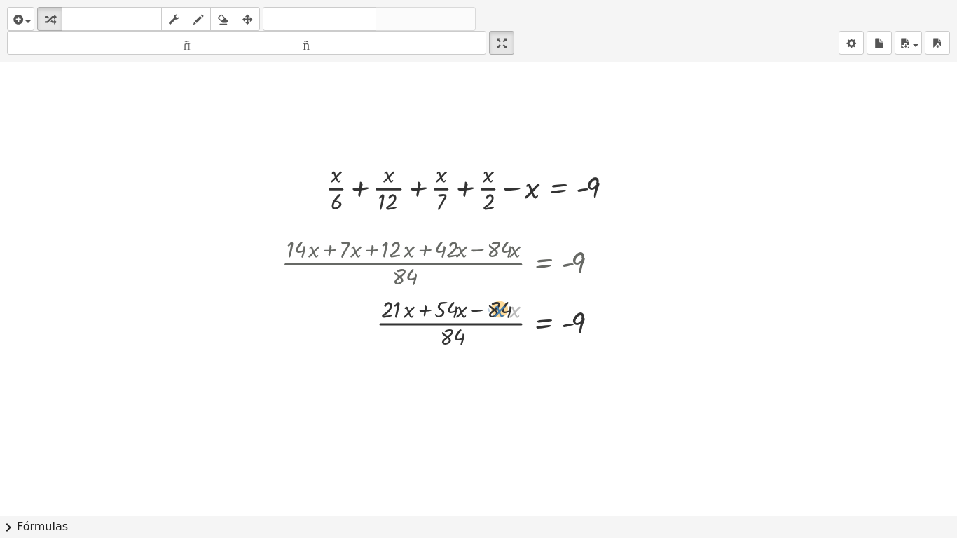
click at [505, 311] on div at bounding box center [446, 322] width 343 height 60
click at [426, 313] on div at bounding box center [446, 322] width 343 height 60
click at [479, 312] on div at bounding box center [446, 322] width 343 height 60
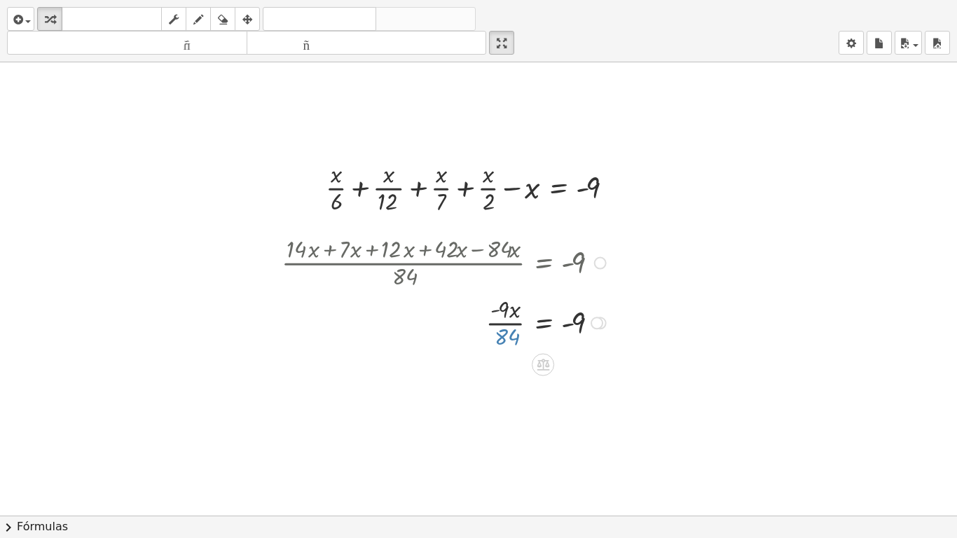
click at [505, 336] on div at bounding box center [446, 322] width 343 height 60
drag, startPoint x: 508, startPoint y: 399, endPoint x: 607, endPoint y: 379, distance: 100.9
click at [607, 379] on div at bounding box center [446, 382] width 343 height 60
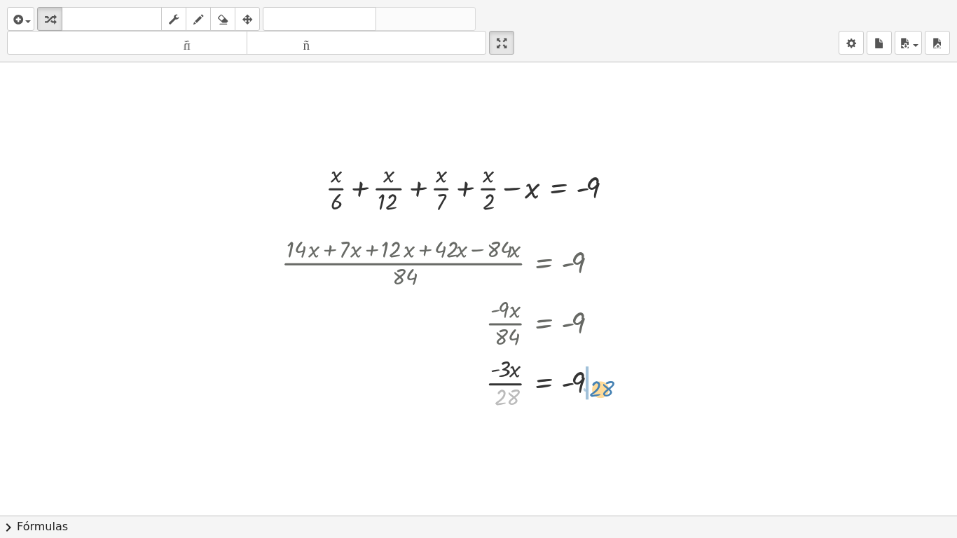
drag, startPoint x: 513, startPoint y: 398, endPoint x: 611, endPoint y: 385, distance: 99.0
click at [611, 385] on div at bounding box center [446, 382] width 343 height 60
drag, startPoint x: 518, startPoint y: 375, endPoint x: 530, endPoint y: 384, distance: 15.6
click at [530, 384] on div at bounding box center [446, 382] width 343 height 60
drag, startPoint x: 500, startPoint y: 456, endPoint x: 623, endPoint y: 435, distance: 125.1
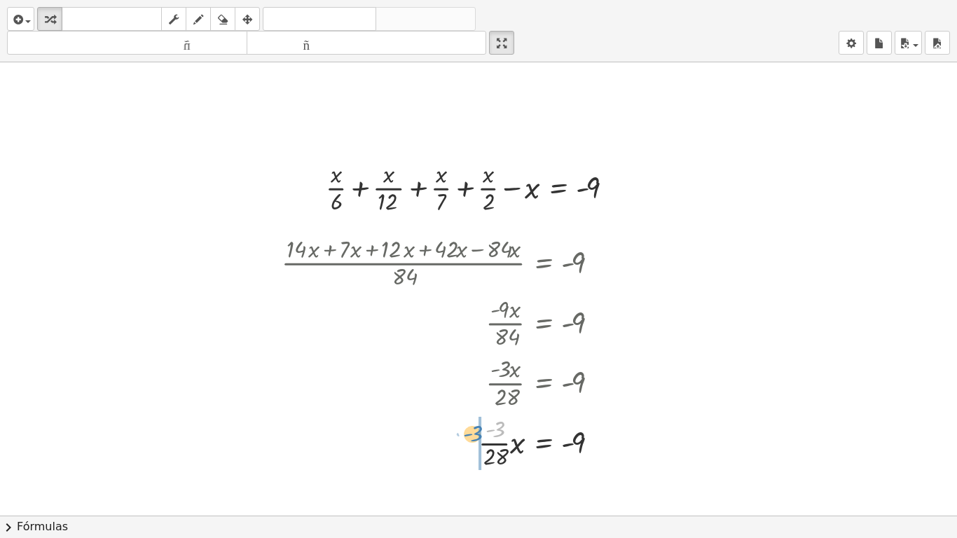
drag, startPoint x: 494, startPoint y: 436, endPoint x: 476, endPoint y: 440, distance: 18.7
click at [476, 419] on div at bounding box center [446, 442] width 343 height 60
drag, startPoint x: 470, startPoint y: 451, endPoint x: 495, endPoint y: 438, distance: 28.5
click at [495, 419] on div at bounding box center [446, 442] width 343 height 60
drag, startPoint x: 505, startPoint y: 453, endPoint x: 587, endPoint y: 444, distance: 82.5
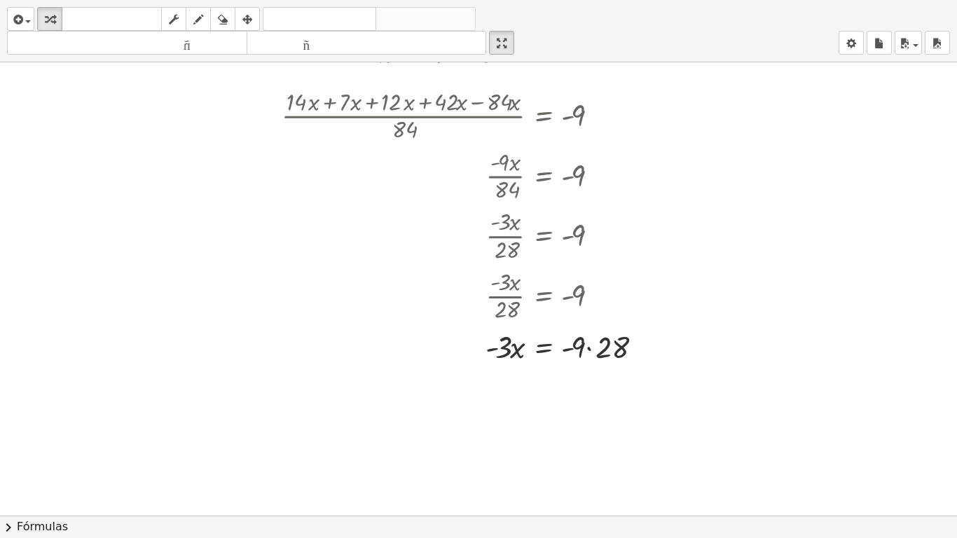
scroll to position [195, 0]
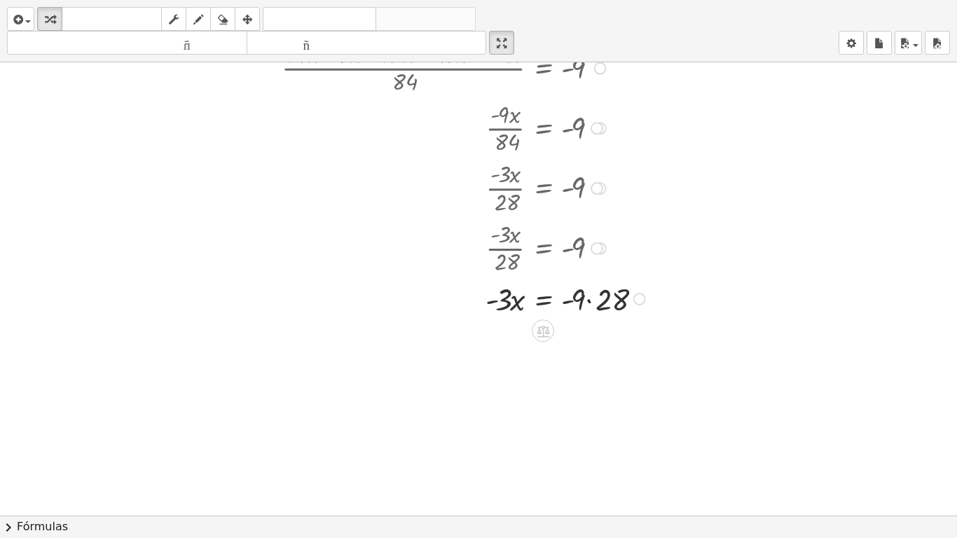
click at [596, 190] on div at bounding box center [597, 188] width 13 height 13
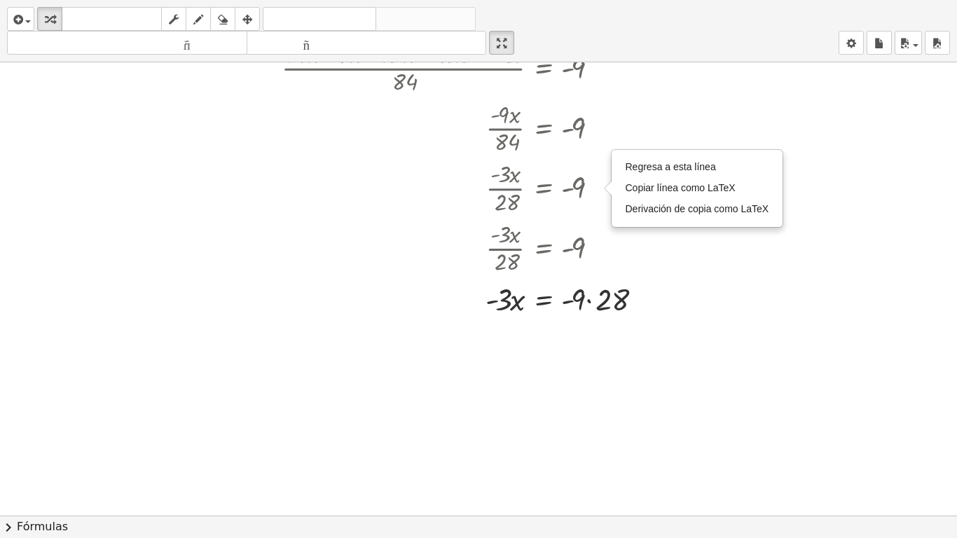
click at [592, 386] on div at bounding box center [478, 321] width 957 height 907
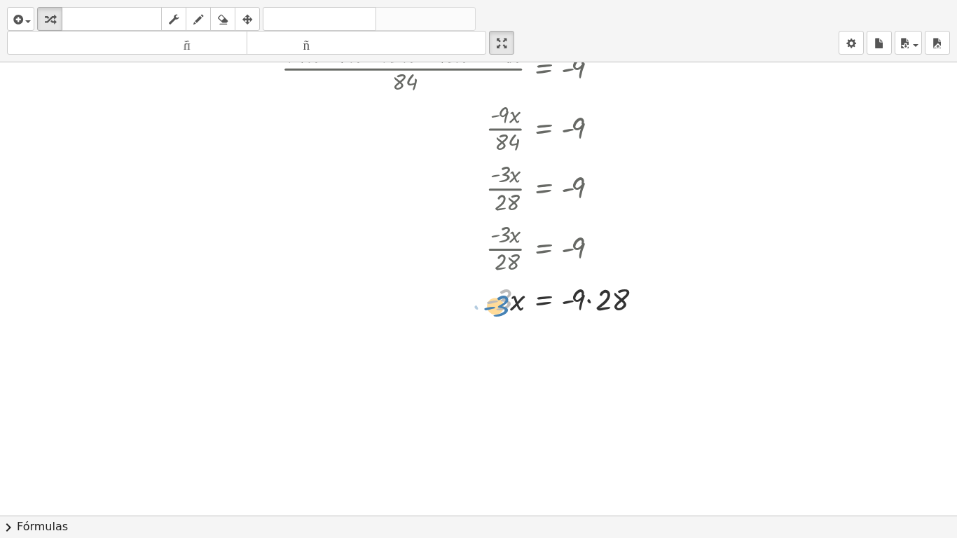
click at [500, 310] on div at bounding box center [466, 297] width 382 height 41
click at [589, 301] on div at bounding box center [466, 297] width 382 height 41
click at [589, 301] on div at bounding box center [461, 297] width 372 height 41
drag, startPoint x: 507, startPoint y: 343, endPoint x: 617, endPoint y: 351, distance: 109.6
click at [617, 351] on div at bounding box center [466, 339] width 382 height 41
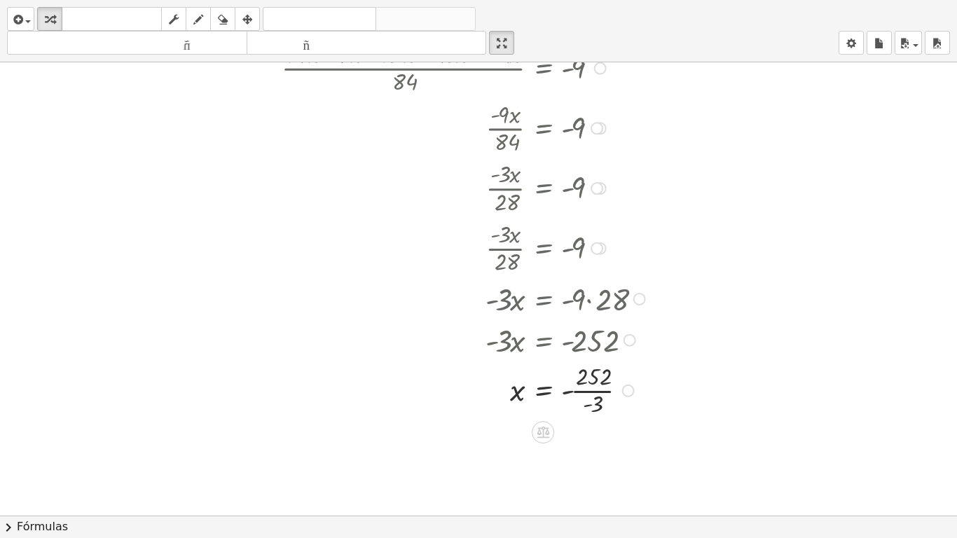
click at [589, 381] on div at bounding box center [466, 389] width 382 height 60
click at [577, 392] on div at bounding box center [466, 389] width 382 height 60
click at [577, 392] on div at bounding box center [466, 390] width 382 height 40
click at [575, 419] on div at bounding box center [466, 440] width 382 height 40
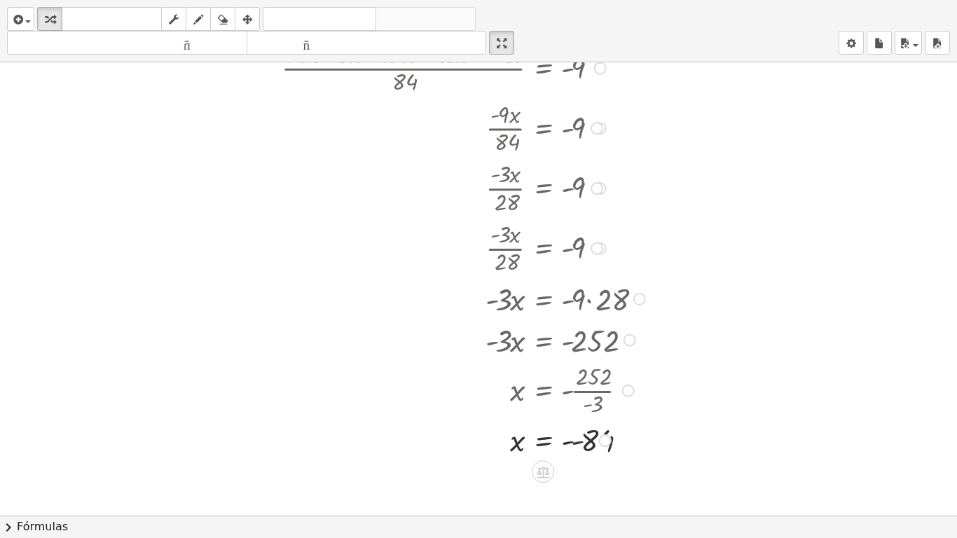
click at [575, 419] on div at bounding box center [466, 440] width 382 height 40
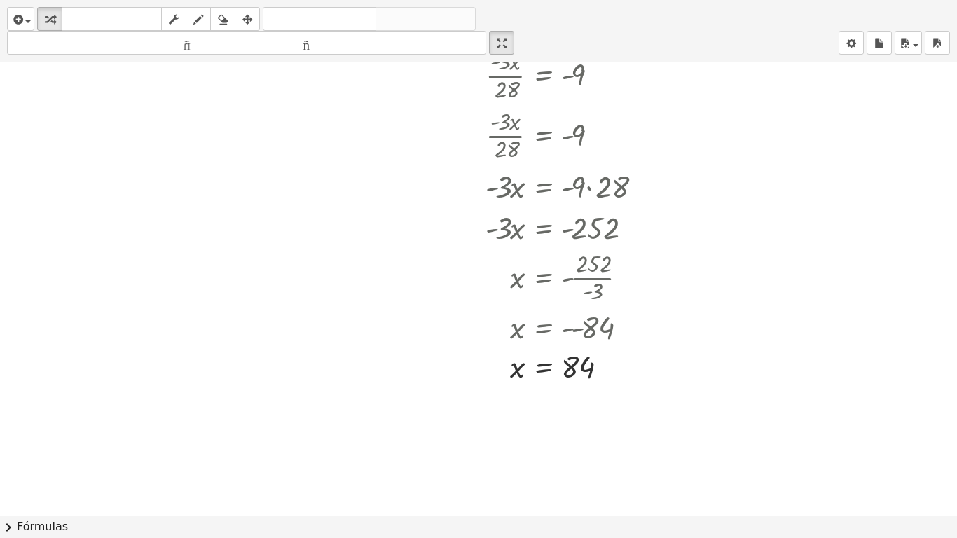
scroll to position [314, 0]
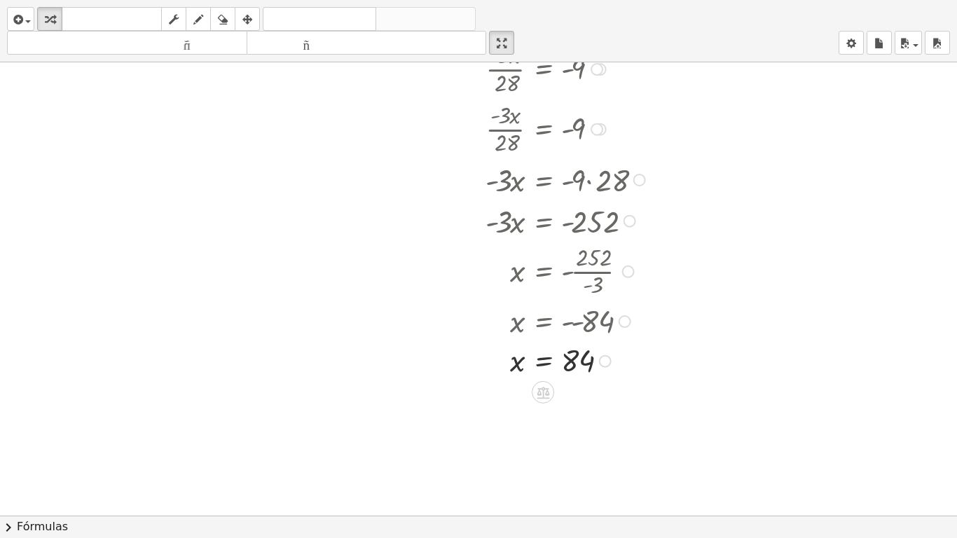
drag, startPoint x: 627, startPoint y: 390, endPoint x: 476, endPoint y: 165, distance: 271.7
click at [476, 165] on div "+ · x · 6 + · x · 12 + · x · 7 + 5 + · x · 2 + 4 = x + · x · 6 + · x · 12 + · x…" at bounding box center [478, 201] width 957 height 907
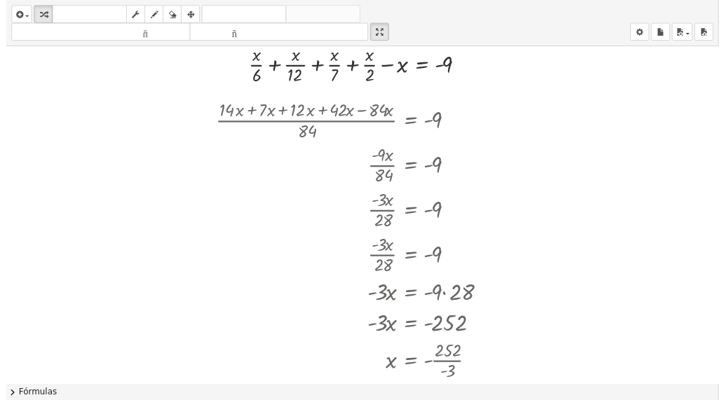
scroll to position [0, 0]
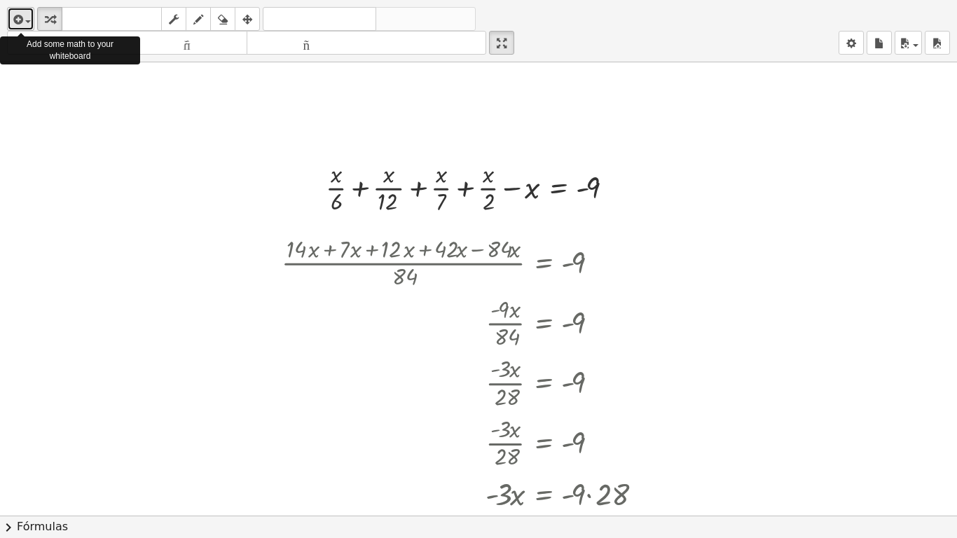
click at [25, 19] on span "button" at bounding box center [24, 21] width 3 height 10
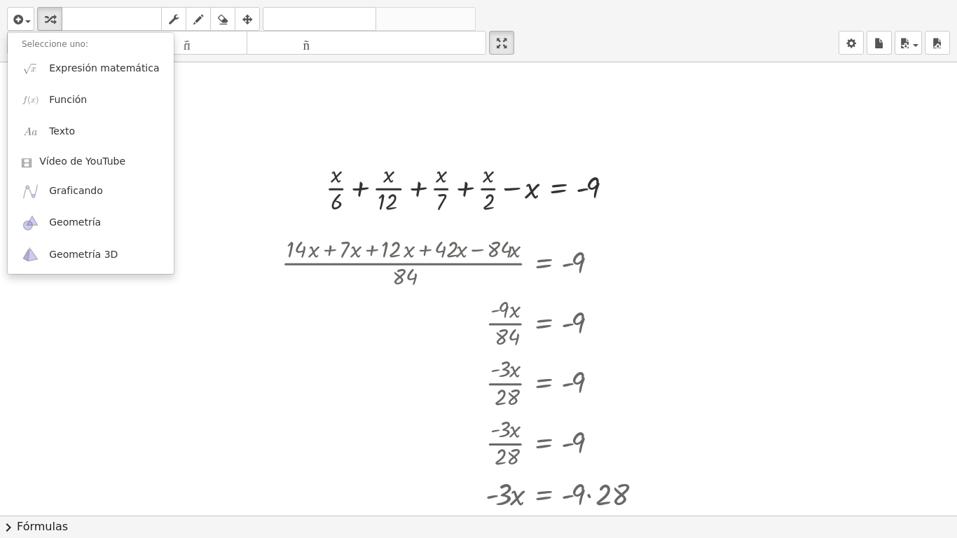
click at [889, 15] on div "insertar Seleccione uno: Expresión matemática Función Texto Vídeo de YouTube Gr…" at bounding box center [478, 31] width 957 height 62
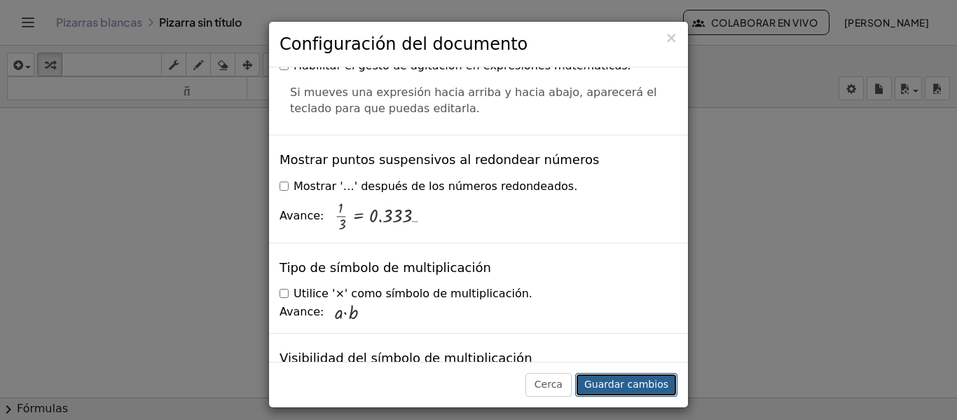
click at [650, 395] on button "Guardar cambios" at bounding box center [626, 385] width 102 height 24
